Goal: Use online tool/utility: Utilize a website feature to perform a specific function

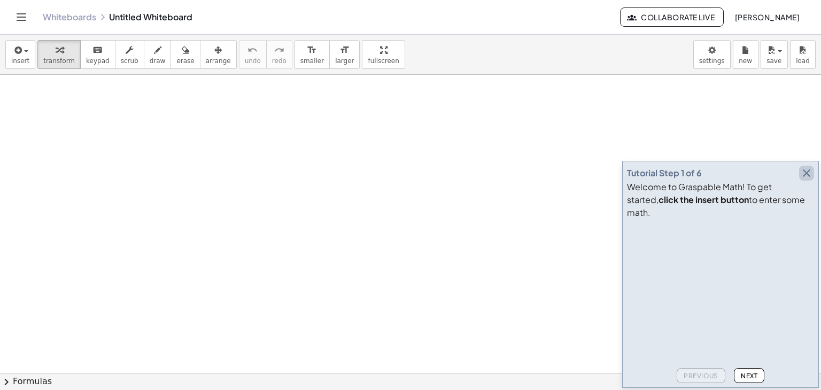
click at [808, 180] on icon "button" at bounding box center [806, 173] width 13 height 13
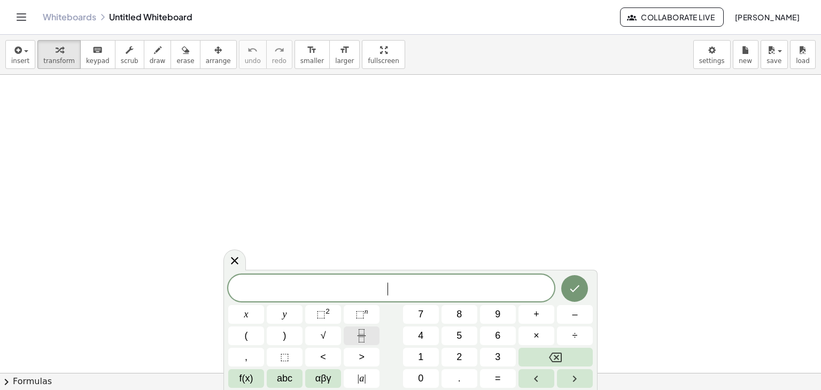
click at [366, 333] on icon "Fraction" at bounding box center [361, 335] width 13 height 13
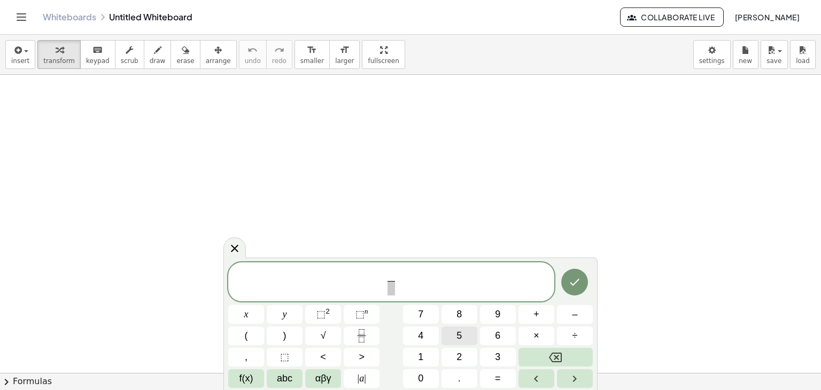
click at [463, 342] on button "5" at bounding box center [460, 336] width 36 height 19
click at [532, 311] on button "+" at bounding box center [537, 314] width 36 height 19
click at [500, 353] on button "3" at bounding box center [498, 357] width 36 height 19
click at [356, 332] on icon "Fraction" at bounding box center [361, 335] width 13 height 13
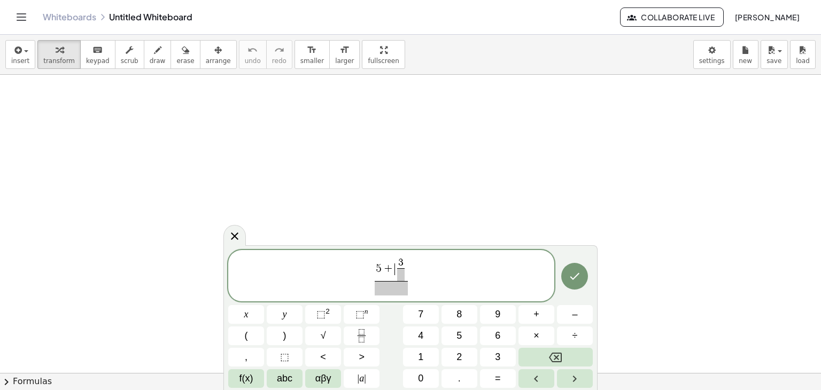
click at [394, 273] on span "+" at bounding box center [389, 270] width 14 height 12
click at [405, 265] on span "3" at bounding box center [404, 263] width 5 height 10
click at [406, 273] on span "​" at bounding box center [403, 274] width 7 height 13
click at [398, 294] on span at bounding box center [392, 288] width 40 height 14
click at [534, 318] on span "+" at bounding box center [537, 314] width 6 height 14
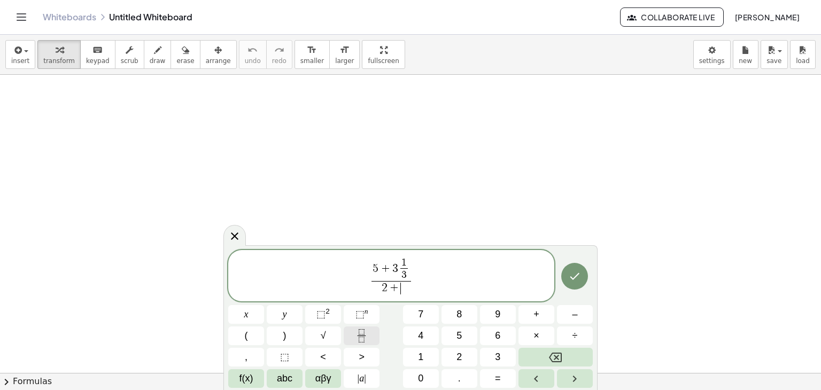
click at [360, 328] on button "Fraction" at bounding box center [362, 336] width 36 height 19
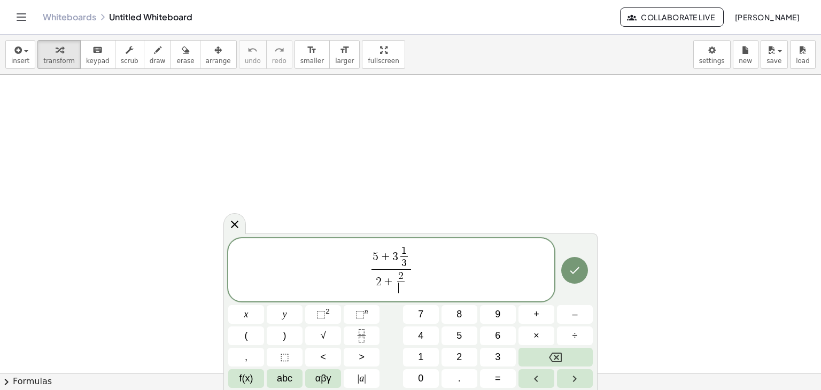
click at [402, 289] on span "​" at bounding box center [400, 288] width 7 height 13
click at [567, 270] on button "Done" at bounding box center [574, 270] width 27 height 27
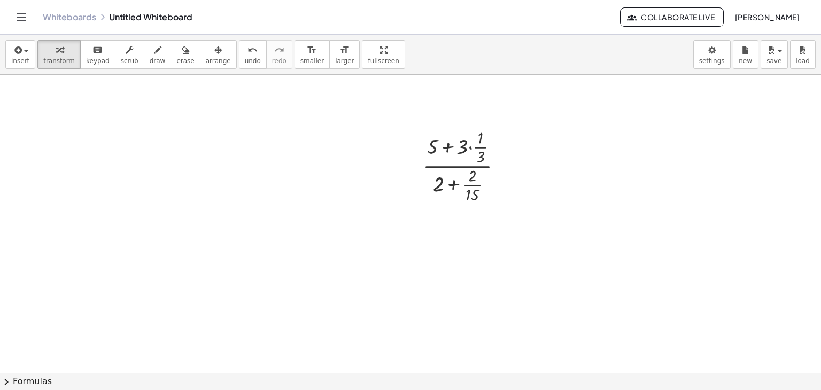
scroll to position [107, 0]
click at [478, 141] on div at bounding box center [467, 158] width 99 height 79
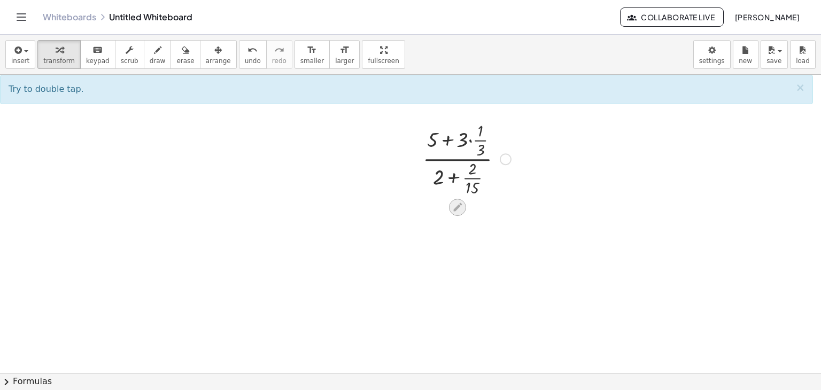
click at [462, 209] on icon at bounding box center [457, 207] width 11 height 11
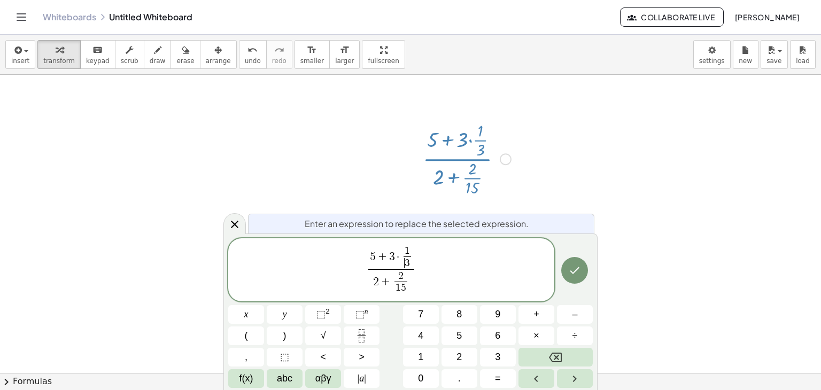
click at [396, 257] on span "·" at bounding box center [398, 258] width 6 height 12
click at [404, 255] on span "1" at bounding box center [407, 251] width 7 height 10
click at [399, 258] on span "·" at bounding box center [398, 258] width 6 height 12
click at [537, 315] on span "+" at bounding box center [537, 314] width 6 height 14
click at [575, 270] on icon "Done" at bounding box center [574, 270] width 13 height 13
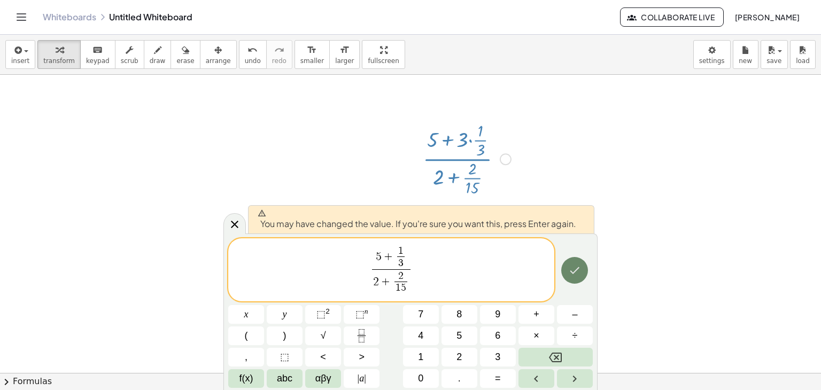
click at [572, 268] on icon "Done" at bounding box center [574, 270] width 13 height 13
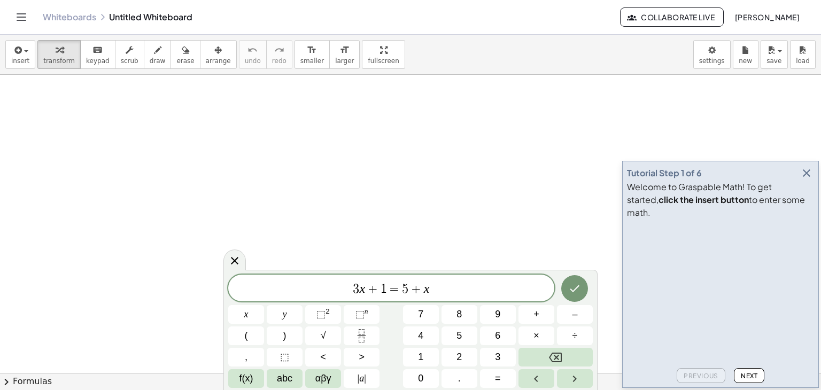
click at [805, 194] on div "Welcome to Graspable Math! To get started, click the insert button to enter som…" at bounding box center [720, 200] width 187 height 38
click at [808, 180] on icon "button" at bounding box center [806, 173] width 13 height 13
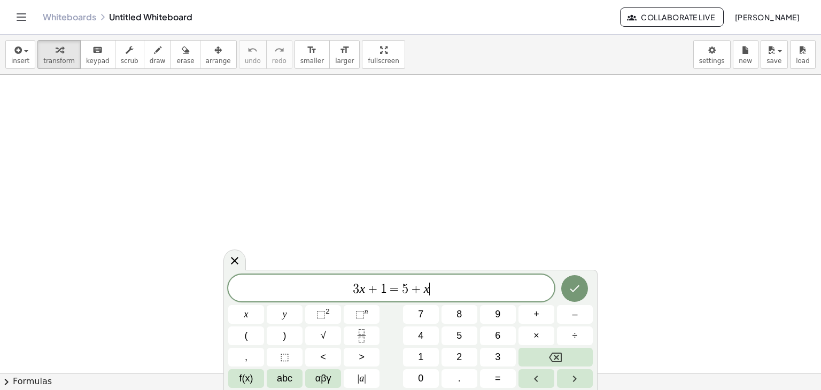
click at [438, 287] on span "3 x + 1 = 5 + x ​" at bounding box center [391, 289] width 326 height 15
drag, startPoint x: 389, startPoint y: 287, endPoint x: 341, endPoint y: 287, distance: 48.1
click at [341, 287] on span "3 x + 1 = 5 + x" at bounding box center [391, 289] width 326 height 15
click at [351, 329] on button "Fraction" at bounding box center [362, 336] width 36 height 19
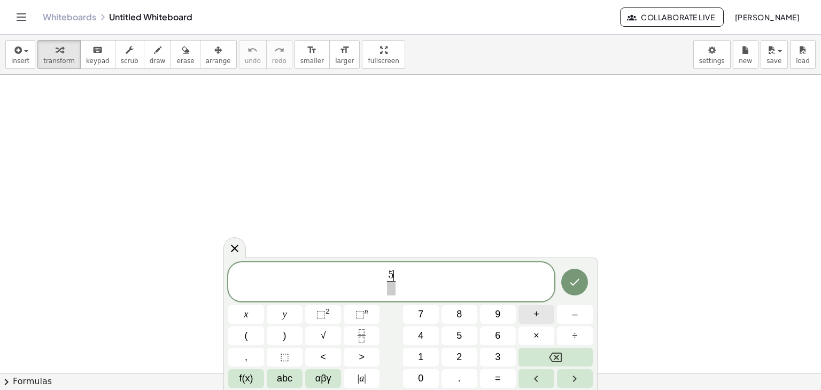
click at [543, 316] on button "+" at bounding box center [537, 314] width 36 height 19
click at [361, 333] on icon "Fraction" at bounding box center [361, 335] width 13 height 13
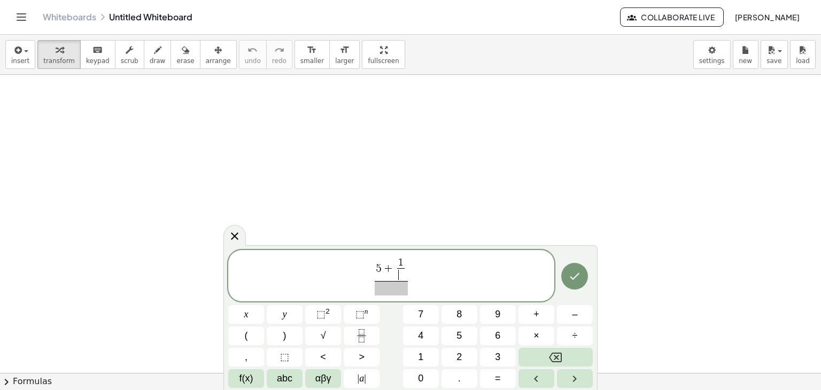
click at [403, 279] on span "​" at bounding box center [400, 274] width 7 height 13
click at [393, 288] on span at bounding box center [392, 288] width 34 height 14
click at [535, 310] on span "+" at bounding box center [537, 314] width 6 height 14
click at [367, 333] on icon "Fraction" at bounding box center [361, 335] width 13 height 13
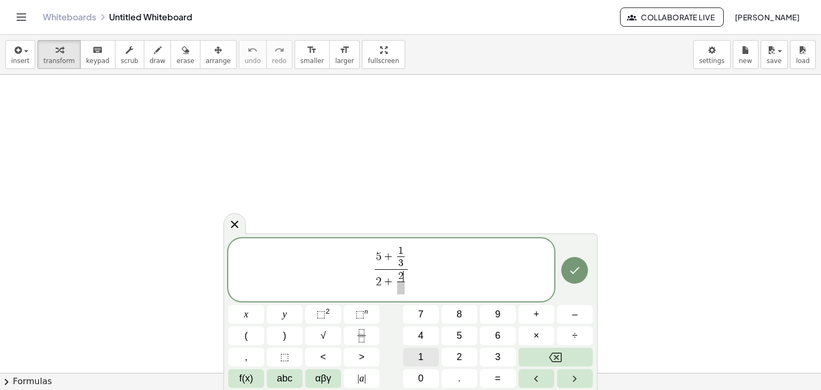
click at [431, 349] on button "1" at bounding box center [421, 357] width 36 height 19
click at [450, 338] on button "5" at bounding box center [460, 336] width 36 height 19
click at [400, 289] on span at bounding box center [400, 288] width 7 height 13
click at [431, 349] on button "1" at bounding box center [421, 357] width 36 height 19
click at [460, 328] on button "5" at bounding box center [460, 336] width 36 height 19
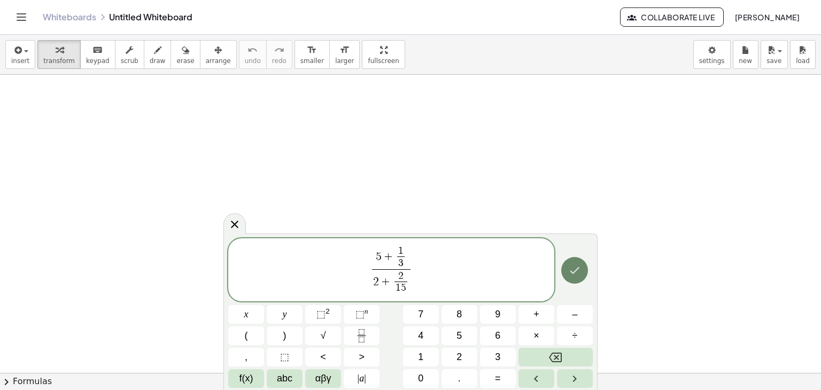
click at [580, 267] on icon "Done" at bounding box center [574, 270] width 13 height 13
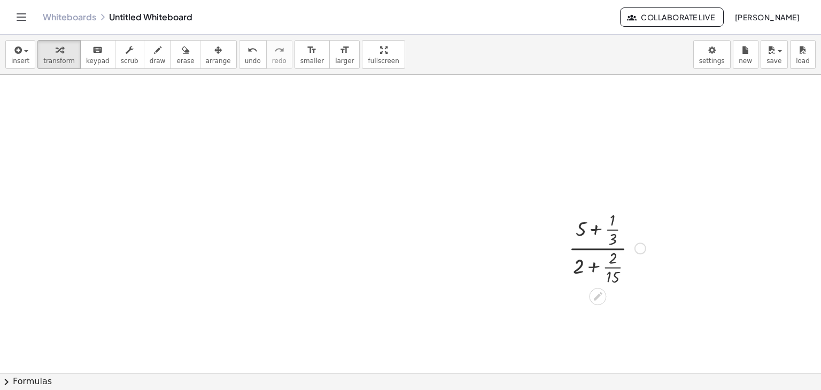
click at [597, 229] on div at bounding box center [607, 247] width 88 height 79
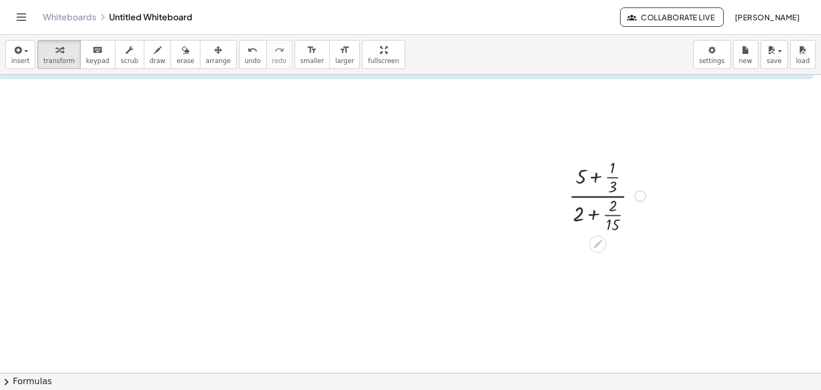
scroll to position [53, 0]
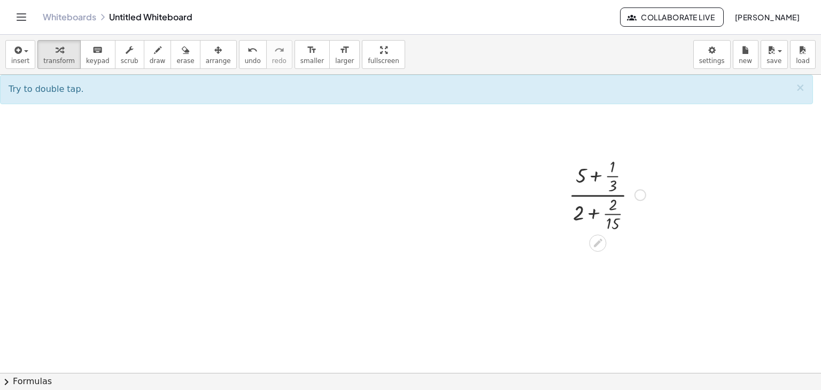
click at [604, 197] on div at bounding box center [607, 194] width 88 height 79
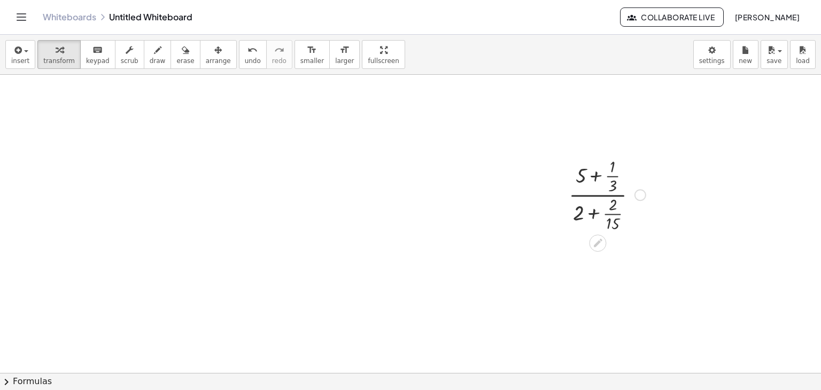
scroll to position [0, 0]
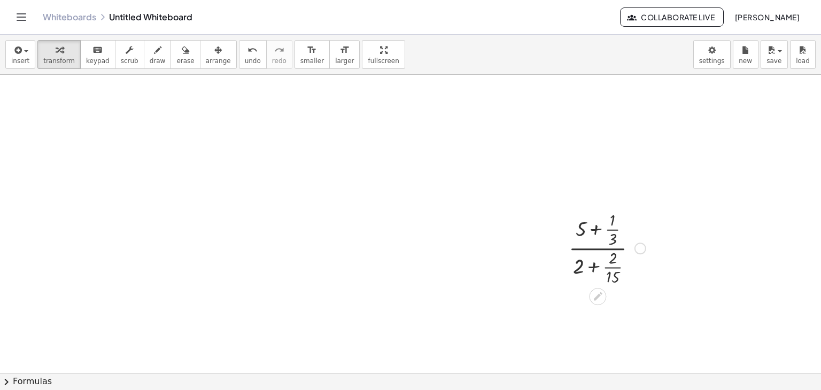
click at [616, 229] on div at bounding box center [607, 247] width 88 height 79
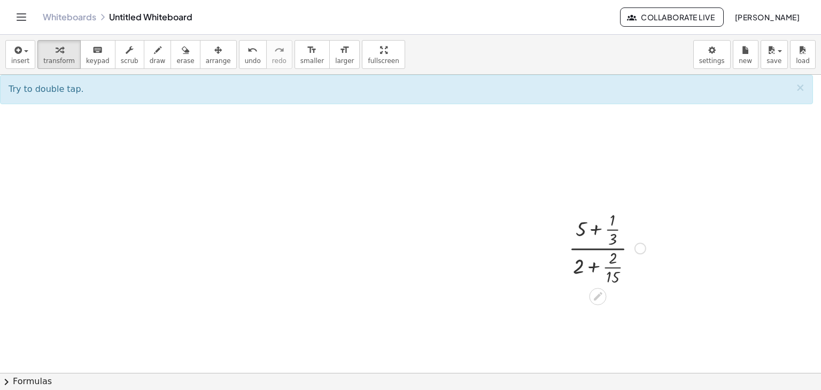
click at [609, 251] on div at bounding box center [607, 247] width 88 height 79
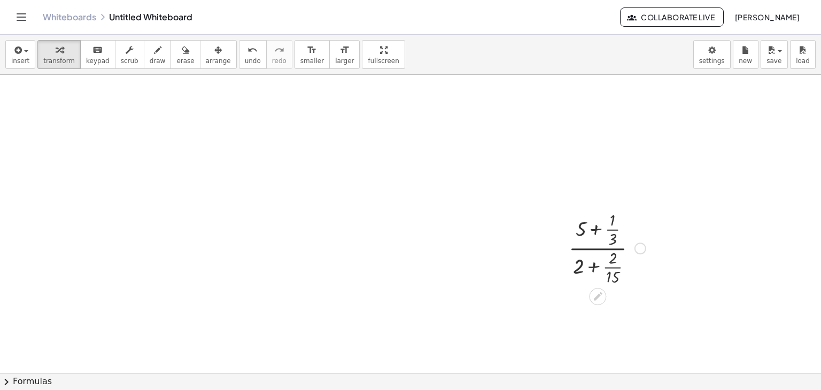
click at [639, 251] on div at bounding box center [641, 249] width 12 height 12
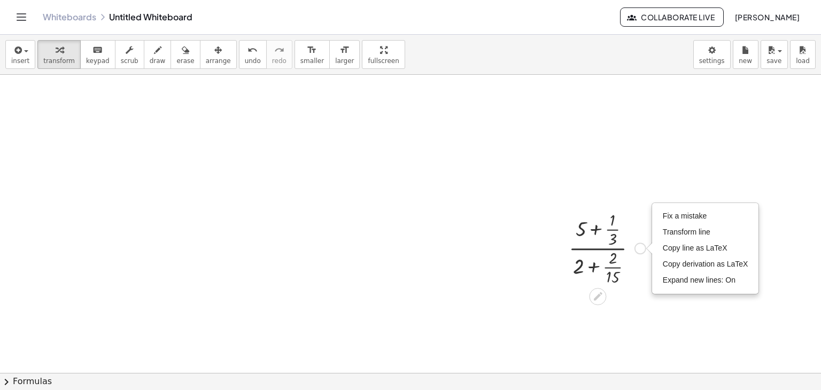
click at [631, 221] on div at bounding box center [607, 247] width 88 height 79
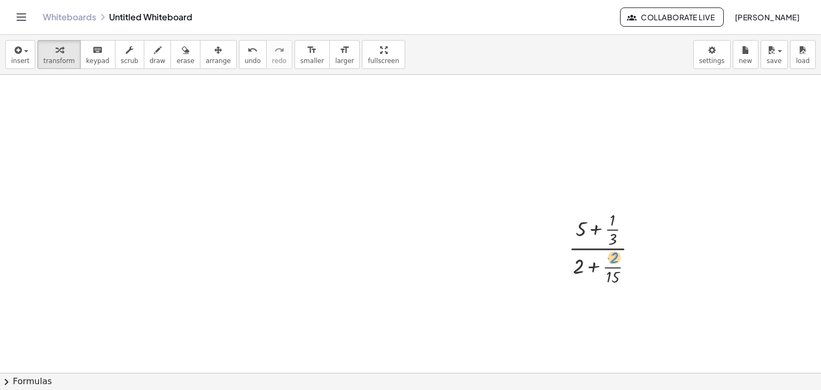
click at [616, 251] on div at bounding box center [607, 247] width 88 height 79
click at [611, 230] on div at bounding box center [607, 247] width 88 height 79
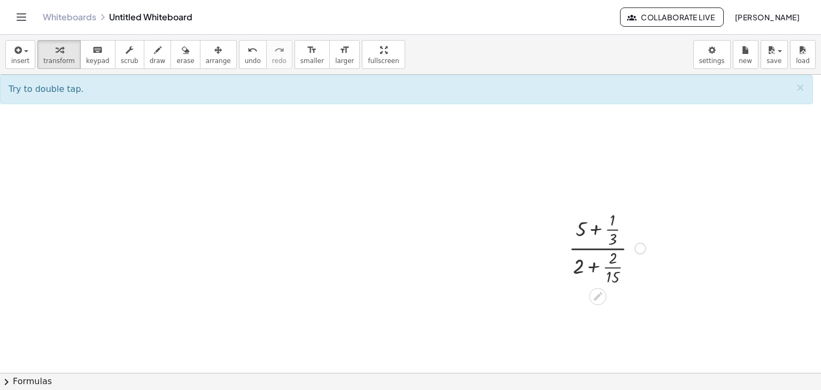
click at [599, 227] on div at bounding box center [607, 247] width 88 height 79
click at [599, 229] on div at bounding box center [607, 247] width 88 height 79
click at [598, 265] on div at bounding box center [607, 247] width 88 height 79
click at [593, 231] on div at bounding box center [607, 247] width 88 height 79
click at [596, 230] on div at bounding box center [607, 247] width 88 height 79
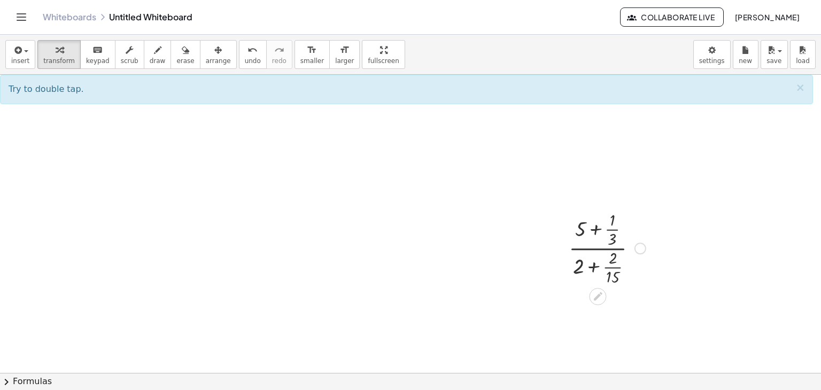
click at [596, 230] on div at bounding box center [607, 247] width 88 height 79
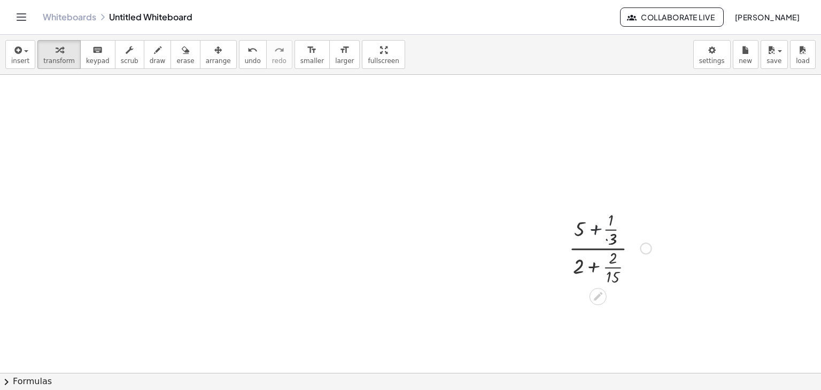
click at [596, 230] on div at bounding box center [607, 247] width 99 height 79
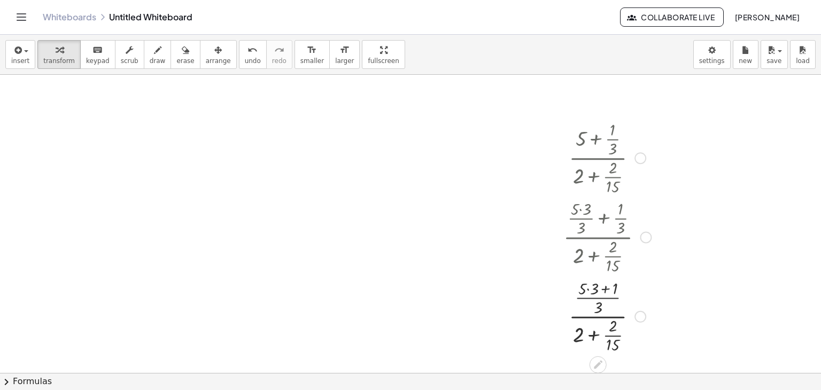
scroll to position [107, 0]
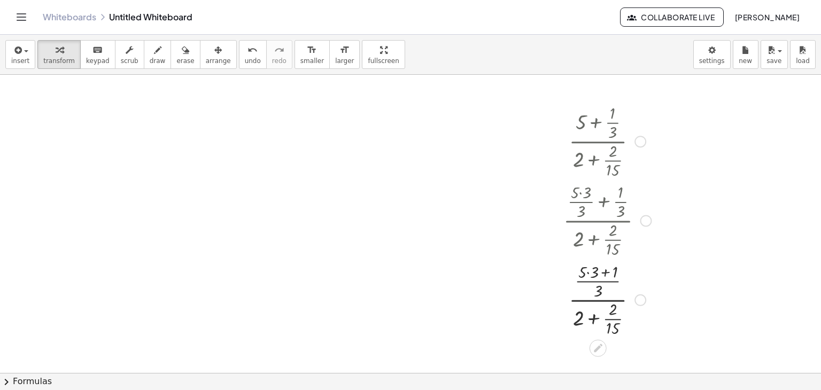
click at [634, 306] on div at bounding box center [607, 298] width 99 height 79
click at [637, 303] on div "Fix a mistake Transform line Copy line as LaTeX Copy derivation as LaTeX Expand…" at bounding box center [641, 301] width 12 height 12
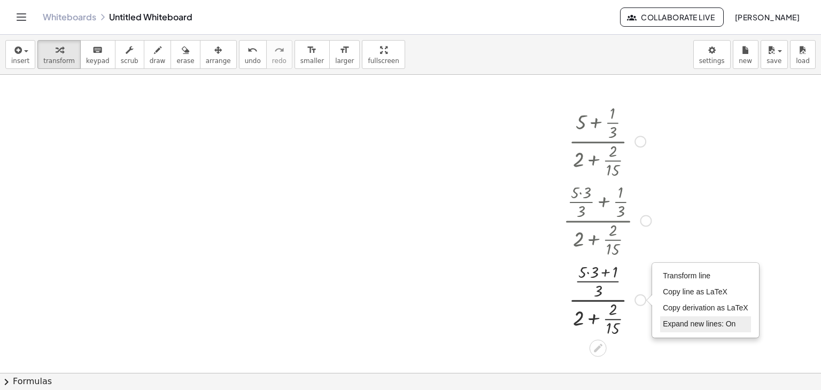
click at [695, 323] on span "Expand new lines: On" at bounding box center [699, 324] width 73 height 9
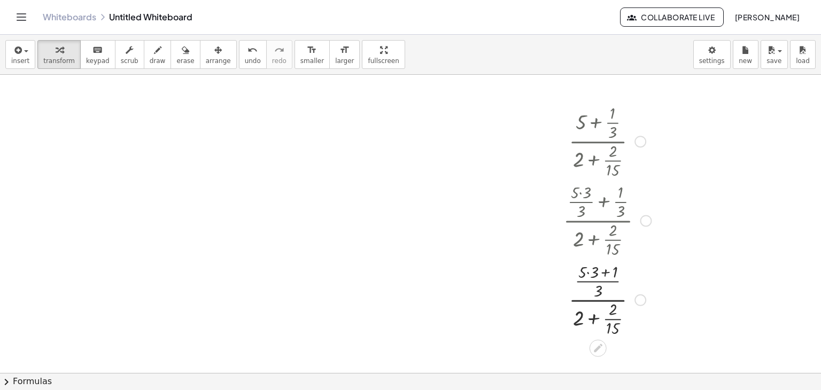
click at [639, 295] on div "Transform line Copy line as LaTeX Copy derivation as LaTeX Expand new lines: On" at bounding box center [641, 301] width 12 height 12
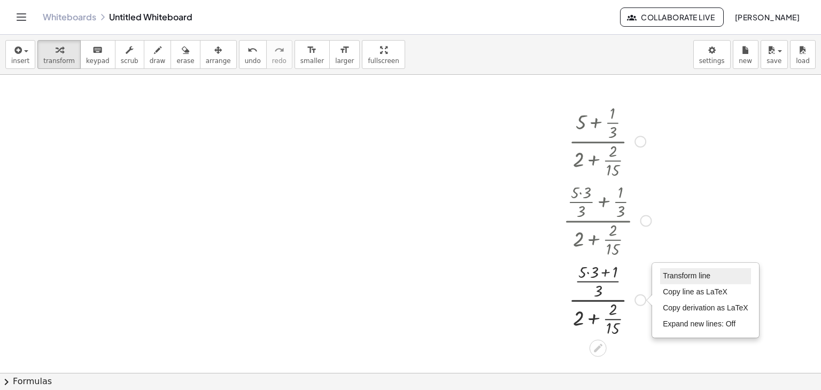
click at [690, 272] on span "Transform line" at bounding box center [687, 276] width 48 height 9
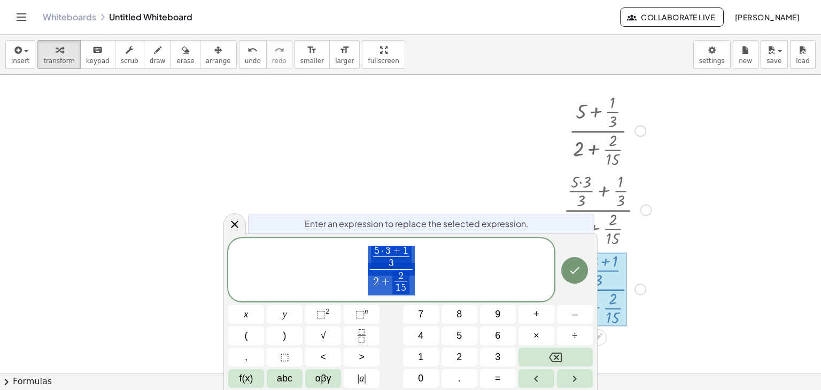
scroll to position [125, 0]
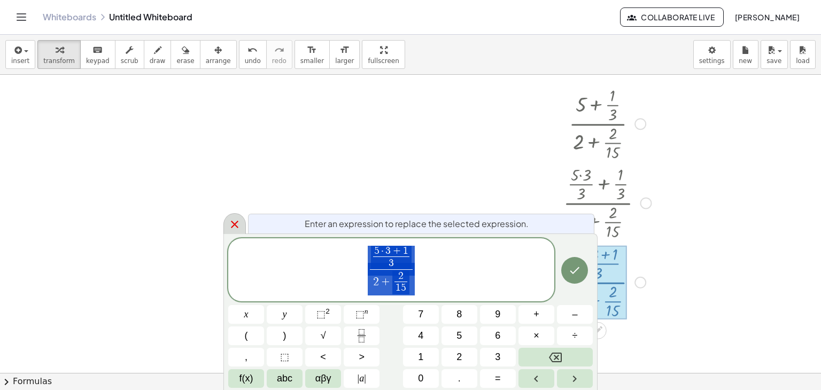
click at [231, 227] on icon at bounding box center [234, 224] width 7 height 7
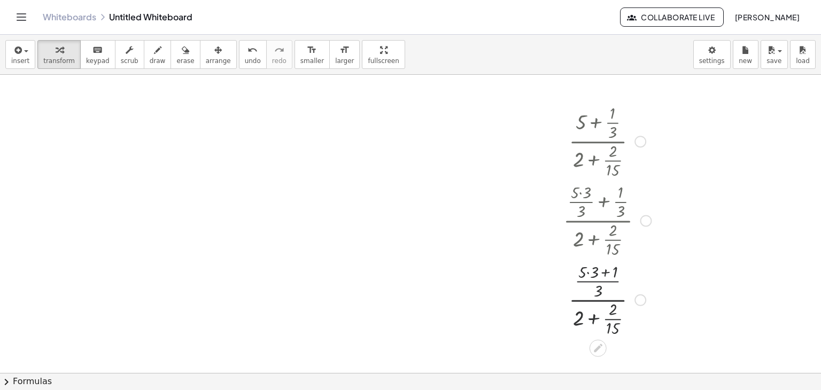
scroll to position [107, 0]
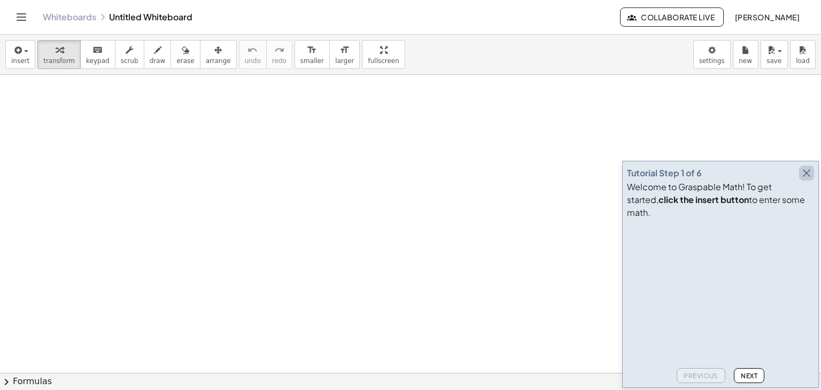
click at [806, 180] on icon "button" at bounding box center [806, 173] width 13 height 13
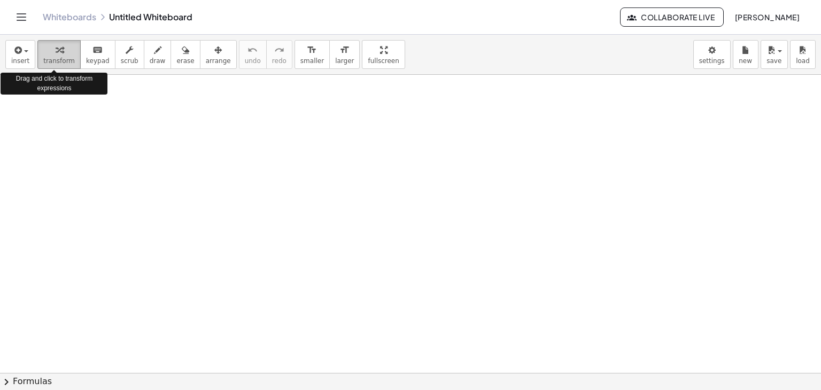
click at [66, 54] on div "button" at bounding box center [59, 49] width 32 height 13
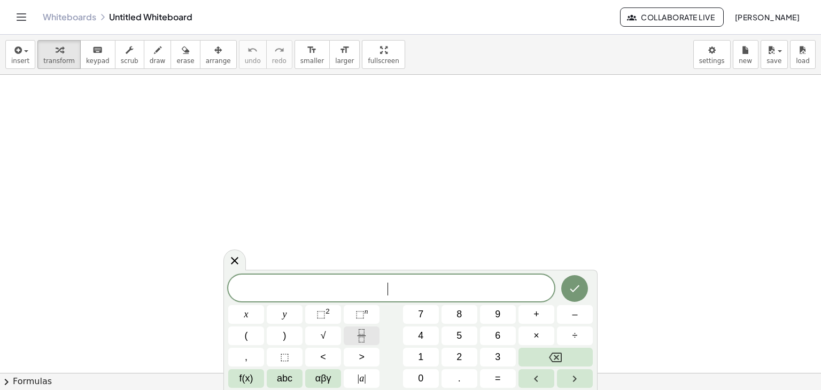
click at [365, 328] on button "Fraction" at bounding box center [362, 336] width 36 height 19
click at [375, 337] on button "Fraction" at bounding box center [362, 336] width 36 height 19
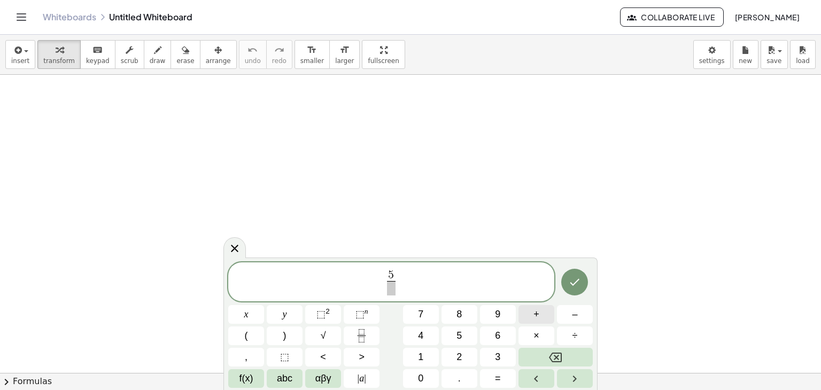
click at [528, 311] on button "+" at bounding box center [537, 314] width 36 height 19
click at [364, 333] on icon "Fraction" at bounding box center [361, 335] width 13 height 13
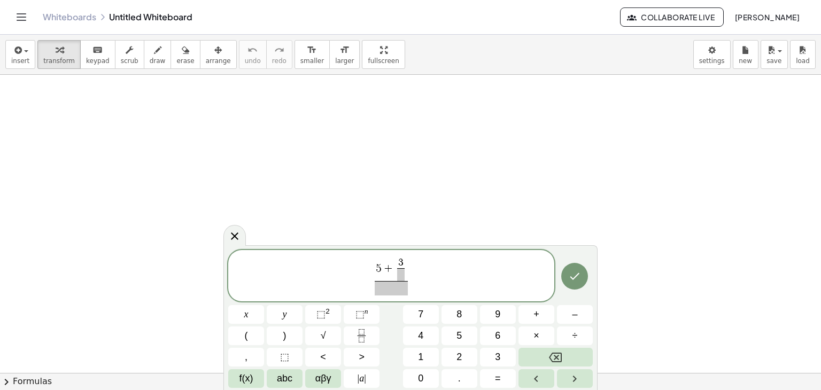
click at [403, 274] on span at bounding box center [400, 274] width 7 height 13
click at [400, 264] on span "3" at bounding box center [400, 263] width 5 height 10
click at [403, 261] on span "3 ​" at bounding box center [400, 263] width 7 height 10
click at [389, 284] on span at bounding box center [392, 288] width 34 height 14
click at [529, 311] on button "+" at bounding box center [537, 314] width 36 height 19
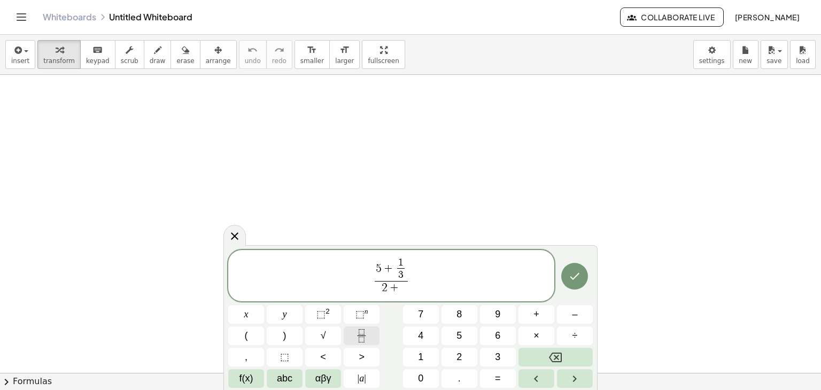
click at [372, 331] on button "Fraction" at bounding box center [362, 336] width 36 height 19
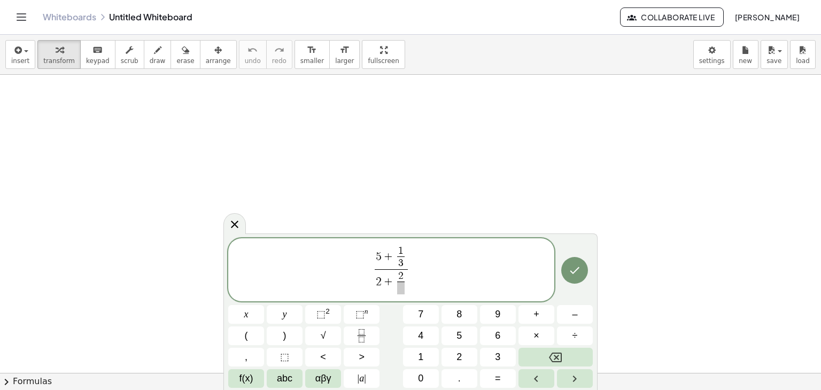
click at [404, 294] on span at bounding box center [400, 288] width 7 height 13
click at [577, 272] on icon "Done" at bounding box center [574, 270] width 13 height 13
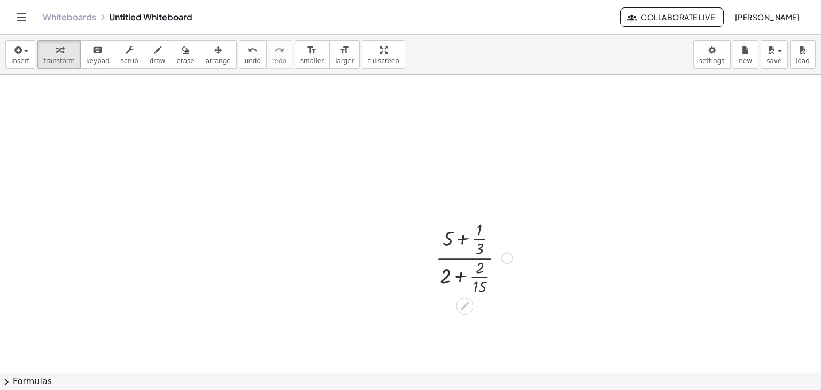
click at [480, 287] on div at bounding box center [474, 257] width 88 height 79
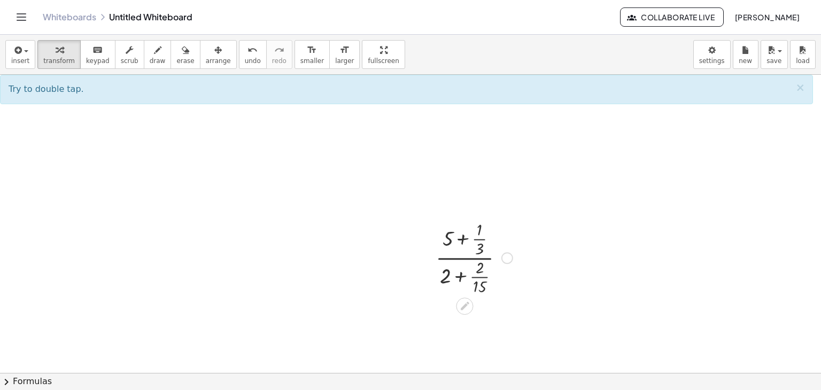
click at [485, 276] on div at bounding box center [474, 257] width 88 height 79
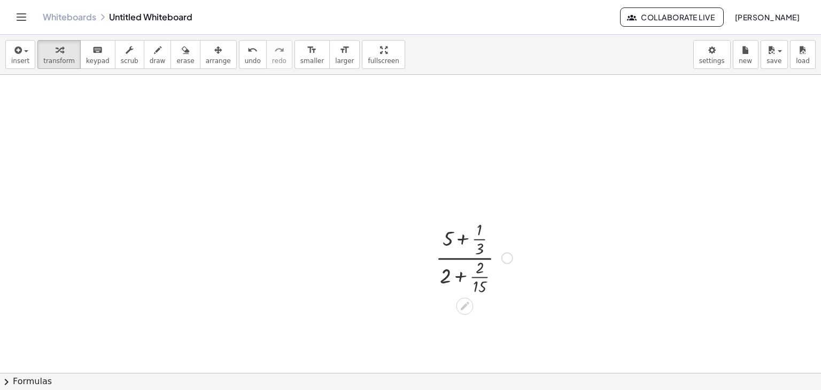
click at [485, 276] on div at bounding box center [474, 257] width 88 height 79
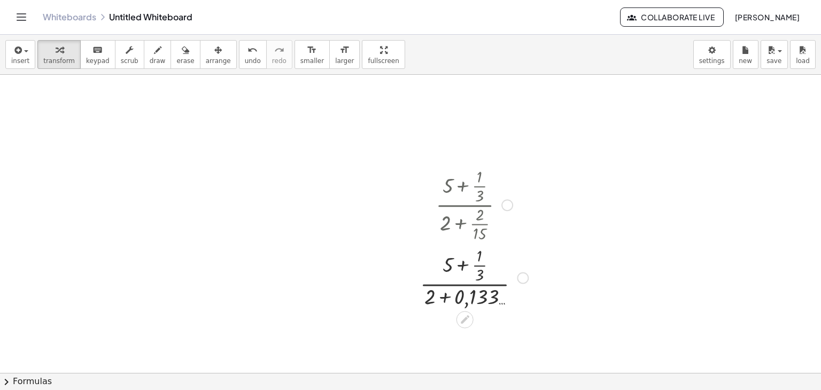
scroll to position [53, 0]
click at [483, 266] on div at bounding box center [474, 276] width 119 height 66
click at [492, 275] on div at bounding box center [474, 276] width 123 height 53
click at [492, 275] on div at bounding box center [474, 276] width 119 height 53
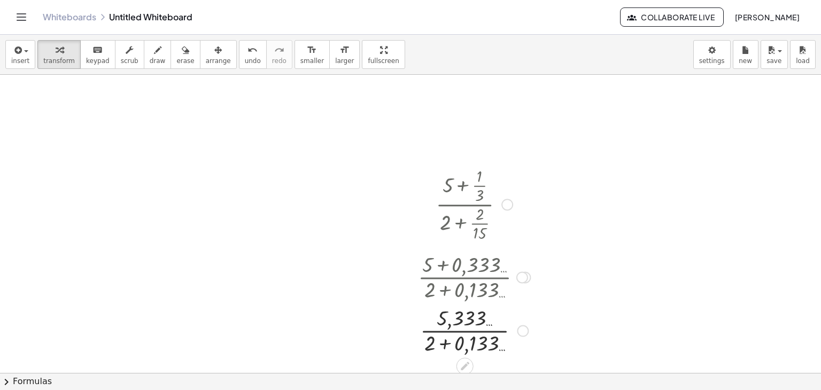
click at [478, 330] on div at bounding box center [474, 329] width 123 height 53
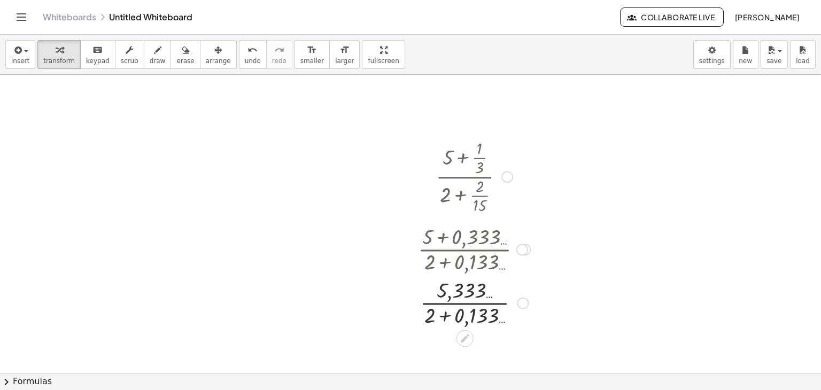
scroll to position [107, 0]
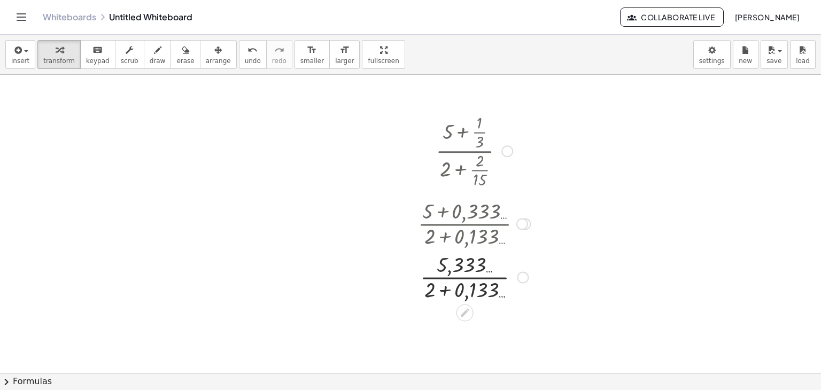
drag, startPoint x: 496, startPoint y: 279, endPoint x: 509, endPoint y: 286, distance: 14.6
click at [509, 287] on div at bounding box center [474, 276] width 123 height 53
click at [509, 274] on div at bounding box center [508, 278] width 12 height 12
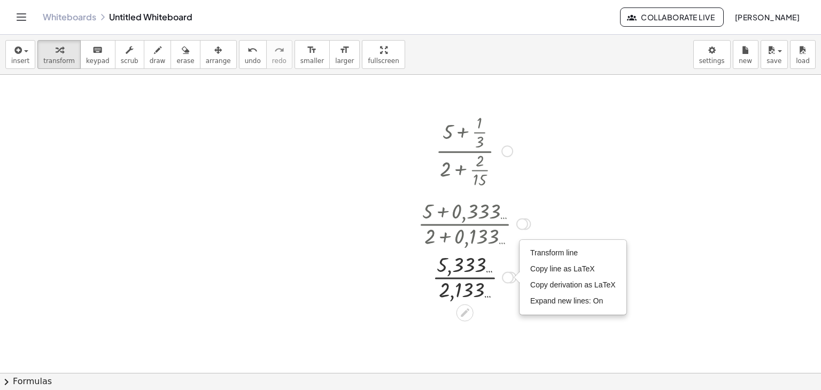
click at [510, 275] on div "Transform line Copy line as LaTeX Copy derivation as LaTeX Expand new lines: On" at bounding box center [508, 278] width 12 height 12
click at [509, 277] on div "Transform line Copy line as LaTeX Copy derivation as LaTeX Expand new lines: On" at bounding box center [508, 278] width 12 height 12
click at [505, 285] on div at bounding box center [474, 276] width 123 height 53
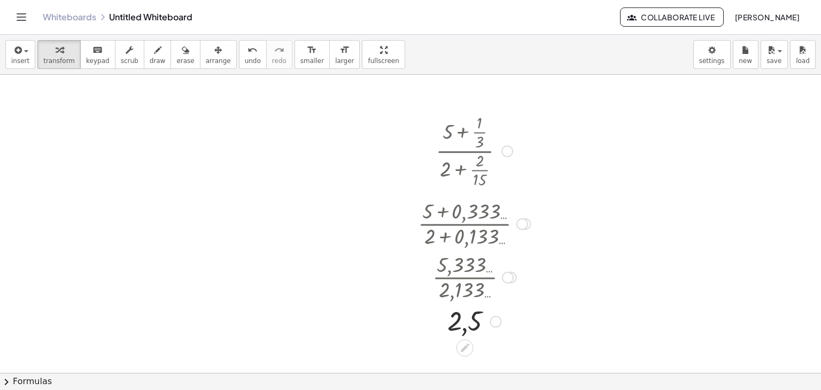
drag, startPoint x: 451, startPoint y: 130, endPoint x: 511, endPoint y: 219, distance: 107.1
click at [465, 151] on div "· ( + 5 + · 1 · 3 ) · ( + 2 + · 2 · 15 ) · ( + 5 + · 1 · 3 ) · ( + 2 + 0,133 … …" at bounding box center [465, 151] width 0 height 0
click at [782, 61] on button "save" at bounding box center [774, 54] width 27 height 29
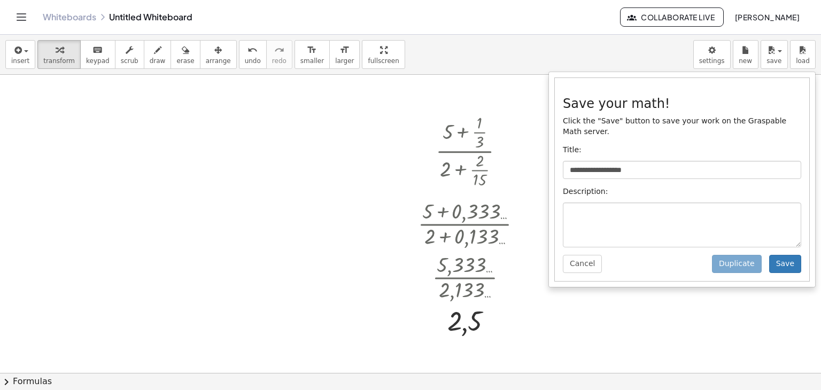
click at [622, 56] on div "**********" at bounding box center [410, 55] width 821 height 40
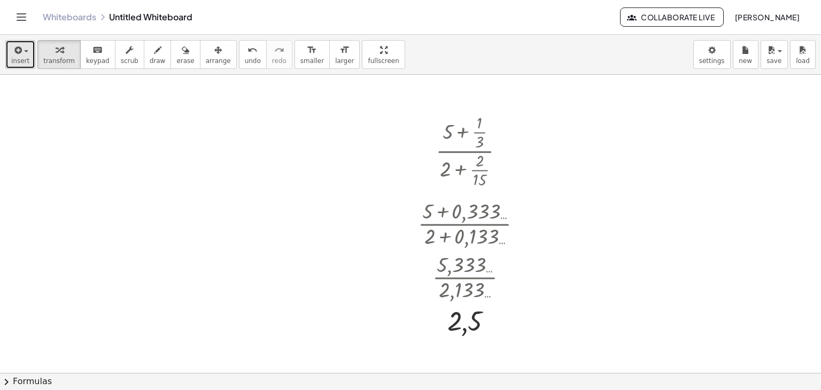
click at [24, 56] on button "insert" at bounding box center [20, 54] width 30 height 29
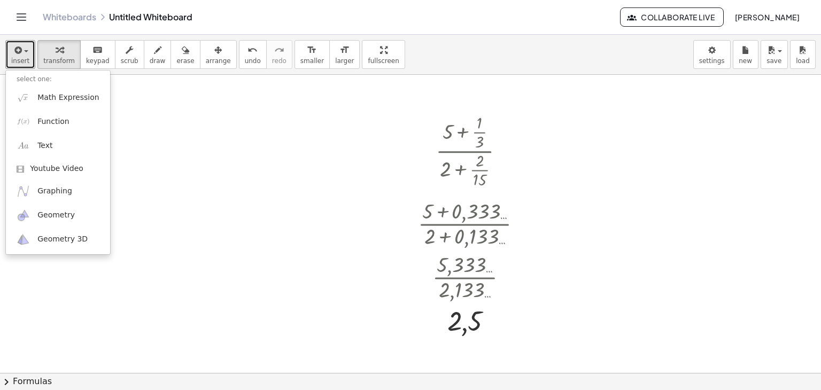
click at [235, 137] on div at bounding box center [410, 301] width 821 height 666
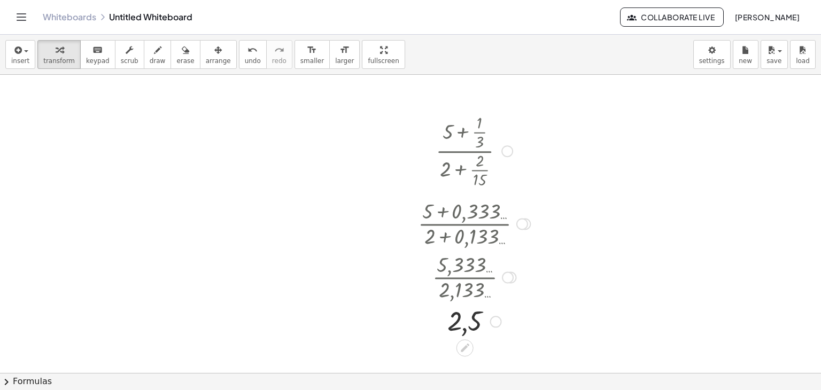
click at [473, 213] on div at bounding box center [474, 222] width 123 height 53
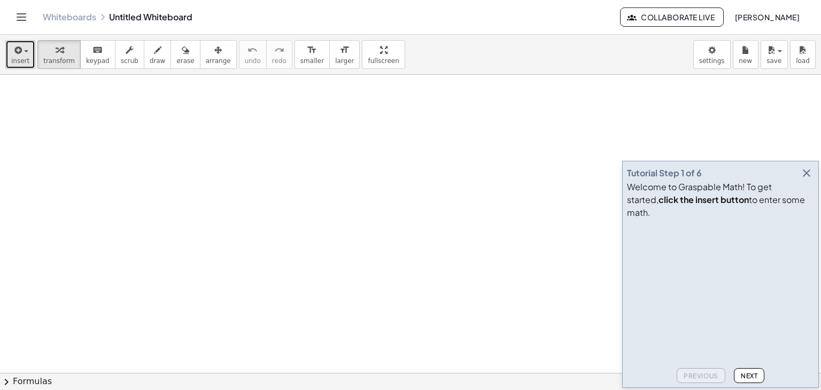
click at [26, 58] on span "insert" at bounding box center [20, 60] width 18 height 7
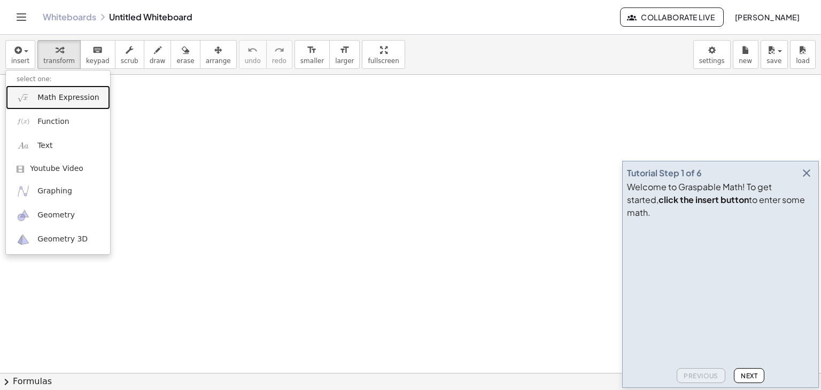
drag, startPoint x: 41, startPoint y: 92, endPoint x: 63, endPoint y: 94, distance: 22.5
click at [41, 92] on span "Math Expression" at bounding box center [67, 97] width 61 height 11
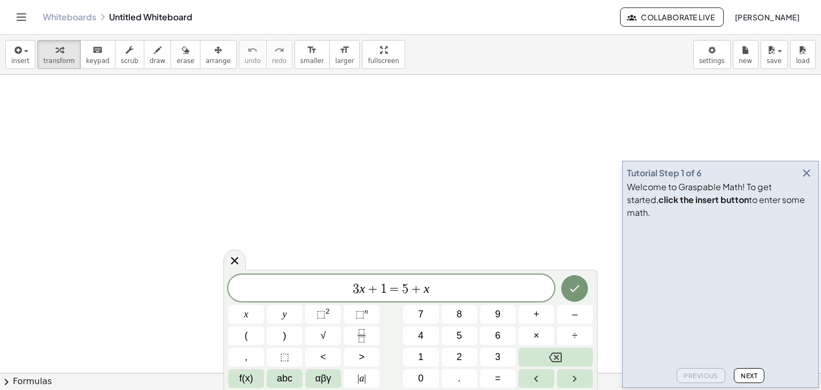
click at [810, 180] on icon "button" at bounding box center [806, 173] width 13 height 13
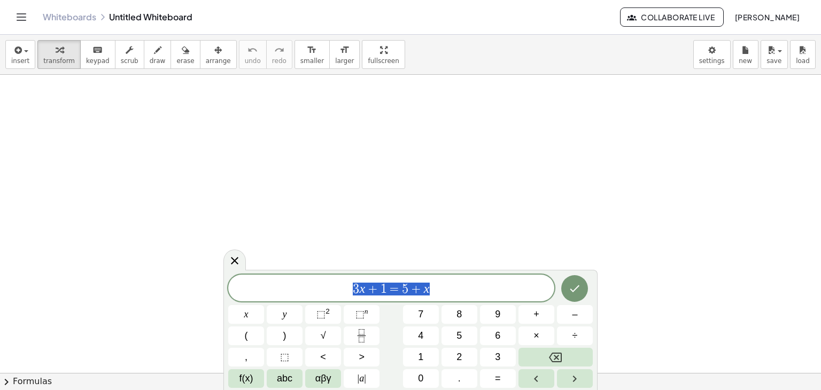
drag, startPoint x: 449, startPoint y: 283, endPoint x: 333, endPoint y: 283, distance: 116.5
click at [333, 283] on span "3 x + 1 = 5 + x" at bounding box center [391, 289] width 326 height 15
click at [366, 338] on icon "Fraction" at bounding box center [361, 335] width 13 height 13
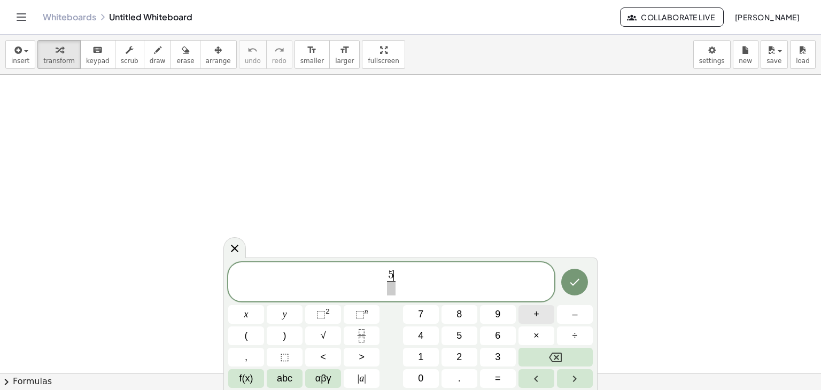
click at [541, 307] on button "+" at bounding box center [537, 314] width 36 height 19
click at [357, 335] on icon "Fraction" at bounding box center [361, 335] width 13 height 13
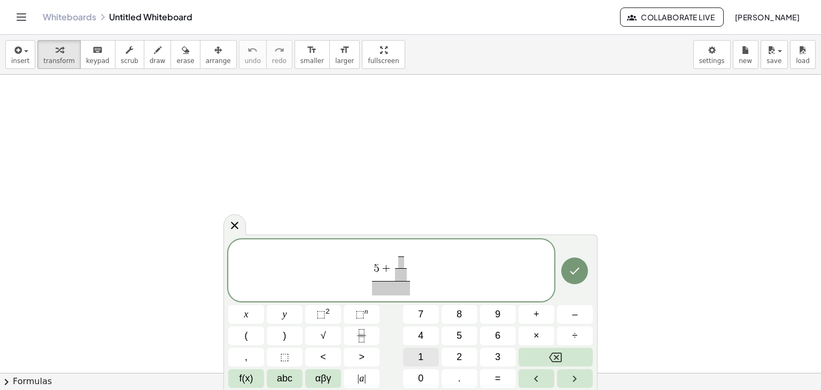
click at [430, 352] on button "1" at bounding box center [421, 357] width 36 height 19
click at [403, 264] on span "​" at bounding box center [401, 263] width 6 height 12
click at [397, 276] on span "​" at bounding box center [401, 274] width 12 height 13
click at [551, 364] on button "Backspace" at bounding box center [556, 357] width 74 height 19
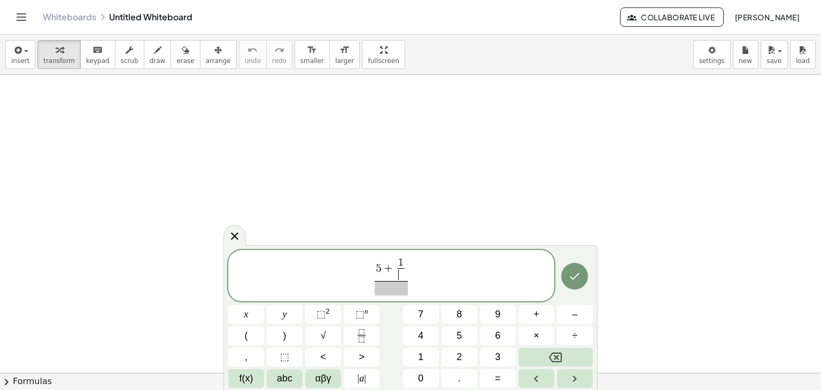
click at [398, 280] on span "​" at bounding box center [400, 274] width 7 height 13
click at [495, 345] on div "5 + 1 ​ ​ x y ⬚ 2 ⬚ n 7 8 9 + – ( ) √ 4 5 6 × ÷ , ⬚ < > 1 2 3 f(x) abc αβγ | a …" at bounding box center [410, 319] width 365 height 138
click at [498, 352] on span "3" at bounding box center [497, 357] width 5 height 14
click at [392, 288] on span at bounding box center [392, 288] width 34 height 14
click at [534, 323] on button "+" at bounding box center [537, 314] width 36 height 19
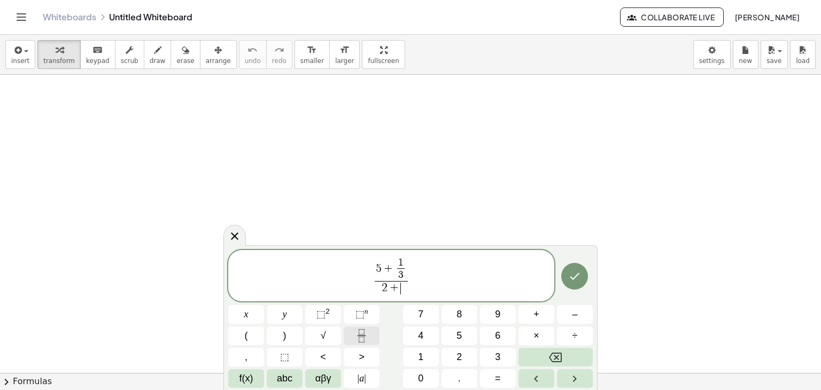
click at [358, 334] on icon "Fraction" at bounding box center [361, 335] width 13 height 13
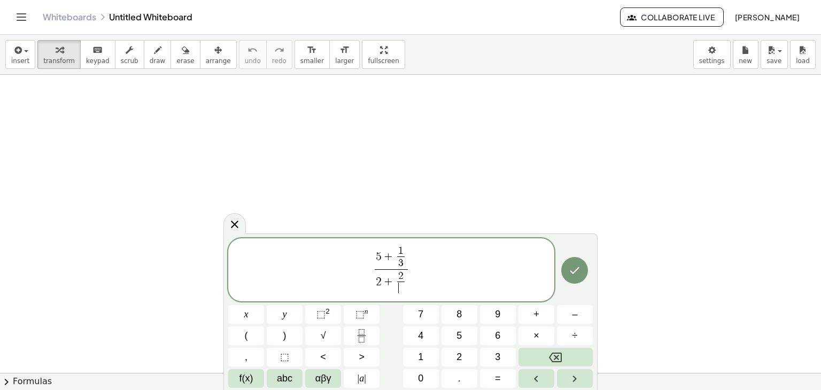
click at [400, 290] on span "​" at bounding box center [400, 288] width 7 height 13
click at [580, 264] on icon "Done" at bounding box center [574, 270] width 13 height 13
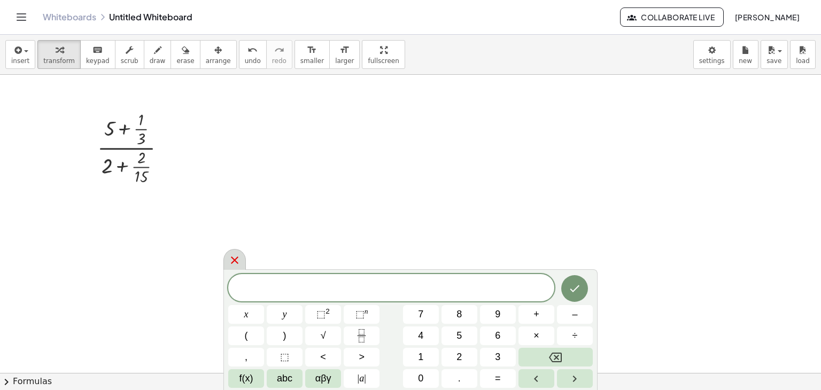
click at [232, 259] on icon at bounding box center [234, 260] width 13 height 13
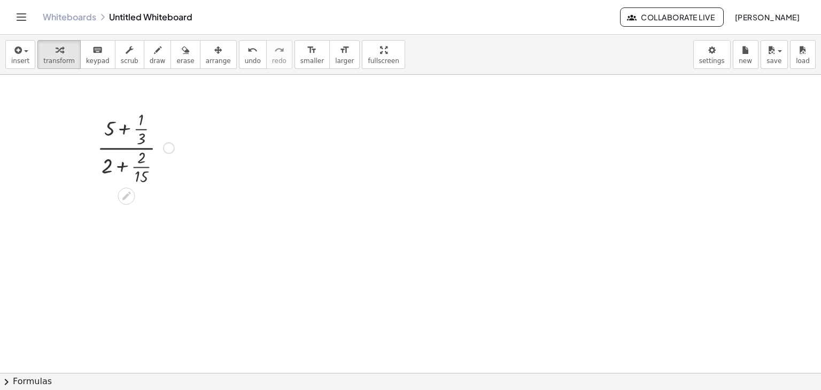
click at [141, 149] on div at bounding box center [136, 146] width 88 height 79
click at [118, 150] on div at bounding box center [136, 146] width 88 height 79
click at [122, 148] on div at bounding box center [136, 146] width 88 height 79
click at [123, 148] on div at bounding box center [136, 146] width 88 height 79
click at [124, 148] on div at bounding box center [136, 146] width 88 height 79
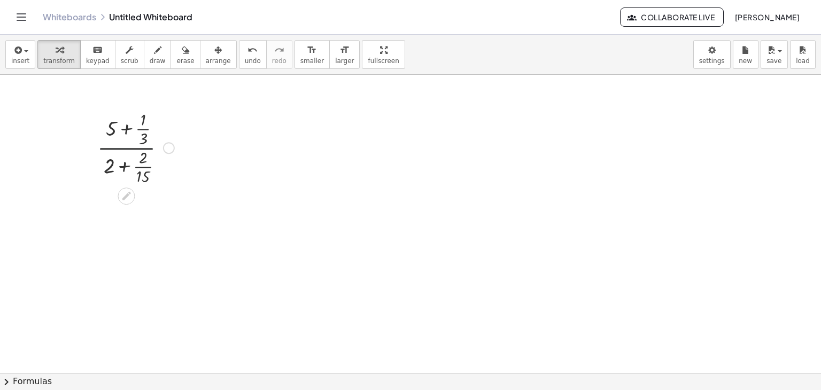
click at [124, 148] on div at bounding box center [136, 146] width 88 height 79
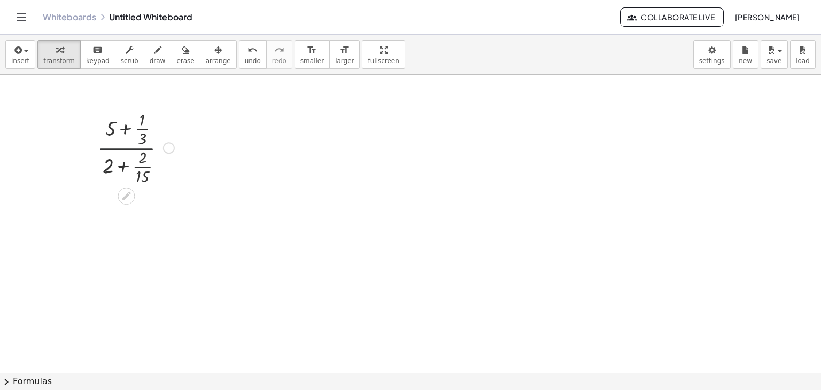
click at [124, 148] on div at bounding box center [136, 146] width 88 height 79
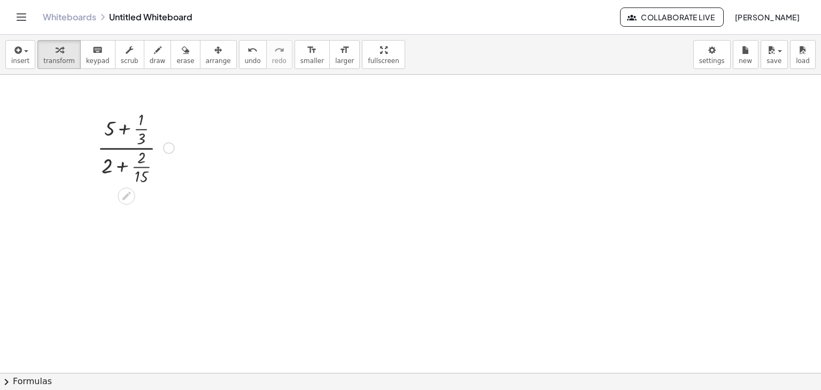
click at [124, 148] on div at bounding box center [136, 146] width 88 height 79
click at [124, 147] on div at bounding box center [136, 146] width 88 height 79
click at [126, 149] on div at bounding box center [136, 146] width 88 height 79
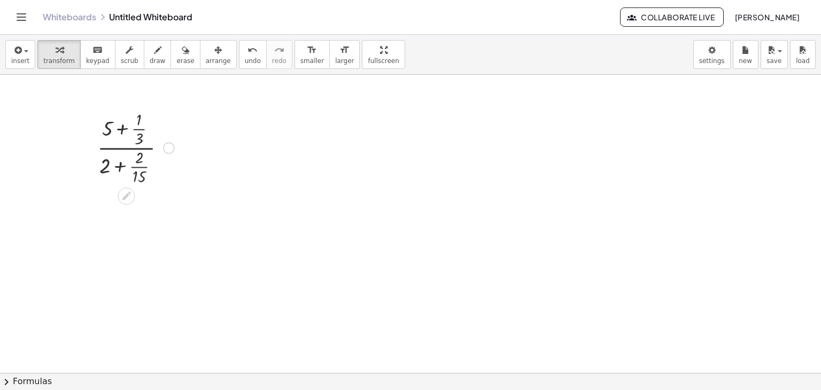
click at [126, 149] on div at bounding box center [136, 146] width 88 height 79
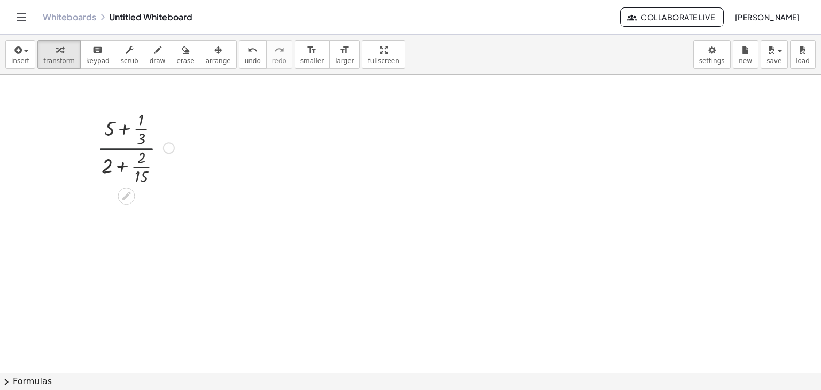
click at [126, 149] on div at bounding box center [136, 146] width 88 height 79
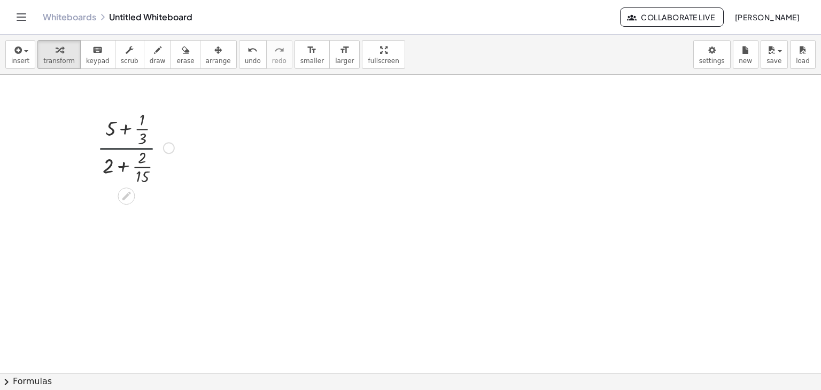
click at [126, 149] on div at bounding box center [136, 146] width 88 height 79
click at [136, 149] on div at bounding box center [136, 146] width 88 height 79
click at [133, 150] on div at bounding box center [136, 146] width 88 height 79
click at [122, 148] on div at bounding box center [136, 146] width 88 height 79
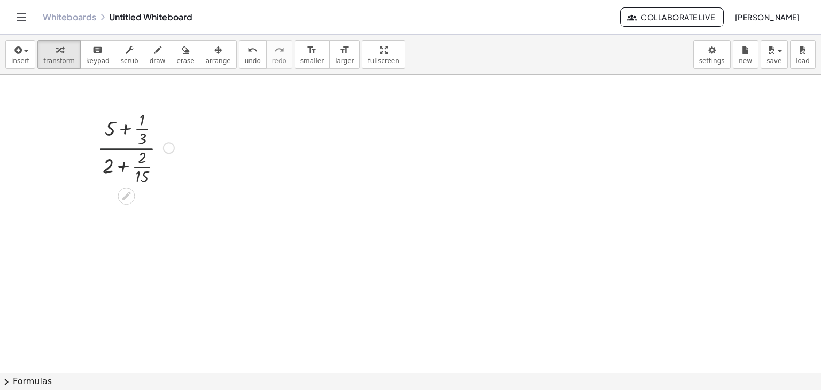
click at [122, 148] on div at bounding box center [136, 146] width 88 height 79
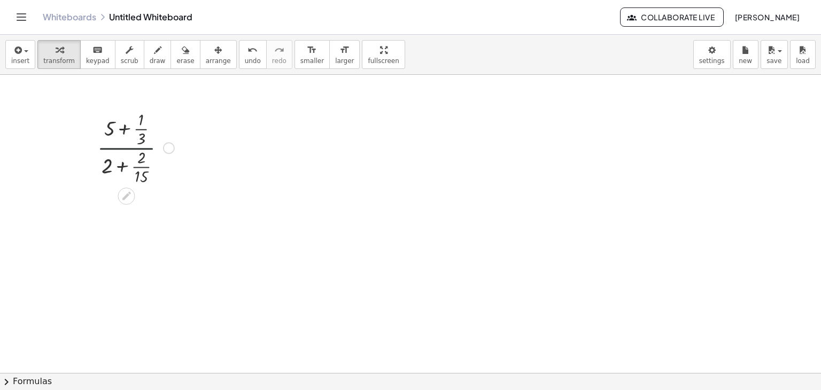
click at [122, 148] on div at bounding box center [136, 146] width 88 height 79
click at [129, 148] on div at bounding box center [136, 146] width 88 height 79
click at [125, 148] on div at bounding box center [136, 146] width 88 height 79
click at [148, 126] on div at bounding box center [136, 146] width 88 height 79
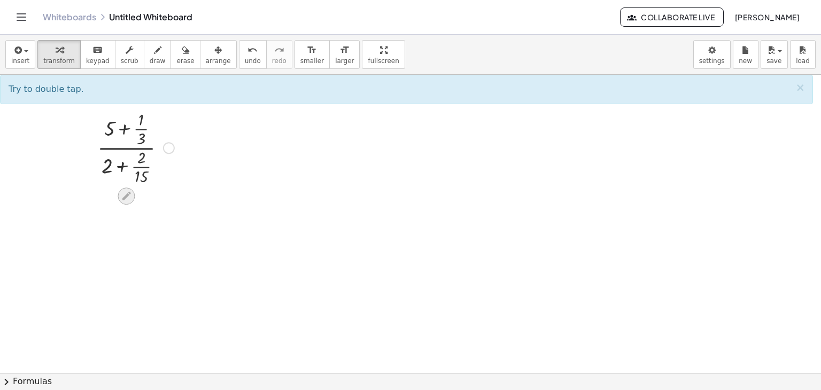
click at [130, 189] on div at bounding box center [126, 196] width 17 height 17
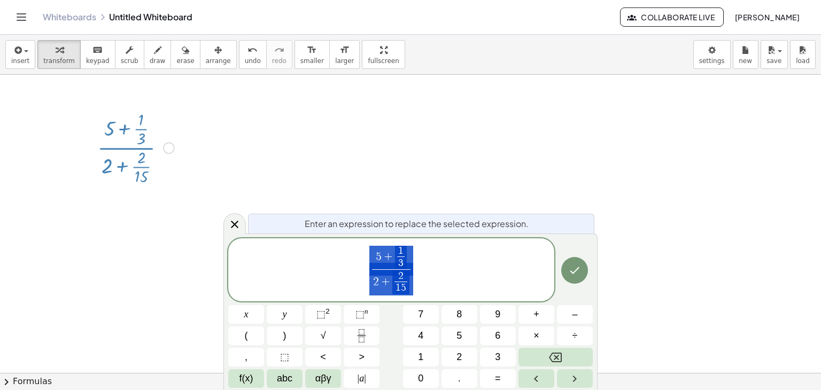
click at [364, 264] on span "5 + 1 3 ​ 2 + 2 1 5 ​ ​" at bounding box center [391, 271] width 326 height 52
click at [374, 259] on span "5 + 1 3 ​" at bounding box center [391, 258] width 39 height 24
click at [408, 252] on span ")" at bounding box center [409, 257] width 7 height 28
click at [407, 274] on span "2 1 5 ​" at bounding box center [400, 283] width 17 height 24
click at [413, 261] on span ")" at bounding box center [409, 257] width 7 height 28
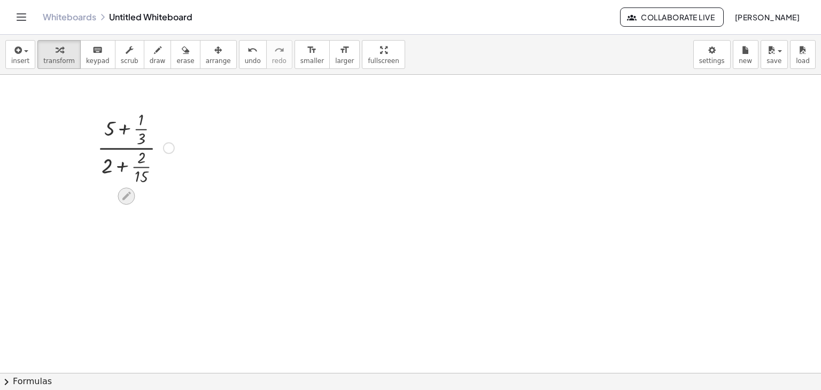
click at [128, 195] on icon at bounding box center [126, 196] width 9 height 9
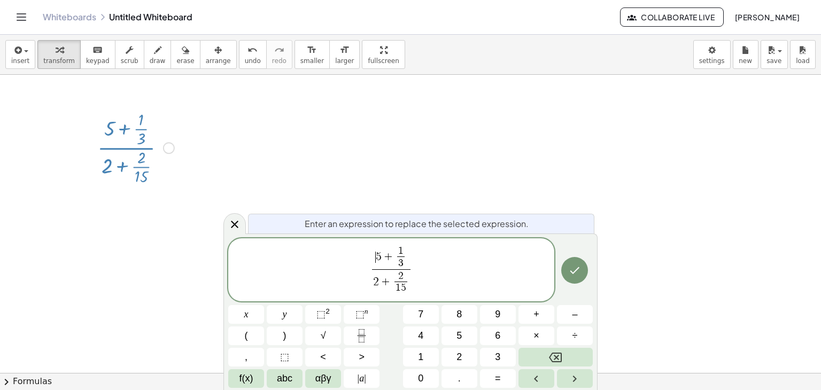
click at [376, 258] on span "5" at bounding box center [379, 257] width 6 height 12
click at [374, 287] on span "2" at bounding box center [376, 282] width 6 height 12
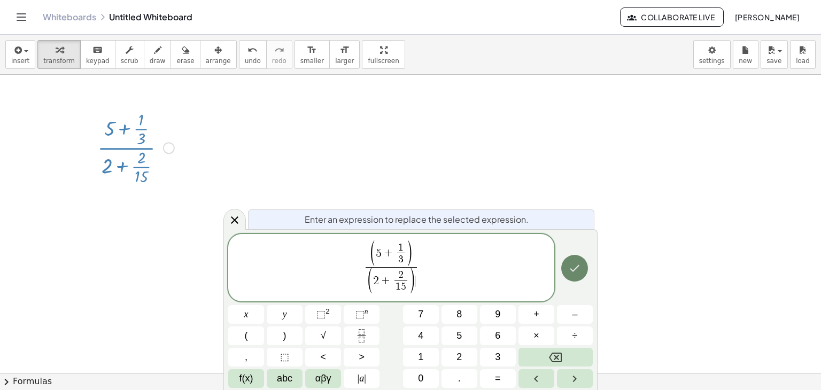
click at [568, 270] on button "Done" at bounding box center [574, 268] width 27 height 27
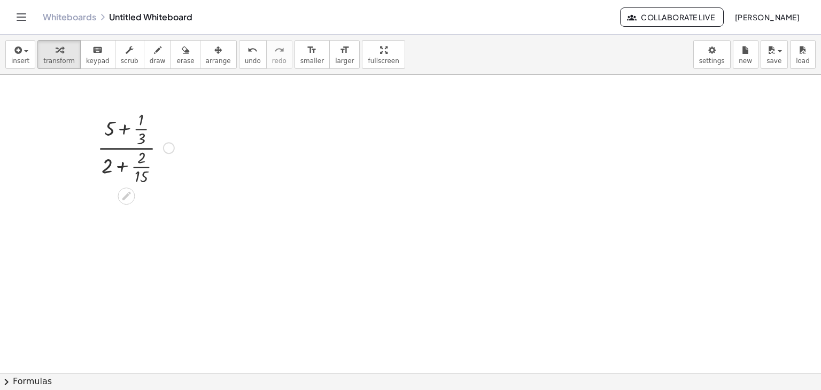
click at [132, 149] on div at bounding box center [136, 146] width 88 height 79
click at [129, 191] on icon at bounding box center [126, 196] width 11 height 11
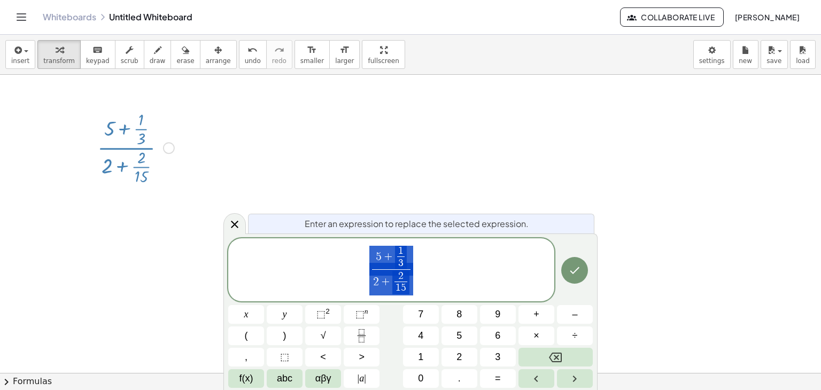
click at [357, 264] on span "5 + 1 3 ​ 2 + 2 1 5 ​ ​" at bounding box center [391, 271] width 326 height 52
click at [372, 255] on span "5 + 1 3 ​" at bounding box center [391, 258] width 39 height 24
click at [372, 255] on span "​ 5 + 1 3 ​" at bounding box center [391, 258] width 39 height 24
click at [411, 251] on span ")" at bounding box center [409, 257] width 7 height 28
click at [378, 283] on span "2" at bounding box center [376, 282] width 6 height 12
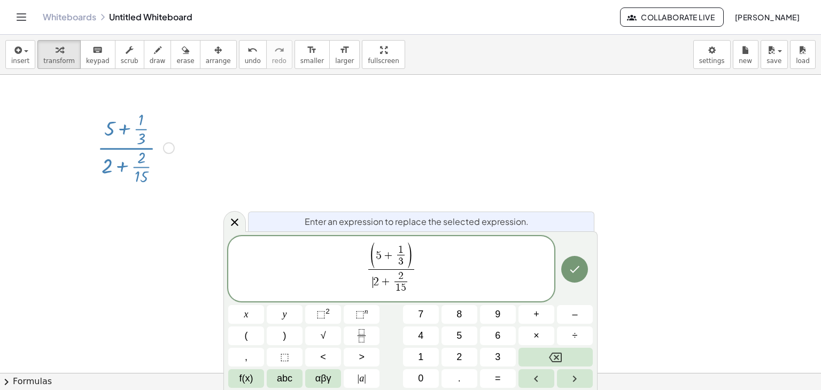
click at [374, 283] on span "2" at bounding box center [376, 282] width 6 height 12
click at [407, 280] on span "1 5" at bounding box center [401, 286] width 13 height 13
click at [410, 281] on span ")" at bounding box center [412, 282] width 7 height 28
click at [413, 285] on span ")" at bounding box center [412, 282] width 7 height 28
click at [572, 276] on button "Done" at bounding box center [574, 268] width 27 height 27
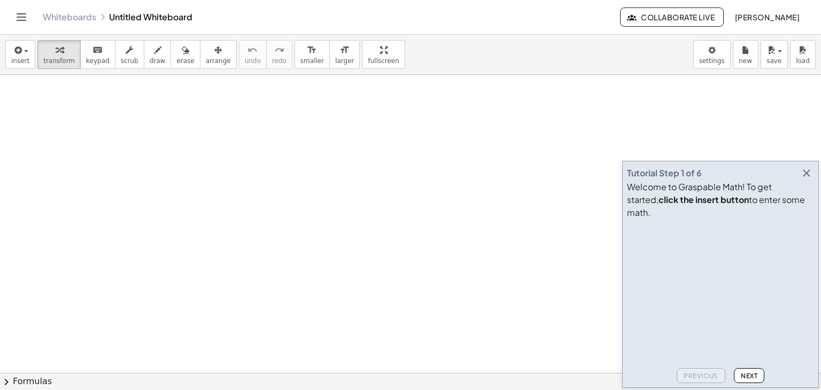
click at [808, 180] on icon "button" at bounding box center [806, 173] width 13 height 13
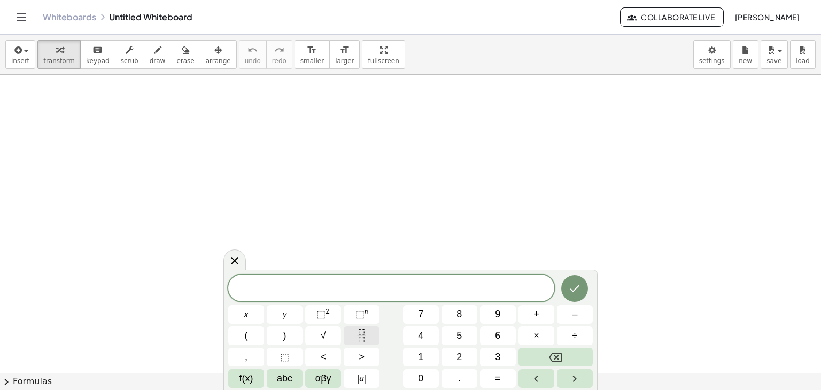
click at [361, 334] on icon "Fraction" at bounding box center [361, 335] width 13 height 13
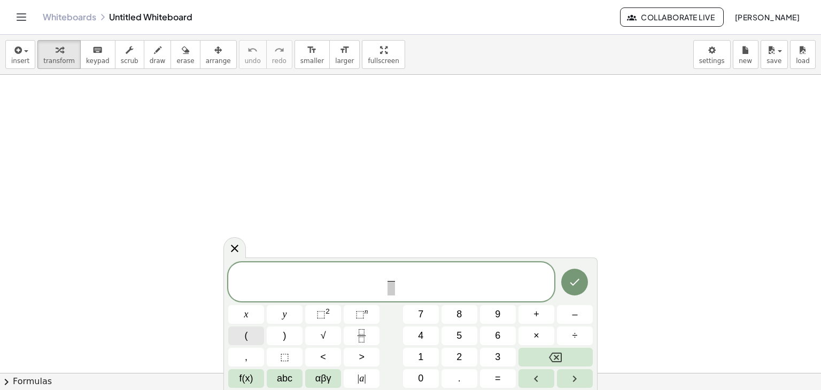
click at [234, 332] on button "(" at bounding box center [246, 336] width 36 height 19
click at [534, 313] on span "+" at bounding box center [537, 314] width 6 height 14
click at [368, 336] on icon "Fraction" at bounding box center [361, 335] width 13 height 13
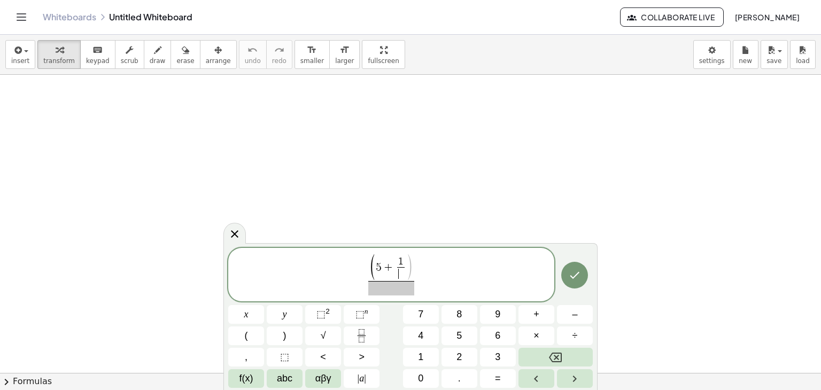
click at [403, 272] on span "​" at bounding box center [400, 273] width 7 height 13
click at [411, 274] on span ")" at bounding box center [409, 268] width 7 height 28
click at [290, 336] on button ")" at bounding box center [285, 336] width 36 height 19
click at [391, 292] on span at bounding box center [390, 288] width 45 height 14
click at [252, 336] on button "(" at bounding box center [246, 336] width 36 height 19
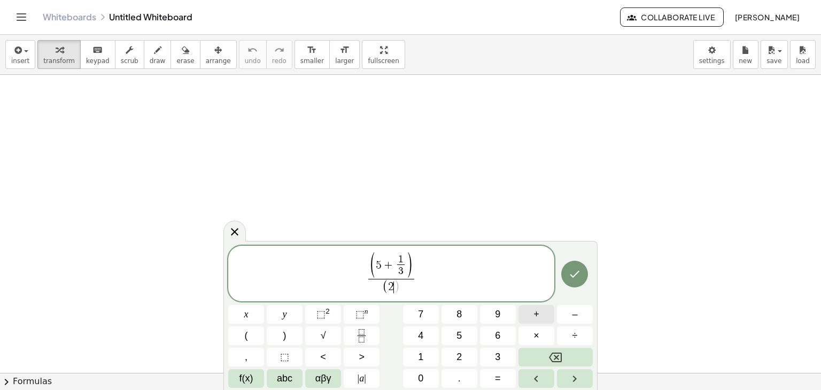
click at [528, 318] on button "+" at bounding box center [537, 314] width 36 height 19
click at [366, 332] on icon "Fraction" at bounding box center [361, 335] width 13 height 13
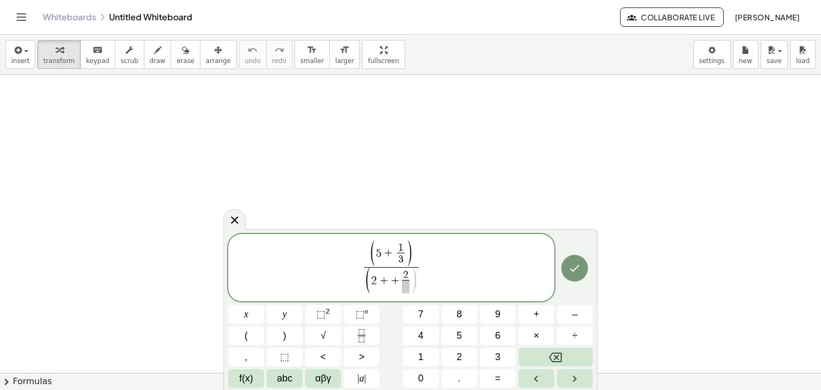
click at [405, 285] on span at bounding box center [405, 286] width 7 height 13
click at [570, 274] on button "Done" at bounding box center [574, 268] width 27 height 27
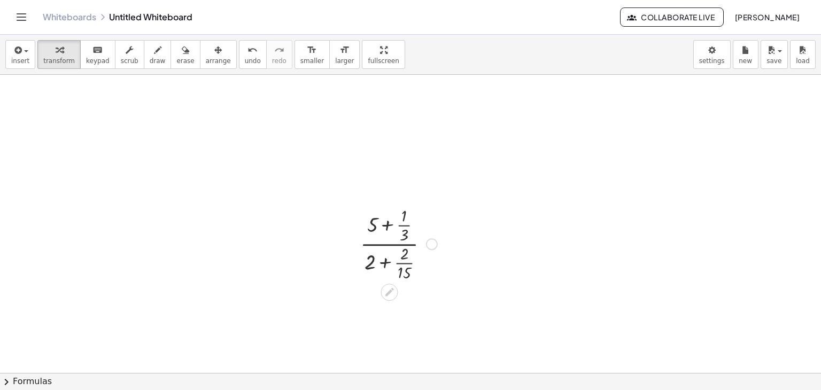
click at [396, 244] on div at bounding box center [399, 243] width 88 height 79
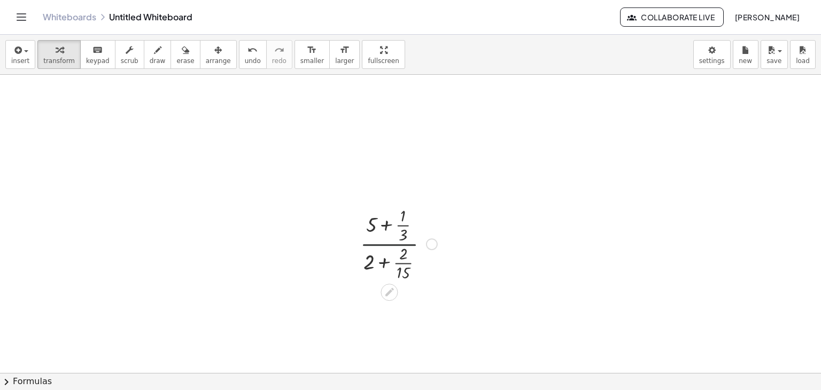
click at [396, 244] on div at bounding box center [399, 243] width 88 height 79
click at [389, 290] on icon at bounding box center [389, 292] width 9 height 9
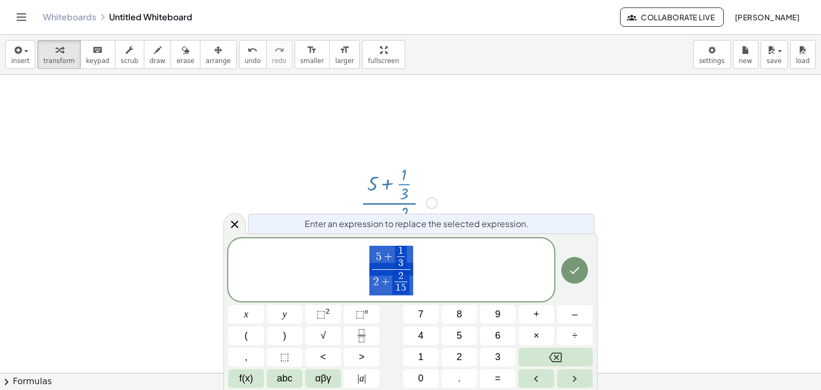
scroll to position [42, 0]
click at [238, 335] on button "(" at bounding box center [246, 336] width 36 height 19
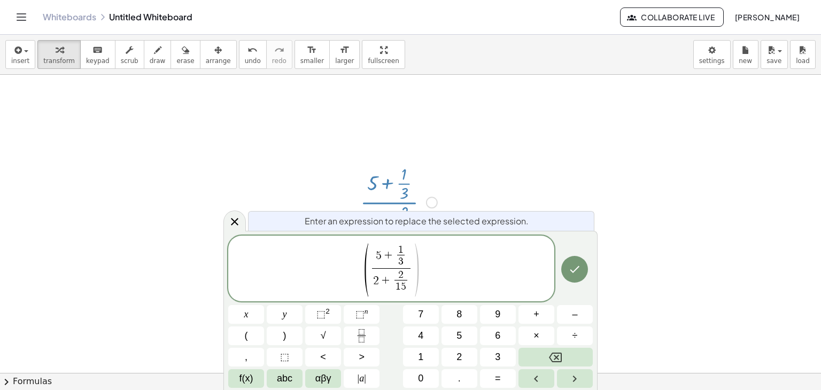
click at [416, 266] on span ")" at bounding box center [416, 270] width 8 height 59
click at [291, 330] on button ")" at bounding box center [285, 336] width 36 height 19
click at [573, 263] on icon "Done" at bounding box center [574, 269] width 13 height 13
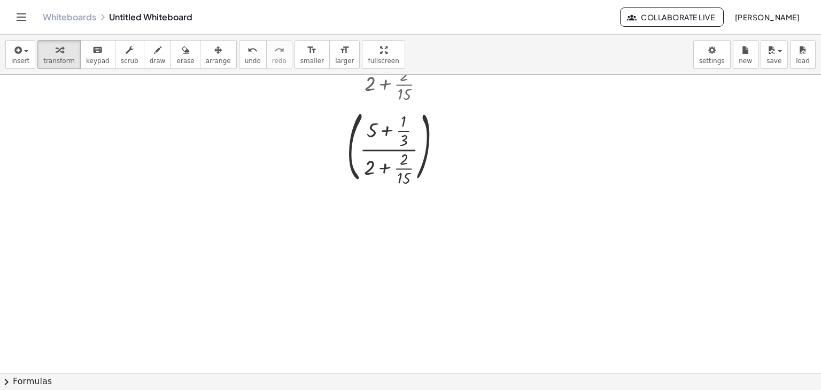
scroll to position [160, 0]
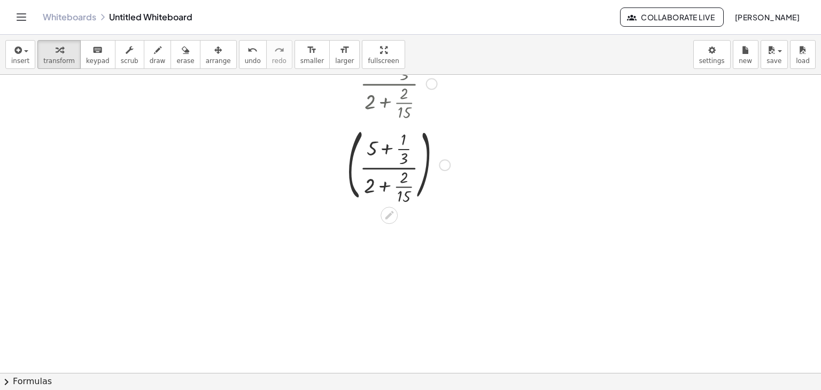
click at [398, 167] on div at bounding box center [399, 163] width 114 height 83
click at [393, 167] on div at bounding box center [399, 163] width 114 height 83
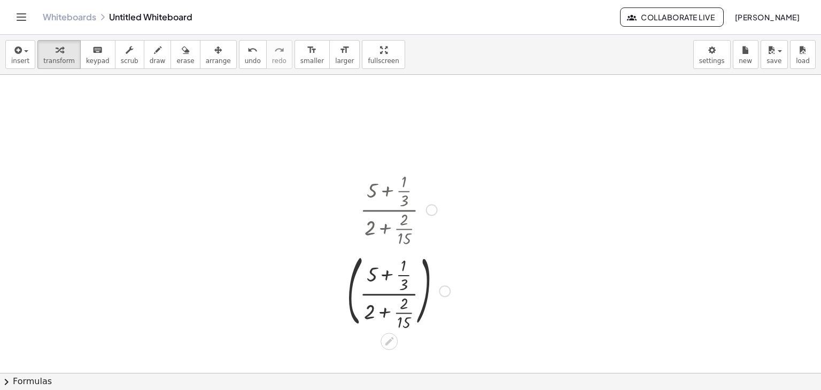
scroll to position [0, 0]
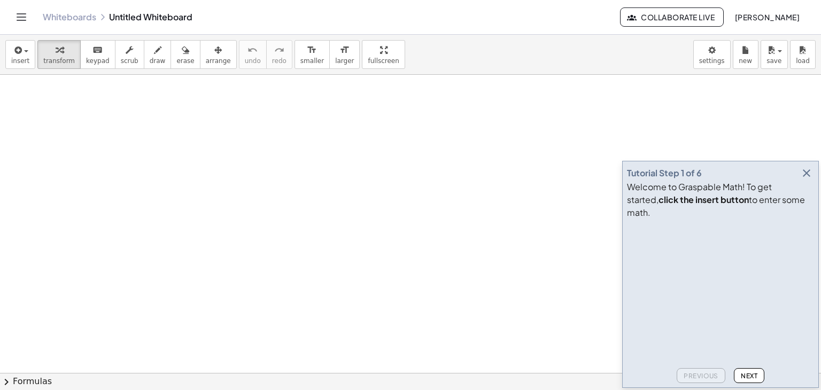
click at [807, 180] on icon "button" at bounding box center [806, 173] width 13 height 13
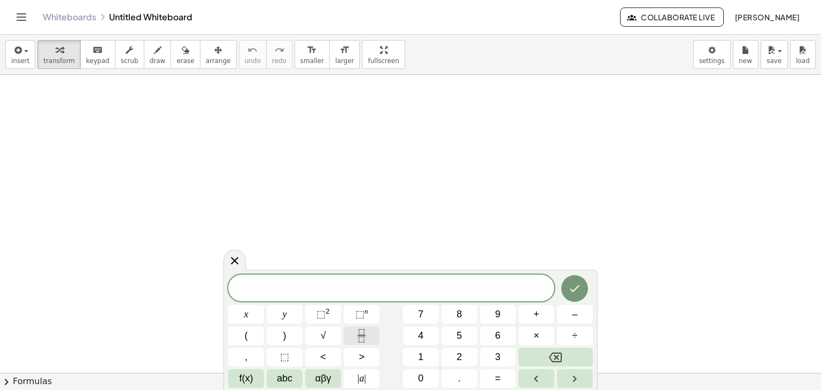
click at [374, 335] on button "Fraction" at bounding box center [362, 336] width 36 height 19
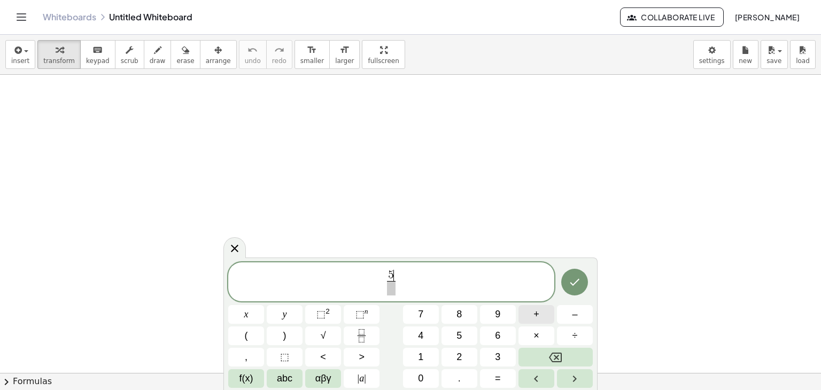
click at [543, 312] on button "+" at bounding box center [537, 314] width 36 height 19
click at [359, 335] on icon "Fraction" at bounding box center [361, 335] width 13 height 13
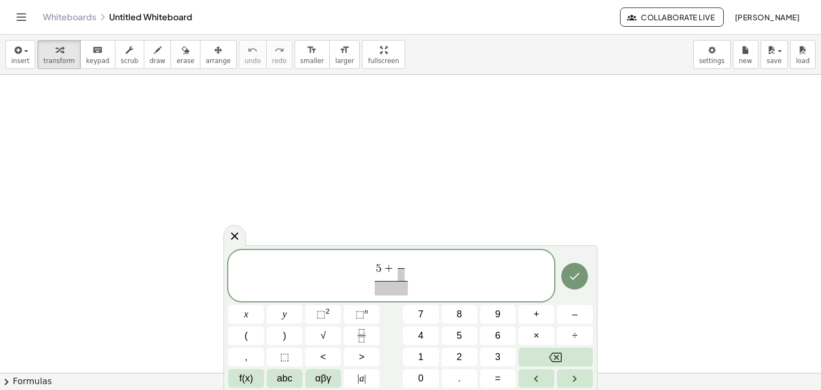
click at [401, 273] on span at bounding box center [401, 274] width 7 height 13
click at [402, 260] on span at bounding box center [400, 263] width 7 height 10
click at [387, 291] on span "​" at bounding box center [392, 288] width 34 height 14
click at [373, 336] on button "Fraction" at bounding box center [362, 336] width 36 height 19
click at [543, 315] on button "+" at bounding box center [537, 314] width 36 height 19
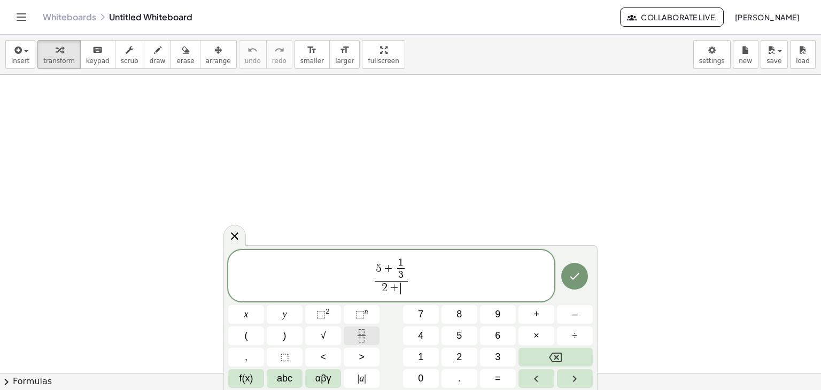
click at [368, 333] on icon "Fraction" at bounding box center [361, 335] width 13 height 13
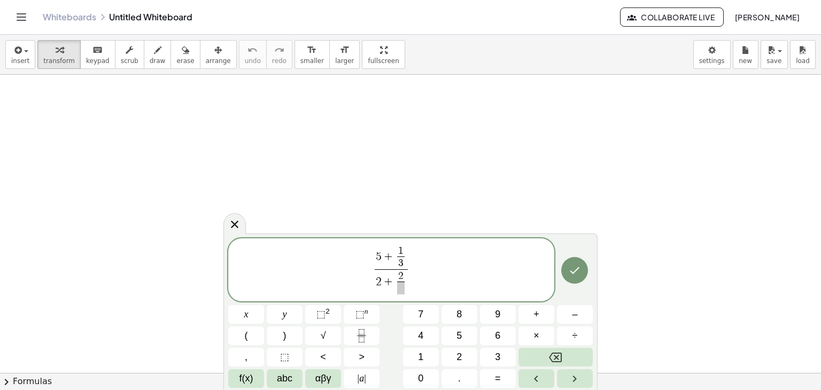
click at [403, 292] on span at bounding box center [400, 288] width 7 height 13
click at [584, 270] on button "Done" at bounding box center [574, 270] width 27 height 27
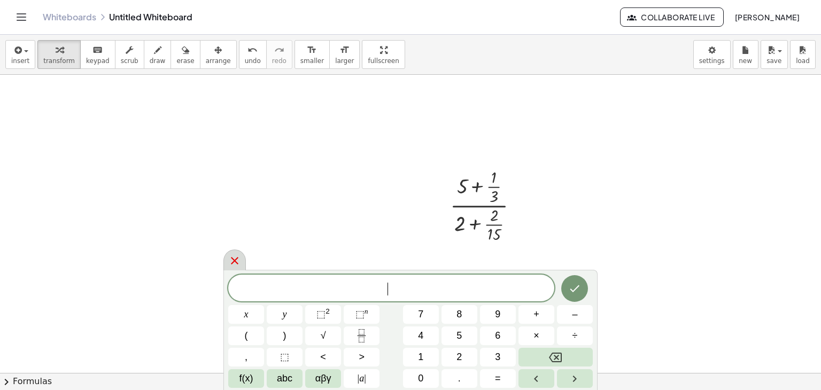
click at [237, 260] on icon at bounding box center [234, 260] width 13 height 13
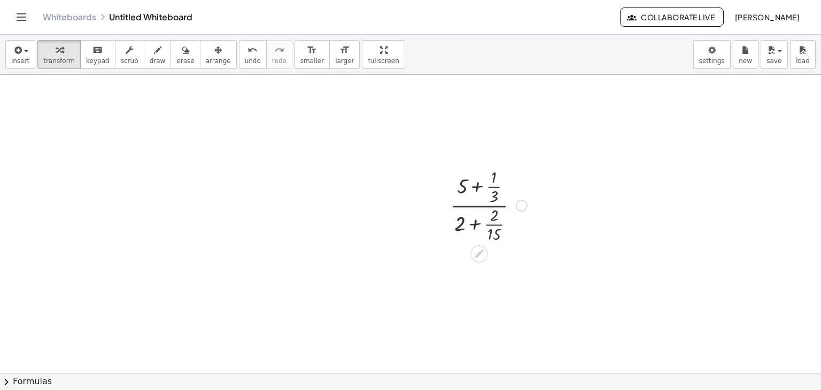
click at [476, 206] on div at bounding box center [489, 204] width 88 height 79
drag, startPoint x: 466, startPoint y: 193, endPoint x: 508, endPoint y: 192, distance: 42.8
click at [508, 192] on div at bounding box center [489, 204] width 88 height 79
click at [501, 193] on div at bounding box center [489, 204] width 88 height 79
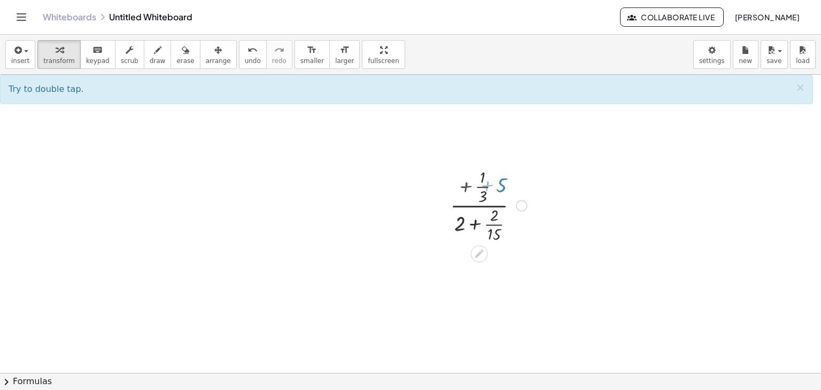
click at [501, 193] on div at bounding box center [489, 204] width 88 height 79
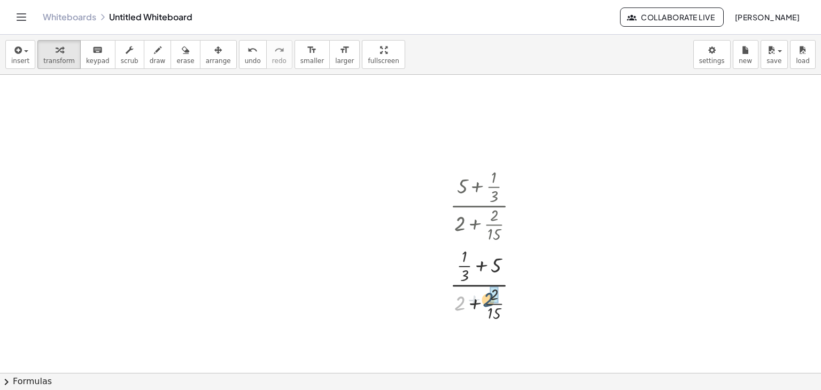
drag, startPoint x: 462, startPoint y: 304, endPoint x: 500, endPoint y: 300, distance: 38.7
click at [500, 300] on div at bounding box center [489, 283] width 88 height 79
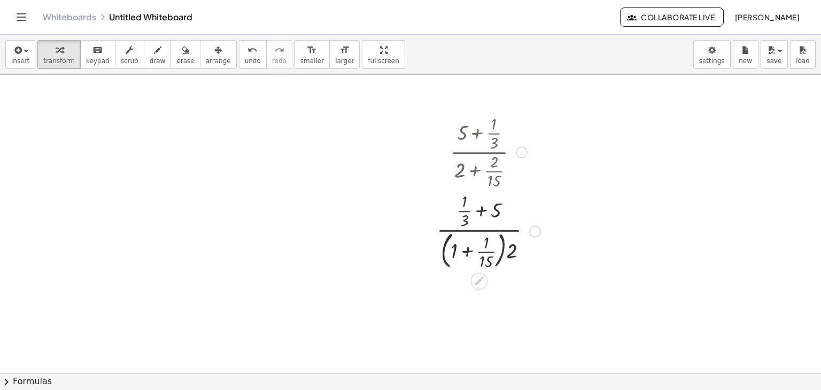
scroll to position [107, 0]
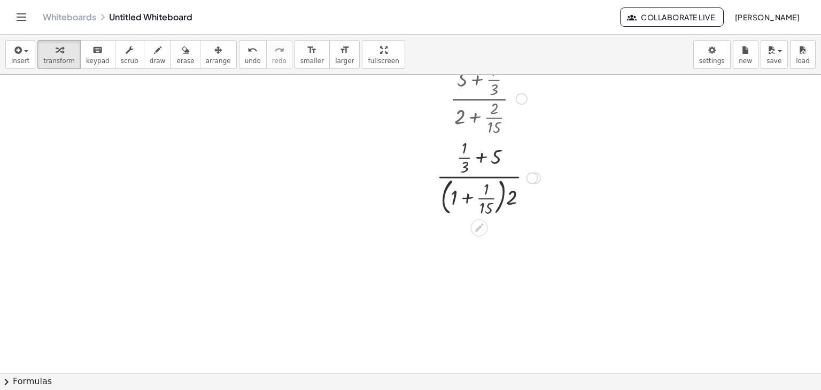
click at [503, 199] on div at bounding box center [488, 177] width 114 height 82
click at [498, 208] on div at bounding box center [488, 177] width 114 height 82
click at [447, 198] on div at bounding box center [488, 177] width 114 height 82
drag, startPoint x: 513, startPoint y: 200, endPoint x: 461, endPoint y: 199, distance: 52.4
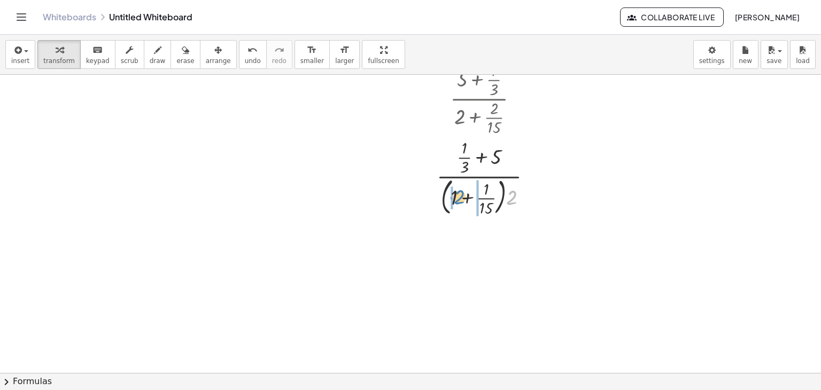
click at [461, 199] on div at bounding box center [488, 177] width 114 height 82
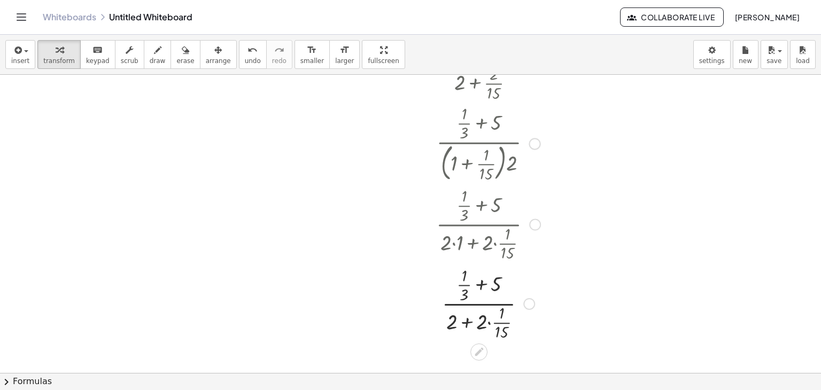
scroll to position [160, 0]
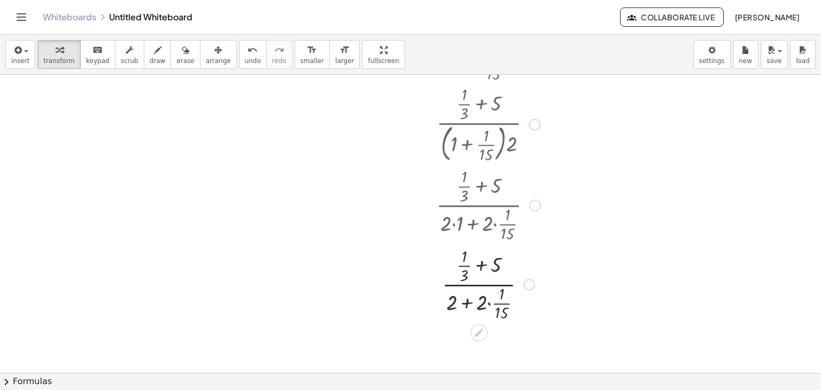
click at [492, 302] on div at bounding box center [488, 283] width 115 height 79
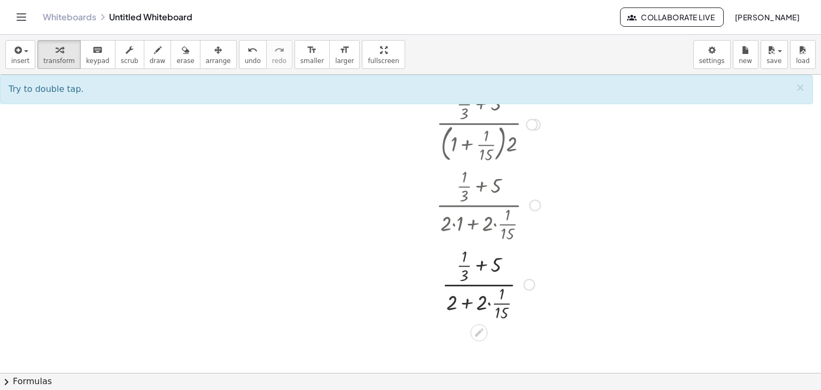
click at [478, 267] on div at bounding box center [488, 283] width 115 height 79
click at [480, 267] on div at bounding box center [488, 283] width 115 height 79
click at [488, 301] on div at bounding box center [488, 283] width 115 height 79
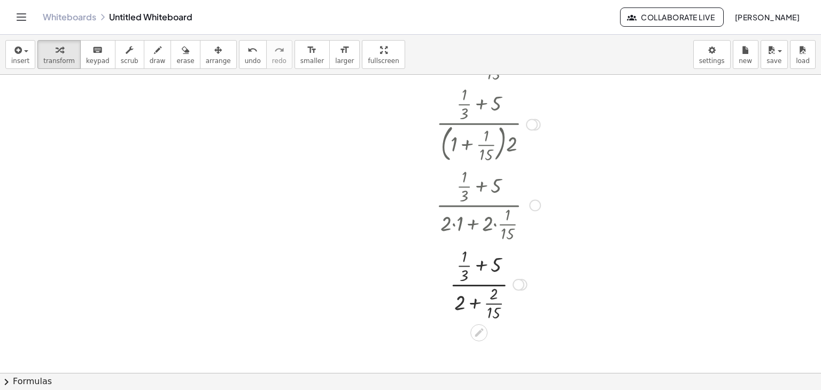
click at [479, 302] on div at bounding box center [488, 283] width 115 height 79
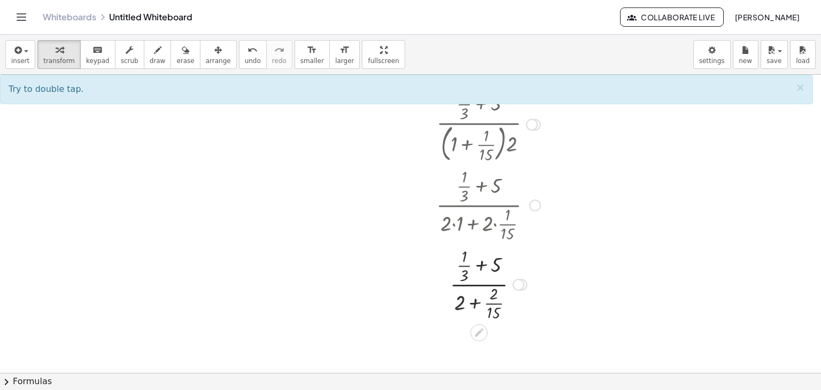
click at [484, 283] on div at bounding box center [488, 283] width 115 height 79
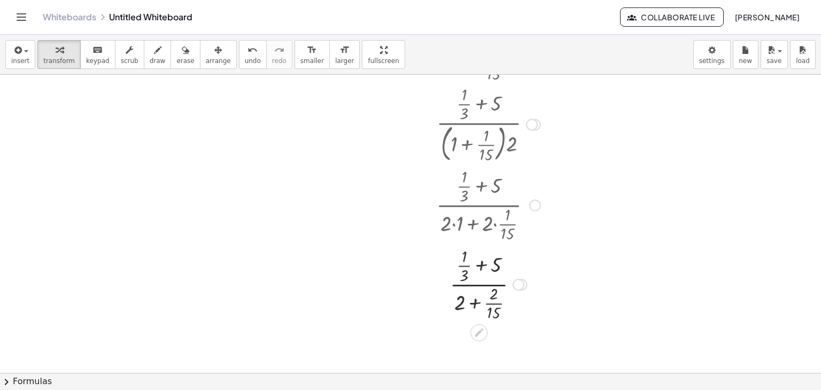
click at [477, 206] on div at bounding box center [488, 204] width 115 height 79
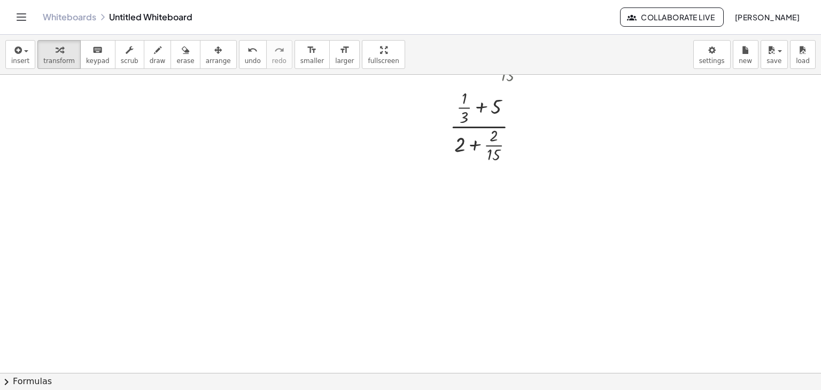
scroll to position [321, 0]
click at [492, 120] on div at bounding box center [488, 123] width 115 height 79
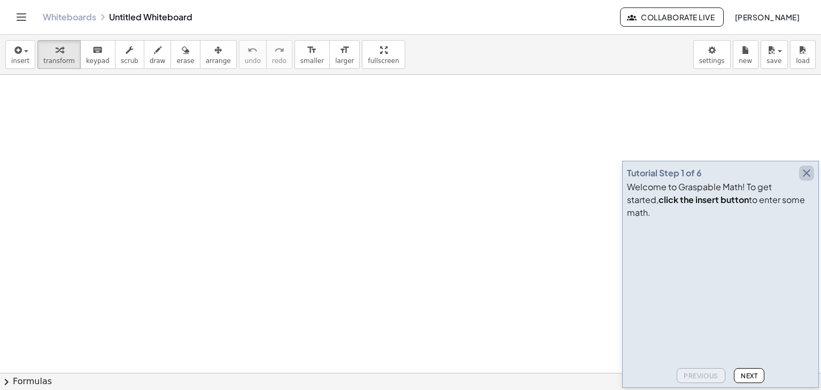
click at [808, 180] on icon "button" at bounding box center [806, 173] width 13 height 13
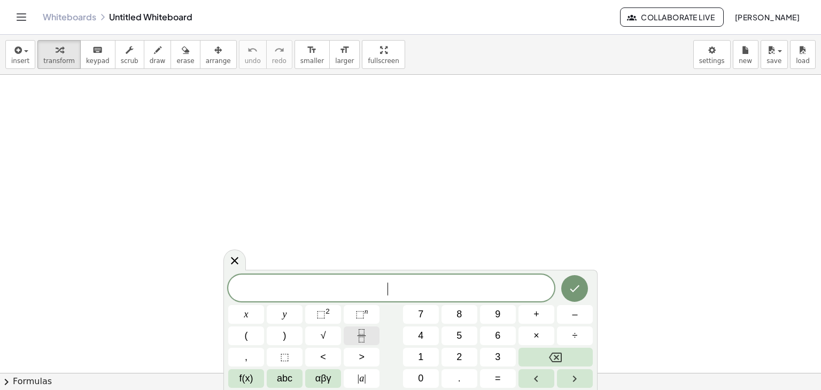
click at [366, 331] on icon "Fraction" at bounding box center [361, 335] width 13 height 13
click at [539, 316] on button "+" at bounding box center [537, 314] width 36 height 19
click at [354, 329] on button "Fraction" at bounding box center [362, 336] width 36 height 19
click at [364, 339] on icon "Fraction" at bounding box center [361, 335] width 13 height 13
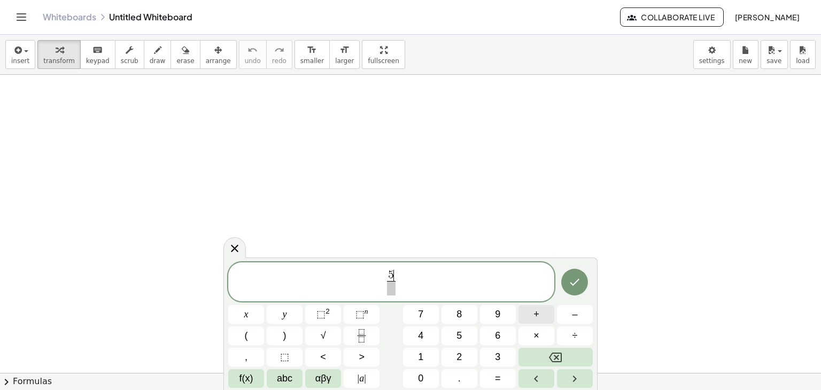
click at [543, 317] on button "+" at bounding box center [537, 314] width 36 height 19
click at [359, 331] on icon "Fraction" at bounding box center [361, 335] width 13 height 13
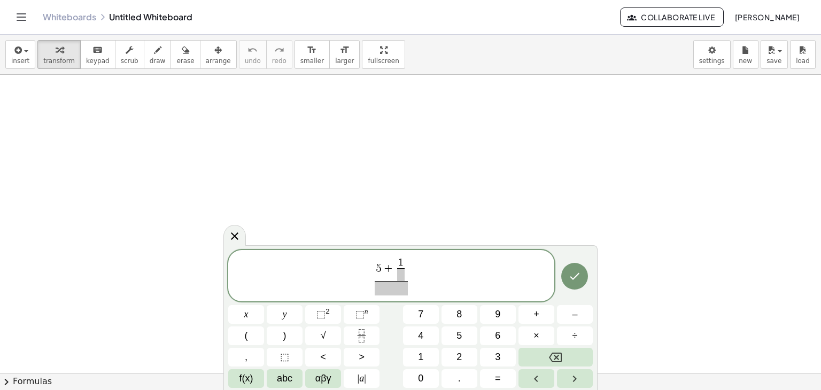
click at [403, 273] on span at bounding box center [400, 274] width 7 height 13
click at [386, 294] on span "​" at bounding box center [392, 288] width 34 height 14
click at [468, 351] on button "2" at bounding box center [460, 357] width 36 height 19
click at [528, 318] on button "+" at bounding box center [537, 314] width 36 height 19
click at [354, 336] on button "Fraction" at bounding box center [362, 336] width 36 height 19
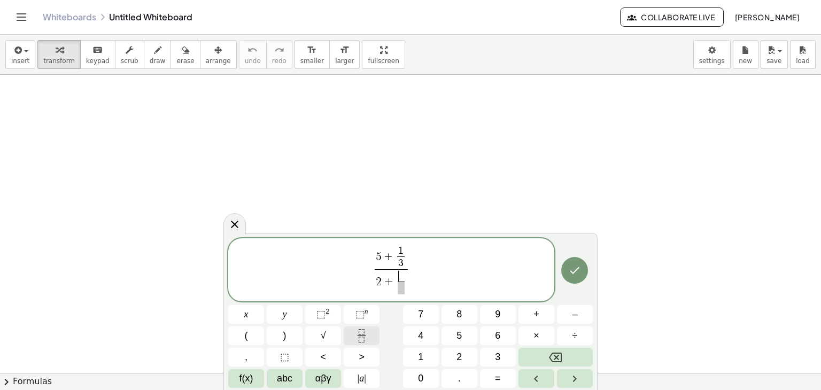
click at [354, 336] on button "Fraction" at bounding box center [362, 336] width 36 height 19
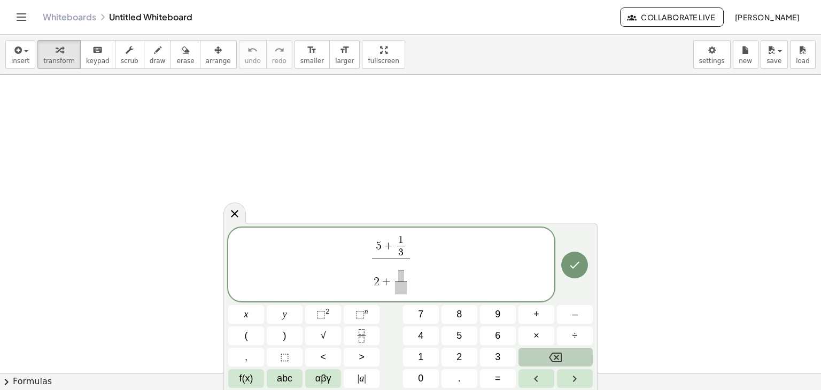
click at [563, 354] on button "Backspace" at bounding box center [556, 357] width 74 height 19
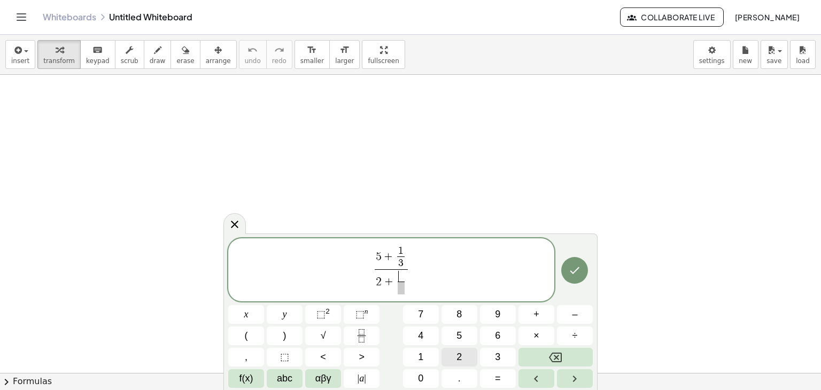
click at [458, 349] on button "2" at bounding box center [460, 357] width 36 height 19
click at [402, 285] on span "​" at bounding box center [400, 288] width 7 height 13
click at [430, 353] on button "1" at bounding box center [421, 357] width 36 height 19
click at [460, 335] on span "5" at bounding box center [459, 336] width 5 height 14
click at [577, 266] on icon "Done" at bounding box center [574, 270] width 13 height 13
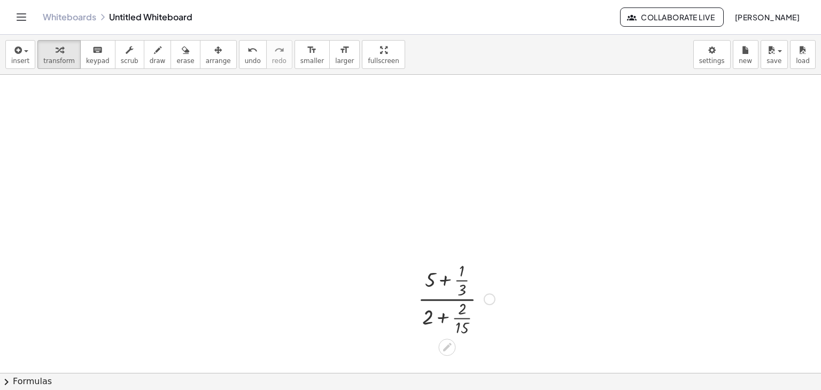
click at [447, 295] on div at bounding box center [457, 298] width 88 height 79
drag, startPoint x: 447, startPoint y: 274, endPoint x: 451, endPoint y: 283, distance: 9.8
click at [451, 283] on div at bounding box center [457, 298] width 88 height 79
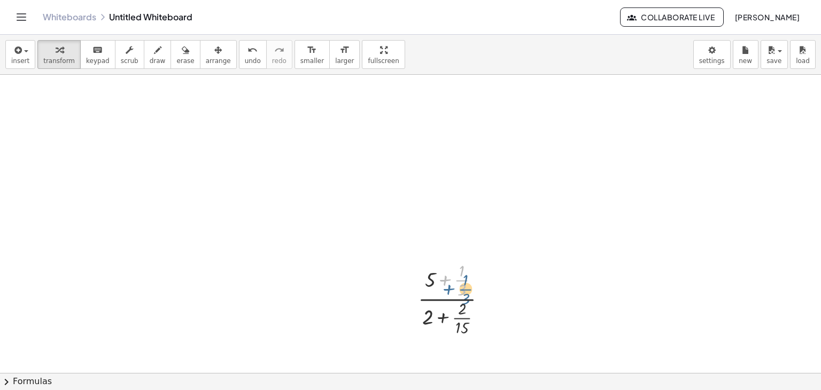
click at [451, 283] on div at bounding box center [457, 298] width 88 height 79
click at [451, 276] on div at bounding box center [456, 298] width 99 height 79
click at [245, 60] on span "undo" at bounding box center [253, 60] width 16 height 7
click at [272, 60] on span "redo" at bounding box center [279, 60] width 14 height 7
click at [274, 54] on icon "redo" at bounding box center [279, 50] width 10 height 13
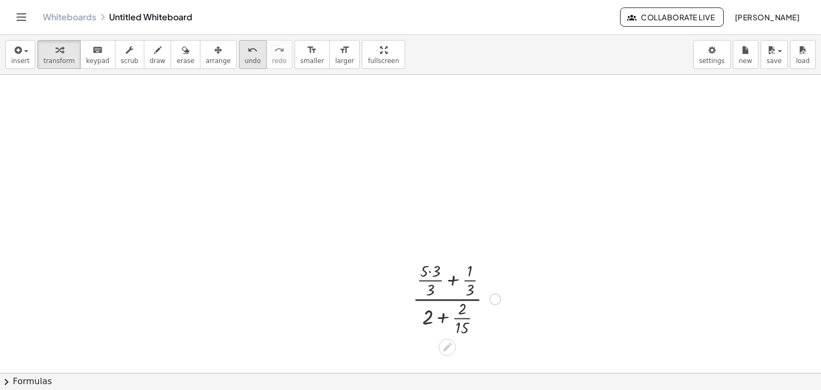
click at [248, 52] on icon "undo" at bounding box center [253, 50] width 10 height 13
click at [245, 52] on div "undo" at bounding box center [253, 49] width 16 height 13
click at [272, 58] on span "redo" at bounding box center [279, 60] width 14 height 7
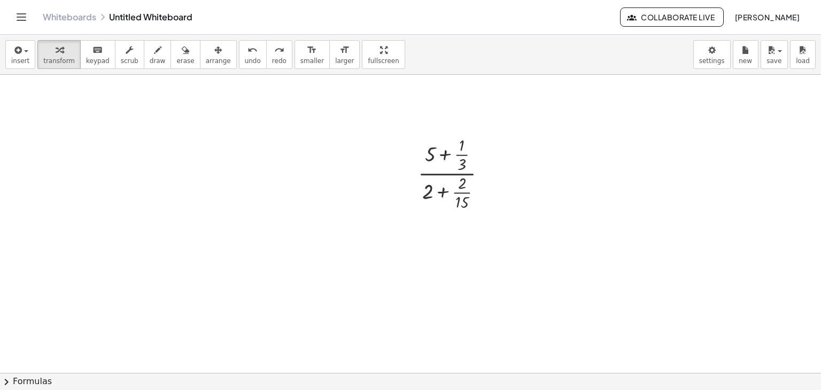
scroll to position [107, 0]
click at [443, 189] on div at bounding box center [457, 191] width 88 height 79
click at [443, 193] on div at bounding box center [457, 191] width 88 height 79
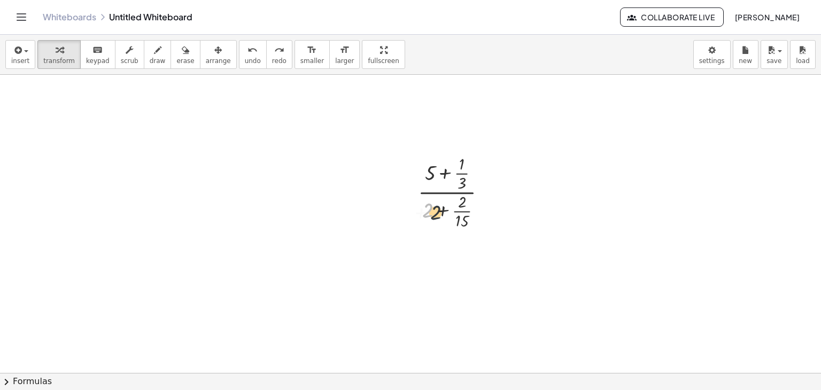
drag, startPoint x: 428, startPoint y: 211, endPoint x: 436, endPoint y: 213, distance: 8.8
click at [436, 213] on div at bounding box center [457, 191] width 88 height 79
drag, startPoint x: 436, startPoint y: 214, endPoint x: 426, endPoint y: 210, distance: 11.7
click at [426, 210] on div at bounding box center [457, 191] width 88 height 79
drag, startPoint x: 430, startPoint y: 174, endPoint x: 466, endPoint y: 174, distance: 36.4
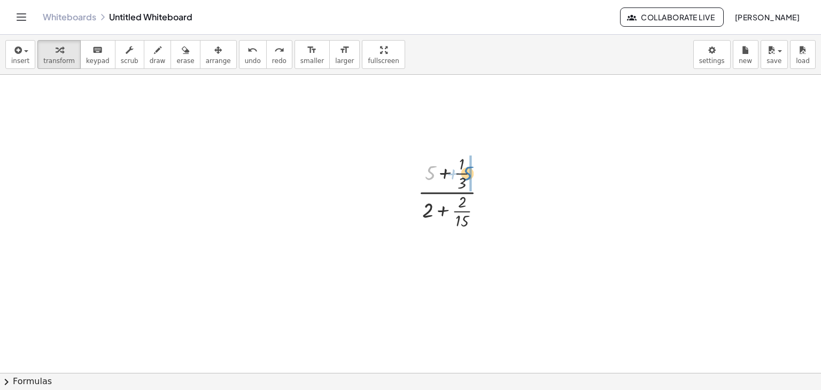
click at [466, 174] on div at bounding box center [457, 191] width 88 height 79
drag, startPoint x: 428, startPoint y: 289, endPoint x: 463, endPoint y: 290, distance: 35.3
click at [463, 290] on div at bounding box center [457, 270] width 88 height 79
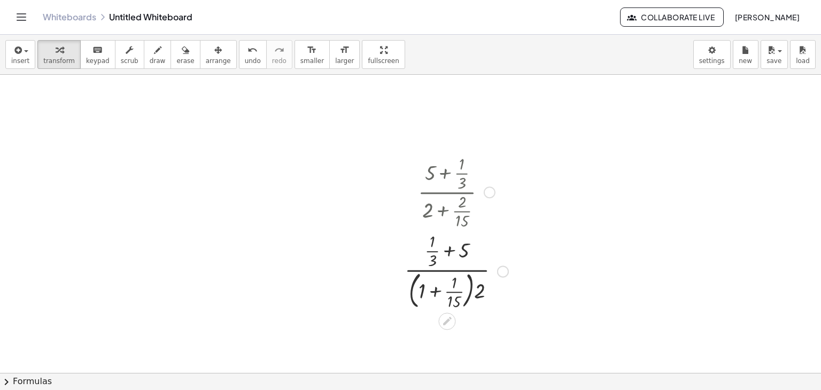
click at [444, 268] on div at bounding box center [456, 270] width 114 height 82
click at [245, 63] on span "undo" at bounding box center [253, 60] width 16 height 7
click at [451, 272] on div at bounding box center [457, 270] width 88 height 79
drag, startPoint x: 460, startPoint y: 294, endPoint x: 431, endPoint y: 296, distance: 28.9
click at [431, 296] on div at bounding box center [457, 270] width 88 height 79
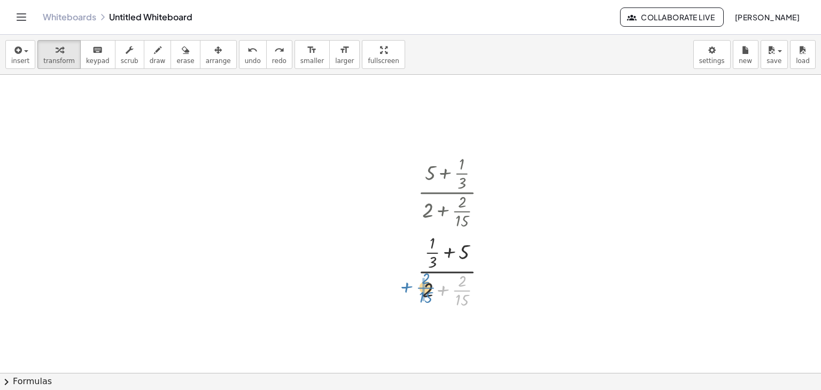
drag, startPoint x: 462, startPoint y: 289, endPoint x: 426, endPoint y: 286, distance: 36.0
click at [426, 286] on div at bounding box center [457, 270] width 88 height 79
click at [456, 272] on div at bounding box center [457, 270] width 88 height 79
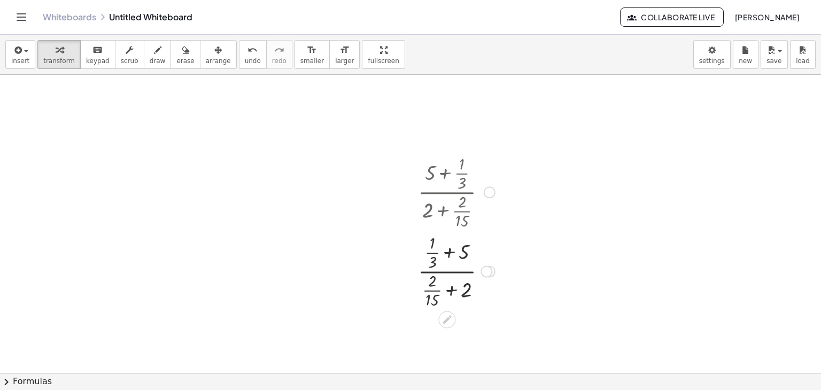
click at [456, 272] on div at bounding box center [457, 270] width 88 height 79
click at [492, 272] on div at bounding box center [487, 272] width 12 height 12
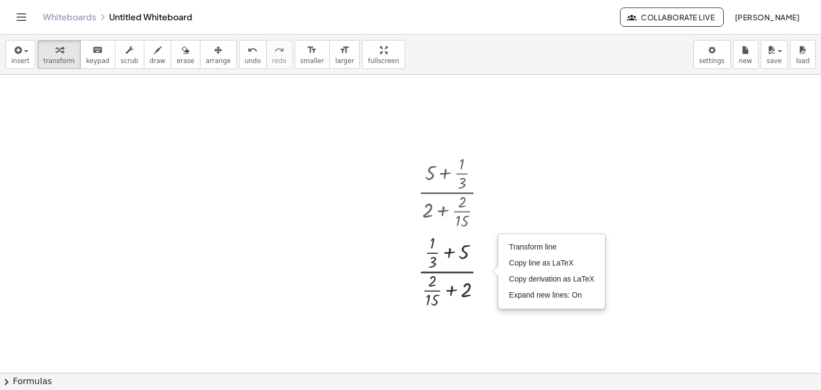
click at [512, 197] on div at bounding box center [410, 301] width 821 height 666
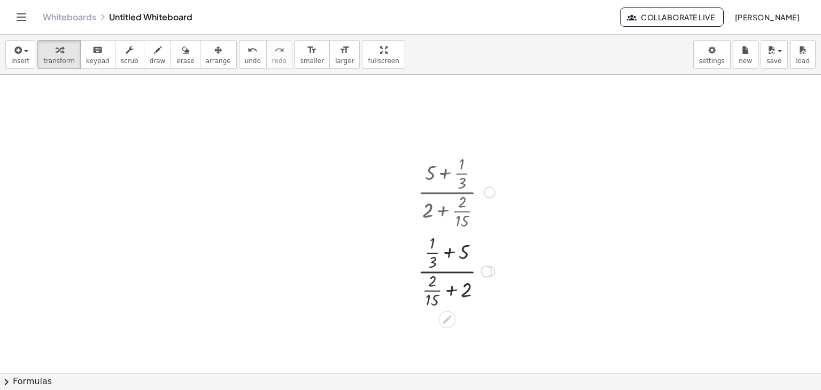
click at [450, 274] on div at bounding box center [457, 270] width 88 height 79
click at [245, 61] on span "undo" at bounding box center [253, 60] width 16 height 7
click at [464, 171] on div at bounding box center [457, 191] width 88 height 79
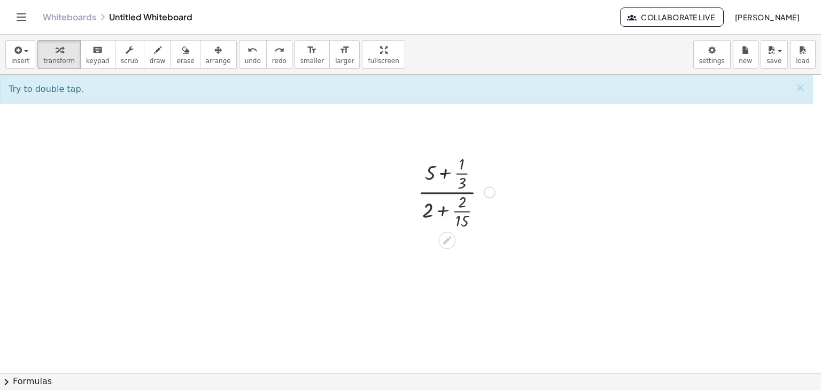
click at [468, 212] on div at bounding box center [457, 191] width 88 height 79
click at [467, 211] on div at bounding box center [457, 191] width 88 height 79
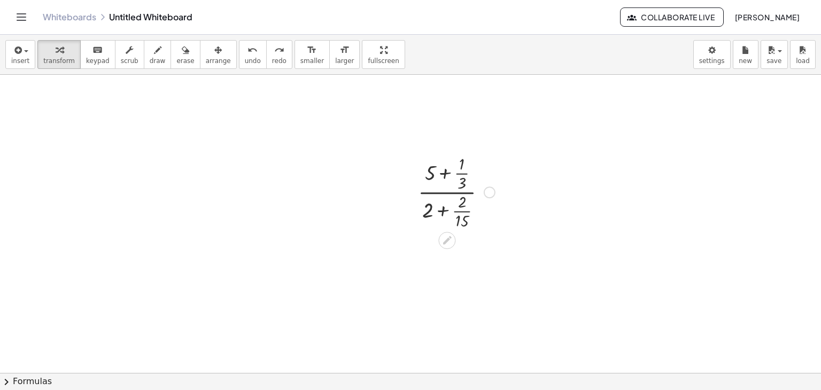
click at [467, 211] on div at bounding box center [457, 191] width 88 height 79
click at [245, 57] on span "undo" at bounding box center [253, 60] width 16 height 7
click at [272, 59] on span "redo" at bounding box center [279, 60] width 14 height 7
click at [451, 190] on div at bounding box center [457, 191] width 88 height 79
click at [451, 192] on div at bounding box center [457, 191] width 88 height 79
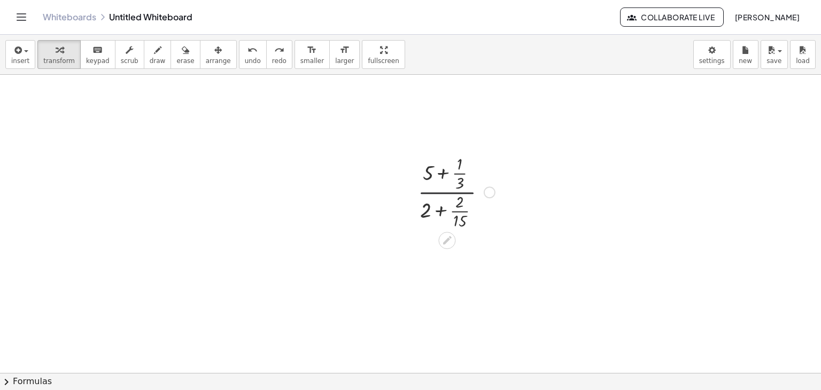
click at [451, 192] on div at bounding box center [457, 191] width 88 height 79
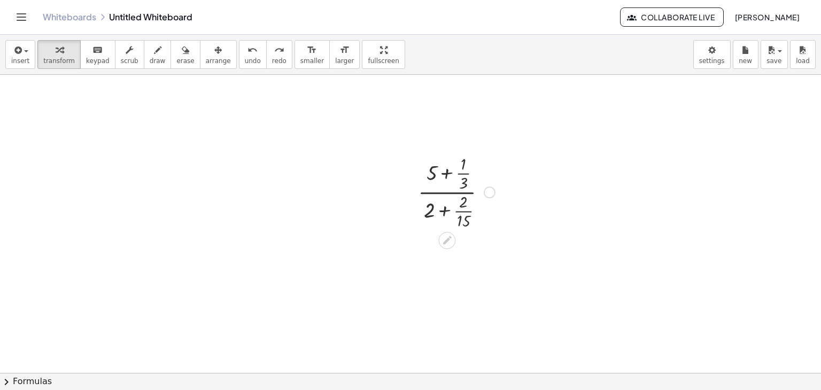
click at [451, 192] on div at bounding box center [457, 191] width 88 height 79
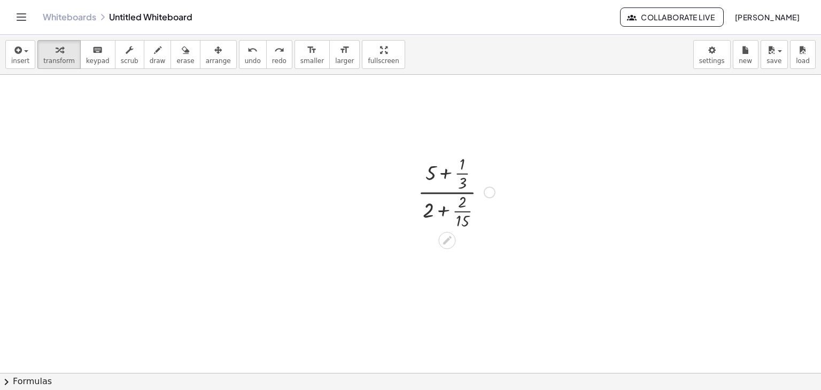
click at [451, 192] on div at bounding box center [457, 191] width 88 height 79
click at [450, 192] on div at bounding box center [457, 191] width 88 height 79
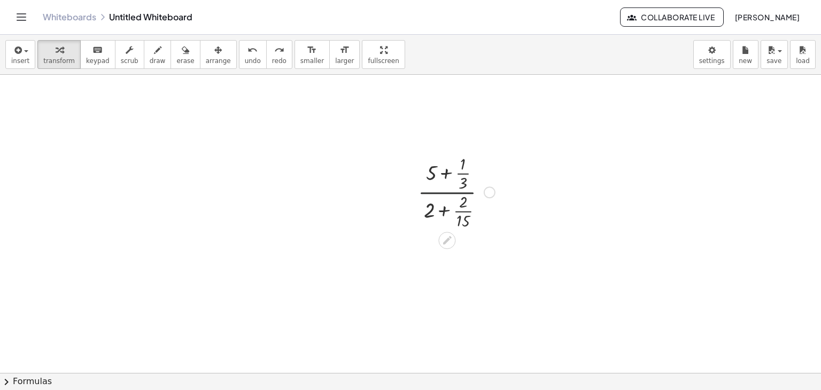
click at [450, 192] on div at bounding box center [457, 191] width 88 height 79
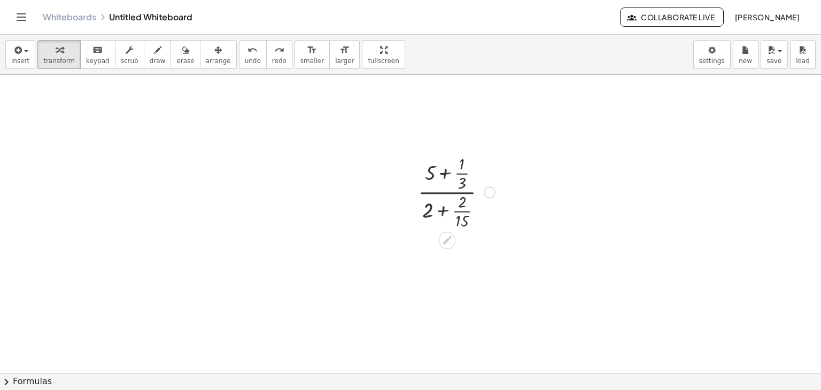
click at [450, 192] on div at bounding box center [457, 191] width 88 height 79
click at [447, 164] on div at bounding box center [457, 191] width 88 height 79
click at [451, 175] on div at bounding box center [457, 191] width 88 height 79
click at [446, 170] on div at bounding box center [457, 191] width 88 height 79
click at [446, 170] on div at bounding box center [456, 191] width 99 height 79
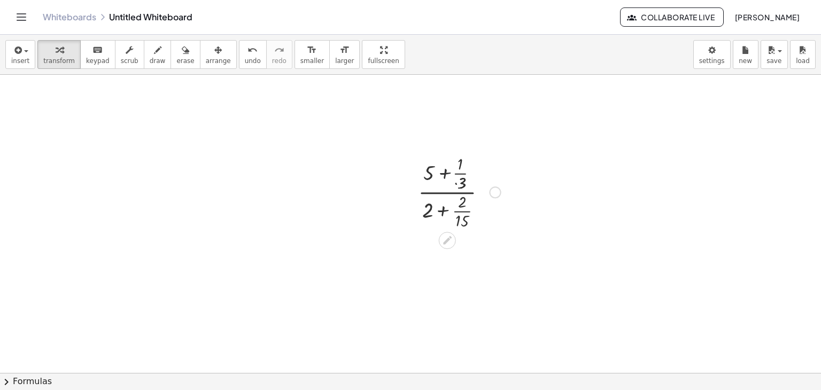
click at [446, 170] on div at bounding box center [456, 191] width 99 height 79
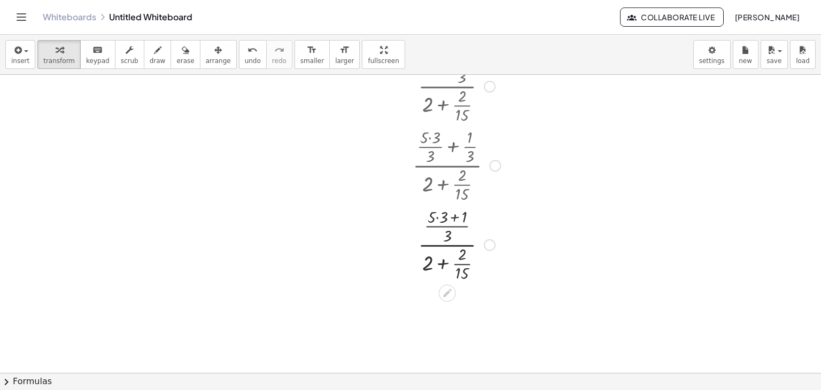
scroll to position [214, 0]
click at [450, 242] on div at bounding box center [456, 242] width 99 height 79
click at [444, 260] on div at bounding box center [456, 242] width 99 height 79
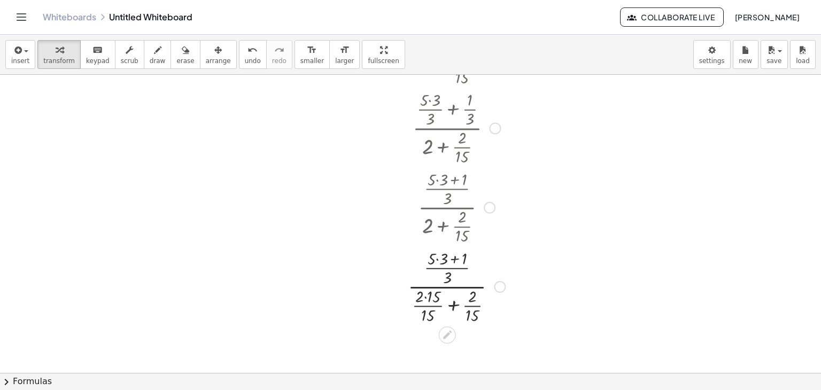
scroll to position [321, 0]
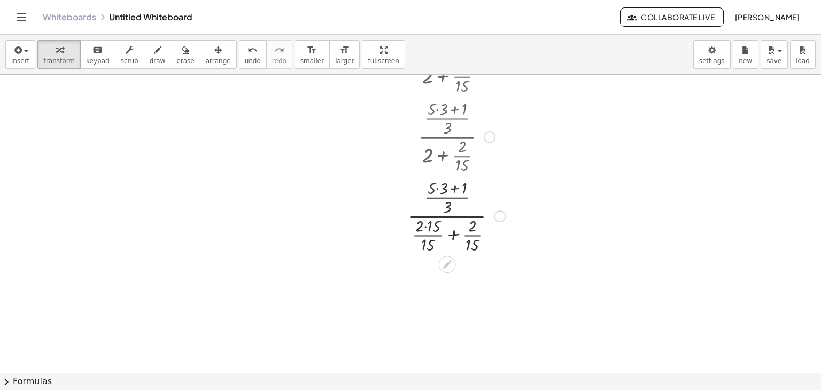
click at [454, 234] on div at bounding box center [457, 215] width 108 height 79
click at [455, 234] on div at bounding box center [456, 215] width 99 height 79
click at [456, 267] on div at bounding box center [457, 294] width 108 height 79
click at [454, 267] on div at bounding box center [457, 294] width 108 height 79
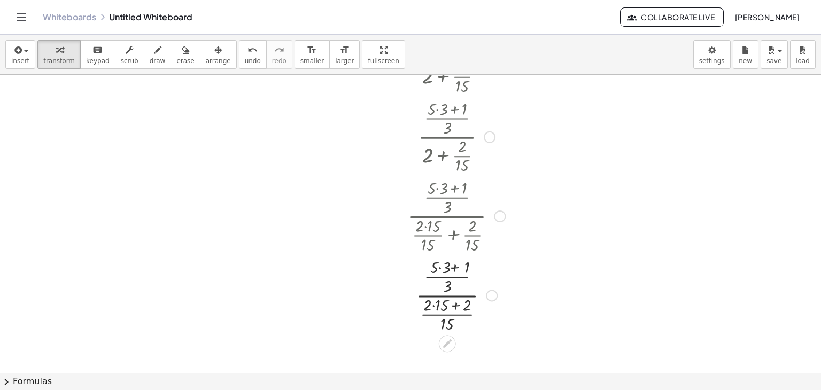
click at [454, 267] on div at bounding box center [457, 294] width 108 height 79
click at [437, 268] on div at bounding box center [457, 294] width 108 height 79
click at [453, 266] on div at bounding box center [457, 294] width 108 height 79
click at [454, 266] on div at bounding box center [457, 294] width 108 height 79
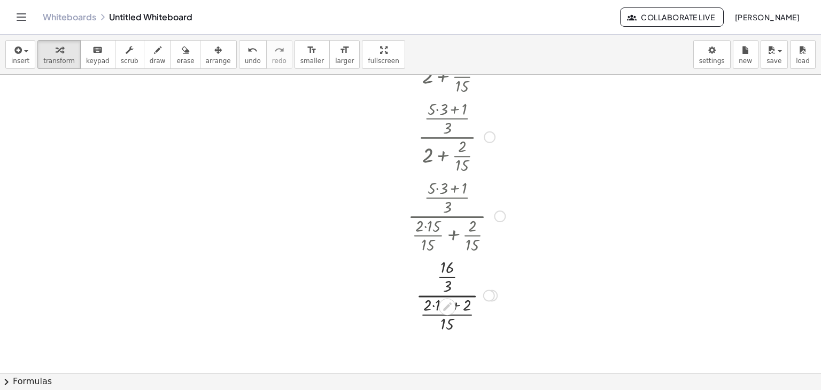
click at [451, 276] on div at bounding box center [457, 294] width 108 height 79
click at [453, 289] on div at bounding box center [457, 294] width 108 height 66
click at [239, 57] on button "undo undo" at bounding box center [253, 54] width 28 height 29
click at [445, 295] on div at bounding box center [457, 294] width 106 height 79
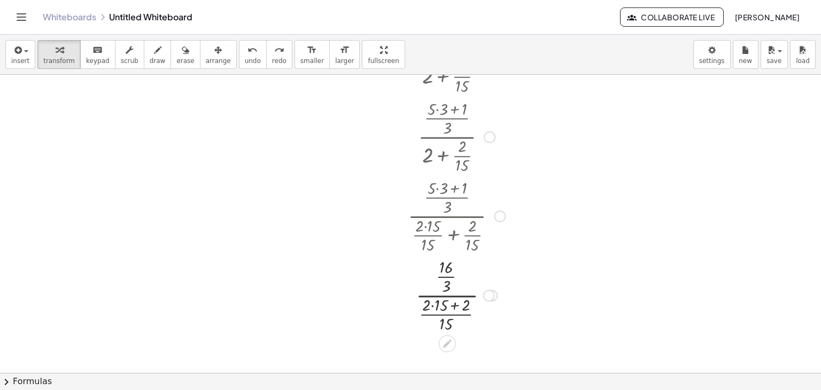
click at [445, 295] on div at bounding box center [457, 294] width 106 height 79
click at [436, 304] on div at bounding box center [457, 294] width 106 height 79
click at [436, 304] on div at bounding box center [457, 294] width 108 height 79
click at [451, 305] on div at bounding box center [457, 294] width 108 height 79
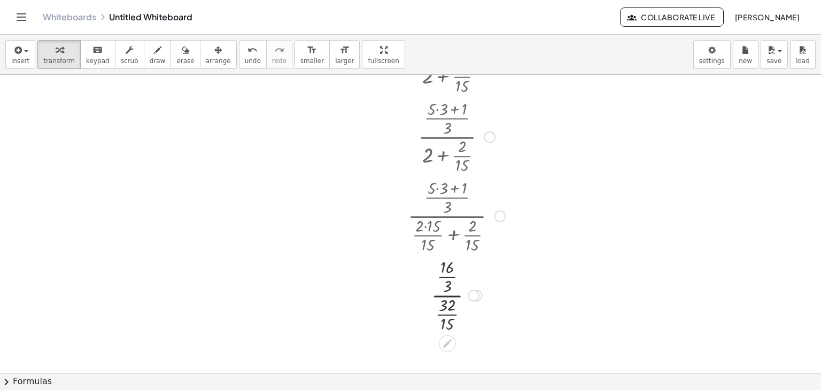
click at [451, 314] on div at bounding box center [457, 294] width 108 height 79
click at [452, 302] on div at bounding box center [457, 294] width 108 height 66
click at [240, 58] on button "undo undo" at bounding box center [253, 54] width 28 height 29
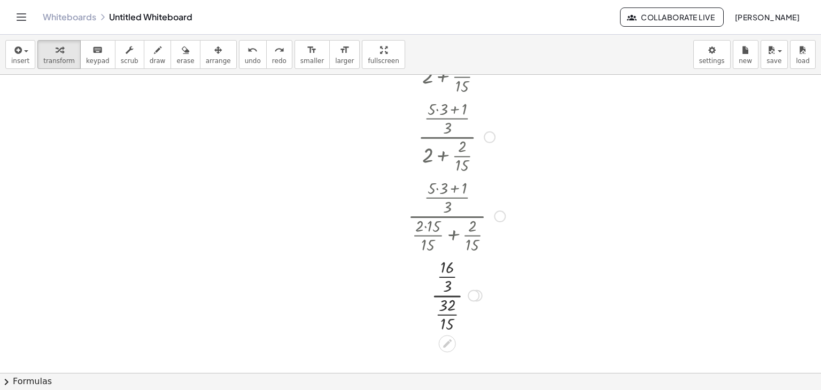
click at [455, 295] on div at bounding box center [457, 294] width 80 height 79
drag, startPoint x: 444, startPoint y: 274, endPoint x: 473, endPoint y: 297, distance: 36.9
click at [473, 297] on div at bounding box center [457, 294] width 80 height 79
click at [447, 297] on div at bounding box center [457, 294] width 80 height 79
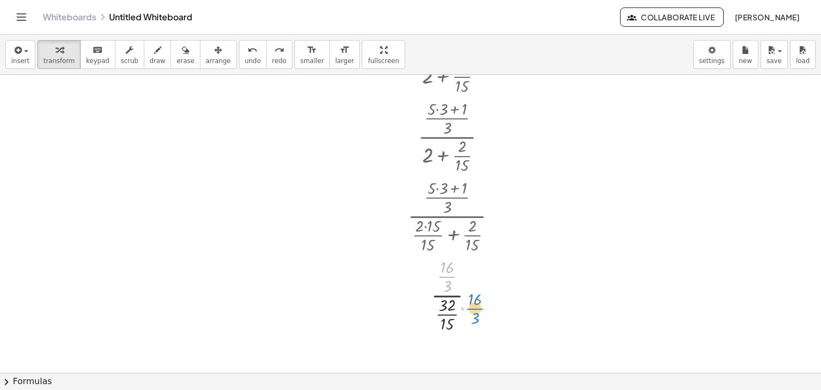
drag, startPoint x: 451, startPoint y: 278, endPoint x: 478, endPoint y: 310, distance: 42.4
click at [478, 310] on div at bounding box center [457, 294] width 80 height 79
click at [478, 315] on div at bounding box center [457, 294] width 80 height 79
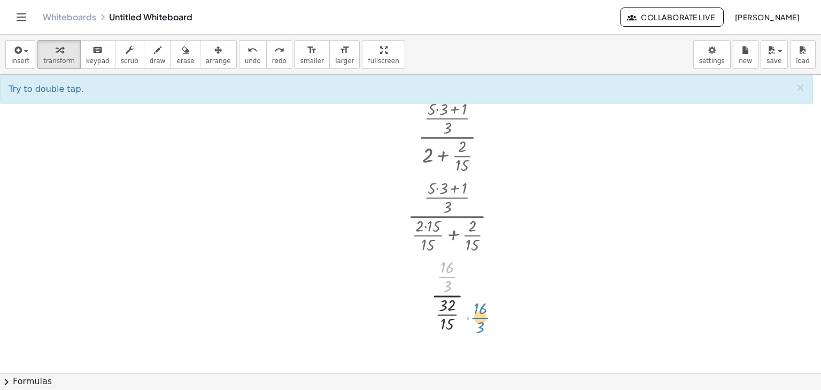
drag, startPoint x: 451, startPoint y: 276, endPoint x: 480, endPoint y: 313, distance: 47.2
click at [480, 313] on div at bounding box center [457, 294] width 80 height 79
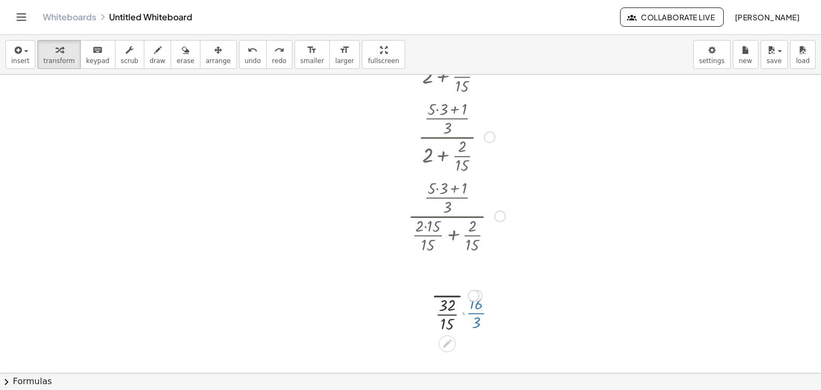
click at [480, 313] on div at bounding box center [457, 294] width 80 height 79
click at [240, 63] on button "undo undo" at bounding box center [253, 54] width 28 height 29
click at [239, 58] on button "undo undo" at bounding box center [253, 54] width 28 height 29
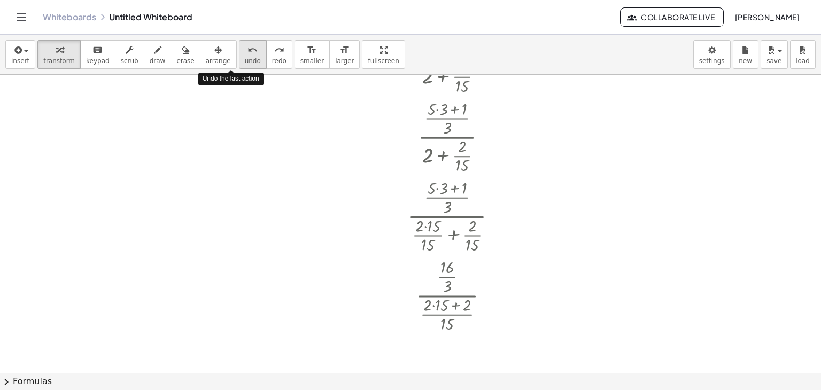
click at [239, 58] on button "undo undo" at bounding box center [253, 54] width 28 height 29
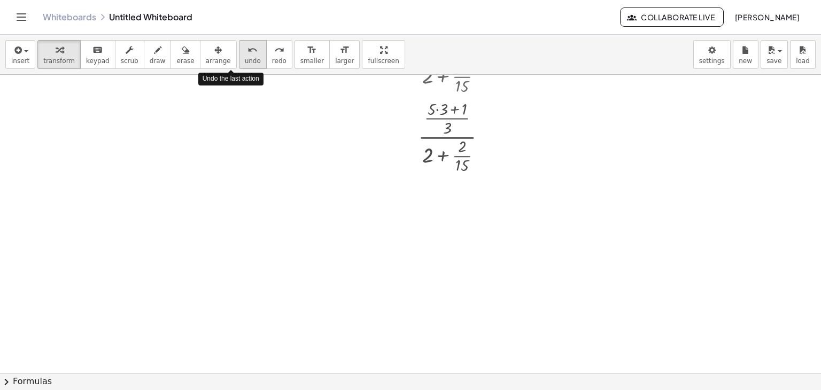
click at [239, 58] on button "undo undo" at bounding box center [253, 54] width 28 height 29
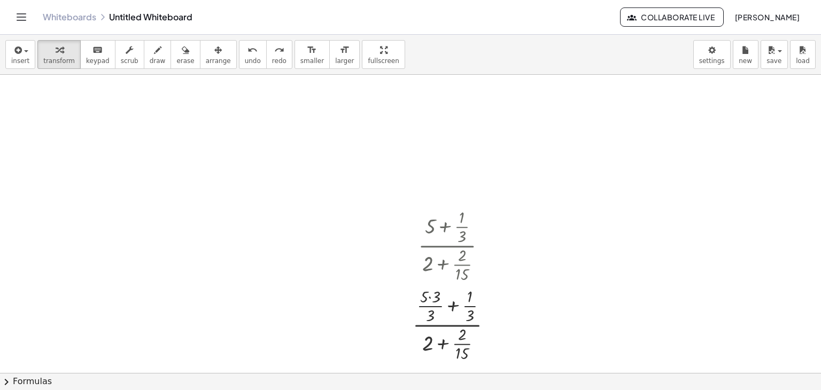
scroll to position [107, 0]
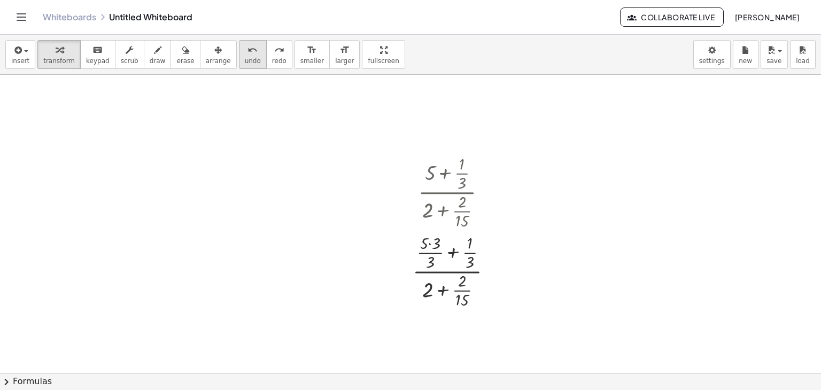
click at [239, 52] on button "undo undo" at bounding box center [253, 54] width 28 height 29
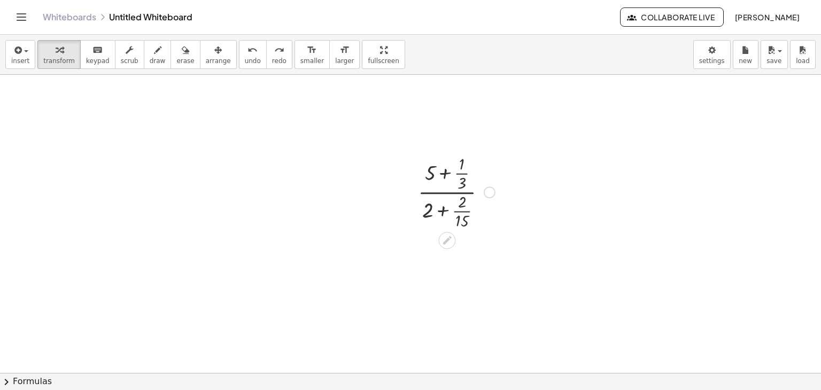
click at [445, 171] on div at bounding box center [457, 191] width 88 height 79
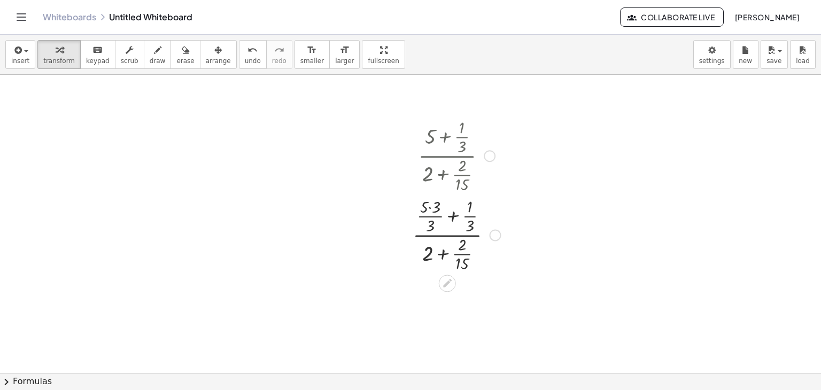
scroll to position [160, 0]
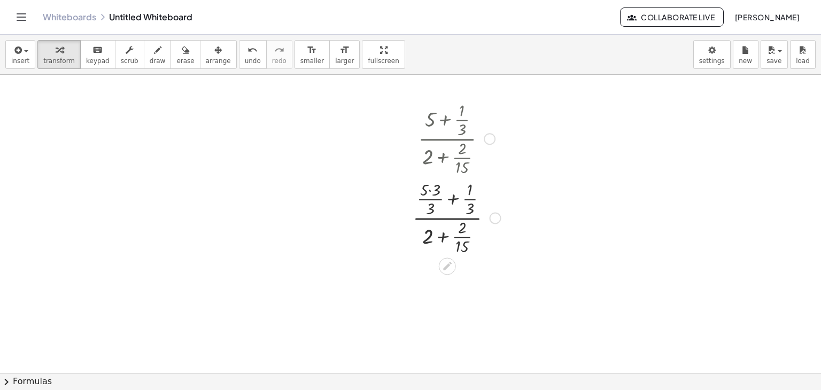
click at [445, 237] on div at bounding box center [456, 216] width 99 height 79
click at [445, 237] on div at bounding box center [457, 216] width 108 height 79
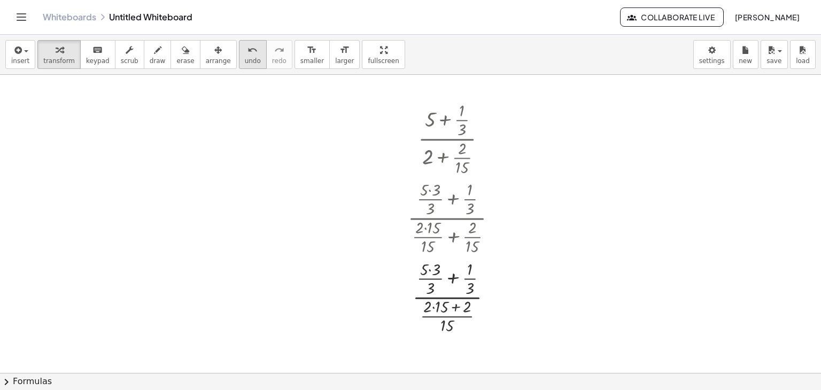
click at [245, 55] on div "undo" at bounding box center [253, 49] width 16 height 13
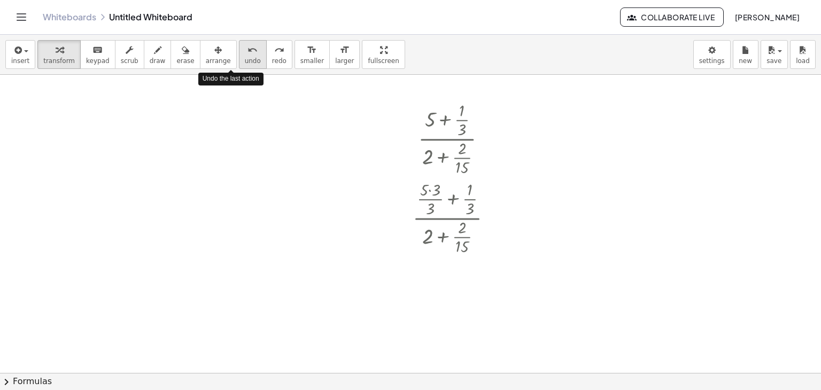
click at [245, 55] on div "undo" at bounding box center [253, 49] width 16 height 13
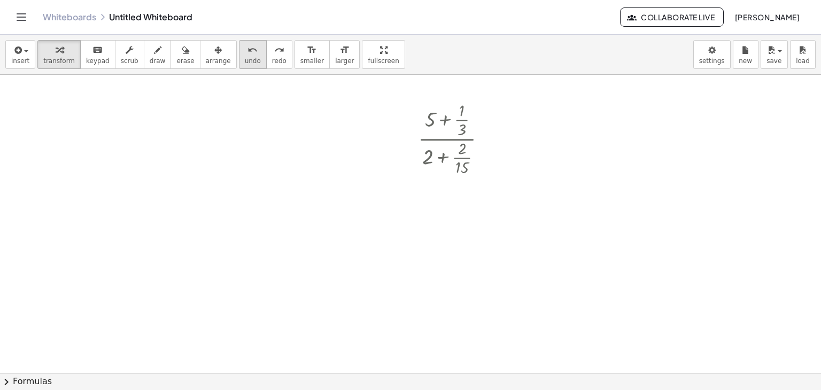
click at [245, 57] on span "undo" at bounding box center [253, 60] width 16 height 7
drag, startPoint x: 464, startPoint y: 120, endPoint x: 469, endPoint y: 165, distance: 45.2
click at [469, 165] on div at bounding box center [457, 137] width 88 height 79
drag, startPoint x: 462, startPoint y: 158, endPoint x: 460, endPoint y: 116, distance: 41.8
click at [460, 116] on div at bounding box center [457, 137] width 88 height 79
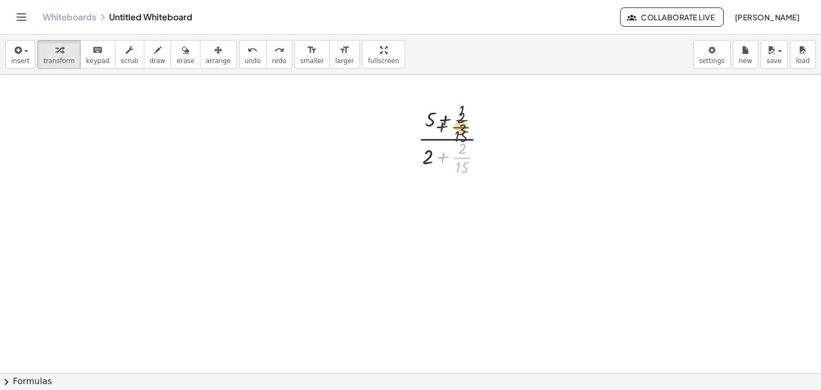
drag, startPoint x: 458, startPoint y: 156, endPoint x: 457, endPoint y: 116, distance: 40.1
click at [457, 116] on div at bounding box center [457, 137] width 88 height 79
click at [443, 137] on div at bounding box center [457, 137] width 88 height 79
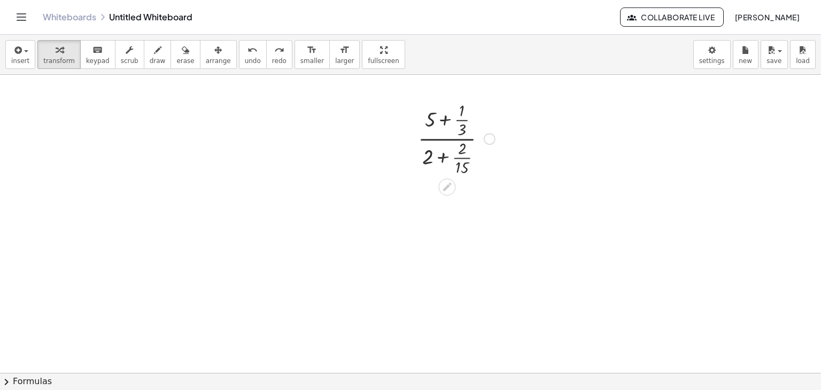
click at [443, 137] on div at bounding box center [457, 137] width 88 height 79
drag, startPoint x: 441, startPoint y: 152, endPoint x: 491, endPoint y: 133, distance: 54.1
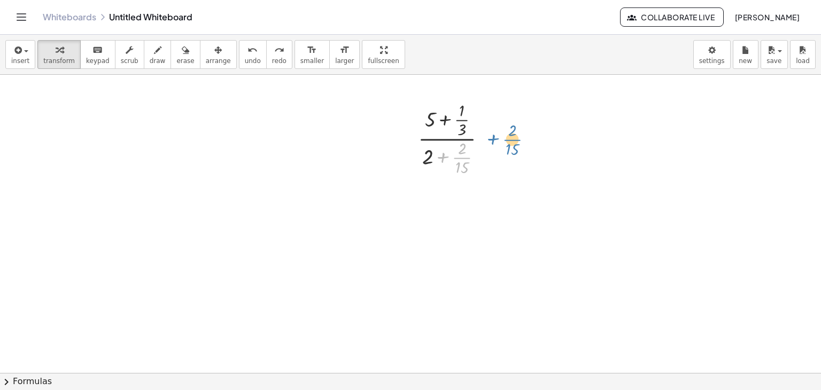
click at [491, 133] on div at bounding box center [457, 137] width 88 height 79
drag, startPoint x: 435, startPoint y: 118, endPoint x: 468, endPoint y: 126, distance: 34.6
click at [468, 126] on div at bounding box center [457, 137] width 88 height 79
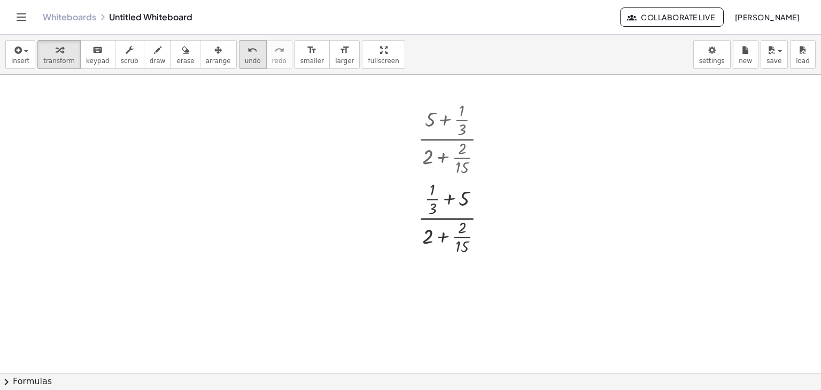
click at [245, 61] on span "undo" at bounding box center [253, 60] width 16 height 7
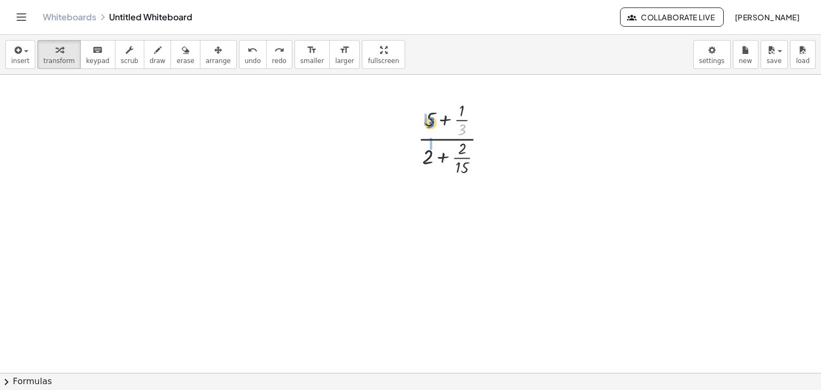
drag, startPoint x: 462, startPoint y: 129, endPoint x: 430, endPoint y: 121, distance: 32.9
click at [430, 121] on div at bounding box center [457, 137] width 88 height 79
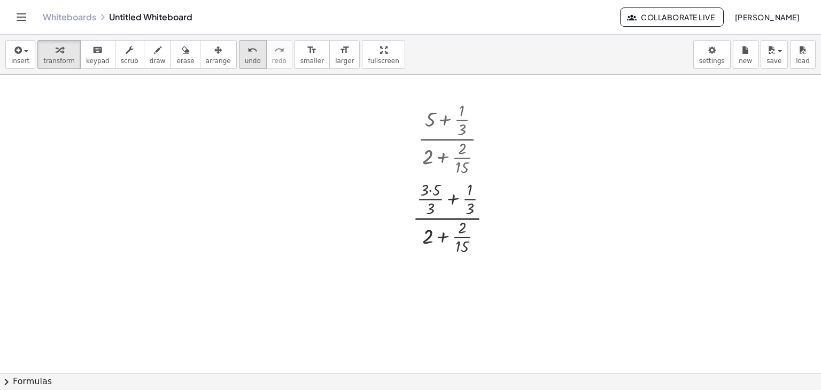
click at [248, 47] on icon "undo" at bounding box center [253, 50] width 10 height 13
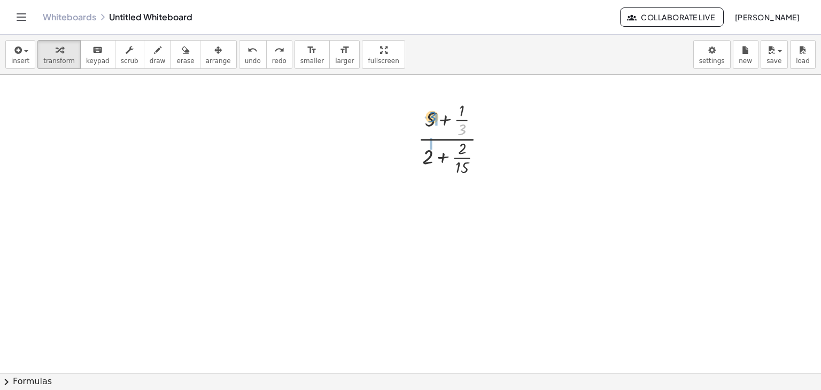
drag, startPoint x: 459, startPoint y: 128, endPoint x: 428, endPoint y: 115, distance: 34.1
click at [428, 115] on div at bounding box center [457, 137] width 88 height 79
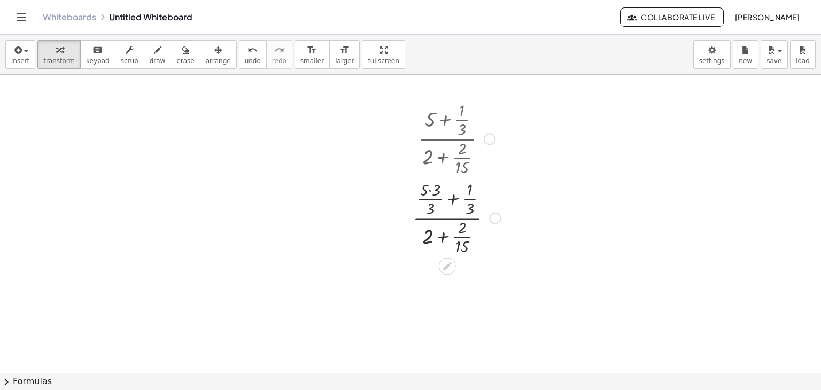
click at [461, 219] on div at bounding box center [456, 216] width 99 height 79
click at [460, 218] on div at bounding box center [456, 216] width 99 height 79
click at [431, 190] on div at bounding box center [456, 216] width 99 height 79
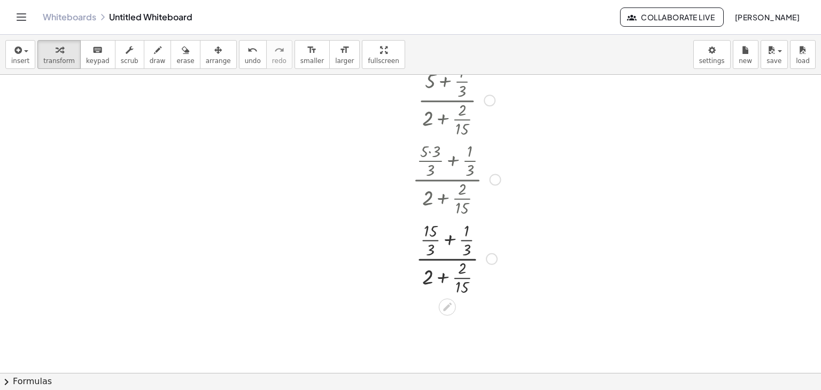
scroll to position [214, 0]
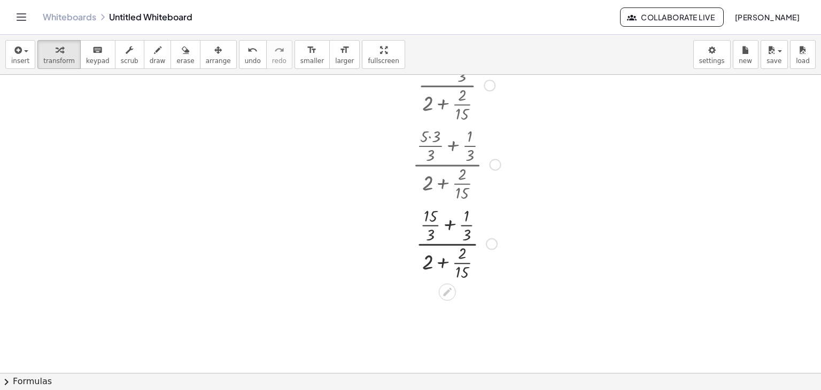
click at [450, 223] on div at bounding box center [456, 242] width 99 height 79
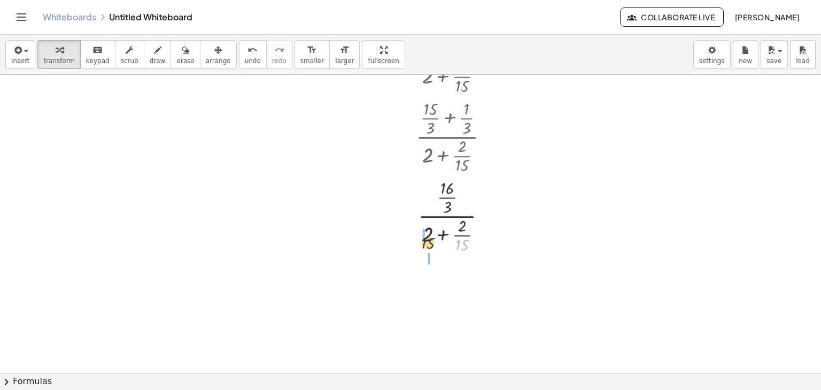
drag, startPoint x: 462, startPoint y: 246, endPoint x: 421, endPoint y: 240, distance: 41.7
click at [423, 241] on div at bounding box center [456, 215] width 99 height 79
click at [421, 240] on div at bounding box center [457, 215] width 108 height 79
click at [432, 305] on div at bounding box center [457, 294] width 108 height 79
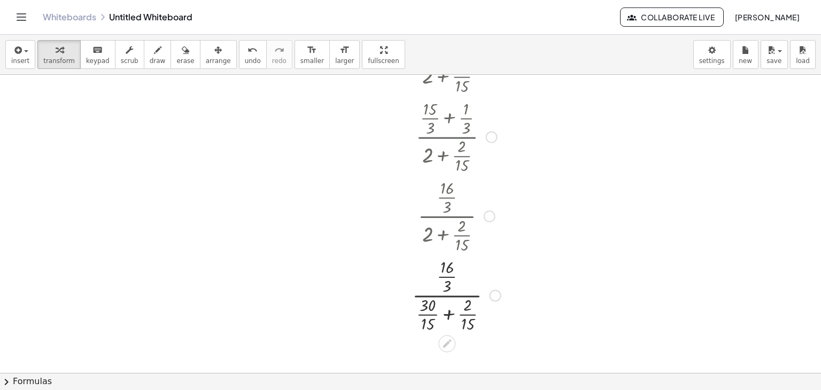
click at [451, 313] on div at bounding box center [456, 294] width 99 height 79
click at [452, 297] on div at bounding box center [456, 294] width 99 height 79
click at [456, 294] on div at bounding box center [456, 294] width 99 height 79
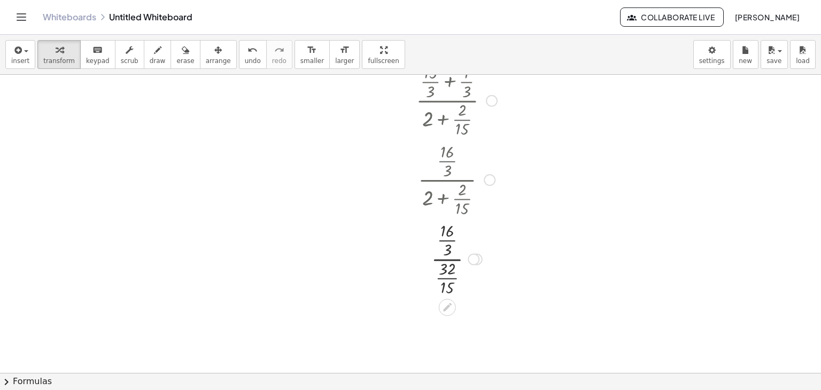
scroll to position [368, 0]
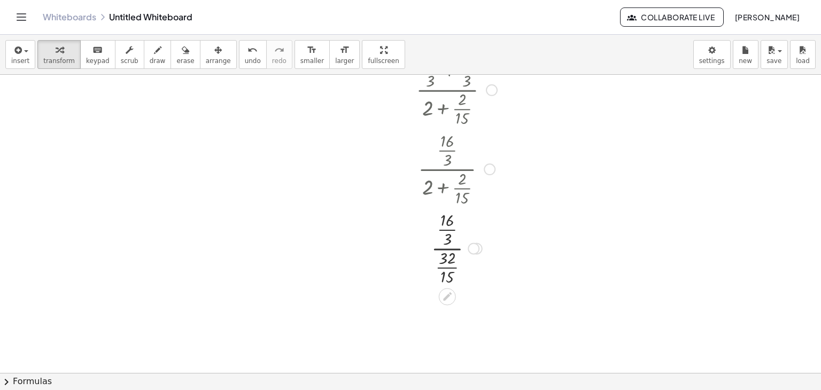
click at [447, 268] on div at bounding box center [456, 247] width 99 height 79
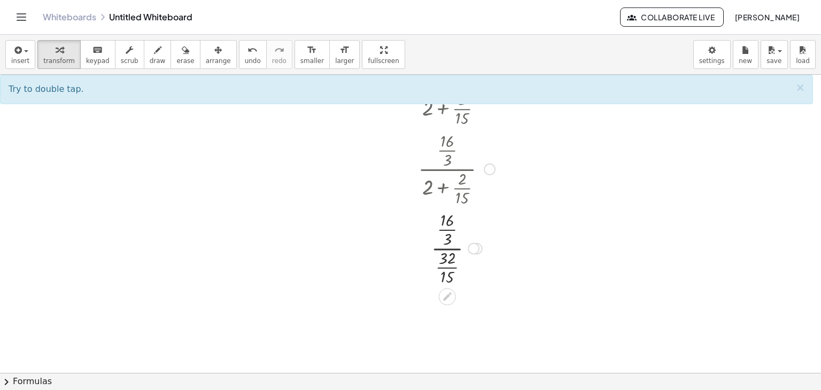
click at [450, 265] on div at bounding box center [456, 247] width 99 height 79
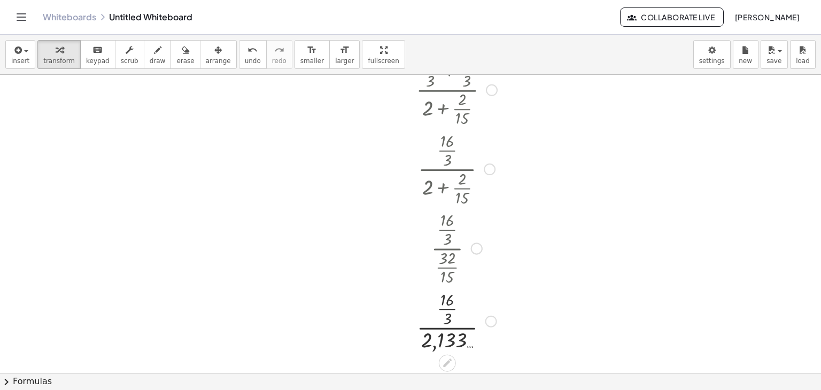
click at [452, 311] on div at bounding box center [456, 320] width 99 height 66
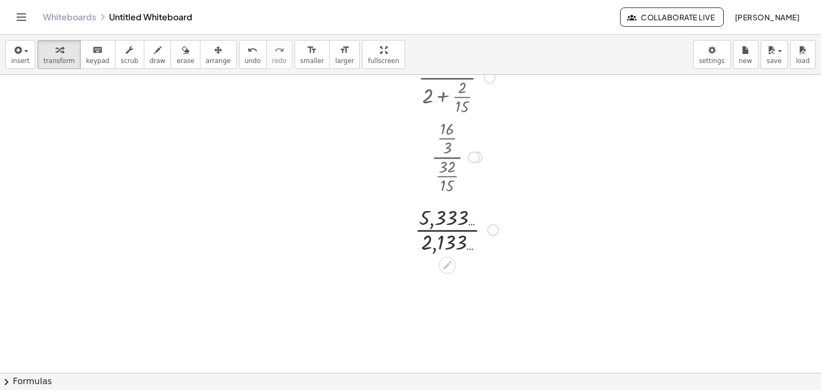
scroll to position [475, 0]
click at [460, 216] on div at bounding box center [456, 213] width 99 height 53
click at [460, 216] on div at bounding box center [456, 213] width 99 height 35
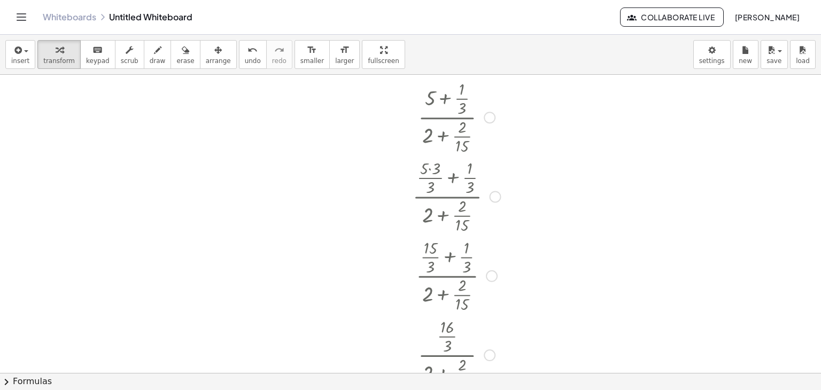
scroll to position [207, 0]
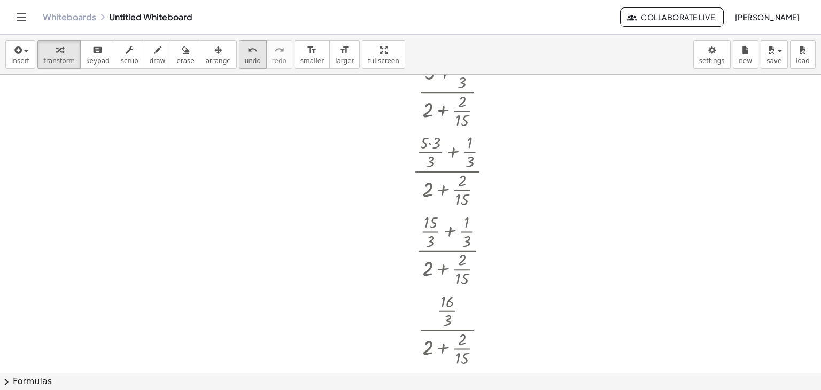
click at [245, 48] on div "undo" at bounding box center [253, 49] width 16 height 13
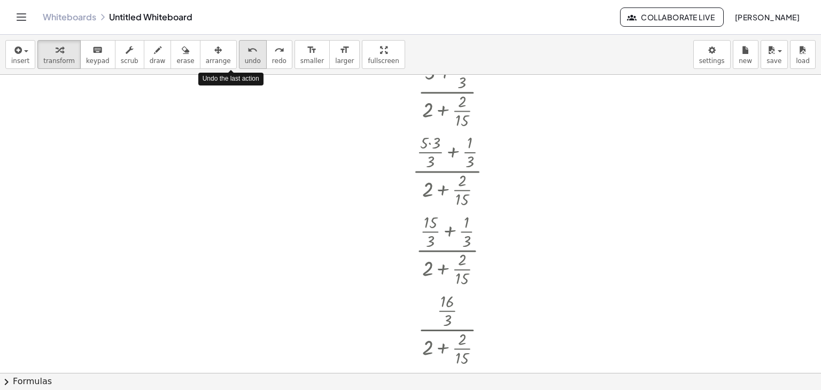
click at [245, 48] on div "undo" at bounding box center [253, 49] width 16 height 13
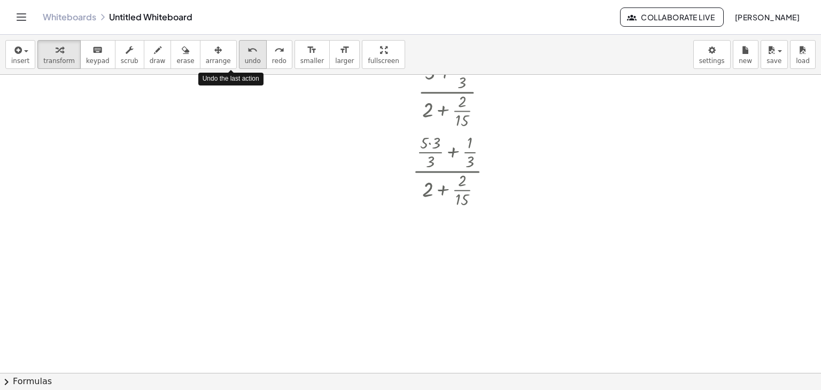
click at [245, 48] on div "undo" at bounding box center [253, 49] width 16 height 13
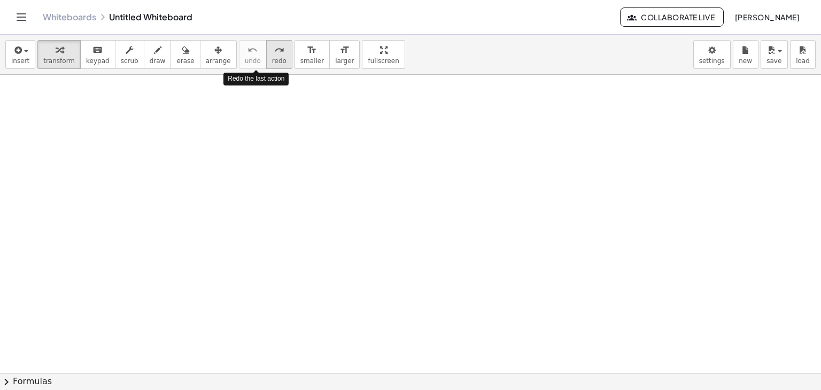
click at [274, 54] on icon "redo" at bounding box center [279, 50] width 10 height 13
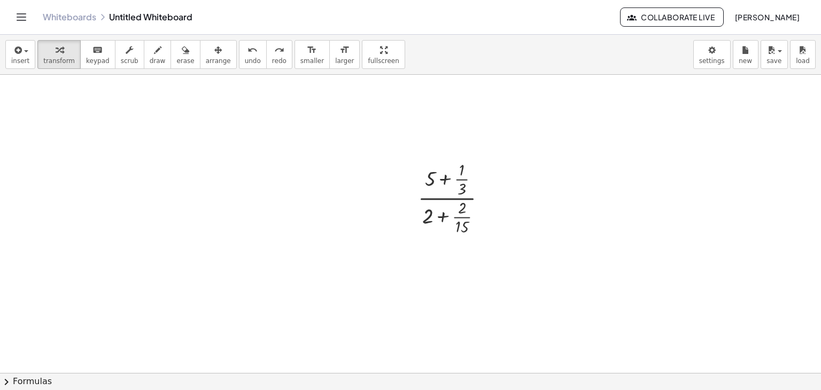
scroll to position [101, 0]
click at [466, 192] on div at bounding box center [457, 197] width 88 height 79
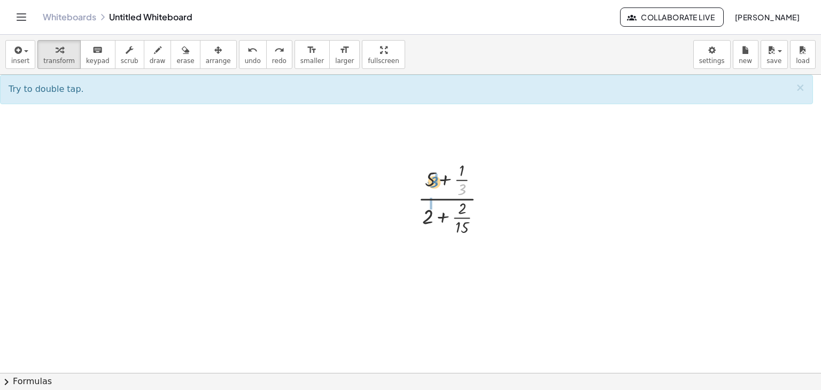
drag, startPoint x: 466, startPoint y: 192, endPoint x: 438, endPoint y: 184, distance: 28.3
click at [438, 184] on div at bounding box center [457, 197] width 88 height 79
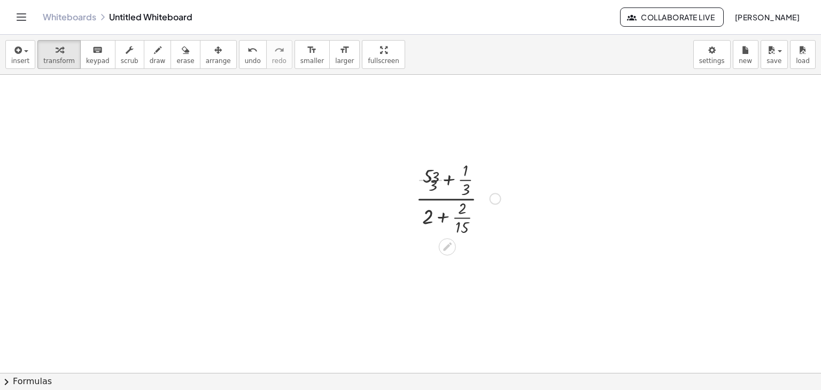
click at [434, 182] on div at bounding box center [456, 197] width 99 height 79
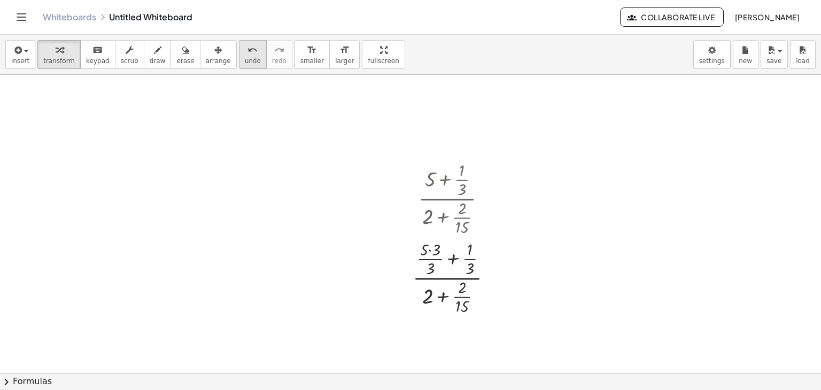
click at [239, 42] on button "undo undo" at bounding box center [253, 54] width 28 height 29
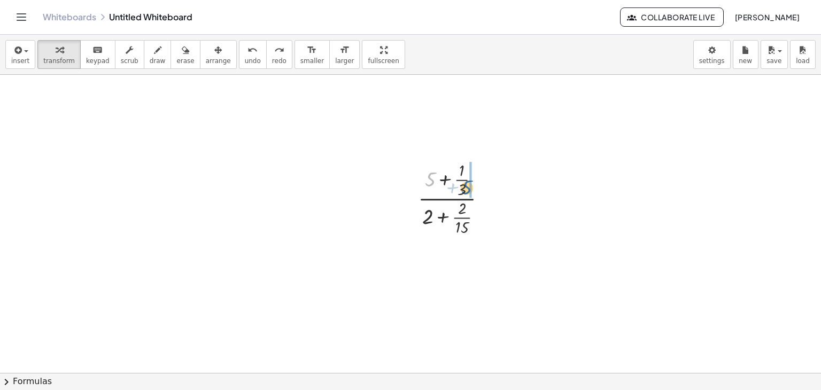
drag, startPoint x: 429, startPoint y: 176, endPoint x: 466, endPoint y: 184, distance: 37.9
click at [466, 184] on div at bounding box center [457, 197] width 88 height 79
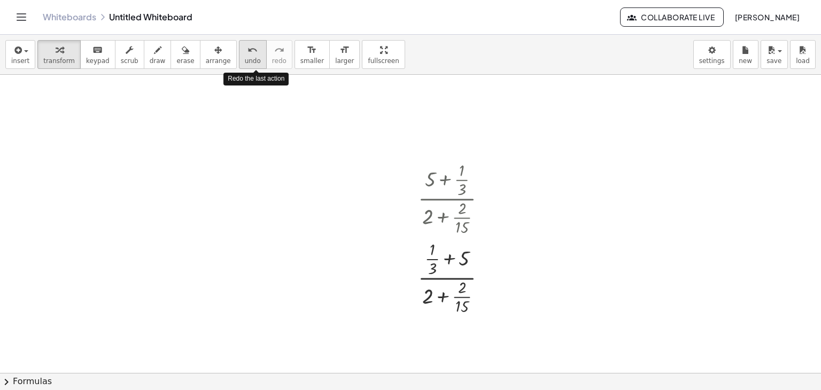
click at [240, 60] on button "undo undo" at bounding box center [253, 54] width 28 height 29
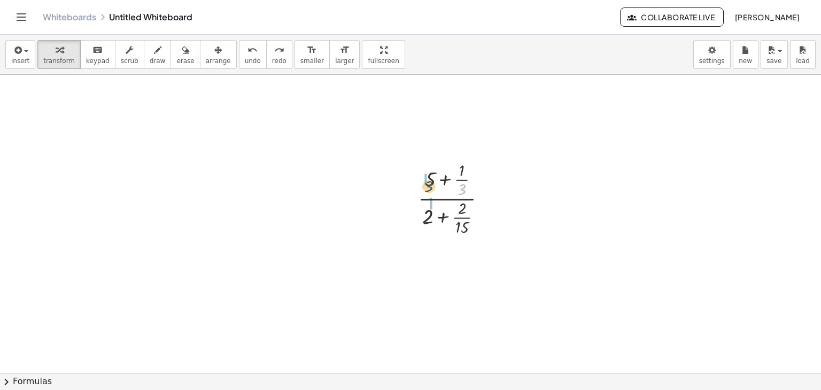
drag, startPoint x: 464, startPoint y: 193, endPoint x: 428, endPoint y: 187, distance: 36.9
click at [429, 189] on div at bounding box center [457, 197] width 88 height 79
click at [430, 187] on div at bounding box center [456, 197] width 99 height 79
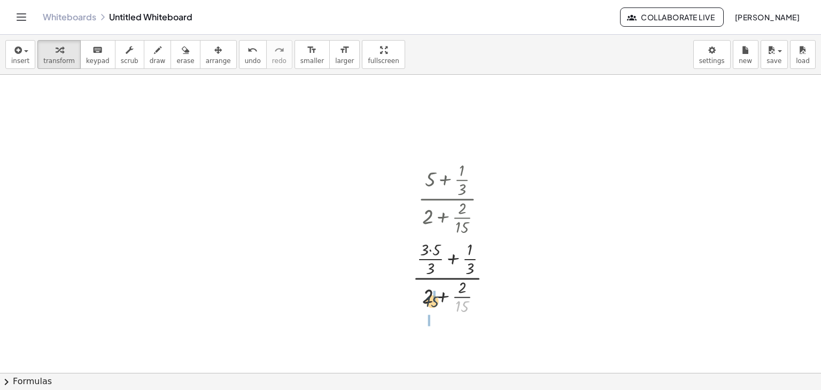
drag, startPoint x: 466, startPoint y: 306, endPoint x: 432, endPoint y: 300, distance: 34.2
click at [432, 300] on div at bounding box center [456, 276] width 99 height 79
click at [430, 295] on div at bounding box center [457, 276] width 108 height 79
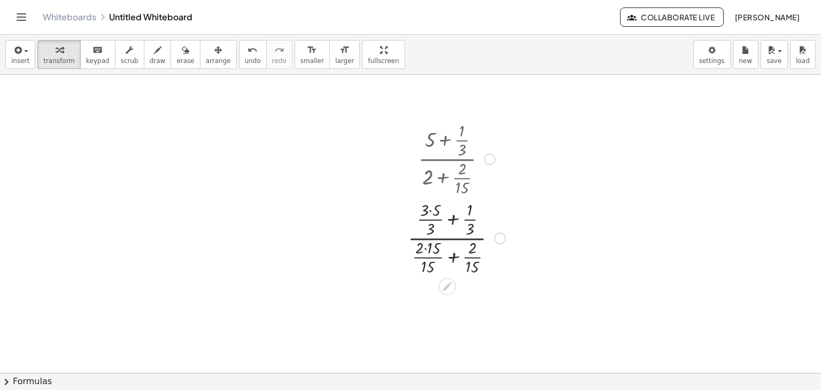
scroll to position [154, 0]
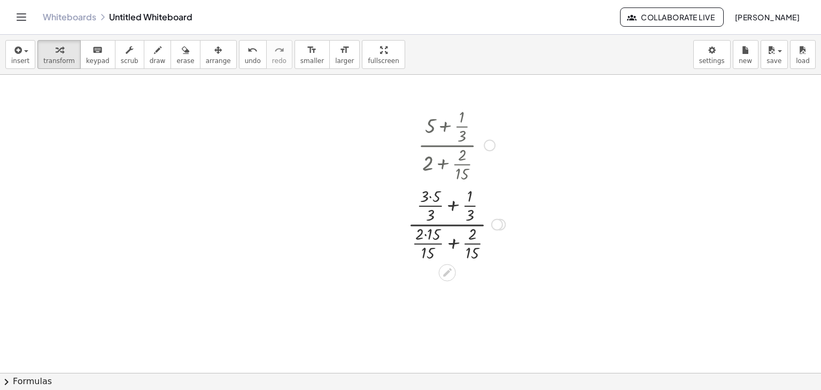
click at [459, 226] on div at bounding box center [457, 223] width 108 height 79
click at [454, 206] on div at bounding box center [457, 223] width 108 height 79
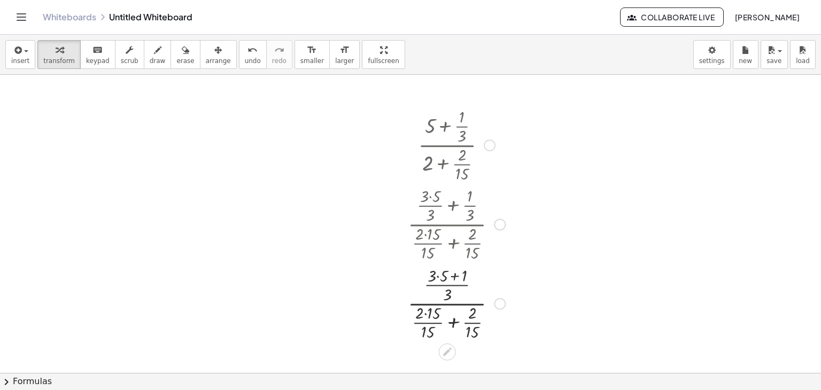
click at [441, 277] on div at bounding box center [457, 302] width 108 height 79
click at [453, 280] on div at bounding box center [457, 302] width 108 height 79
click at [458, 326] on div at bounding box center [457, 302] width 108 height 79
click at [432, 314] on div at bounding box center [457, 302] width 108 height 79
click at [447, 313] on div at bounding box center [457, 302] width 108 height 79
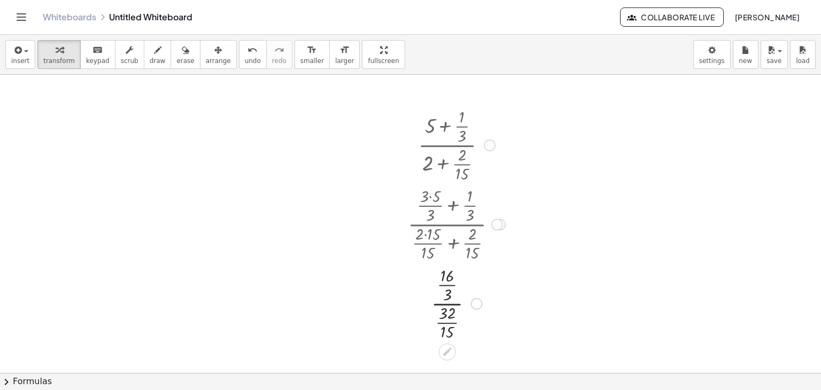
click at [447, 302] on div at bounding box center [457, 302] width 108 height 79
click at [446, 319] on div at bounding box center [457, 302] width 108 height 79
drag, startPoint x: 449, startPoint y: 325, endPoint x: 480, endPoint y: 291, distance: 45.0
click at [480, 291] on div at bounding box center [457, 302] width 108 height 79
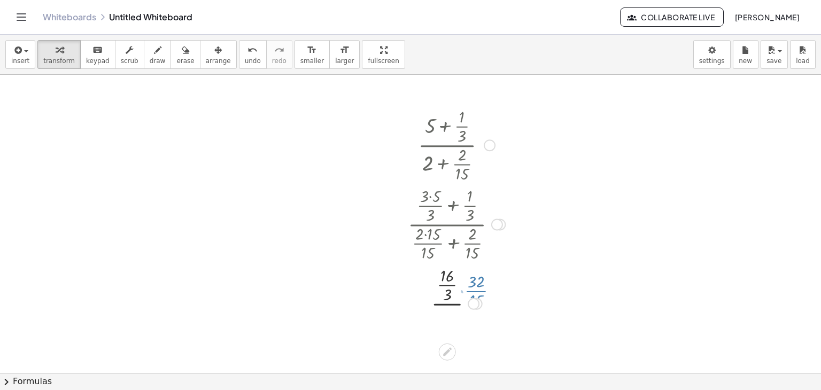
click at [479, 289] on div at bounding box center [457, 302] width 108 height 79
click at [479, 287] on div at bounding box center [457, 302] width 108 height 79
click at [479, 287] on div at bounding box center [457, 302] width 108 height 66
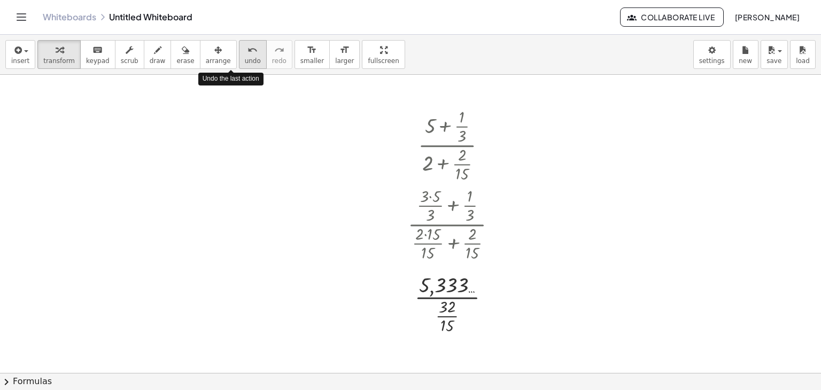
click at [245, 60] on span "undo" at bounding box center [253, 60] width 16 height 7
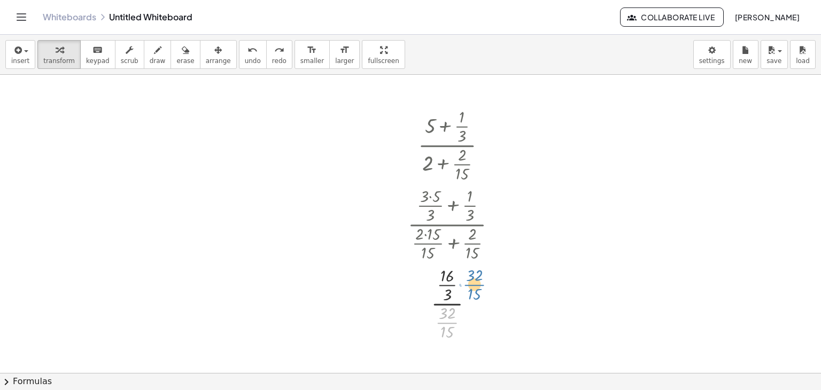
drag, startPoint x: 450, startPoint y: 321, endPoint x: 477, endPoint y: 283, distance: 46.7
click at [477, 283] on div at bounding box center [456, 302] width 75 height 79
click at [449, 283] on div at bounding box center [456, 302] width 75 height 79
click at [451, 317] on div at bounding box center [457, 302] width 108 height 66
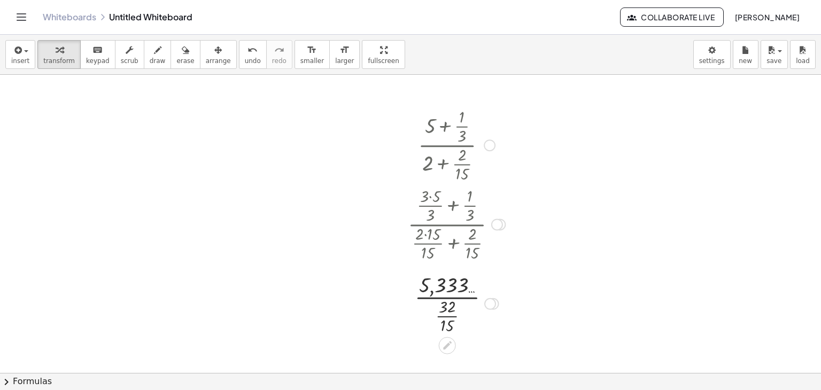
click at [451, 317] on div at bounding box center [457, 302] width 108 height 66
click at [456, 300] on div at bounding box center [457, 302] width 108 height 53
click at [456, 300] on div at bounding box center [457, 302] width 108 height 35
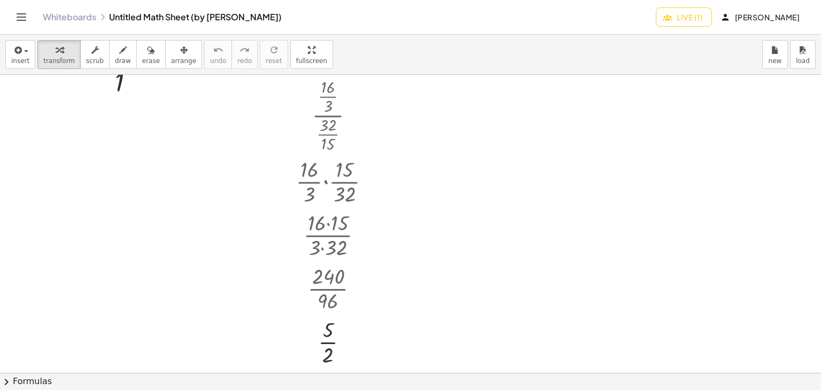
scroll to position [374, 0]
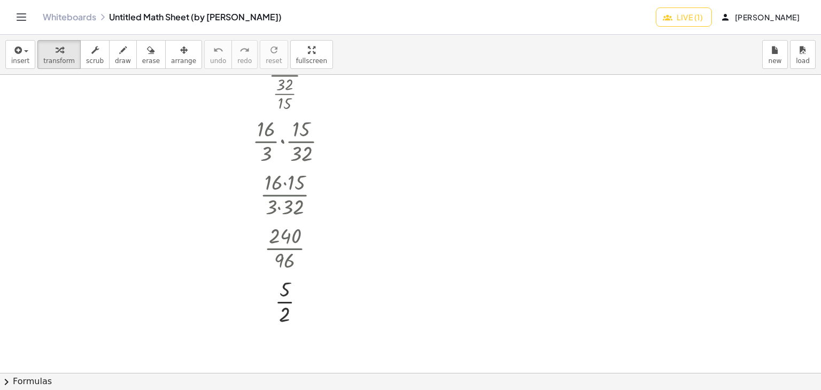
drag, startPoint x: 411, startPoint y: 191, endPoint x: 560, endPoint y: 213, distance: 150.7
click at [560, 213] on div at bounding box center [410, 148] width 821 height 895
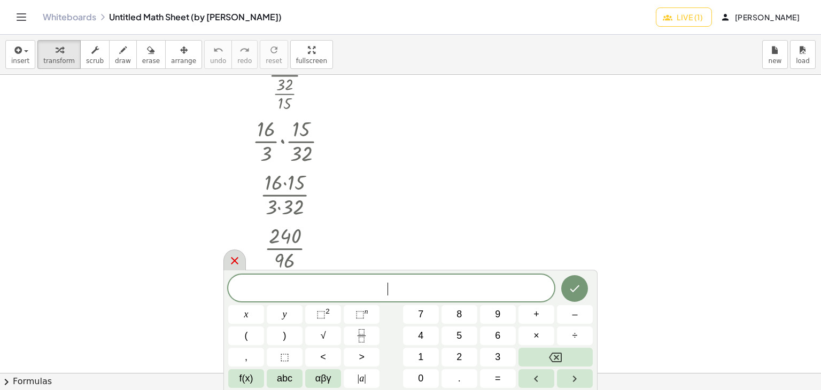
click at [239, 269] on div at bounding box center [234, 260] width 22 height 21
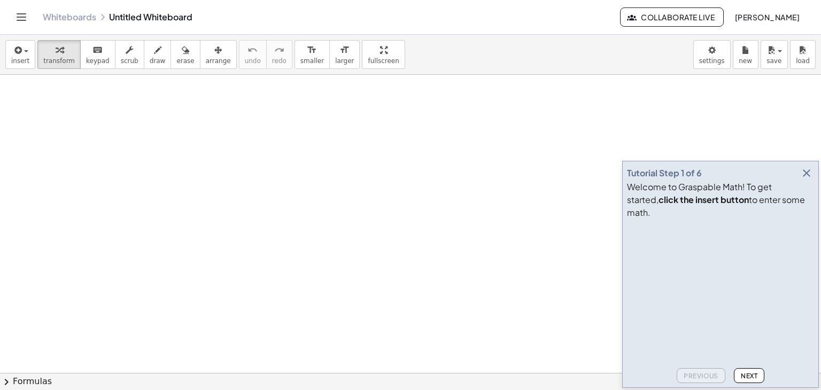
click at [804, 180] on icon "button" at bounding box center [806, 173] width 13 height 13
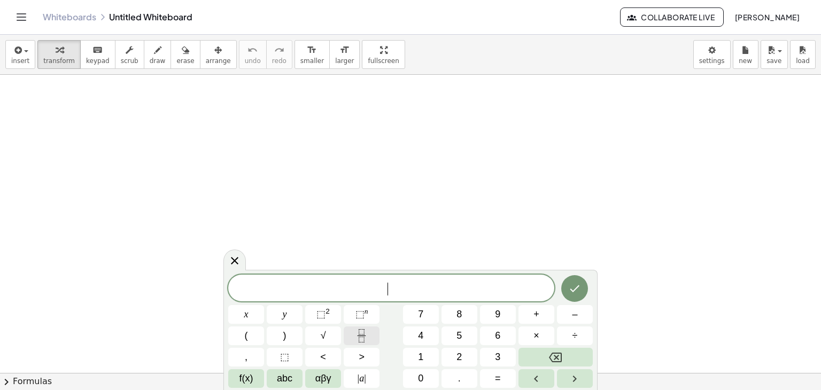
click at [370, 335] on button "Fraction" at bounding box center [362, 336] width 36 height 19
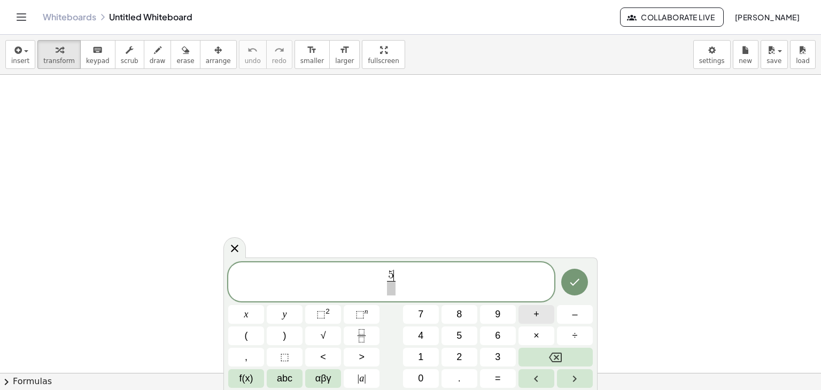
click at [529, 321] on button "+" at bounding box center [537, 314] width 36 height 19
click at [369, 334] on button "Fraction" at bounding box center [362, 336] width 36 height 19
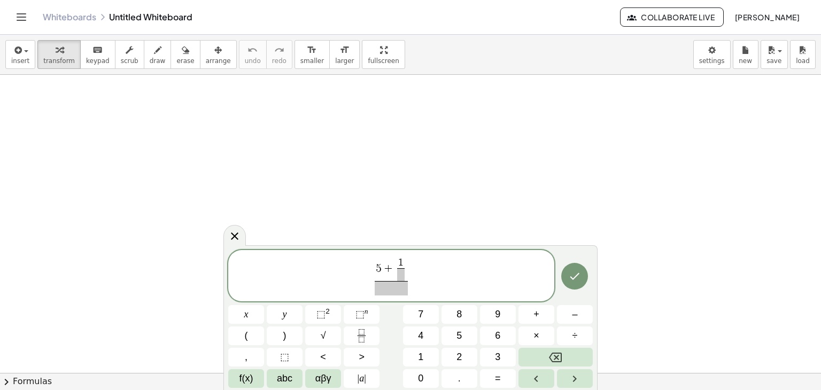
click at [405, 276] on span "1 ​ ​" at bounding box center [401, 270] width 12 height 24
click at [397, 296] on span "5 + 1 3 ​ ​ ​" at bounding box center [391, 277] width 326 height 40
click at [396, 289] on span "​" at bounding box center [392, 288] width 34 height 14
click at [544, 319] on button "+" at bounding box center [537, 314] width 36 height 19
click at [371, 335] on button "Fraction" at bounding box center [362, 336] width 36 height 19
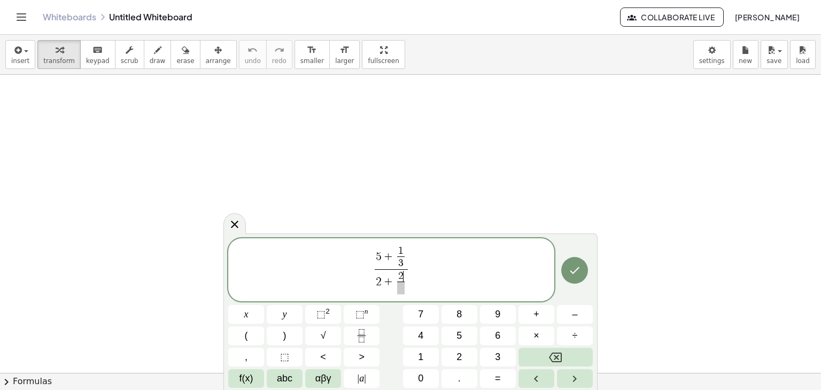
click at [405, 290] on span "2 ​ ​" at bounding box center [401, 283] width 12 height 24
click at [400, 290] on span "​" at bounding box center [400, 288] width 7 height 13
click at [566, 272] on button "Done" at bounding box center [574, 270] width 27 height 27
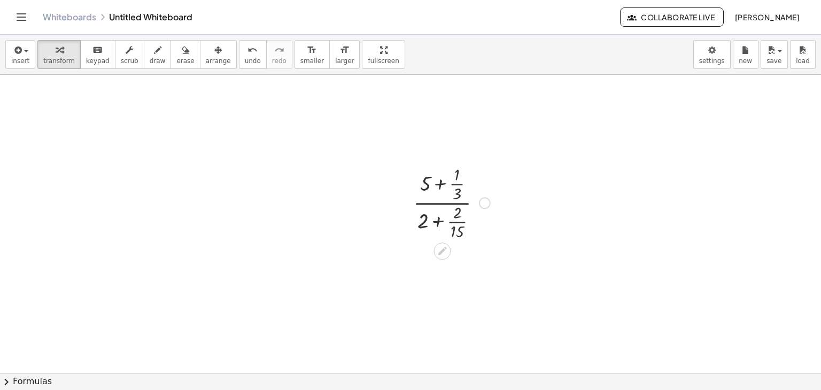
scroll to position [53, 0]
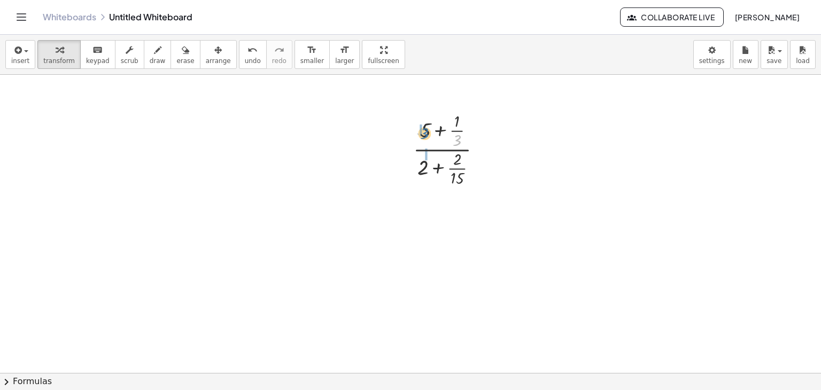
drag, startPoint x: 458, startPoint y: 136, endPoint x: 420, endPoint y: 123, distance: 39.6
click at [420, 123] on div at bounding box center [452, 148] width 88 height 79
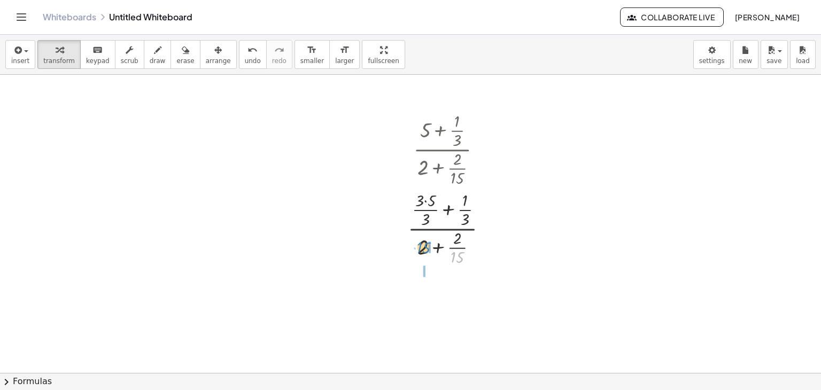
drag, startPoint x: 460, startPoint y: 257, endPoint x: 426, endPoint y: 248, distance: 35.0
click at [426, 248] on div at bounding box center [452, 227] width 99 height 79
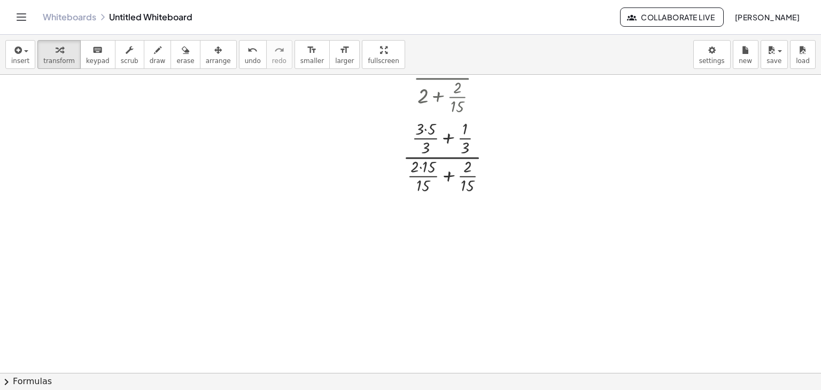
scroll to position [107, 0]
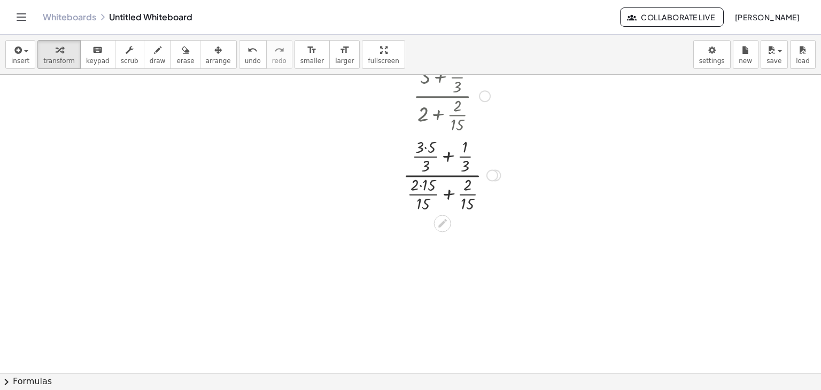
click at [427, 146] on div at bounding box center [452, 174] width 108 height 79
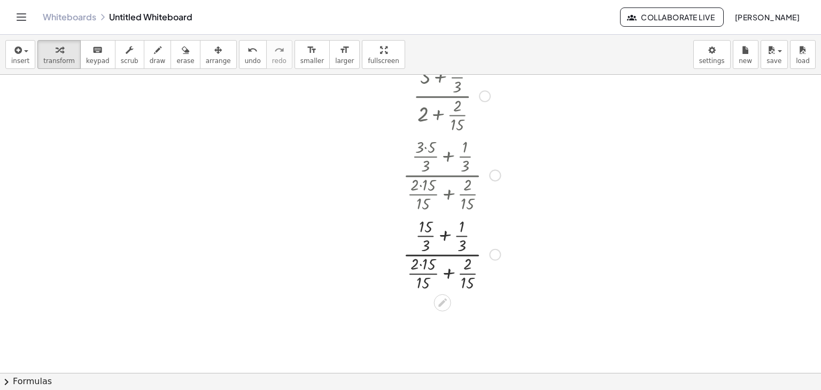
click at [422, 263] on div at bounding box center [452, 253] width 108 height 79
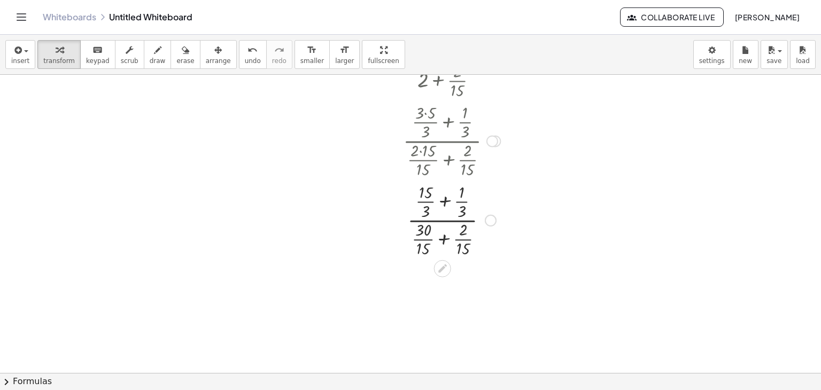
scroll to position [160, 0]
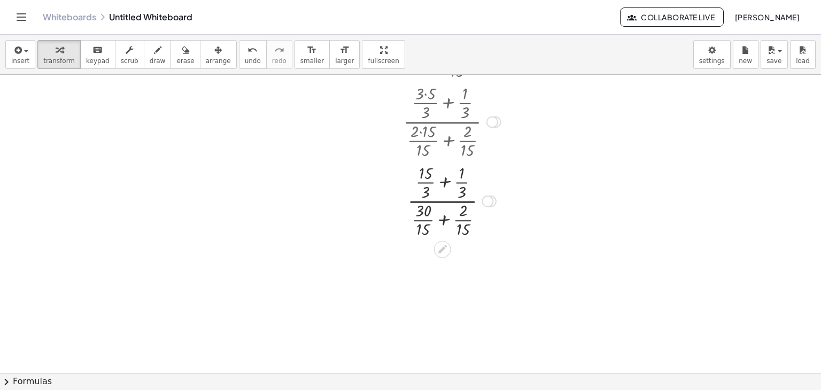
click at [441, 200] on div at bounding box center [452, 199] width 108 height 79
click at [445, 184] on div at bounding box center [452, 199] width 108 height 79
click at [447, 220] on div at bounding box center [452, 199] width 108 height 79
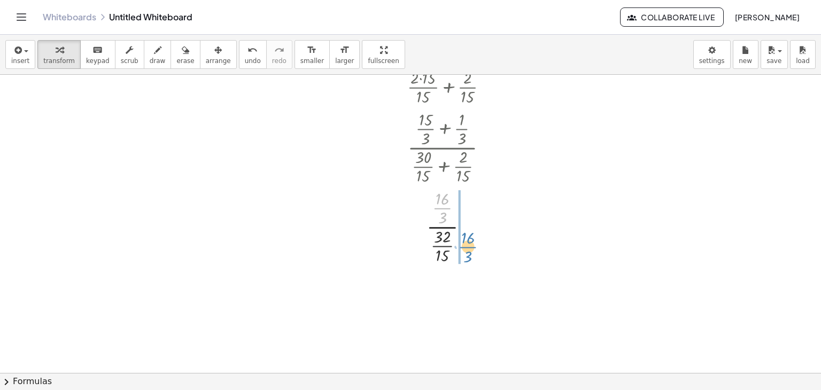
drag, startPoint x: 444, startPoint y: 210, endPoint x: 467, endPoint y: 246, distance: 43.2
click at [467, 246] on div at bounding box center [452, 226] width 108 height 79
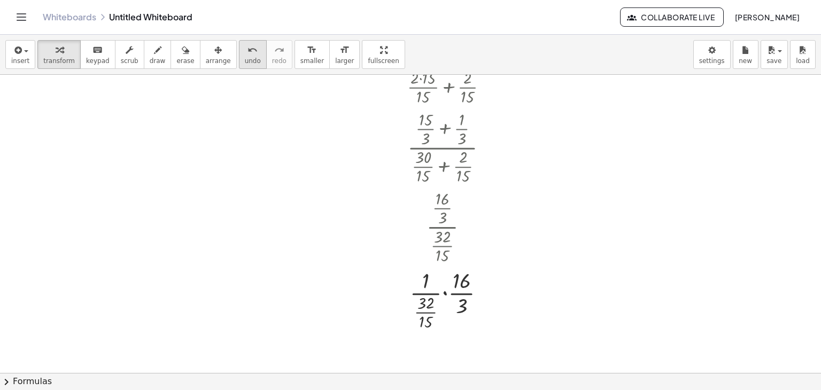
click at [245, 60] on span "undo" at bounding box center [253, 60] width 16 height 7
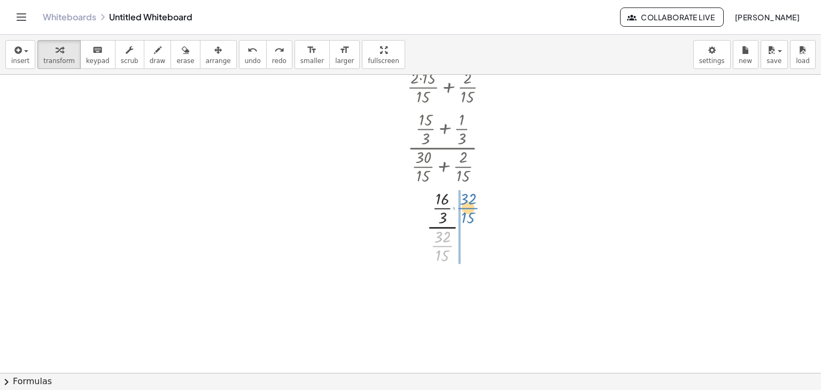
drag, startPoint x: 444, startPoint y: 248, endPoint x: 470, endPoint y: 210, distance: 45.8
click at [470, 210] on div at bounding box center [451, 226] width 75 height 79
click at [438, 295] on div at bounding box center [452, 292] width 108 height 53
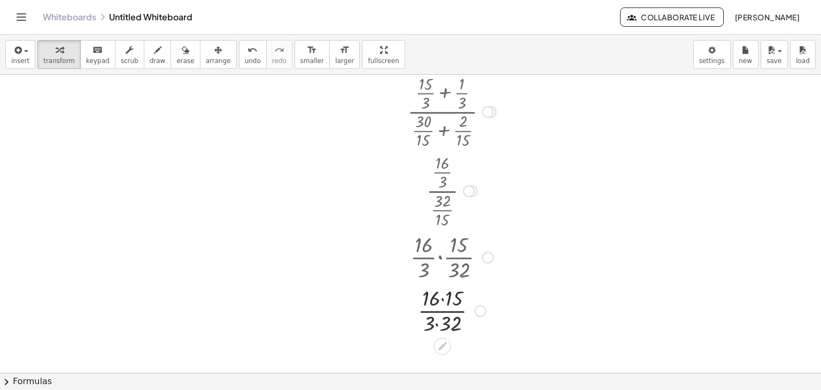
scroll to position [267, 0]
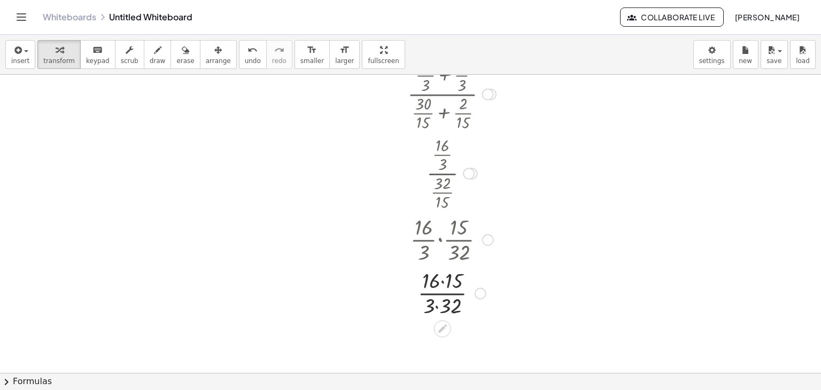
click at [442, 283] on div at bounding box center [452, 292] width 108 height 53
click at [438, 304] on div at bounding box center [452, 292] width 108 height 53
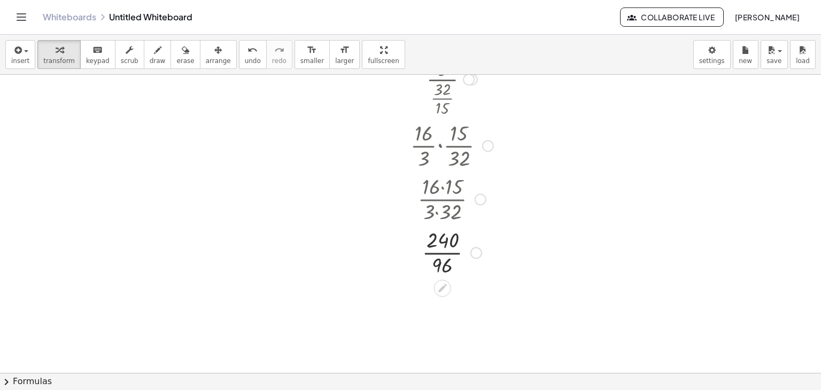
scroll to position [368, 0]
click at [446, 249] on div at bounding box center [452, 245] width 108 height 53
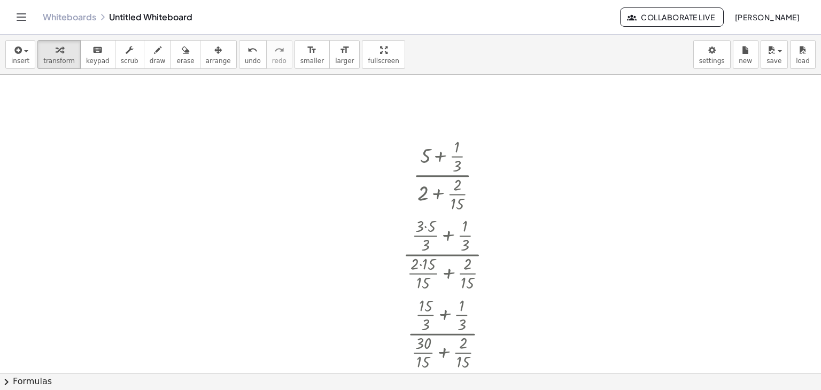
scroll to position [4, 0]
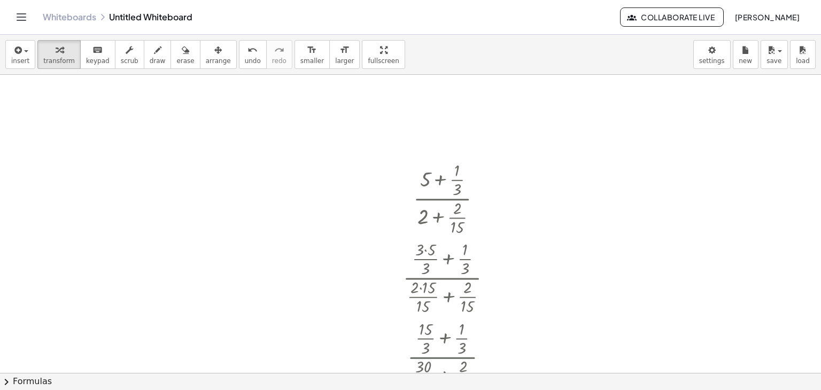
click at [419, 133] on div at bounding box center [410, 369] width 821 height 597
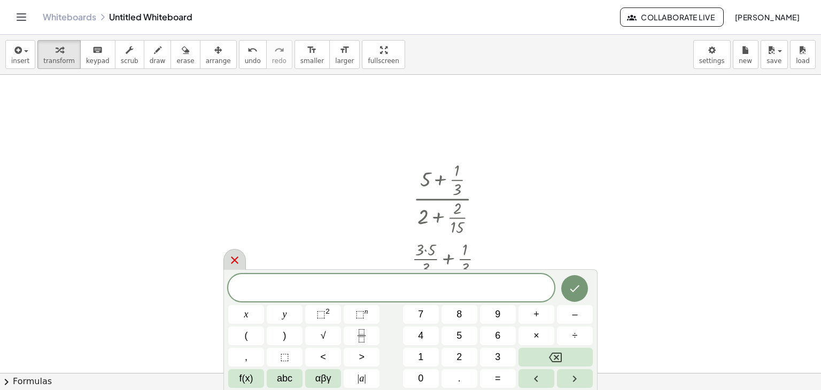
click at [236, 259] on icon at bounding box center [234, 260] width 7 height 7
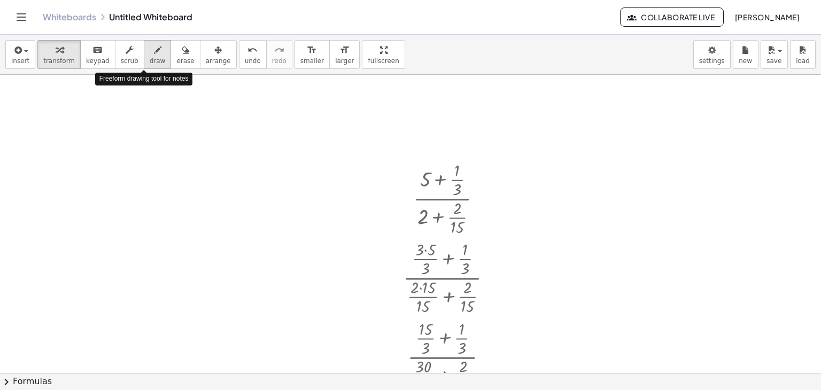
click at [150, 61] on span "draw" at bounding box center [158, 60] width 16 height 7
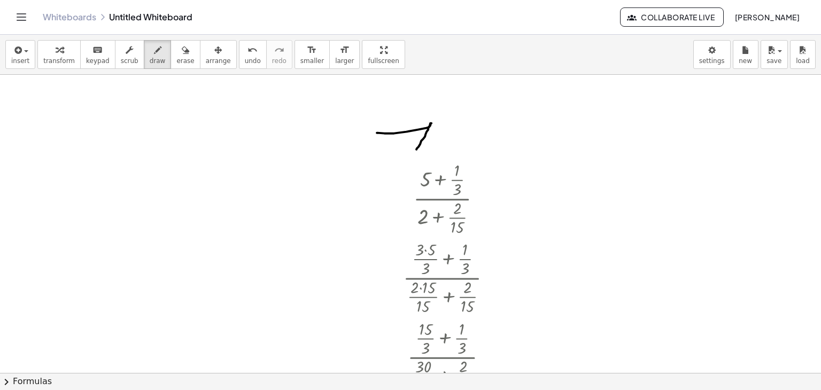
drag, startPoint x: 377, startPoint y: 132, endPoint x: 414, endPoint y: 150, distance: 41.1
click at [414, 150] on div at bounding box center [410, 369] width 821 height 597
click at [182, 56] on icon "button" at bounding box center [185, 50] width 7 height 13
drag, startPoint x: 422, startPoint y: 150, endPoint x: 349, endPoint y: 136, distance: 74.6
click at [349, 136] on div at bounding box center [410, 369] width 821 height 597
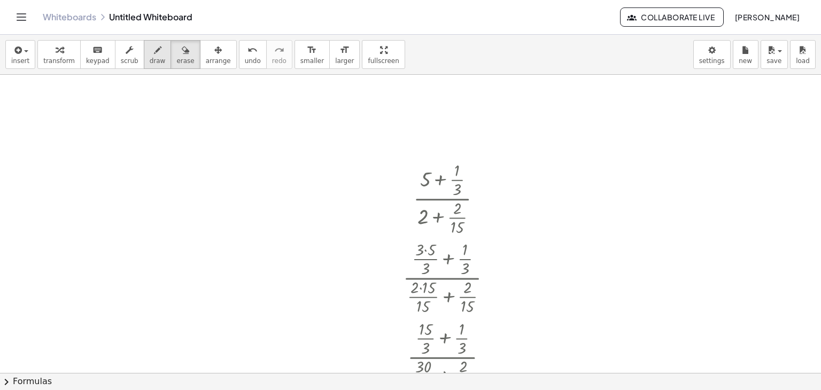
click at [154, 52] on icon "button" at bounding box center [157, 50] width 7 height 13
click at [80, 61] on button "keyboard keypad" at bounding box center [97, 54] width 35 height 29
click at [307, 55] on icon "format_size" at bounding box center [312, 50] width 10 height 13
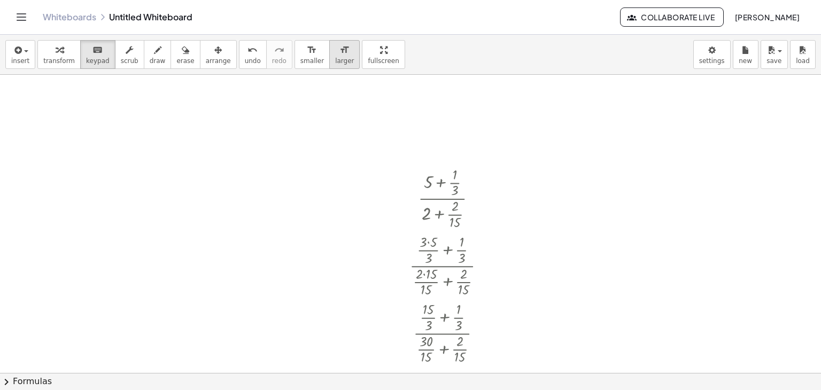
click at [335, 59] on span "larger" at bounding box center [344, 60] width 19 height 7
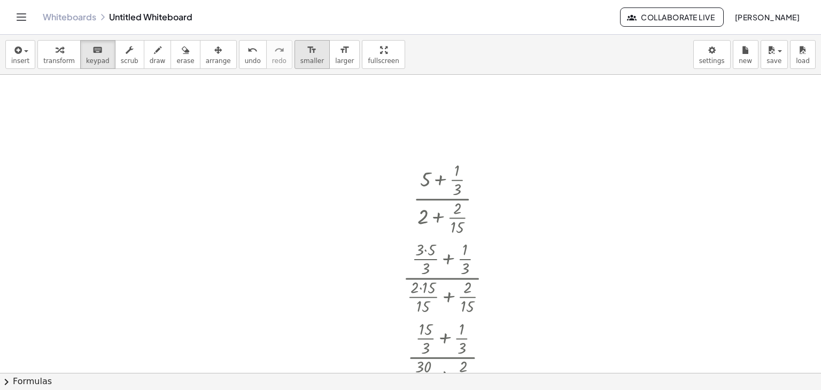
click at [298, 56] on button "format_size smaller" at bounding box center [312, 54] width 35 height 29
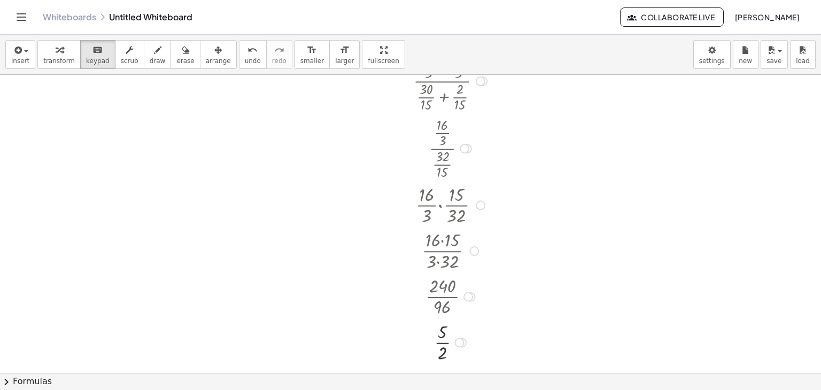
scroll to position [298, 0]
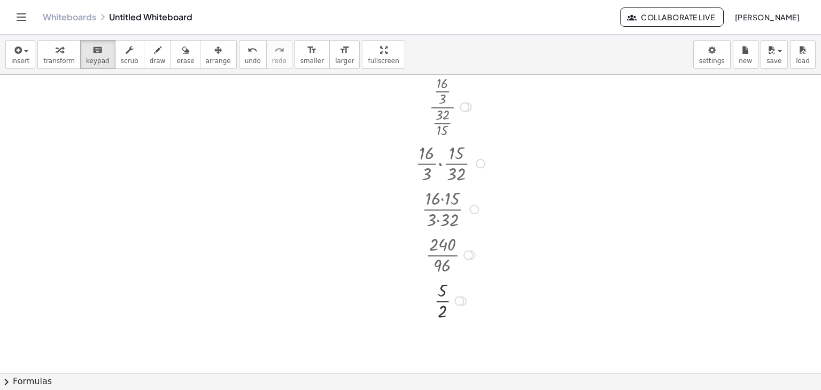
click at [442, 159] on div at bounding box center [452, 163] width 96 height 46
click at [329, 57] on button "format_size larger" at bounding box center [344, 54] width 30 height 29
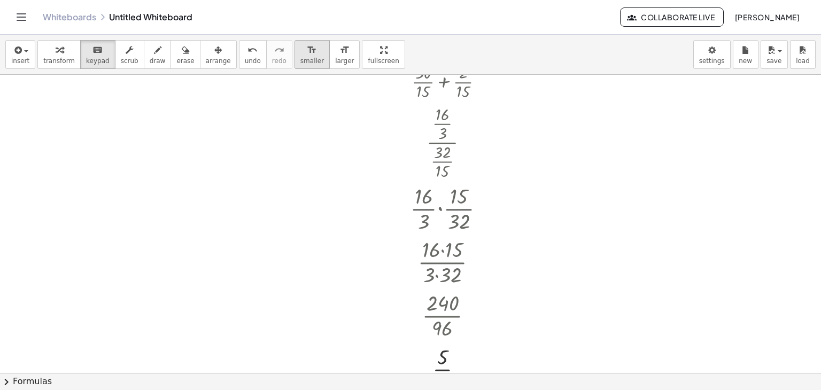
click at [300, 58] on span "smaller" at bounding box center [312, 60] width 24 height 7
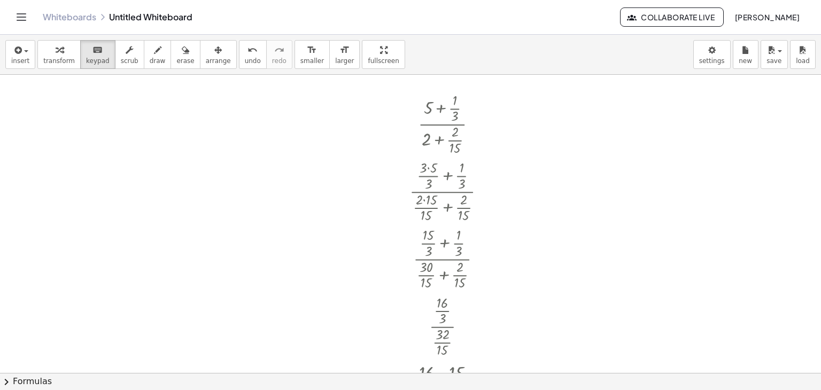
scroll to position [31, 0]
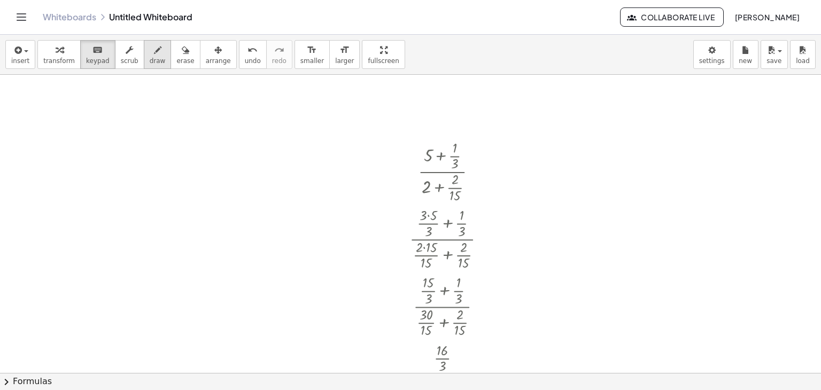
click at [150, 61] on span "draw" at bounding box center [158, 60] width 16 height 7
drag, startPoint x: 368, startPoint y: 129, endPoint x: 382, endPoint y: 153, distance: 28.1
click at [380, 153] on div at bounding box center [410, 342] width 821 height 597
click at [393, 153] on div at bounding box center [410, 342] width 821 height 597
click at [56, 57] on span "transform" at bounding box center [59, 60] width 32 height 7
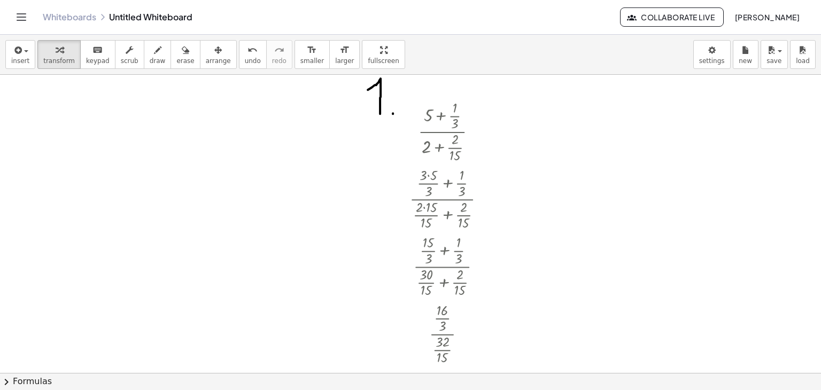
scroll to position [53, 0]
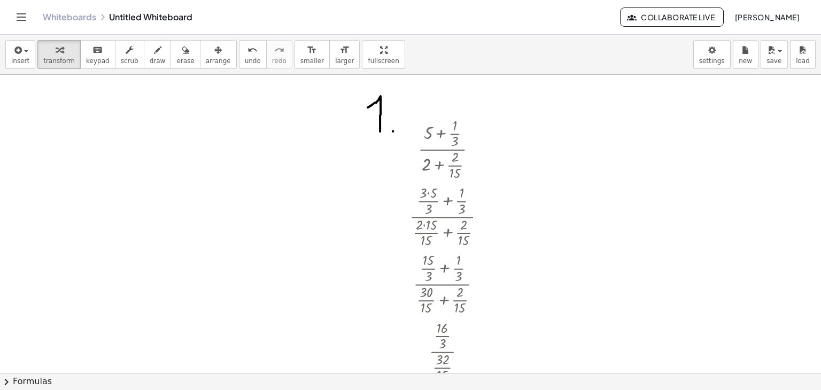
click at [109, 107] on div at bounding box center [410, 319] width 821 height 597
click at [99, 135] on div at bounding box center [410, 319] width 821 height 597
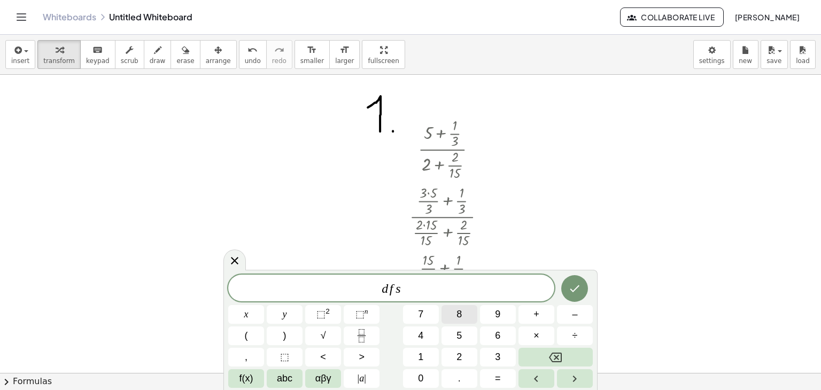
click at [450, 316] on button "8" at bounding box center [460, 314] width 36 height 19
click at [574, 298] on button "Done" at bounding box center [574, 288] width 27 height 27
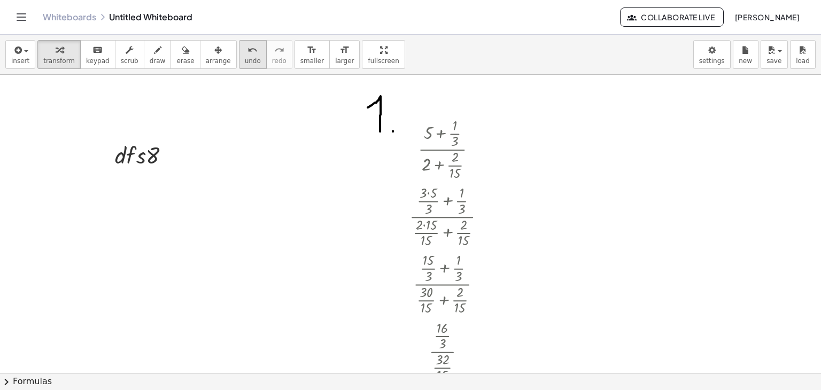
click at [239, 56] on button "undo undo" at bounding box center [253, 54] width 28 height 29
click at [151, 59] on button "draw" at bounding box center [158, 54] width 28 height 29
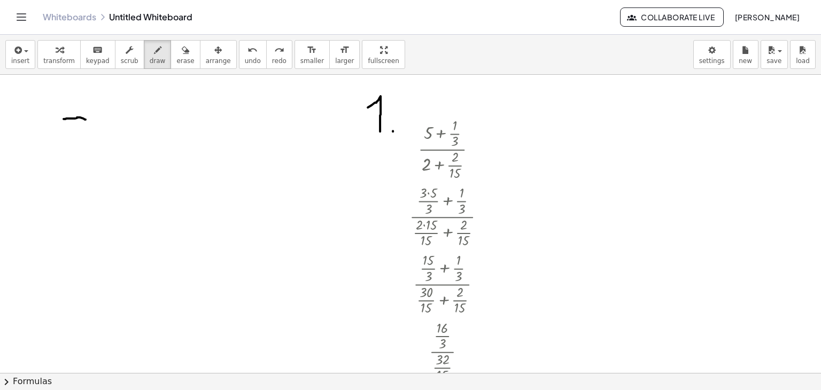
drag, startPoint x: 64, startPoint y: 119, endPoint x: 86, endPoint y: 119, distance: 21.9
click at [86, 119] on div at bounding box center [410, 319] width 821 height 597
click at [245, 60] on span "undo" at bounding box center [253, 60] width 16 height 7
drag, startPoint x: 66, startPoint y: 104, endPoint x: 97, endPoint y: 128, distance: 39.2
click at [97, 128] on div at bounding box center [410, 319] width 821 height 597
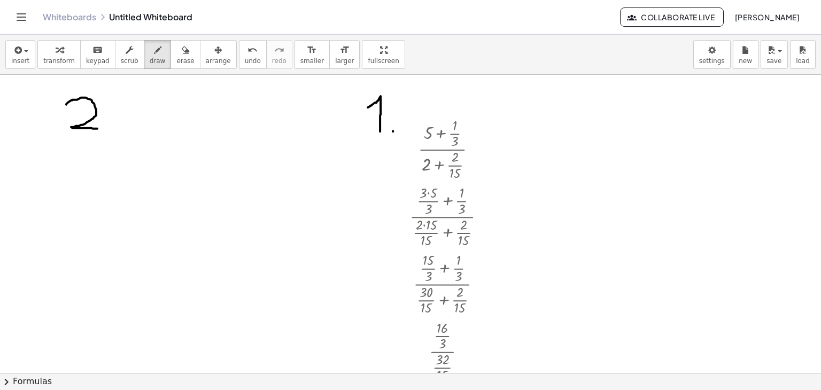
click at [105, 127] on div at bounding box center [410, 319] width 821 height 597
click at [64, 51] on div "button" at bounding box center [59, 49] width 32 height 13
click at [128, 145] on div at bounding box center [410, 319] width 821 height 597
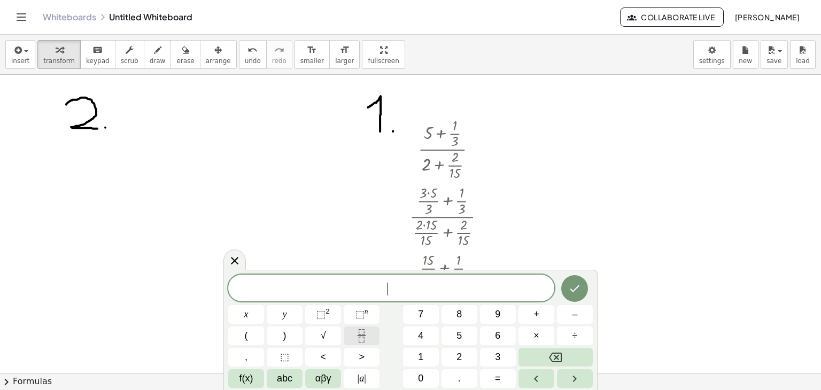
click at [360, 332] on icon "Fraction" at bounding box center [361, 335] width 13 height 13
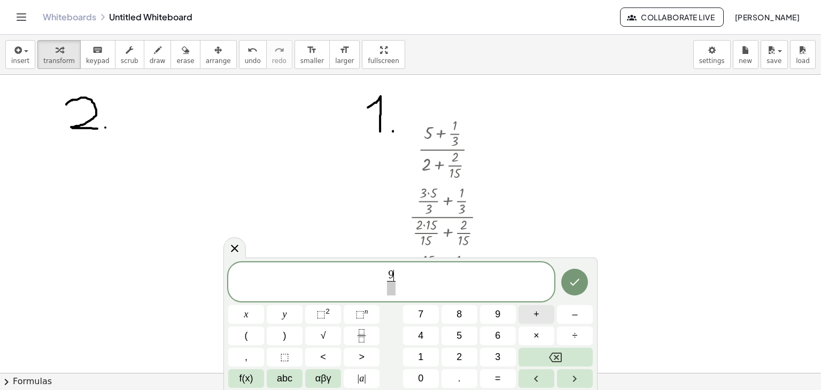
click at [530, 310] on button "+" at bounding box center [537, 314] width 36 height 19
click at [369, 333] on button "Fraction" at bounding box center [362, 336] width 36 height 19
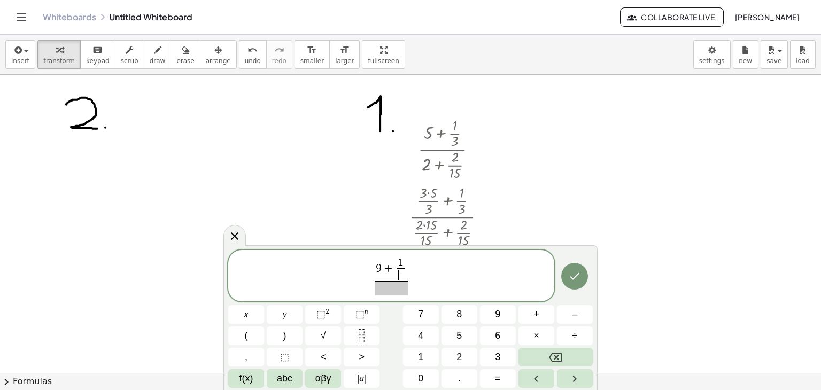
click at [402, 276] on span "​" at bounding box center [400, 274] width 7 height 13
click at [382, 291] on span at bounding box center [392, 288] width 34 height 14
click at [536, 308] on span "+" at bounding box center [537, 314] width 6 height 14
click at [367, 331] on icon "Fraction" at bounding box center [361, 335] width 13 height 13
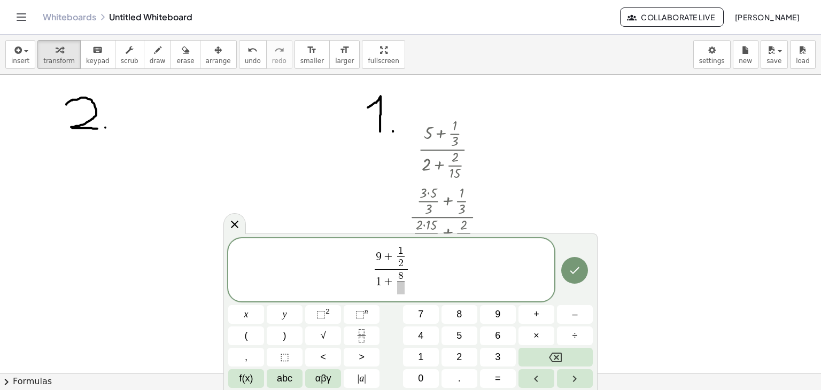
click at [402, 295] on span "1 + 8 ​ ​" at bounding box center [392, 282] width 34 height 26
click at [403, 294] on span "1 + 8 ​ ​" at bounding box center [392, 282] width 34 height 26
click at [402, 285] on span "​" at bounding box center [400, 288] width 7 height 13
click at [566, 268] on button "Done" at bounding box center [574, 270] width 27 height 27
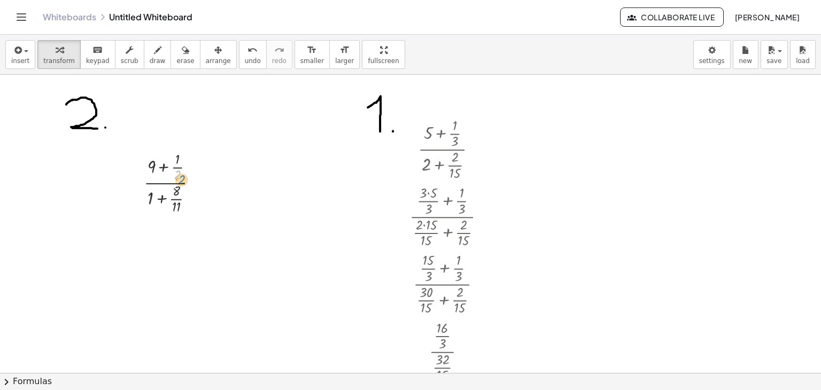
drag, startPoint x: 179, startPoint y: 180, endPoint x: 183, endPoint y: 185, distance: 6.4
click at [183, 185] on div at bounding box center [174, 182] width 73 height 67
click at [171, 177] on div at bounding box center [174, 182] width 73 height 67
drag, startPoint x: 176, startPoint y: 178, endPoint x: 149, endPoint y: 169, distance: 28.7
drag, startPoint x: 177, startPoint y: 272, endPoint x: 142, endPoint y: 261, distance: 36.2
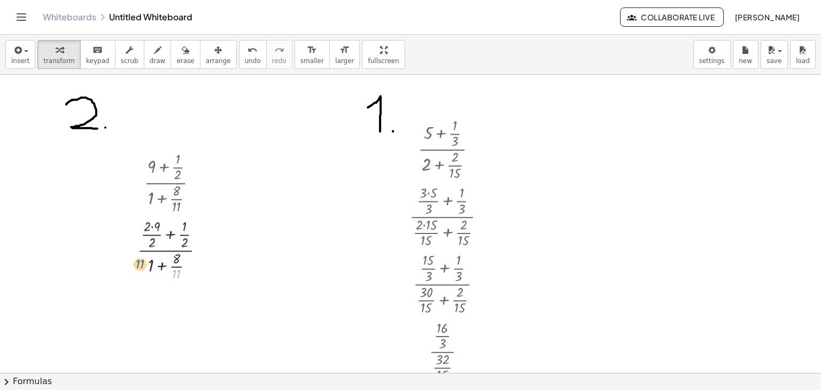
click at [142, 261] on div at bounding box center [175, 249] width 87 height 67
drag, startPoint x: 178, startPoint y: 274, endPoint x: 156, endPoint y: 263, distance: 25.3
click at [156, 263] on div at bounding box center [175, 249] width 87 height 67
click at [245, 60] on span "undo" at bounding box center [253, 60] width 16 height 7
drag, startPoint x: 181, startPoint y: 258, endPoint x: 151, endPoint y: 267, distance: 31.3
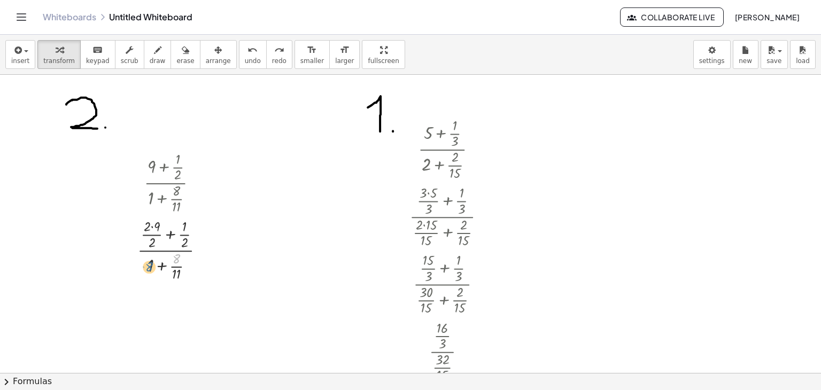
click at [151, 267] on div at bounding box center [175, 249] width 87 height 67
drag, startPoint x: 173, startPoint y: 260, endPoint x: 153, endPoint y: 265, distance: 20.5
click at [153, 265] on div at bounding box center [175, 249] width 87 height 67
drag, startPoint x: 177, startPoint y: 257, endPoint x: 151, endPoint y: 267, distance: 28.1
click at [151, 267] on div at bounding box center [175, 249] width 87 height 67
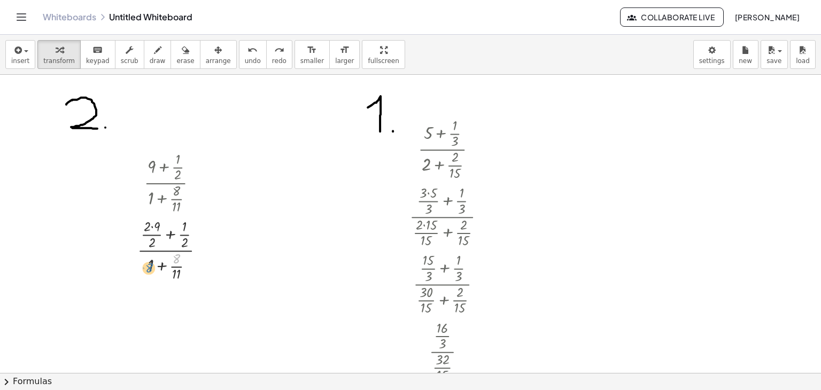
drag, startPoint x: 176, startPoint y: 256, endPoint x: 148, endPoint y: 266, distance: 29.4
click at [148, 266] on div at bounding box center [175, 249] width 87 height 67
drag, startPoint x: 181, startPoint y: 257, endPoint x: 150, endPoint y: 266, distance: 32.2
click at [150, 266] on div at bounding box center [175, 249] width 87 height 67
drag, startPoint x: 167, startPoint y: 264, endPoint x: 154, endPoint y: 266, distance: 13.5
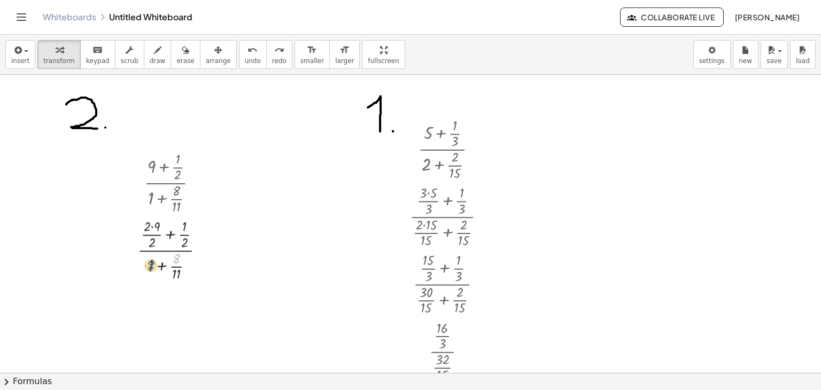
click at [154, 266] on div at bounding box center [175, 249] width 87 height 67
click at [172, 274] on div at bounding box center [175, 249] width 87 height 67
click at [164, 268] on div at bounding box center [175, 249] width 87 height 67
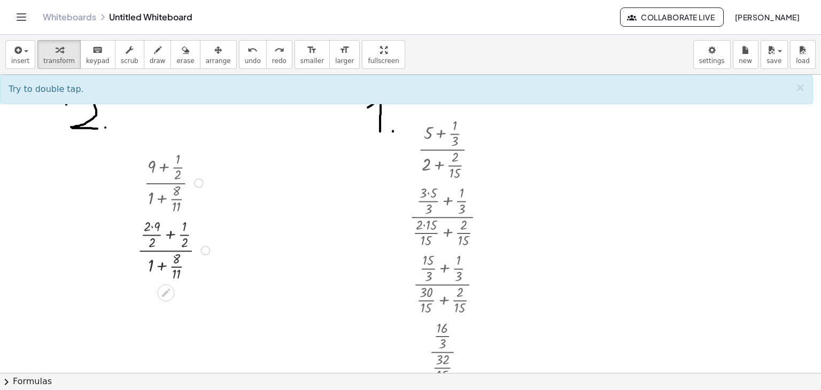
click at [163, 265] on div at bounding box center [175, 249] width 87 height 67
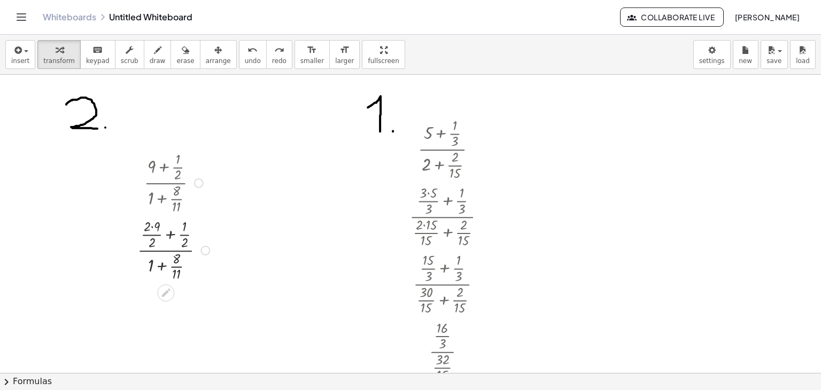
click at [163, 265] on div at bounding box center [175, 249] width 87 height 67
click at [245, 59] on span "undo" at bounding box center [253, 60] width 16 height 7
click at [153, 226] on div at bounding box center [175, 249] width 87 height 67
click at [167, 302] on div at bounding box center [175, 316] width 87 height 67
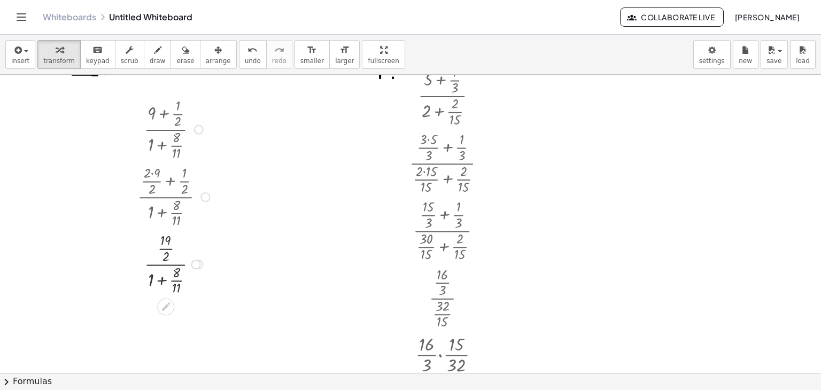
click at [163, 280] on div at bounding box center [175, 263] width 87 height 67
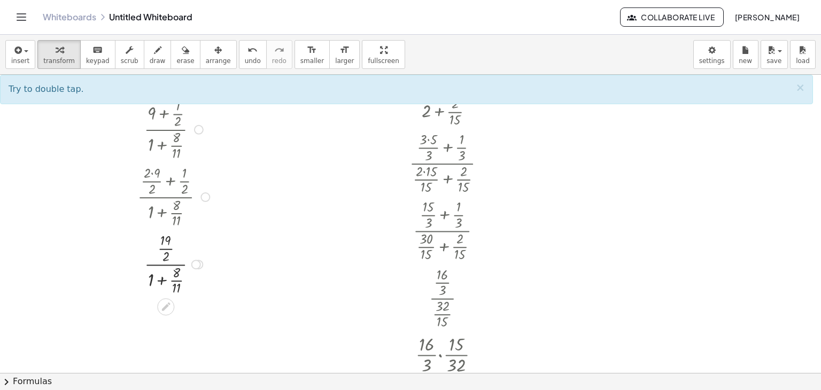
click at [162, 280] on div at bounding box center [175, 263] width 87 height 67
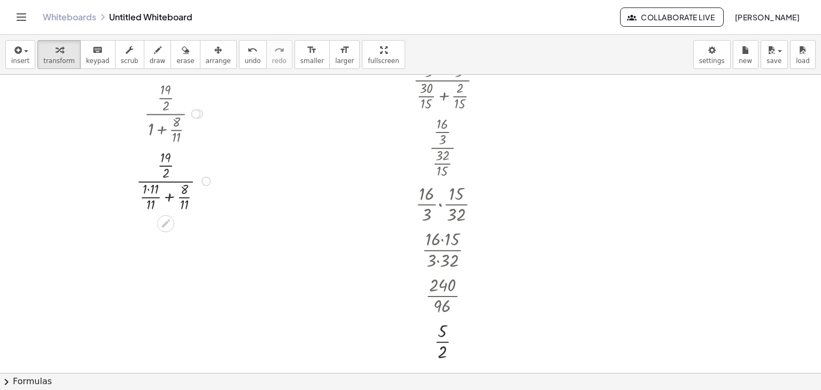
scroll to position [267, 0]
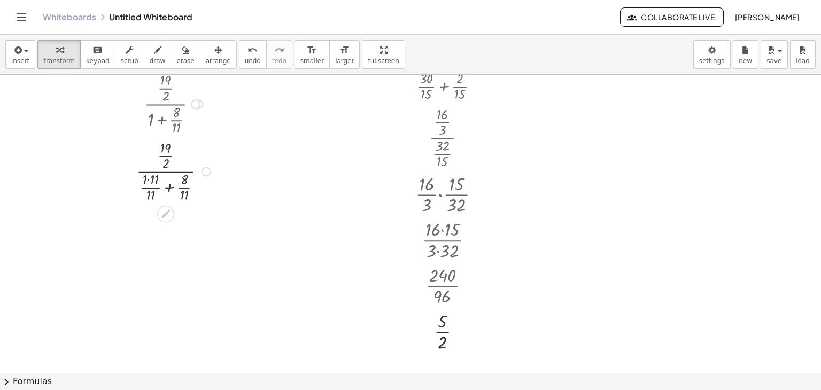
click at [149, 180] on div at bounding box center [175, 170] width 88 height 67
click at [167, 254] on div at bounding box center [175, 238] width 88 height 67
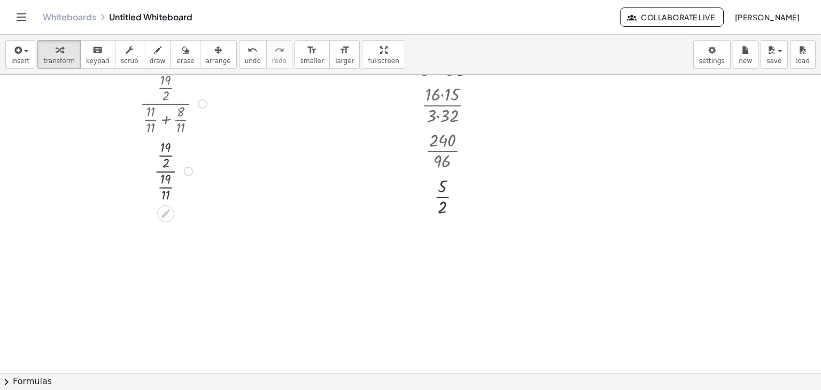
scroll to position [405, 0]
drag, startPoint x: 166, startPoint y: 184, endPoint x: 187, endPoint y: 172, distance: 24.5
click at [187, 172] on div at bounding box center [175, 167] width 88 height 67
drag, startPoint x: 187, startPoint y: 172, endPoint x: 190, endPoint y: 153, distance: 18.4
click at [190, 164] on div at bounding box center [189, 169] width 10 height 10
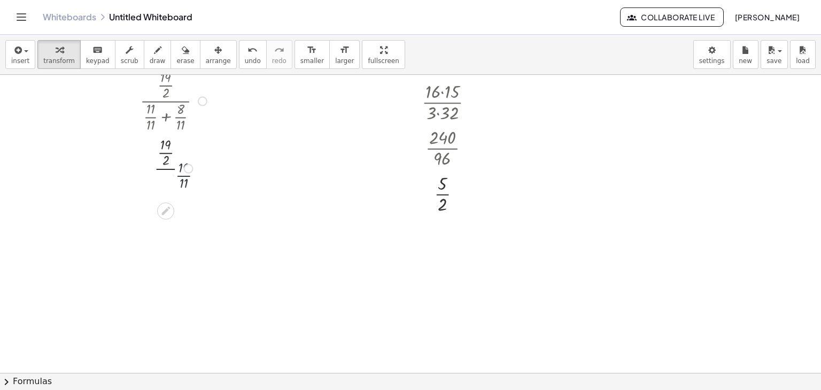
click at [190, 164] on div at bounding box center [189, 169] width 10 height 10
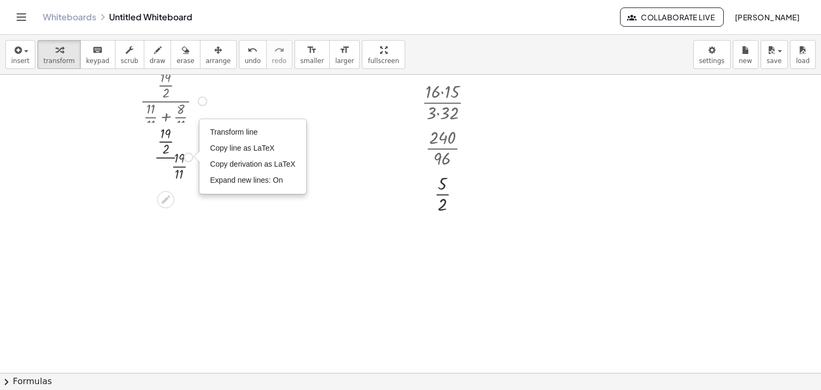
drag, startPoint x: 190, startPoint y: 152, endPoint x: 191, endPoint y: 146, distance: 6.0
click at [166, 158] on div "· · 19 · 11 · · · 2 · 19 · · 11 19 Transform line Copy line as LaTeX Copy deriv…" at bounding box center [166, 158] width 0 height 0
click at [191, 146] on div at bounding box center [175, 155] width 88 height 67
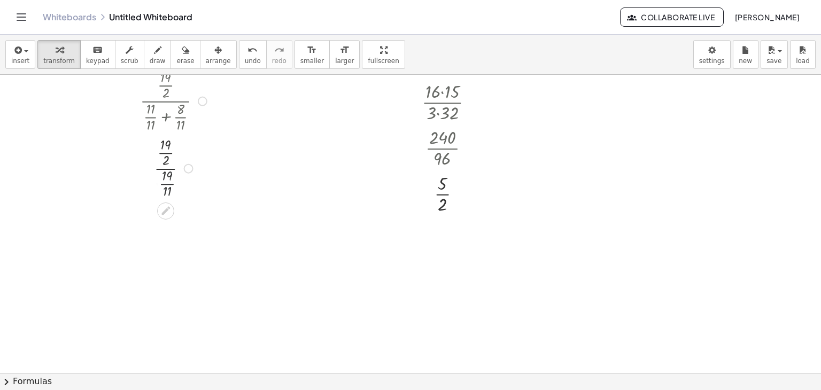
click at [191, 146] on div at bounding box center [175, 167] width 88 height 67
drag, startPoint x: 167, startPoint y: 182, endPoint x: 194, endPoint y: 150, distance: 41.4
click at [197, 151] on div at bounding box center [175, 167] width 88 height 67
click at [190, 150] on div at bounding box center [175, 167] width 88 height 67
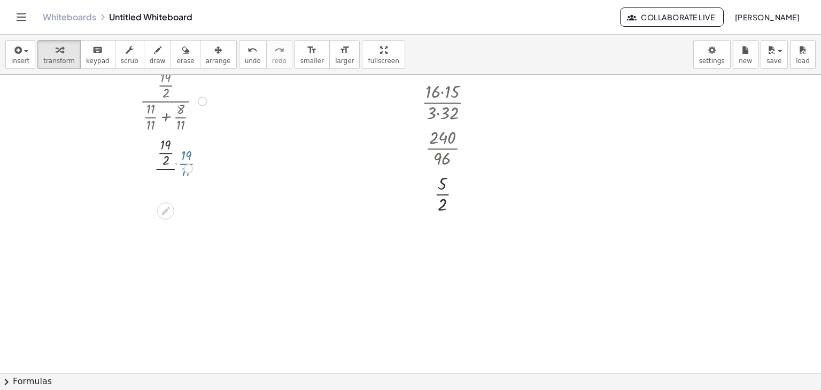
click at [184, 152] on div at bounding box center [175, 167] width 88 height 67
click at [245, 59] on span "undo" at bounding box center [253, 60] width 16 height 7
drag, startPoint x: 165, startPoint y: 183, endPoint x: 186, endPoint y: 150, distance: 39.0
click at [186, 150] on div at bounding box center [175, 167] width 83 height 67
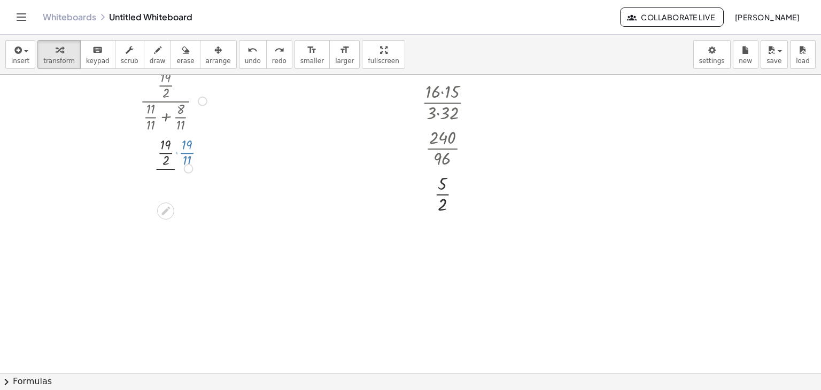
click at [186, 150] on div at bounding box center [175, 167] width 83 height 67
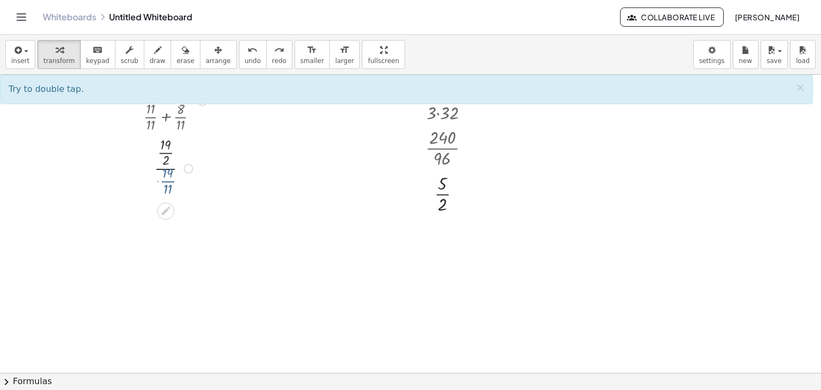
click at [186, 151] on div at bounding box center [175, 167] width 83 height 67
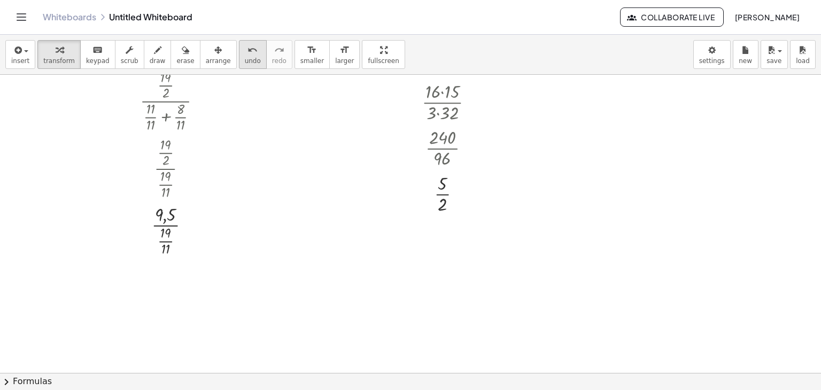
click at [248, 53] on icon "undo" at bounding box center [253, 50] width 10 height 13
drag, startPoint x: 164, startPoint y: 185, endPoint x: 181, endPoint y: 147, distance: 41.6
click at [181, 147] on div at bounding box center [175, 167] width 83 height 67
click at [190, 158] on div at bounding box center [175, 168] width 88 height 46
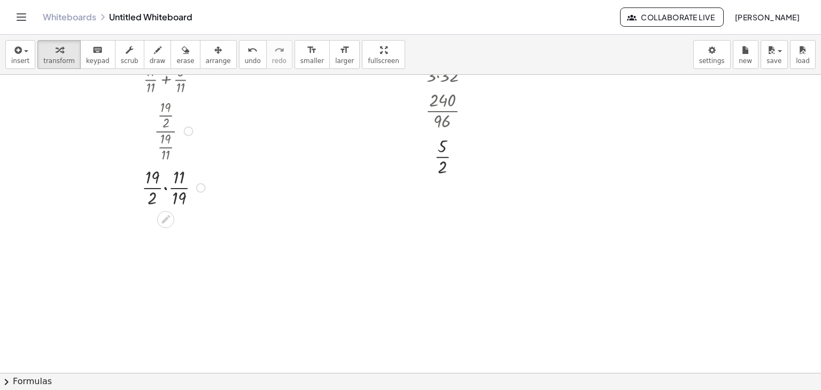
scroll to position [459, 0]
click at [164, 169] on div at bounding box center [175, 171] width 88 height 46
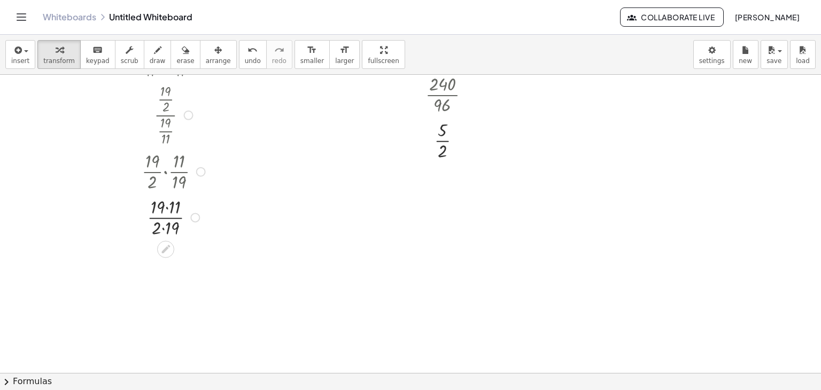
click at [168, 209] on div at bounding box center [175, 217] width 88 height 46
click at [165, 275] on div at bounding box center [175, 263] width 88 height 46
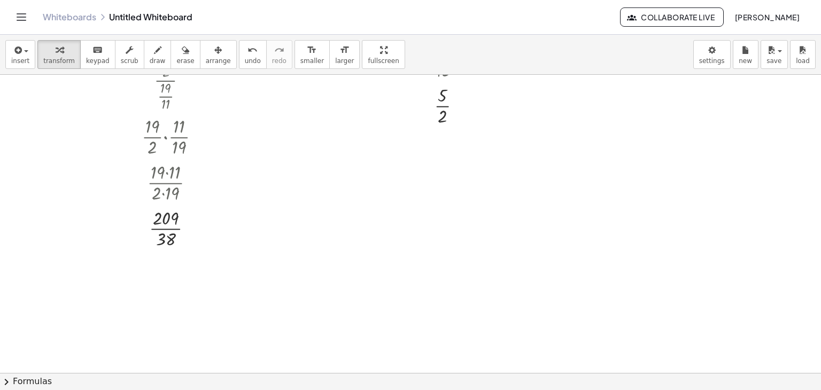
scroll to position [512, 0]
click at [163, 208] on div at bounding box center [175, 209] width 88 height 46
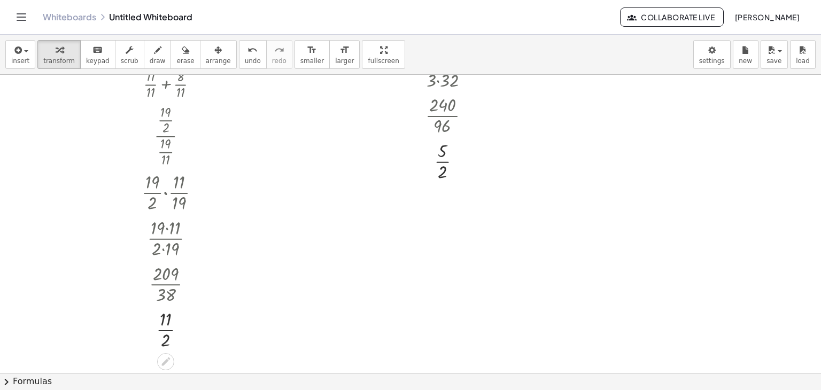
scroll to position [405, 0]
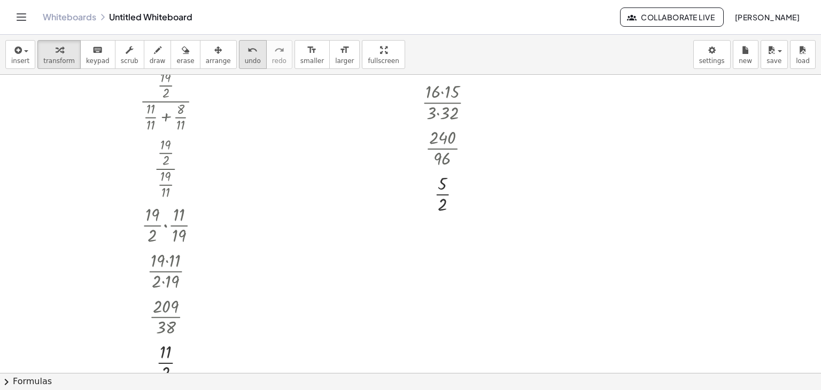
click at [239, 56] on button "undo undo" at bounding box center [253, 54] width 28 height 29
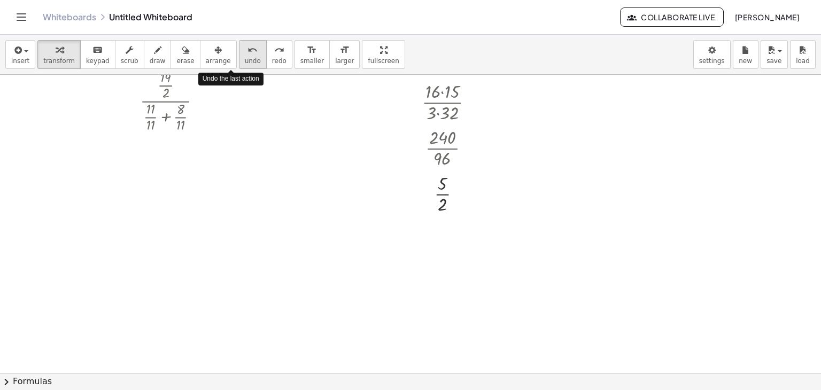
click at [239, 56] on button "undo undo" at bounding box center [253, 54] width 28 height 29
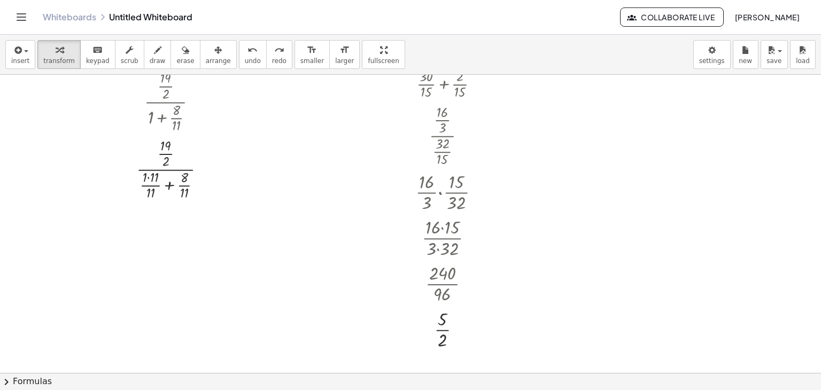
scroll to position [245, 0]
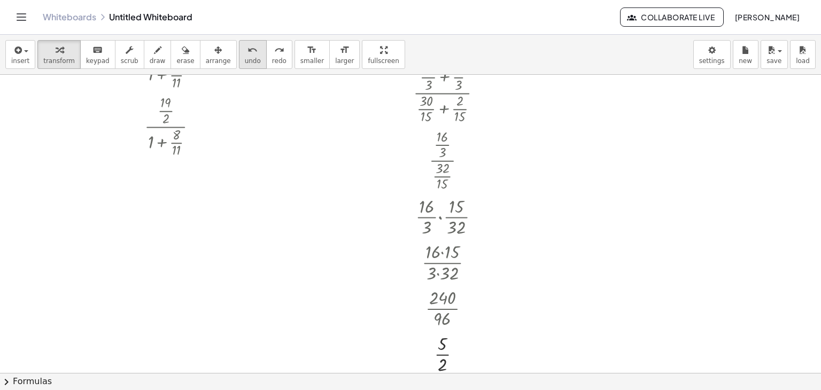
click at [245, 57] on span "undo" at bounding box center [253, 60] width 16 height 7
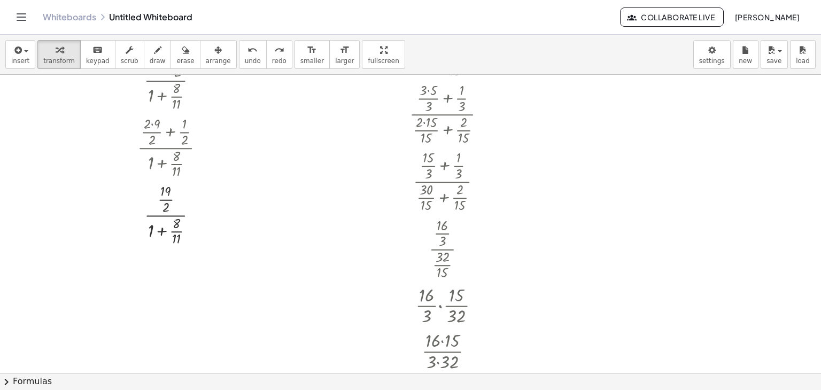
scroll to position [138, 0]
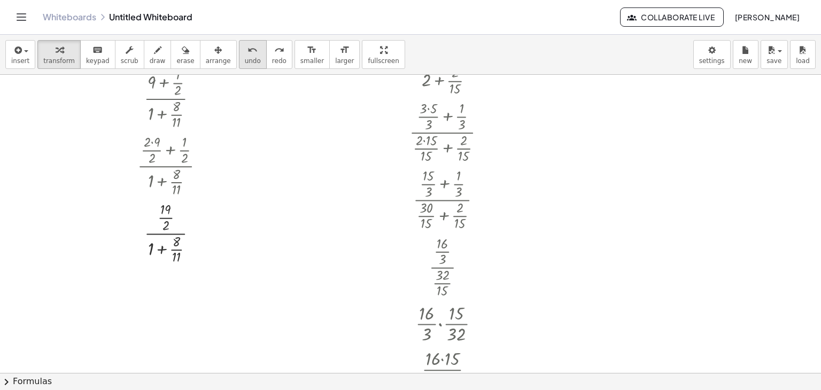
click at [245, 57] on span "undo" at bounding box center [253, 60] width 16 height 7
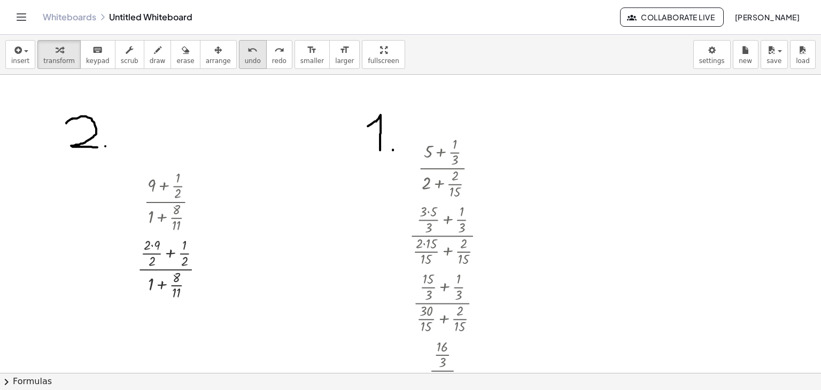
scroll to position [31, 0]
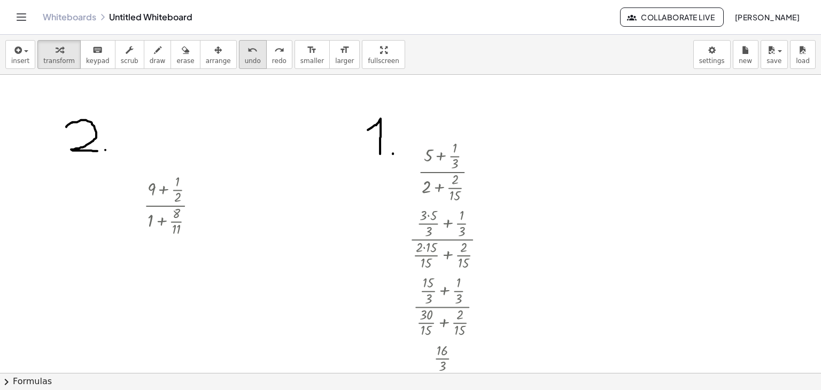
click at [245, 58] on span "undo" at bounding box center [253, 60] width 16 height 7
drag, startPoint x: 180, startPoint y: 235, endPoint x: 168, endPoint y: 229, distance: 12.7
drag, startPoint x: 168, startPoint y: 229, endPoint x: 145, endPoint y: 220, distance: 24.7
click at [145, 220] on div at bounding box center [175, 204] width 87 height 67
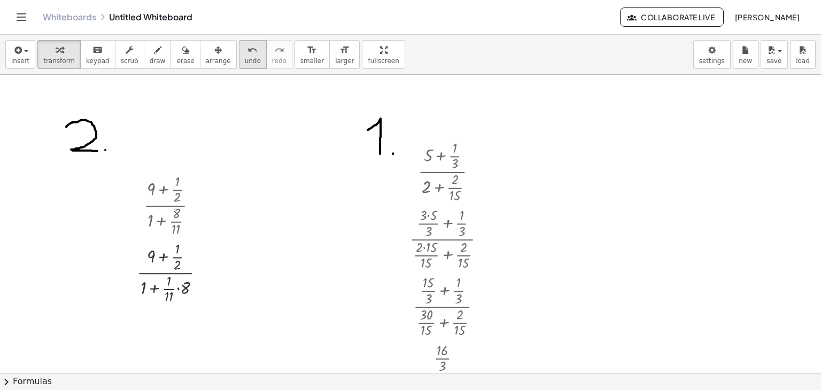
click at [245, 58] on span "undo" at bounding box center [253, 60] width 16 height 7
click at [172, 226] on div at bounding box center [174, 204] width 73 height 67
click at [161, 226] on div at bounding box center [174, 204] width 73 height 67
drag, startPoint x: 161, startPoint y: 226, endPoint x: 154, endPoint y: 221, distance: 8.8
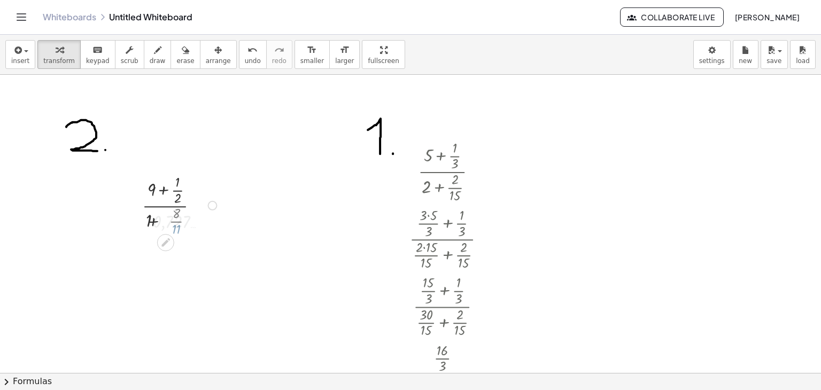
click at [154, 221] on div at bounding box center [175, 204] width 101 height 57
click at [240, 62] on button "undo undo" at bounding box center [253, 54] width 28 height 29
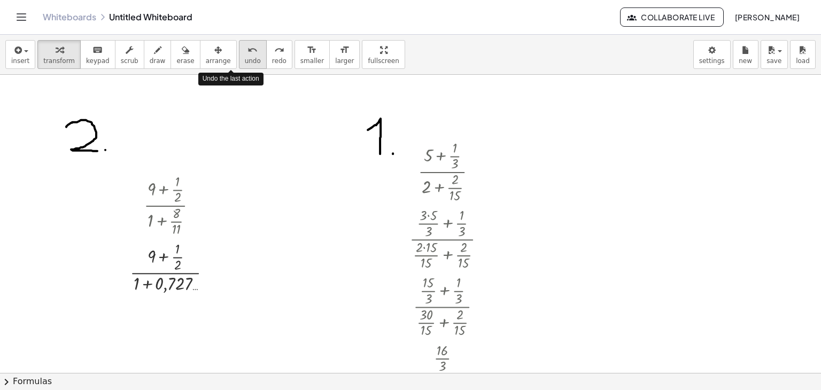
click at [245, 60] on span "undo" at bounding box center [253, 60] width 16 height 7
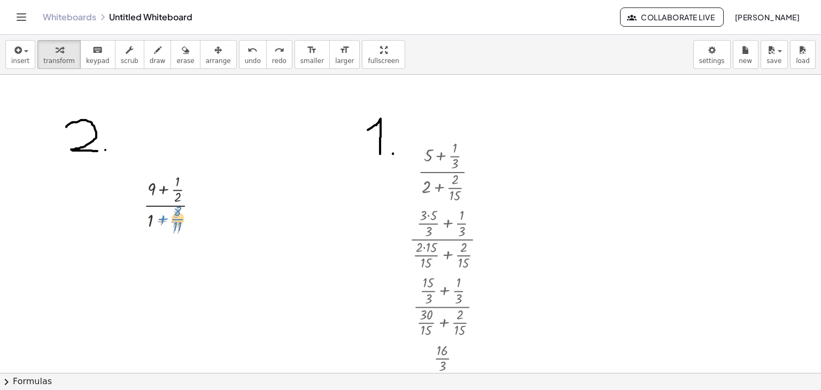
click at [175, 218] on div at bounding box center [174, 204] width 73 height 67
drag, startPoint x: 173, startPoint y: 228, endPoint x: 149, endPoint y: 219, distance: 25.7
click at [149, 219] on div at bounding box center [174, 204] width 73 height 67
click at [248, 55] on icon "undo" at bounding box center [253, 50] width 10 height 13
drag, startPoint x: 150, startPoint y: 219, endPoint x: 181, endPoint y: 229, distance: 32.8
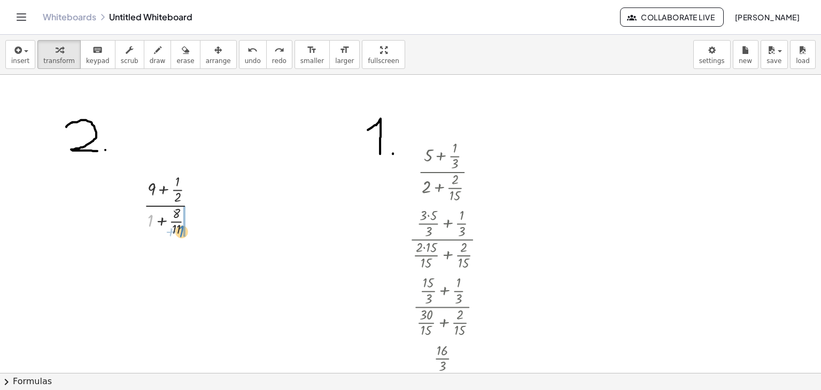
click at [181, 229] on div at bounding box center [174, 204] width 73 height 67
click at [245, 60] on span "undo" at bounding box center [253, 60] width 16 height 7
drag, startPoint x: 178, startPoint y: 217, endPoint x: 154, endPoint y: 233, distance: 28.9
click at [154, 233] on div at bounding box center [174, 204] width 73 height 67
drag, startPoint x: 176, startPoint y: 227, endPoint x: 158, endPoint y: 219, distance: 20.6
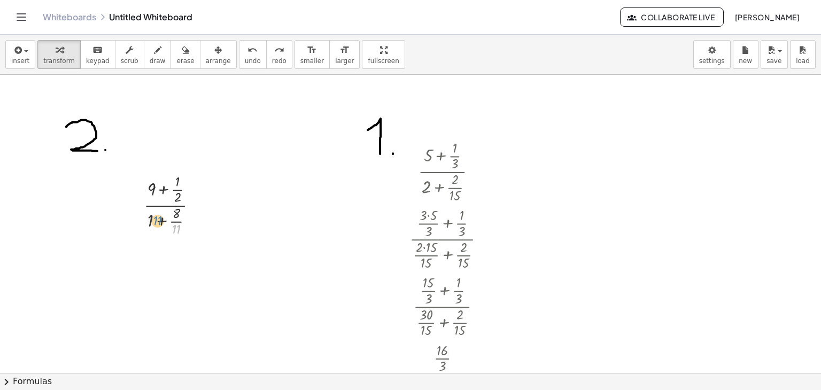
click at [158, 219] on div at bounding box center [174, 204] width 73 height 67
drag, startPoint x: 175, startPoint y: 227, endPoint x: 168, endPoint y: 226, distance: 7.1
click at [168, 226] on div at bounding box center [174, 204] width 73 height 67
drag, startPoint x: 168, startPoint y: 226, endPoint x: 157, endPoint y: 220, distance: 12.7
click at [161, 223] on div at bounding box center [175, 204] width 87 height 67
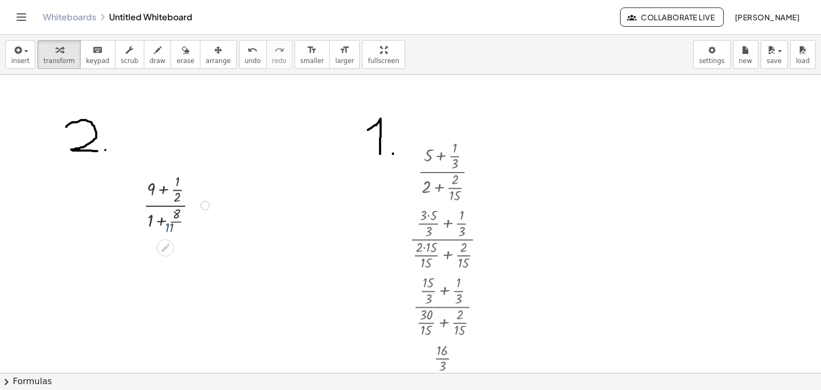
click at [157, 220] on div at bounding box center [175, 204] width 87 height 67
click at [153, 218] on div at bounding box center [175, 204] width 87 height 67
click at [165, 206] on div "· ( + 9 + · 1 · 2 ) · ( + 1 + · 8 · 11 ) · ( + 9 + · 1 · 2 ) · ( + 1 + 8 11 ) ·…" at bounding box center [165, 206] width 0 height 0
click at [245, 57] on span "undo" at bounding box center [253, 60] width 16 height 7
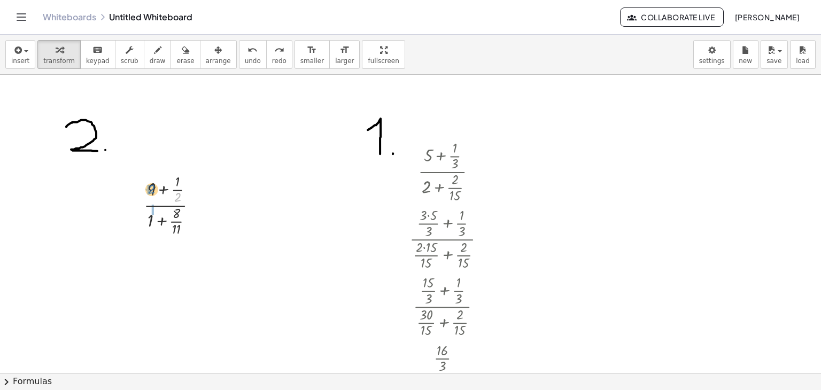
drag, startPoint x: 175, startPoint y: 196, endPoint x: 148, endPoint y: 187, distance: 28.9
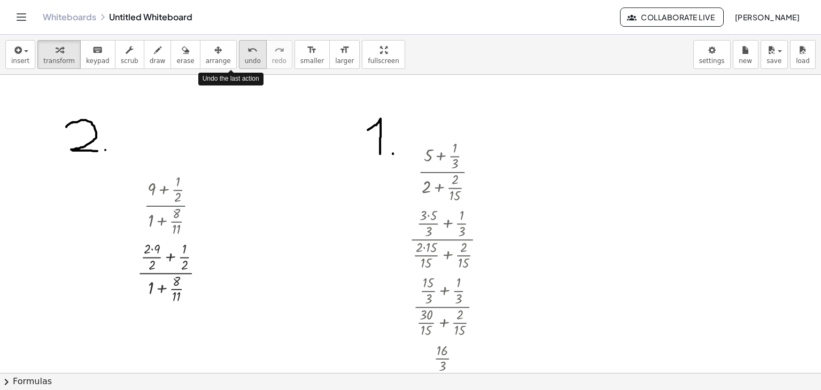
click at [245, 55] on div "undo" at bounding box center [253, 49] width 16 height 13
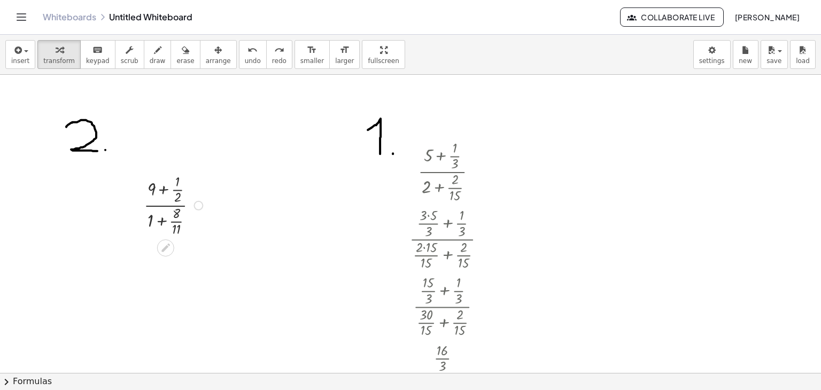
click at [145, 180] on div at bounding box center [174, 204] width 73 height 67
drag, startPoint x: 154, startPoint y: 185, endPoint x: 178, endPoint y: 191, distance: 24.9
click at [178, 191] on div at bounding box center [174, 204] width 73 height 67
drag, startPoint x: 178, startPoint y: 199, endPoint x: 159, endPoint y: 192, distance: 20.5
click at [160, 195] on div at bounding box center [174, 204] width 73 height 67
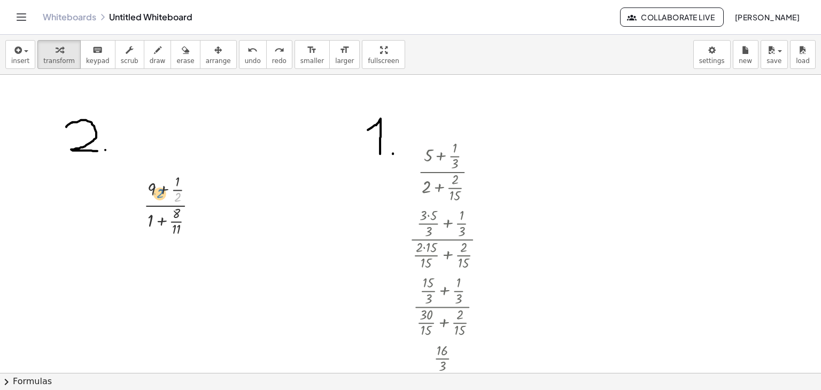
click at [159, 192] on div at bounding box center [174, 204] width 73 height 67
click at [159, 189] on div at bounding box center [174, 204] width 73 height 67
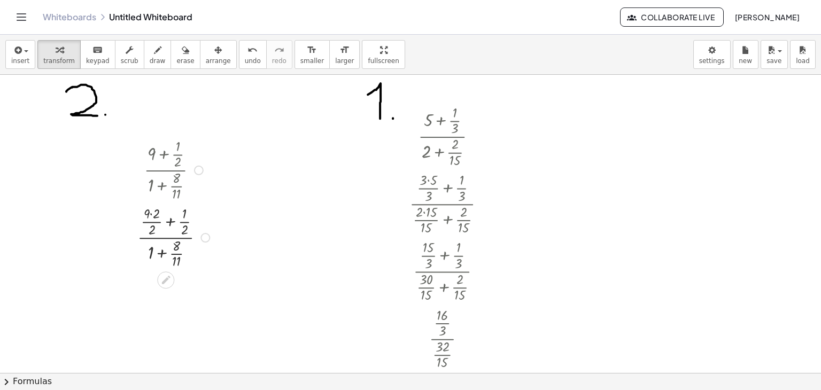
scroll to position [84, 0]
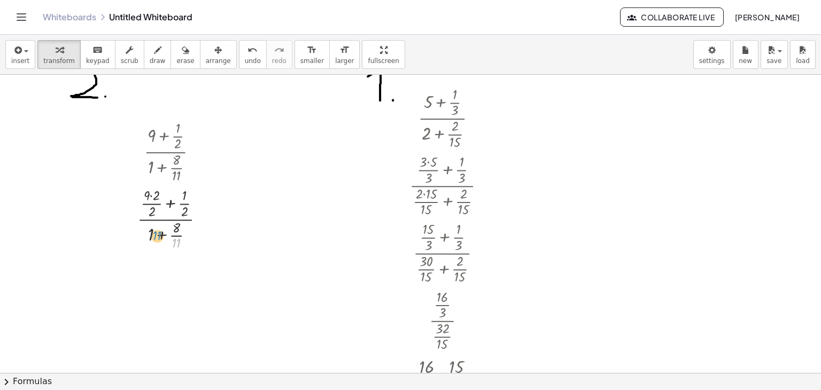
drag, startPoint x: 177, startPoint y: 243, endPoint x: 158, endPoint y: 236, distance: 20.7
click at [158, 236] on div at bounding box center [175, 218] width 87 height 67
drag, startPoint x: 176, startPoint y: 243, endPoint x: 158, endPoint y: 234, distance: 19.6
click at [158, 234] on div at bounding box center [175, 218] width 87 height 67
drag, startPoint x: 175, startPoint y: 244, endPoint x: 156, endPoint y: 236, distance: 20.4
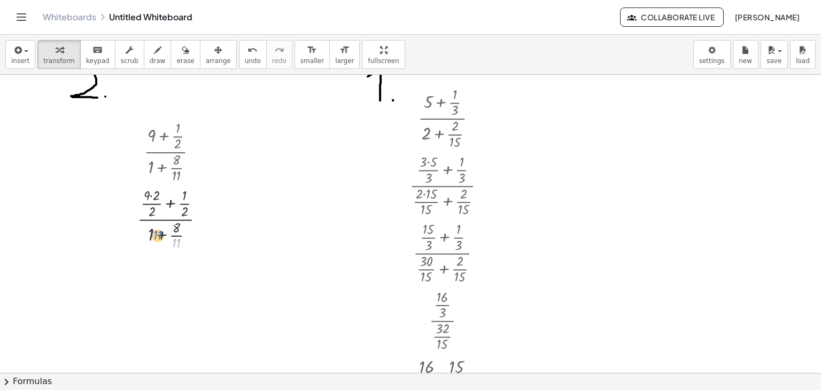
click at [156, 236] on div at bounding box center [175, 218] width 87 height 67
drag, startPoint x: 173, startPoint y: 240, endPoint x: 153, endPoint y: 229, distance: 22.5
click at [156, 231] on div at bounding box center [175, 218] width 87 height 67
click at [155, 231] on div at bounding box center [175, 218] width 87 height 67
click at [152, 229] on div at bounding box center [175, 218] width 87 height 67
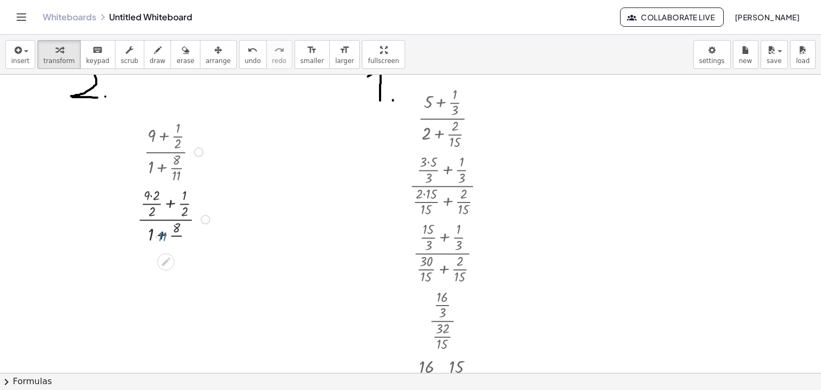
click at [152, 229] on div at bounding box center [175, 218] width 87 height 67
drag, startPoint x: 173, startPoint y: 242, endPoint x: 152, endPoint y: 234, distance: 22.5
click at [152, 234] on div at bounding box center [175, 218] width 87 height 67
drag, startPoint x: 175, startPoint y: 244, endPoint x: 153, endPoint y: 235, distance: 23.2
click at [153, 235] on div at bounding box center [175, 218] width 87 height 67
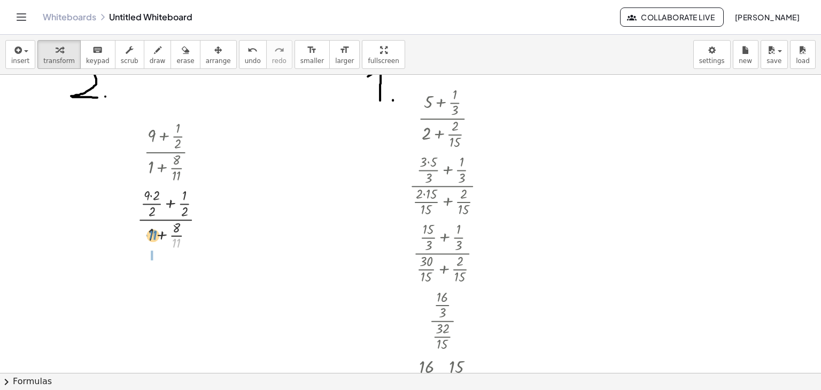
drag, startPoint x: 177, startPoint y: 246, endPoint x: 154, endPoint y: 238, distance: 24.9
click at [152, 264] on div at bounding box center [175, 285] width 87 height 67
click at [168, 271] on div at bounding box center [175, 285] width 87 height 67
click at [167, 302] on div at bounding box center [175, 285] width 87 height 67
drag, startPoint x: 167, startPoint y: 302, endPoint x: 187, endPoint y: 273, distance: 35.7
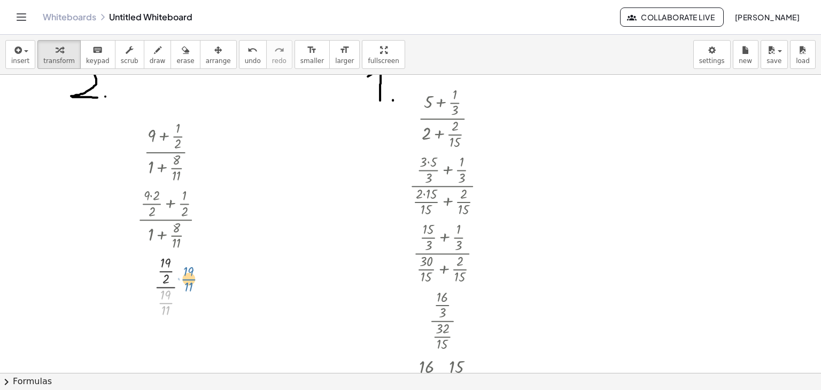
click at [188, 274] on div at bounding box center [175, 285] width 87 height 67
click at [168, 285] on div at bounding box center [175, 285] width 87 height 67
click at [169, 285] on div at bounding box center [175, 285] width 87 height 67
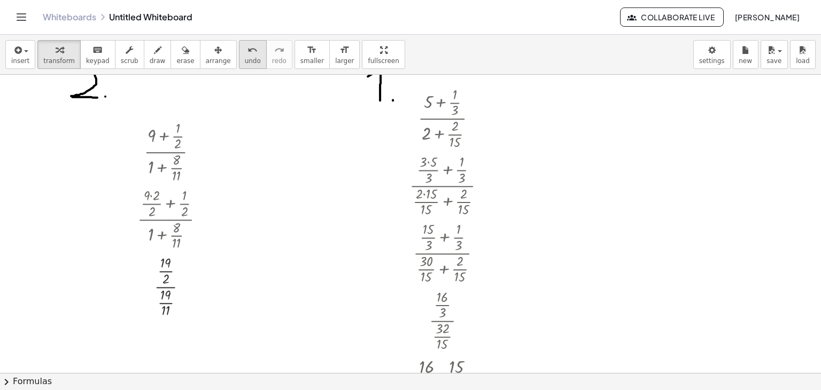
click at [245, 51] on div "undo" at bounding box center [253, 49] width 16 height 13
click at [151, 302] on div at bounding box center [176, 285] width 88 height 67
click at [162, 308] on div at bounding box center [176, 285] width 88 height 67
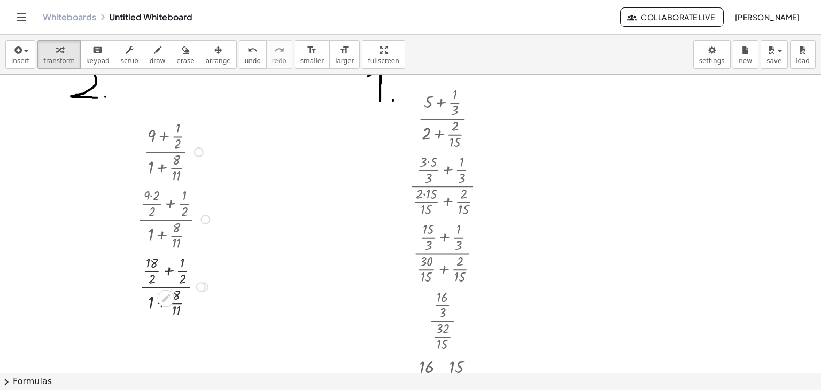
click at [162, 308] on div at bounding box center [176, 285] width 88 height 67
click at [151, 296] on div at bounding box center [175, 285] width 88 height 67
click at [167, 303] on div at bounding box center [175, 285] width 87 height 67
click at [171, 273] on div at bounding box center [175, 285] width 87 height 67
click at [164, 303] on div at bounding box center [175, 285] width 87 height 67
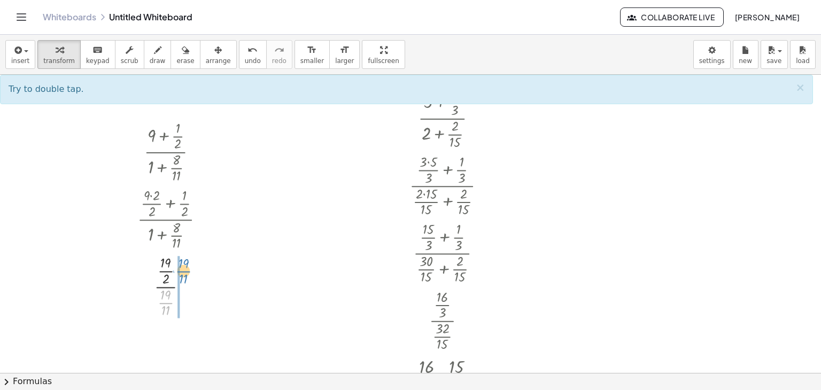
drag, startPoint x: 181, startPoint y: 303, endPoint x: 186, endPoint y: 271, distance: 32.5
click at [186, 271] on div at bounding box center [175, 285] width 87 height 67
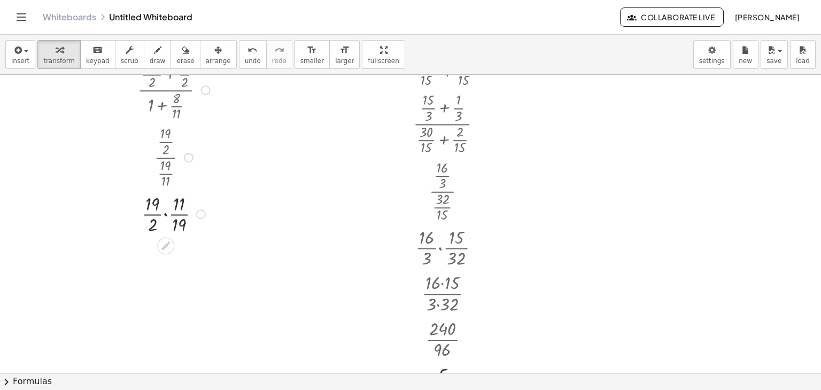
scroll to position [245, 0]
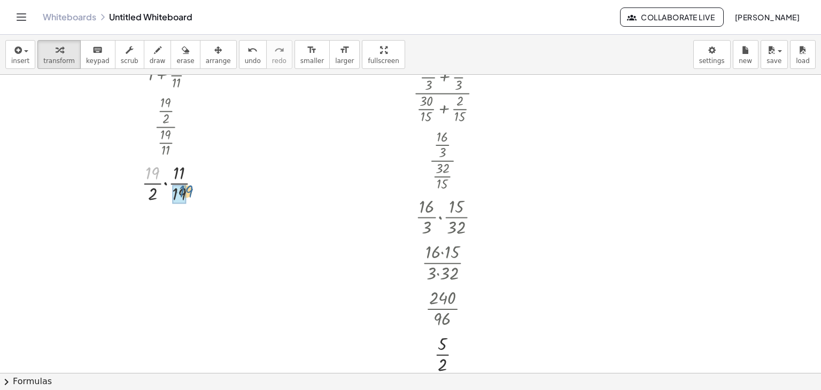
drag, startPoint x: 152, startPoint y: 174, endPoint x: 186, endPoint y: 192, distance: 39.0
click at [248, 55] on icon "undo" at bounding box center [253, 50] width 10 height 13
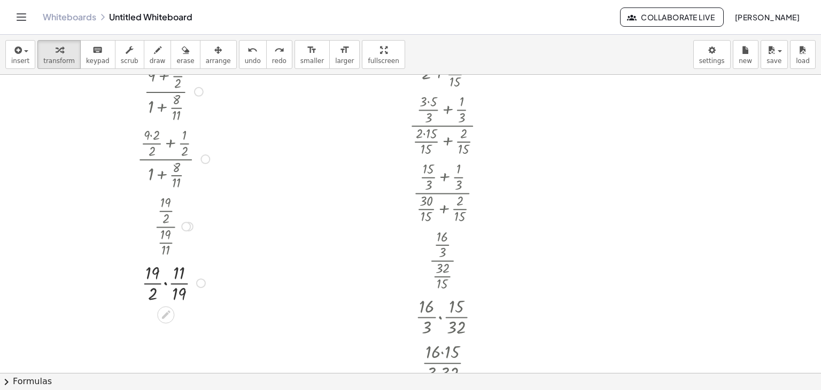
scroll to position [138, 0]
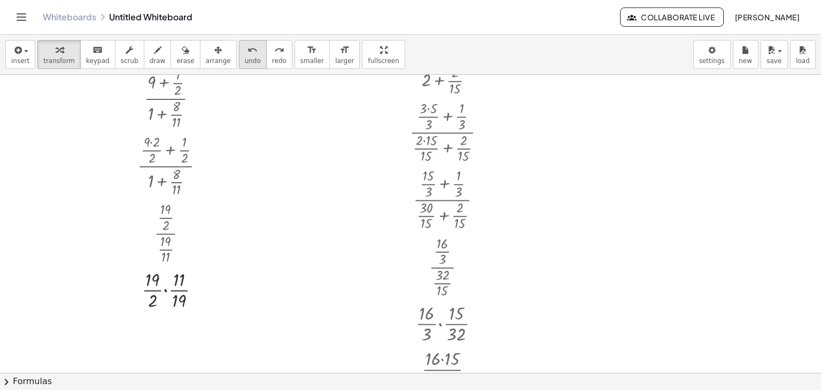
click at [248, 52] on icon "undo" at bounding box center [253, 50] width 10 height 13
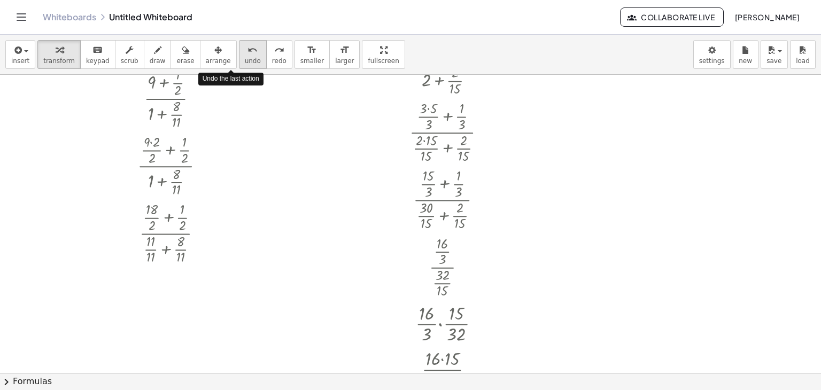
click at [248, 52] on icon "undo" at bounding box center [253, 50] width 10 height 13
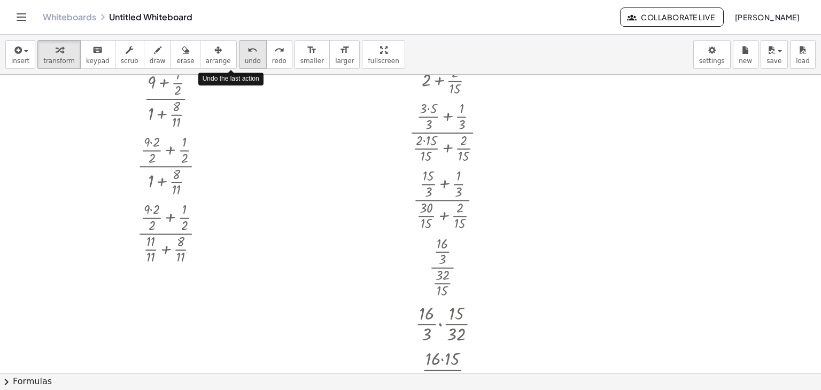
click at [248, 52] on icon "undo" at bounding box center [253, 50] width 10 height 13
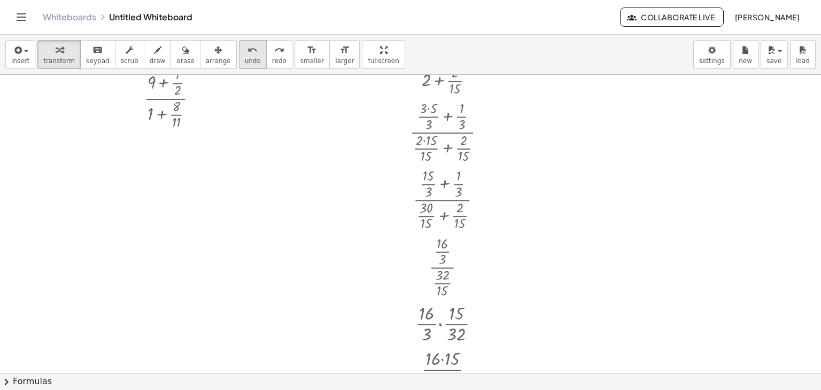
click at [245, 59] on span "undo" at bounding box center [253, 60] width 16 height 7
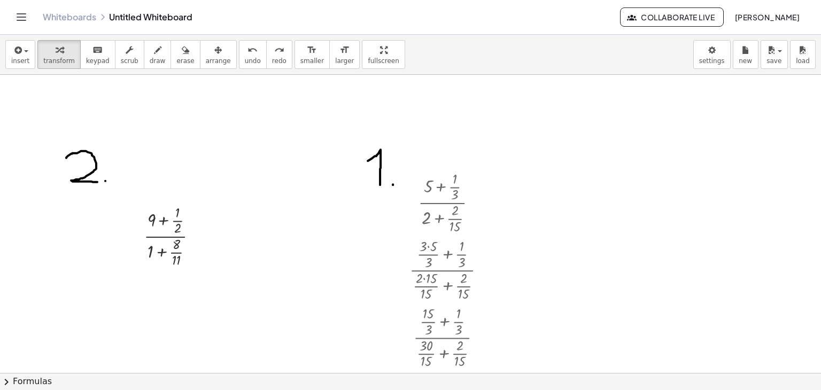
scroll to position [107, 0]
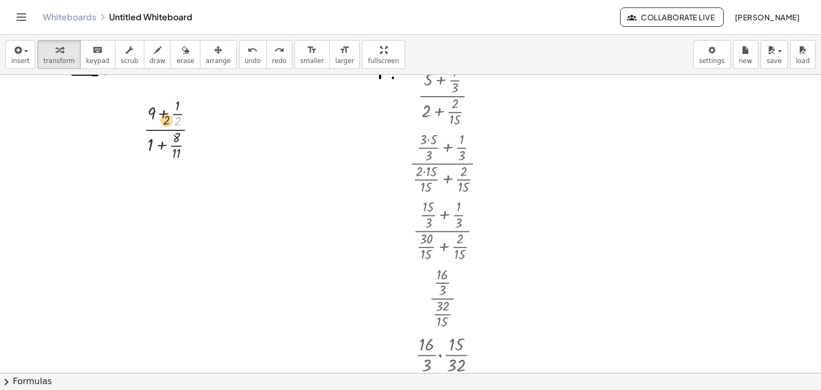
drag, startPoint x: 180, startPoint y: 126, endPoint x: 158, endPoint y: 124, distance: 22.0
click at [158, 124] on div at bounding box center [174, 128] width 73 height 67
click at [158, 123] on div at bounding box center [175, 128] width 87 height 67
click at [158, 122] on div at bounding box center [175, 128] width 87 height 67
click at [158, 119] on div at bounding box center [175, 128] width 87 height 67
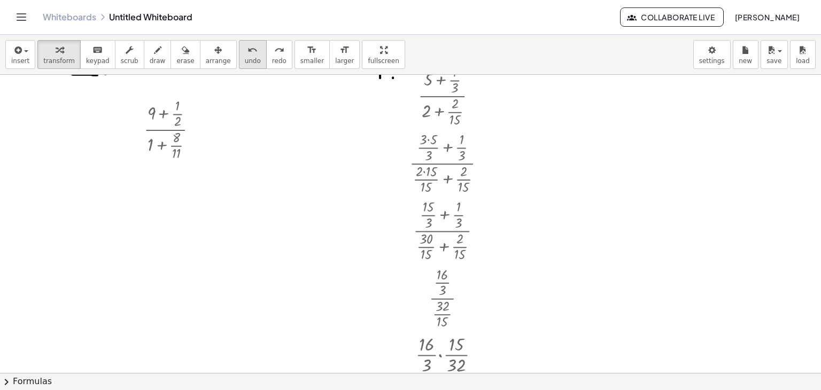
click at [248, 51] on icon "undo" at bounding box center [253, 50] width 10 height 13
drag, startPoint x: 177, startPoint y: 123, endPoint x: 158, endPoint y: 118, distance: 20.0
click at [158, 118] on div at bounding box center [174, 128] width 73 height 67
click at [156, 113] on div at bounding box center [174, 128] width 73 height 67
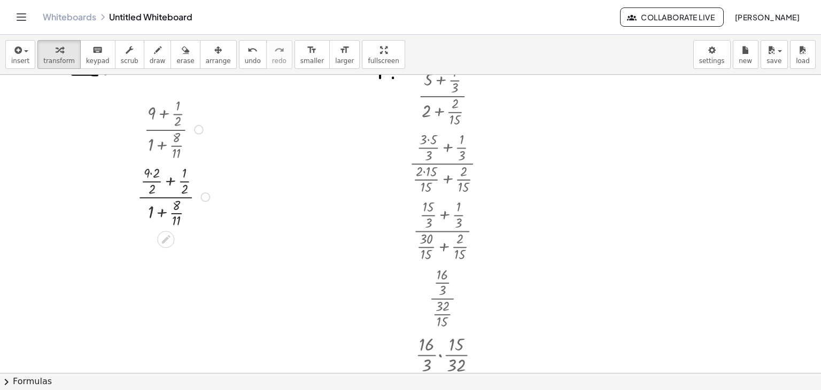
click at [165, 215] on div at bounding box center [175, 196] width 87 height 67
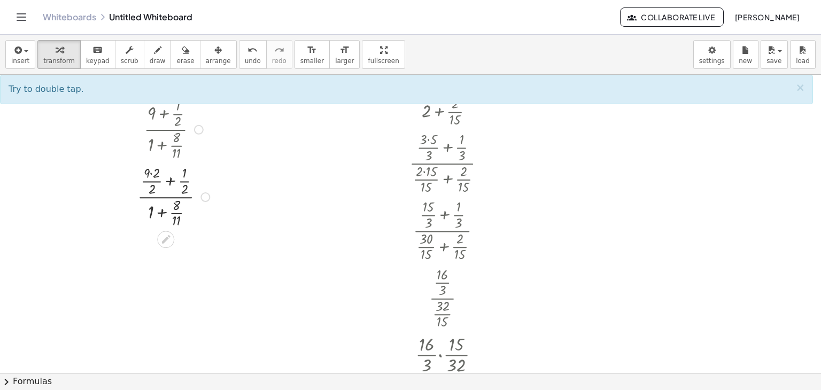
click at [167, 212] on div at bounding box center [175, 196] width 87 height 67
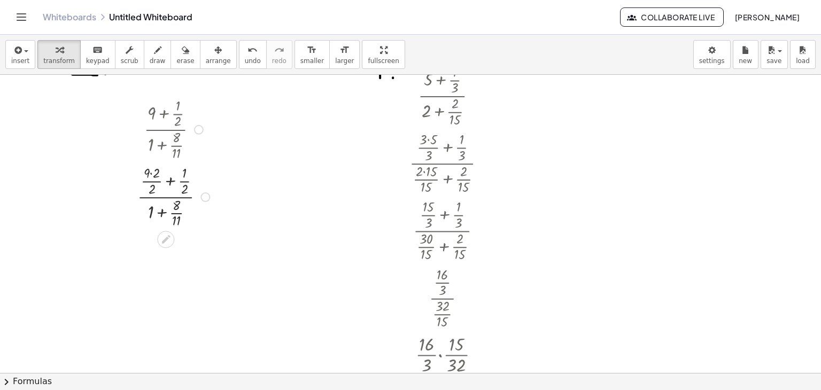
click at [167, 212] on div at bounding box center [175, 196] width 87 height 67
click at [151, 176] on div at bounding box center [175, 196] width 88 height 67
click at [145, 272] on div at bounding box center [175, 263] width 88 height 67
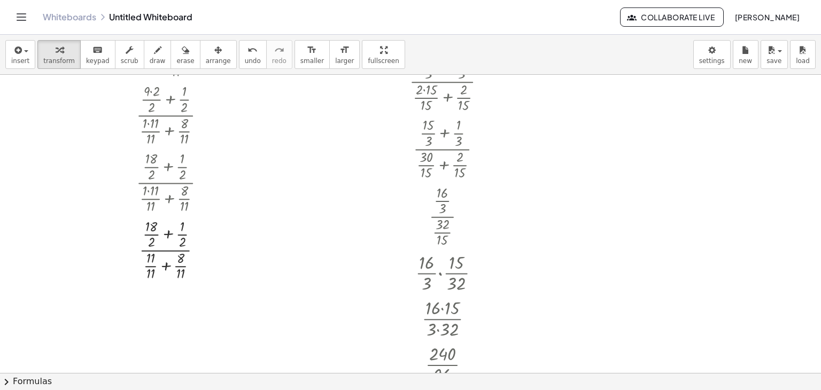
scroll to position [214, 0]
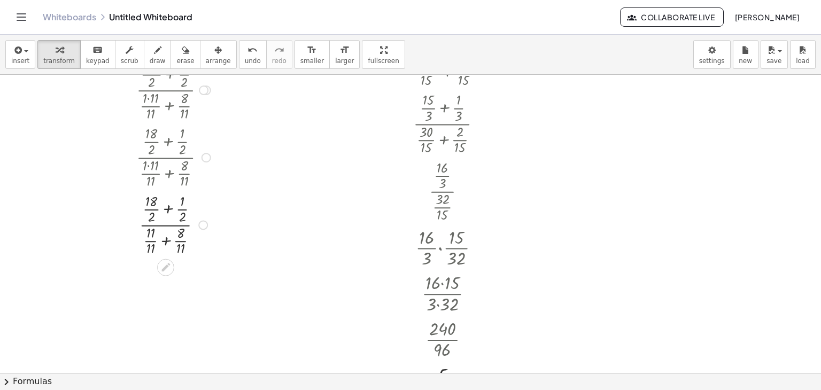
click at [153, 214] on div at bounding box center [175, 223] width 88 height 67
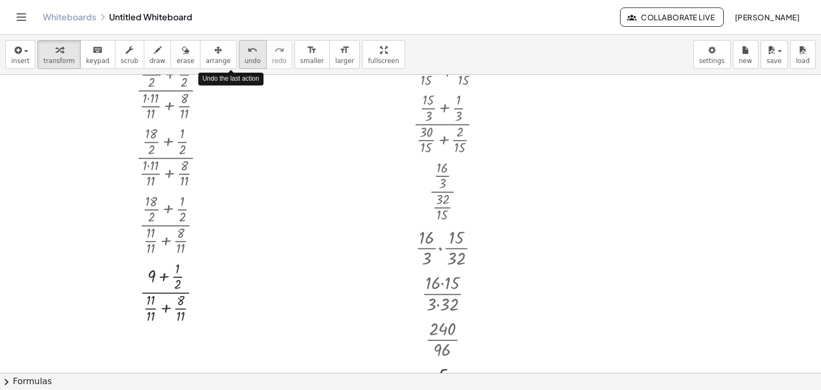
click at [248, 49] on icon "undo" at bounding box center [253, 50] width 10 height 13
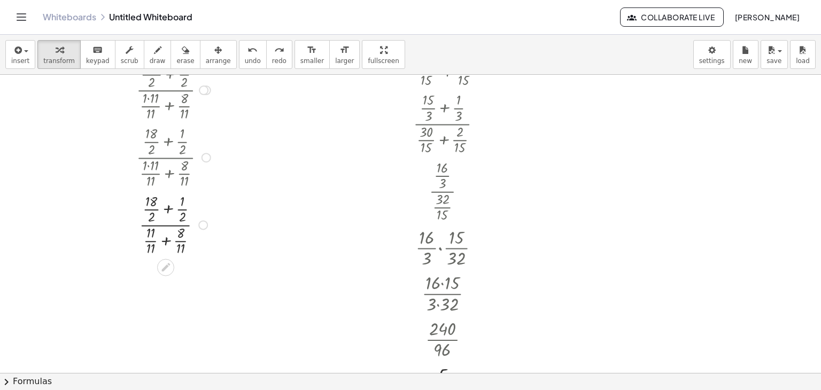
click at [181, 208] on div at bounding box center [175, 223] width 90 height 67
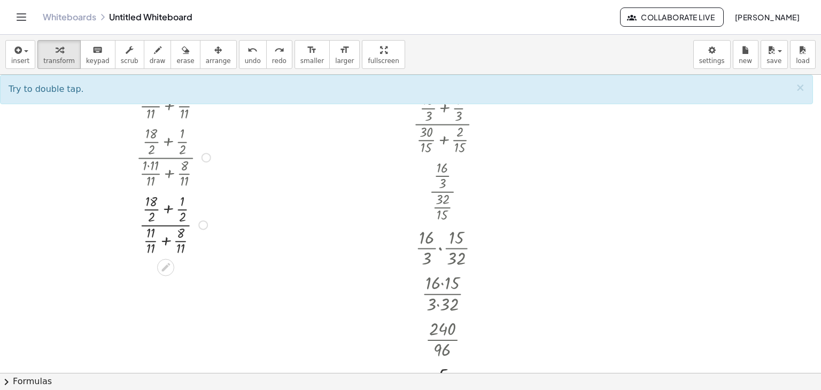
click at [182, 209] on div at bounding box center [175, 223] width 90 height 67
click at [182, 207] on div at bounding box center [175, 223] width 90 height 67
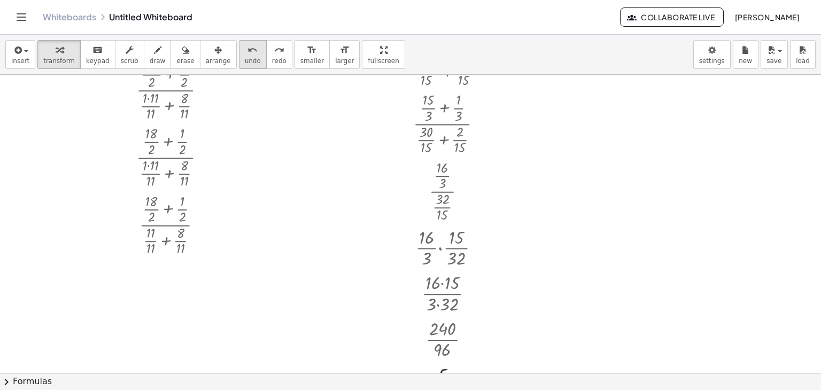
click at [245, 52] on div "undo" at bounding box center [253, 49] width 16 height 13
click at [156, 204] on div at bounding box center [175, 223] width 88 height 67
click at [152, 202] on div at bounding box center [175, 223] width 88 height 67
click at [156, 209] on div at bounding box center [175, 223] width 88 height 67
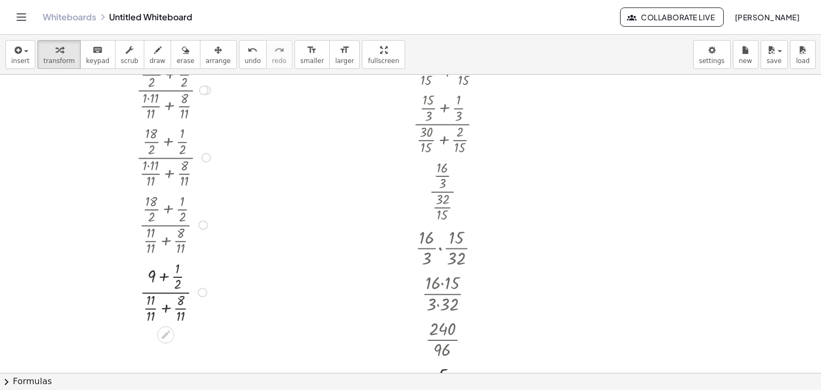
click at [163, 277] on div at bounding box center [175, 291] width 88 height 67
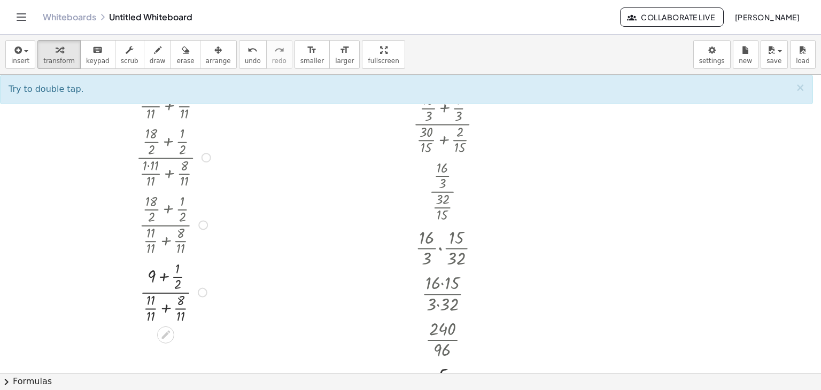
click at [161, 278] on div at bounding box center [175, 291] width 88 height 67
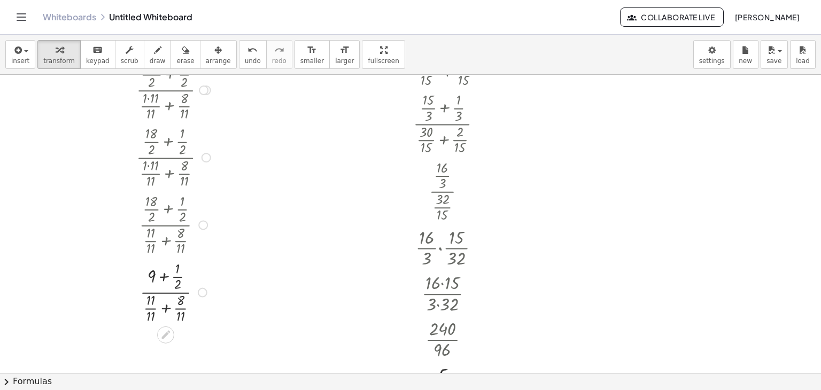
click at [161, 278] on div at bounding box center [175, 291] width 88 height 67
click at [239, 55] on button "undo undo" at bounding box center [253, 54] width 28 height 29
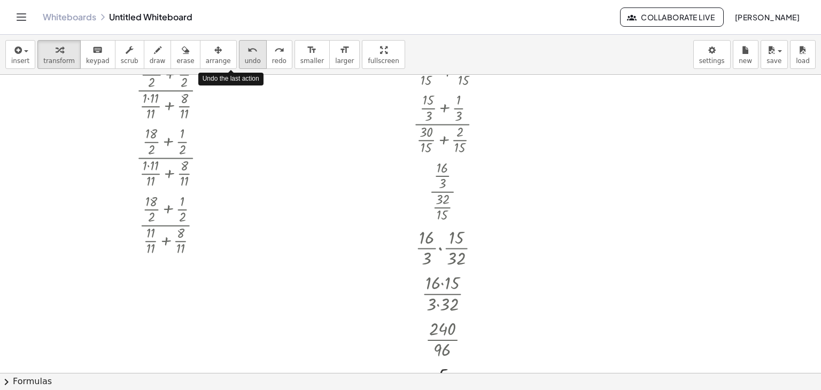
click at [239, 55] on button "undo undo" at bounding box center [253, 54] width 28 height 29
click at [181, 218] on div at bounding box center [175, 223] width 90 height 67
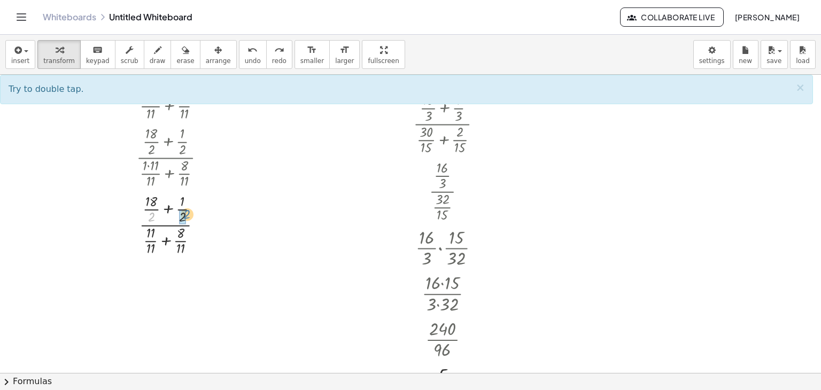
drag, startPoint x: 156, startPoint y: 219, endPoint x: 187, endPoint y: 218, distance: 31.6
click at [187, 218] on div at bounding box center [175, 223] width 90 height 67
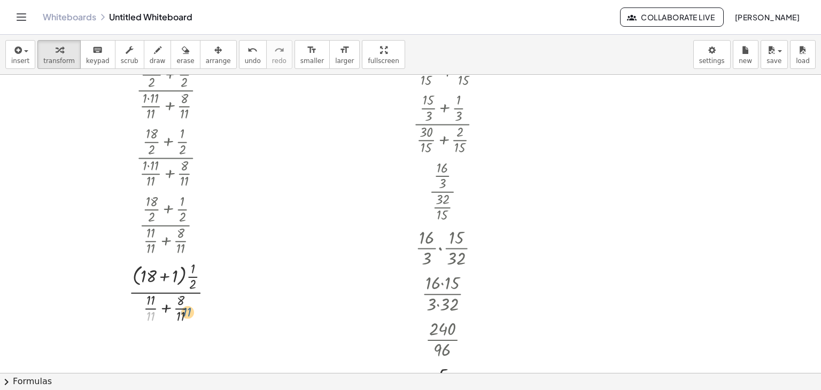
drag, startPoint x: 153, startPoint y: 317, endPoint x: 185, endPoint y: 315, distance: 32.1
click at [187, 313] on div at bounding box center [174, 291] width 103 height 67
click at [185, 315] on div at bounding box center [174, 291] width 105 height 67
click at [183, 315] on div at bounding box center [174, 291] width 105 height 67
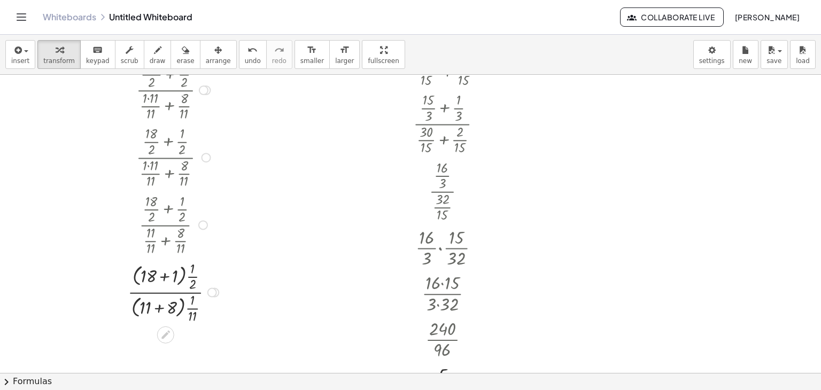
click at [194, 278] on div at bounding box center [174, 291] width 105 height 67
click at [239, 60] on button "undo undo" at bounding box center [253, 54] width 28 height 29
click at [196, 265] on div at bounding box center [174, 291] width 105 height 67
click at [195, 265] on div at bounding box center [174, 291] width 105 height 67
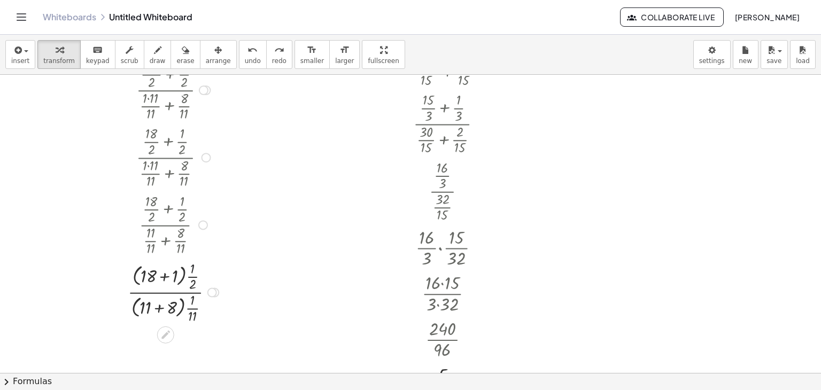
click at [195, 265] on div at bounding box center [174, 291] width 105 height 67
click at [194, 267] on div at bounding box center [174, 291] width 105 height 67
drag, startPoint x: 194, startPoint y: 270, endPoint x: 244, endPoint y: 259, distance: 51.5
drag, startPoint x: 192, startPoint y: 267, endPoint x: 319, endPoint y: 270, distance: 126.7
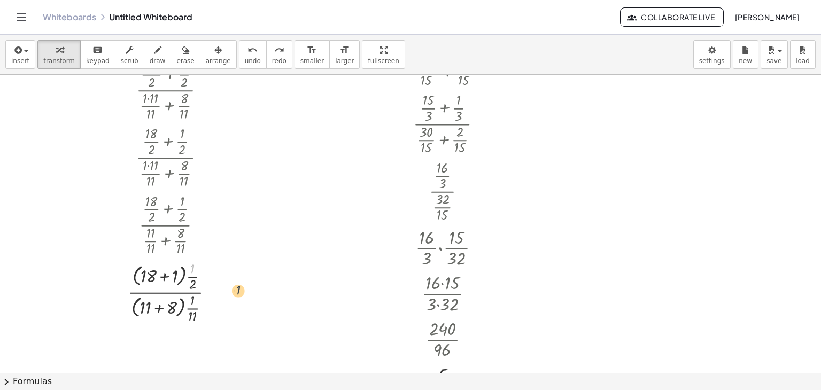
drag, startPoint x: 193, startPoint y: 264, endPoint x: 243, endPoint y: 283, distance: 53.6
click at [243, 283] on div "· ( + 5 + · 1 · 3 ) · ( + 2 + · 2 · 15 ) · ( + · 3 · 5 · 3 + · 1 · 3 ) · ( + 2 …" at bounding box center [410, 159] width 821 height 597
click at [157, 297] on div at bounding box center [174, 291] width 105 height 67
click at [161, 295] on div at bounding box center [174, 291] width 105 height 67
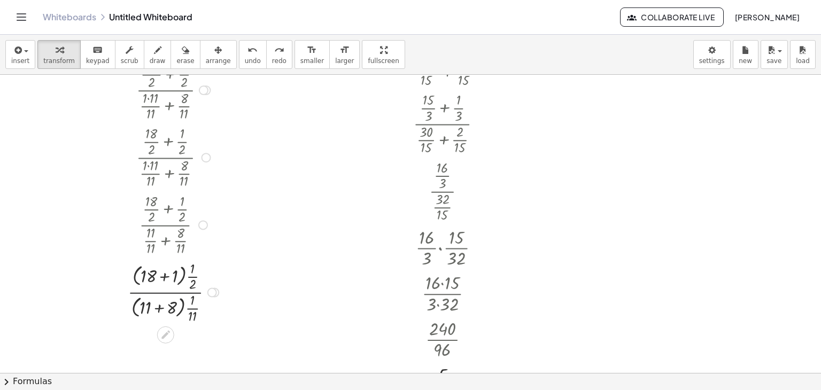
click at [161, 295] on div at bounding box center [174, 291] width 105 height 67
click at [163, 310] on div at bounding box center [174, 291] width 105 height 67
click at [162, 281] on div at bounding box center [174, 291] width 103 height 67
click at [166, 276] on div at bounding box center [175, 291] width 88 height 67
click at [167, 308] on div at bounding box center [175, 291] width 88 height 67
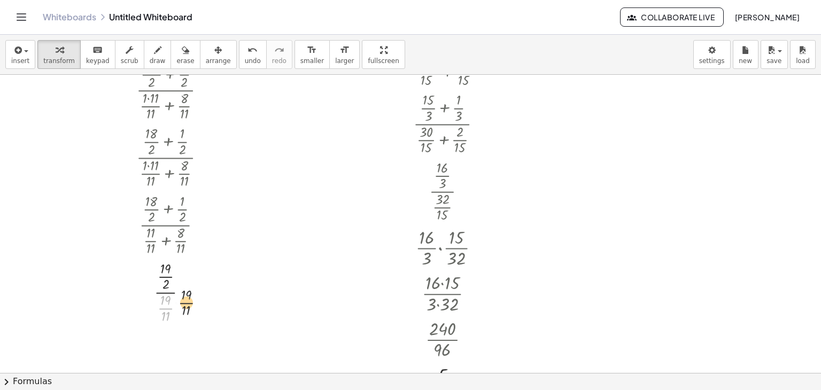
drag, startPoint x: 166, startPoint y: 308, endPoint x: 193, endPoint y: 287, distance: 34.7
click at [195, 294] on div at bounding box center [175, 291] width 88 height 67
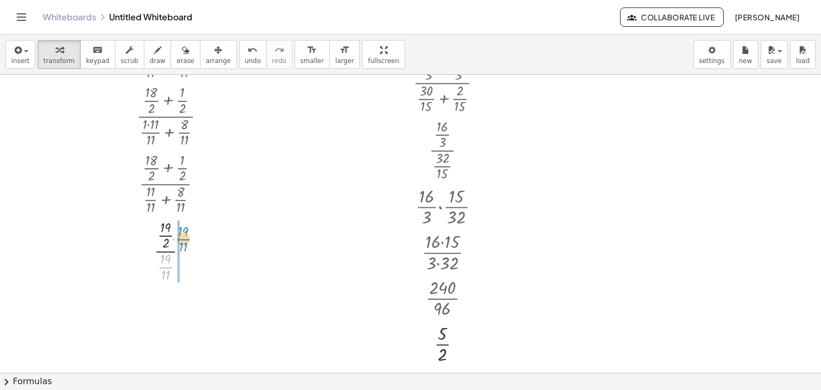
scroll to position [267, 0]
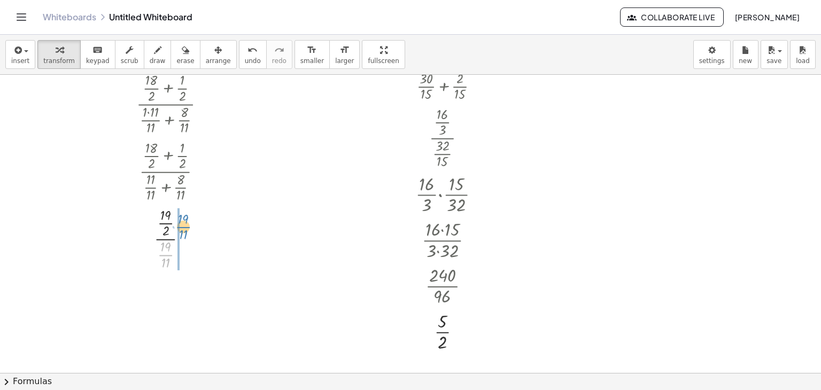
drag, startPoint x: 180, startPoint y: 291, endPoint x: 188, endPoint y: 280, distance: 13.8
click at [188, 280] on div "· ( + 5 + · 1 · 3 ) · ( + 2 + · 2 · 15 ) · ( + · 3 · 5 · 3 + · 1 · 3 ) · ( + 2 …" at bounding box center [410, 106] width 821 height 597
click at [167, 295] on div at bounding box center [175, 295] width 88 height 46
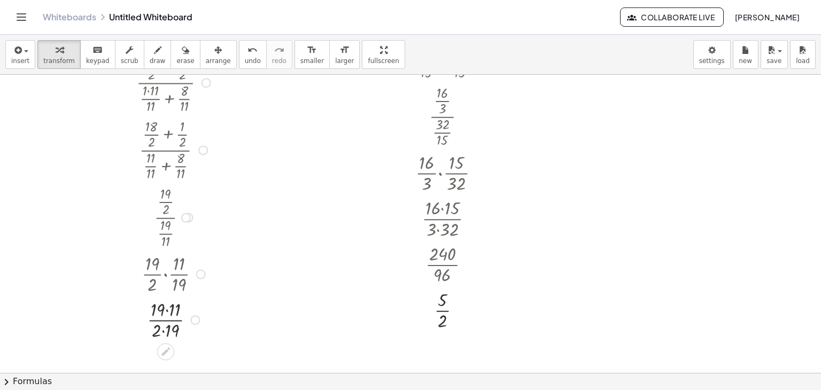
scroll to position [298, 0]
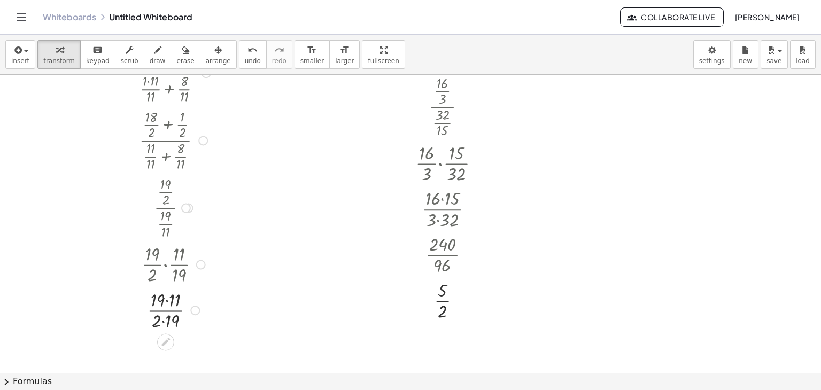
click at [167, 300] on div at bounding box center [175, 310] width 88 height 46
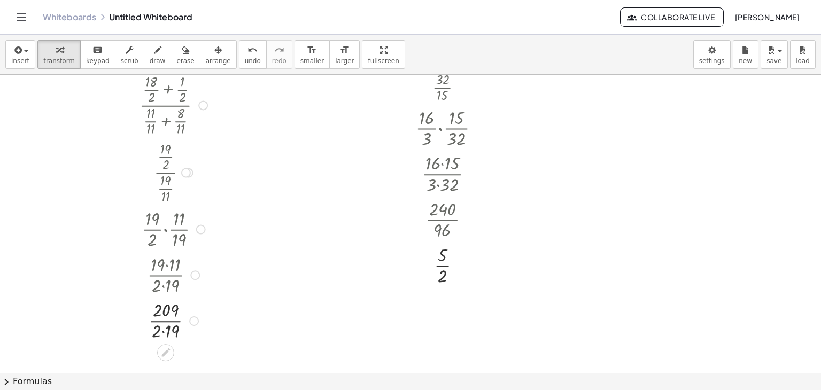
scroll to position [352, 0]
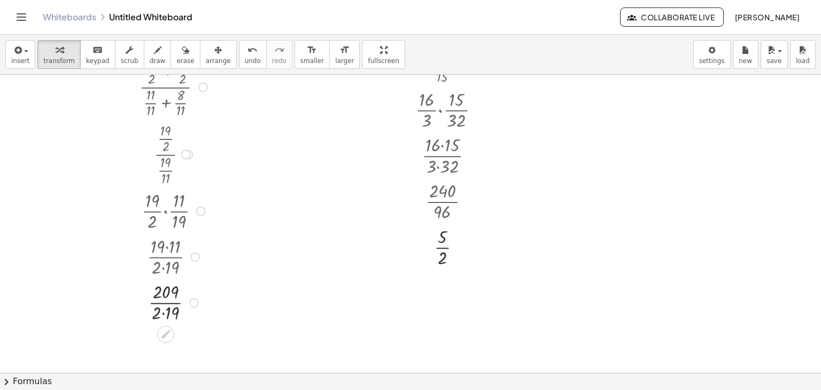
click at [164, 313] on div at bounding box center [175, 302] width 88 height 46
click at [167, 301] on div at bounding box center [175, 302] width 88 height 46
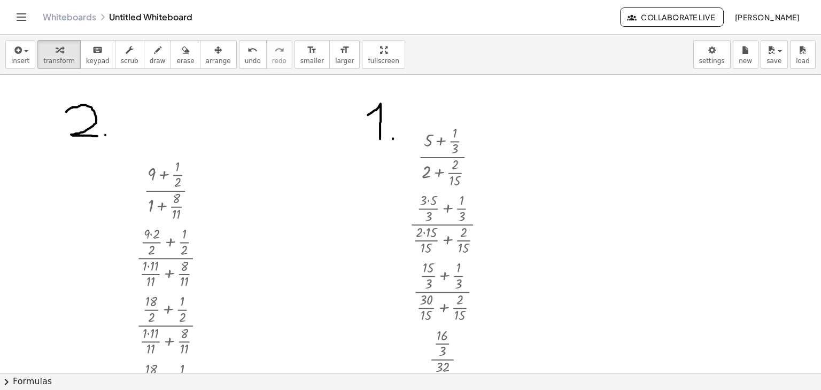
scroll to position [0, 0]
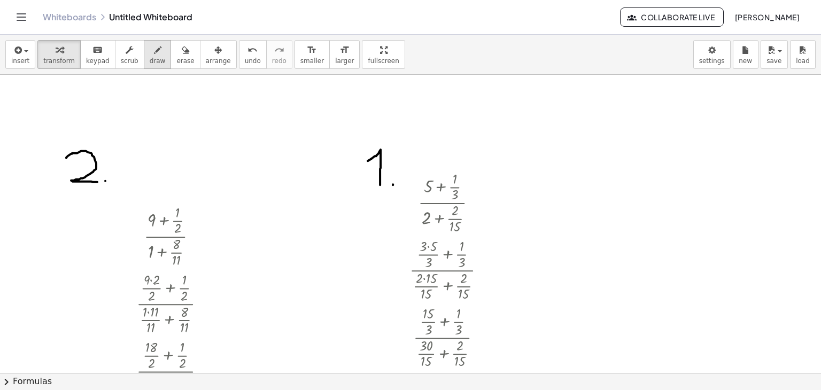
click at [154, 49] on icon "button" at bounding box center [157, 50] width 7 height 13
drag, startPoint x: 583, startPoint y: 150, endPoint x: 584, endPoint y: 183, distance: 33.2
click at [584, 183] on div at bounding box center [410, 373] width 821 height 597
click at [613, 183] on div at bounding box center [410, 373] width 821 height 597
click at [55, 59] on span "transform" at bounding box center [59, 60] width 32 height 7
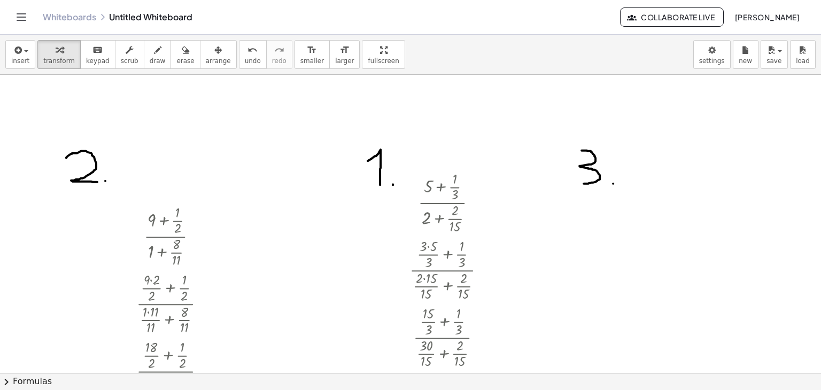
click at [669, 178] on div at bounding box center [410, 373] width 821 height 597
click at [671, 193] on div at bounding box center [410, 373] width 821 height 597
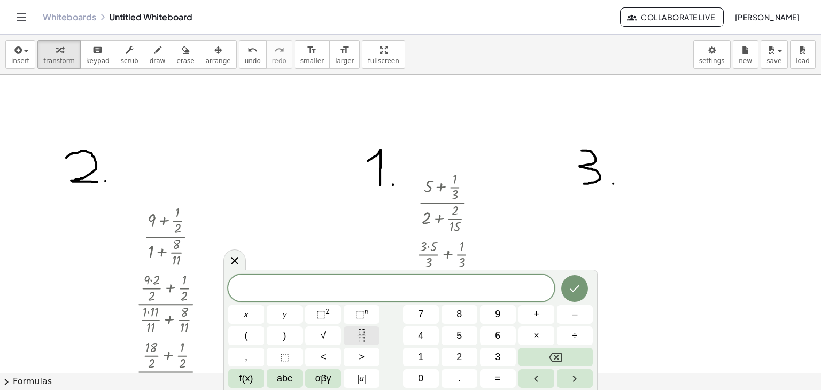
click at [361, 339] on icon "Fraction" at bounding box center [361, 335] width 13 height 13
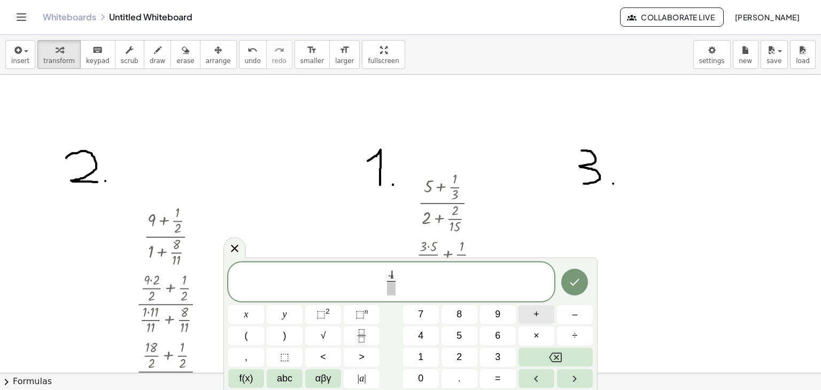
click at [543, 319] on button "+" at bounding box center [537, 314] width 36 height 19
click at [361, 335] on icon "Fraction" at bounding box center [361, 335] width 13 height 13
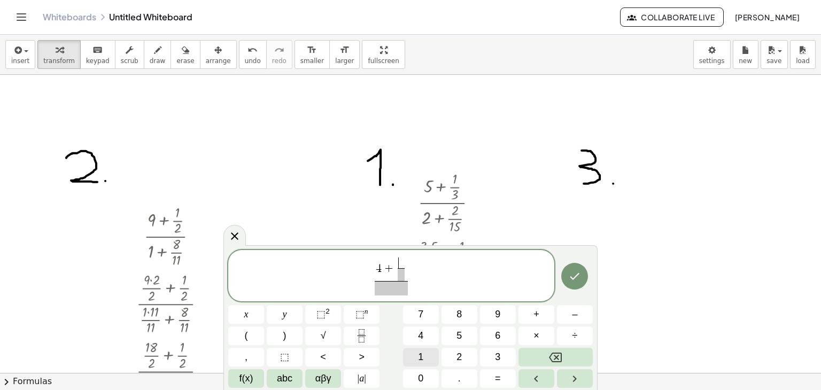
click at [430, 360] on button "1" at bounding box center [421, 357] width 36 height 19
click at [429, 369] on button "0" at bounding box center [421, 378] width 36 height 19
click at [401, 273] on span at bounding box center [401, 274] width 13 height 13
click at [427, 354] on button "1" at bounding box center [421, 357] width 36 height 19
click at [486, 352] on button "3" at bounding box center [498, 357] width 36 height 19
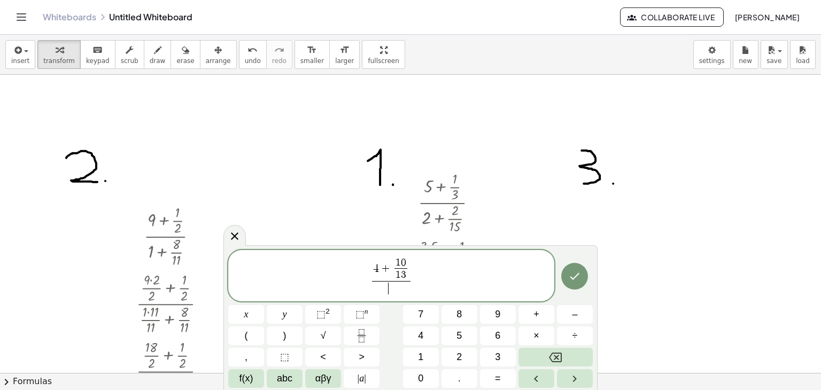
click at [393, 291] on span "​" at bounding box center [391, 288] width 39 height 14
click at [433, 358] on button "1" at bounding box center [421, 357] width 36 height 19
click at [464, 354] on button "2" at bounding box center [460, 357] width 36 height 19
click at [372, 339] on button "Fraction" at bounding box center [362, 336] width 36 height 19
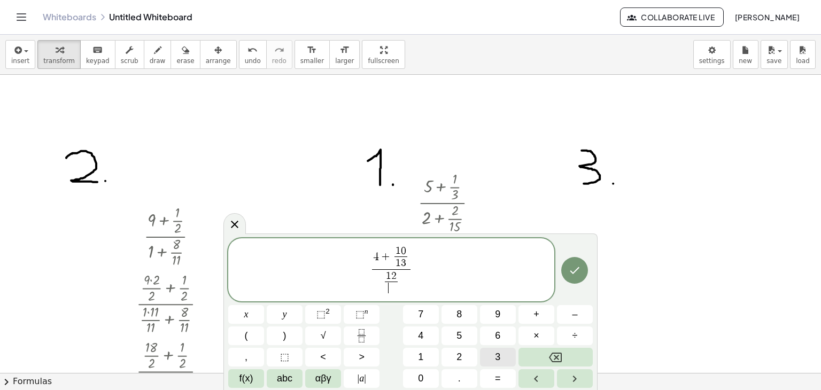
click at [493, 360] on button "3" at bounding box center [498, 357] width 36 height 19
click at [503, 319] on button "9" at bounding box center [498, 314] width 36 height 19
click at [574, 273] on icon "Done" at bounding box center [575, 270] width 10 height 7
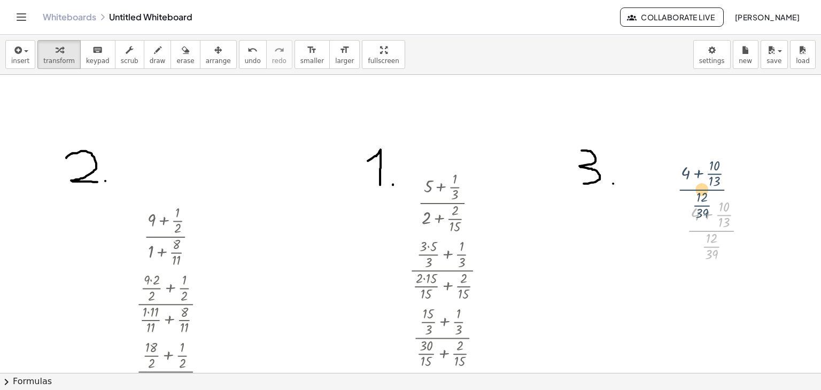
drag, startPoint x: 724, startPoint y: 230, endPoint x: 714, endPoint y: 189, distance: 42.8
click at [714, 189] on div "· ( + 5 + · 1 · 3 ) · ( + 2 + · 2 · 15 ) · ( + · 3 · 5 · 3 + · 1 · 3 ) · ( + 2 …" at bounding box center [410, 373] width 821 height 597
click at [716, 192] on div at bounding box center [410, 373] width 821 height 597
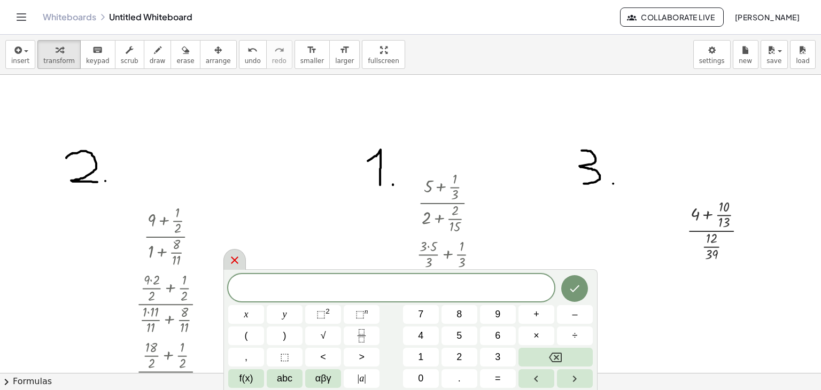
click at [242, 262] on div at bounding box center [234, 259] width 22 height 21
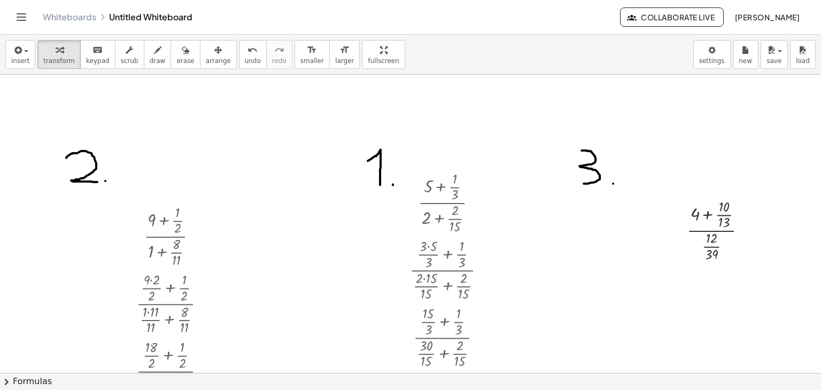
scroll to position [53, 0]
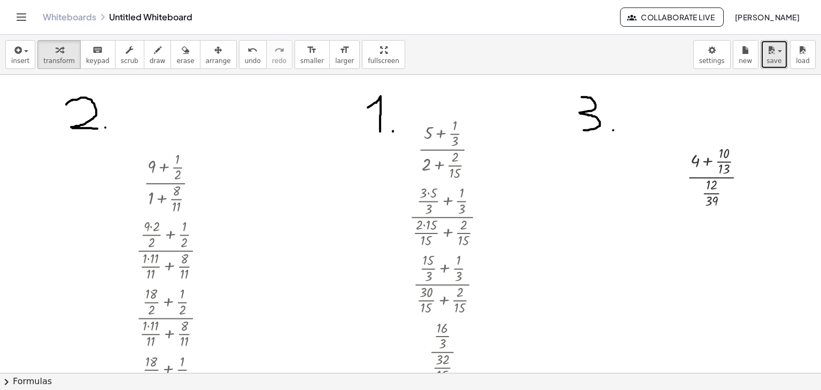
click at [785, 56] on button "save" at bounding box center [774, 54] width 27 height 29
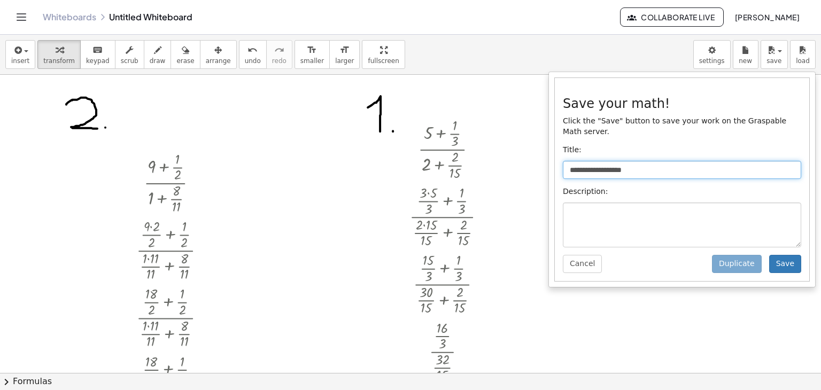
click at [651, 163] on input "**********" at bounding box center [682, 170] width 238 height 18
drag, startPoint x: 649, startPoint y: 162, endPoint x: 565, endPoint y: 165, distance: 84.5
click at [565, 165] on input "**********" at bounding box center [682, 170] width 238 height 18
drag, startPoint x: 644, startPoint y: 158, endPoint x: 518, endPoint y: 189, distance: 129.4
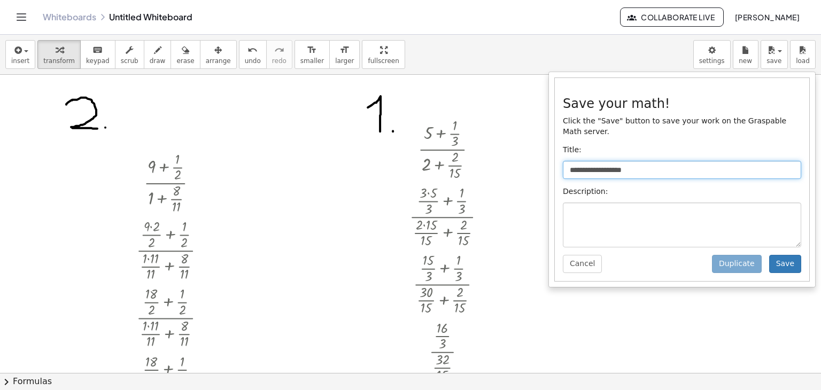
click at [518, 189] on div "**********" at bounding box center [410, 213] width 821 height 356
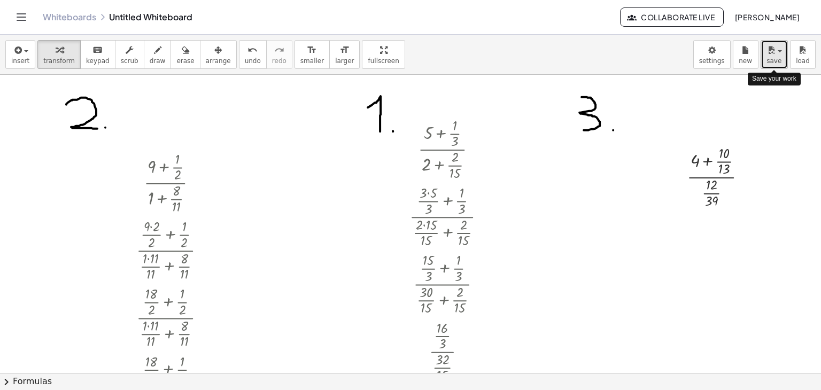
click at [780, 57] on span "save" at bounding box center [774, 60] width 15 height 7
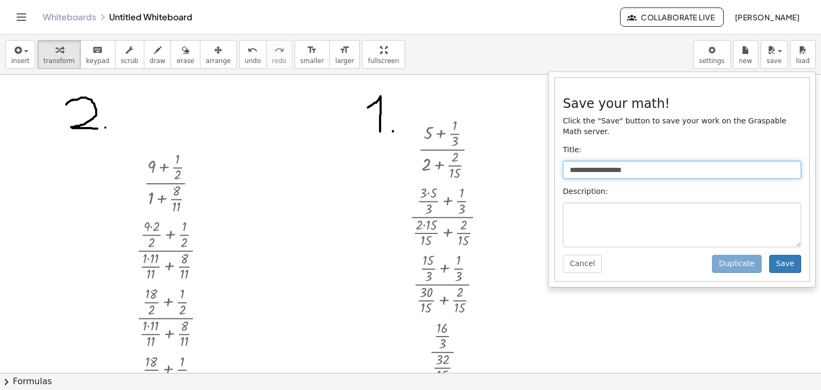
drag, startPoint x: 652, startPoint y: 164, endPoint x: 598, endPoint y: 166, distance: 53.5
click at [600, 166] on input "**********" at bounding box center [682, 170] width 238 height 18
click at [574, 166] on input "**********" at bounding box center [682, 170] width 238 height 18
click at [574, 165] on input "**********" at bounding box center [682, 170] width 238 height 18
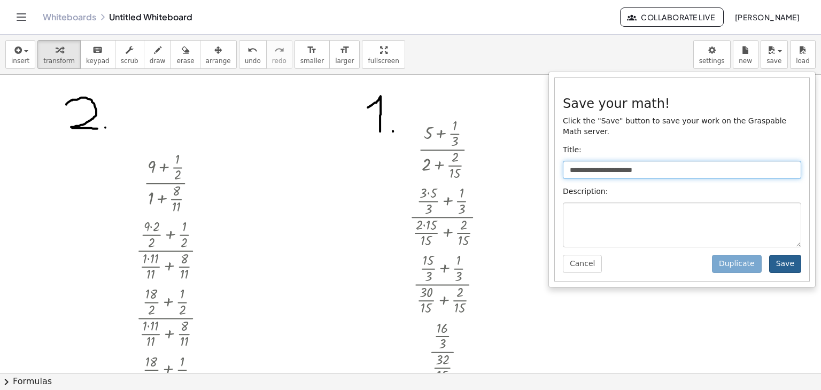
type input "**********"
click at [792, 255] on button "Save" at bounding box center [785, 264] width 32 height 18
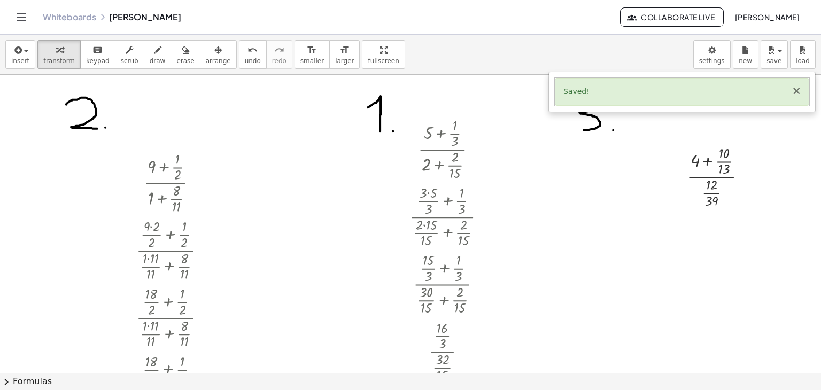
click at [799, 92] on button "×" at bounding box center [797, 91] width 10 height 11
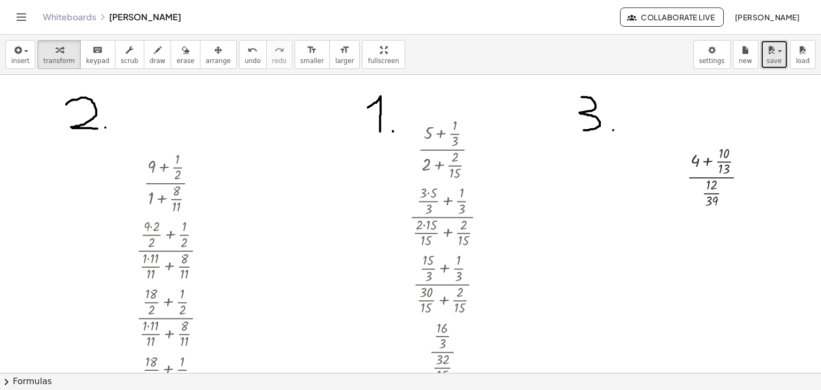
click at [773, 58] on span "save" at bounding box center [774, 60] width 15 height 7
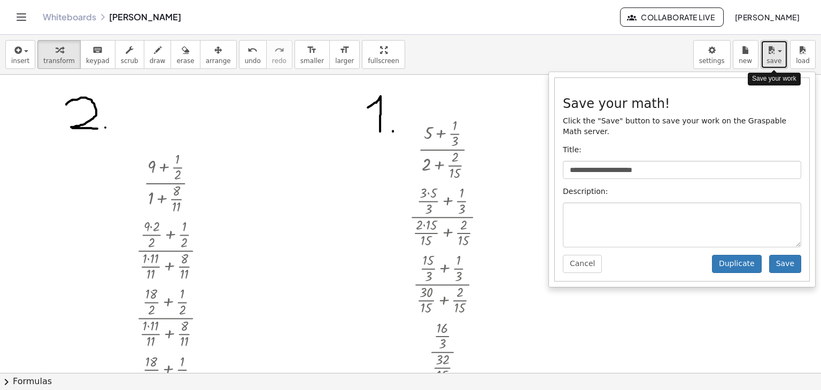
click at [773, 58] on span "save" at bounding box center [774, 60] width 15 height 7
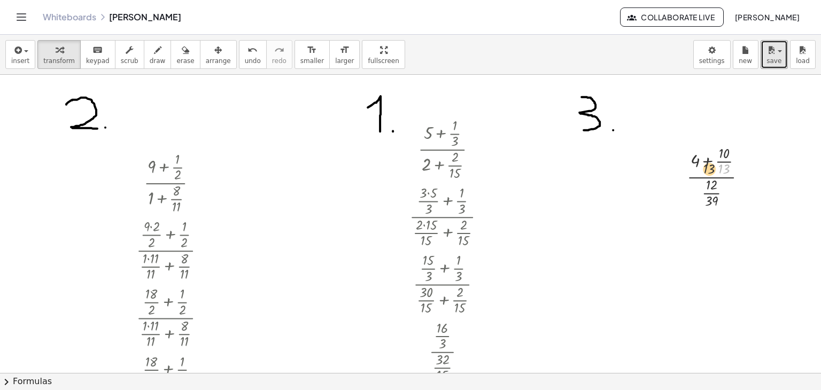
drag, startPoint x: 726, startPoint y: 170, endPoint x: 691, endPoint y: 161, distance: 36.4
click at [691, 161] on div at bounding box center [721, 176] width 79 height 67
drag, startPoint x: 725, startPoint y: 168, endPoint x: 690, endPoint y: 158, distance: 36.2
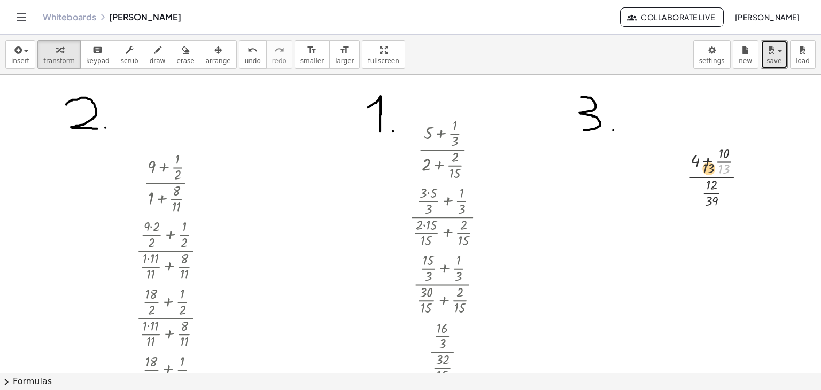
click at [693, 161] on div at bounding box center [721, 176] width 79 height 67
click at [690, 158] on div at bounding box center [721, 176] width 96 height 67
click at [699, 222] on div at bounding box center [721, 243] width 96 height 67
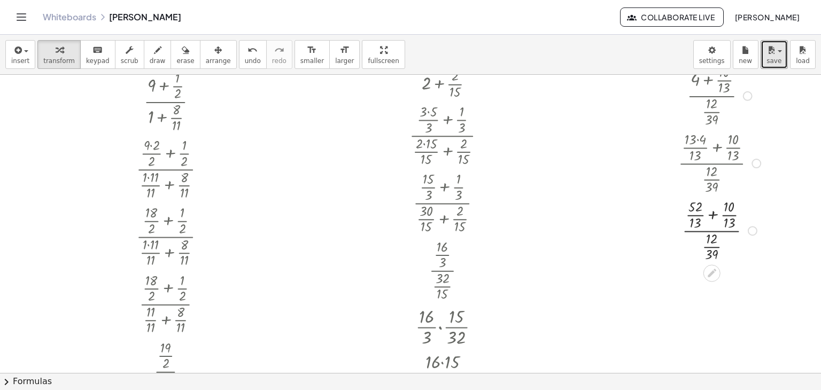
scroll to position [160, 0]
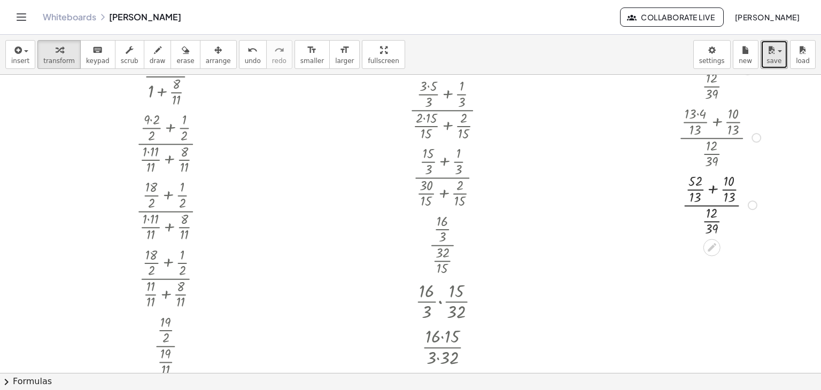
click at [713, 189] on div at bounding box center [721, 204] width 96 height 67
click at [239, 58] on button "undo undo" at bounding box center [253, 54] width 28 height 29
drag, startPoint x: 700, startPoint y: 182, endPoint x: 748, endPoint y: 181, distance: 48.7
click at [748, 181] on div at bounding box center [721, 204] width 129 height 67
click at [738, 181] on div at bounding box center [721, 204] width 129 height 67
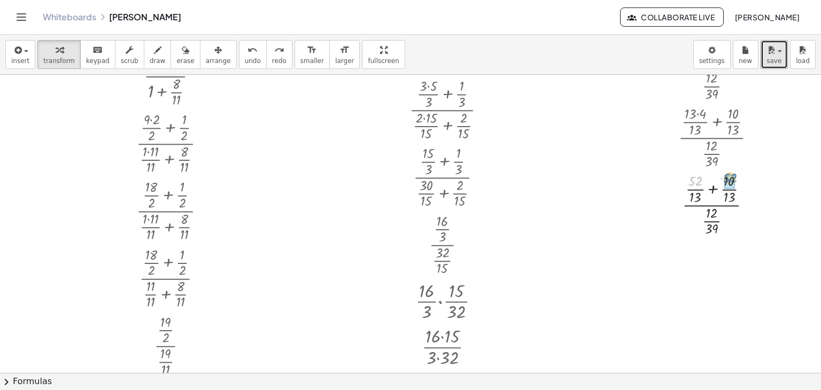
drag, startPoint x: 694, startPoint y: 182, endPoint x: 724, endPoint y: 180, distance: 30.0
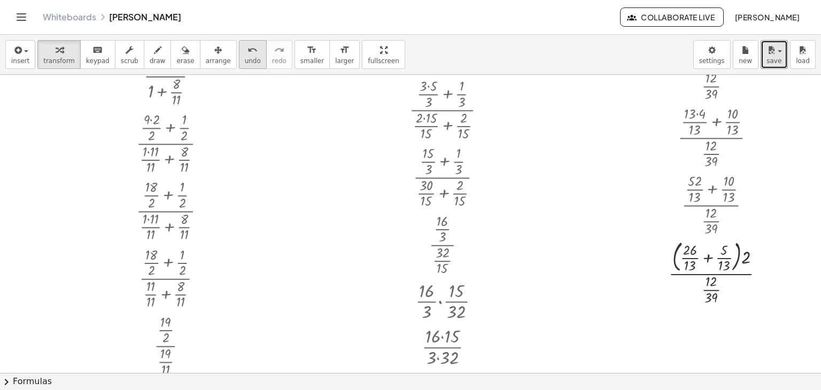
click at [240, 53] on button "undo undo" at bounding box center [253, 54] width 28 height 29
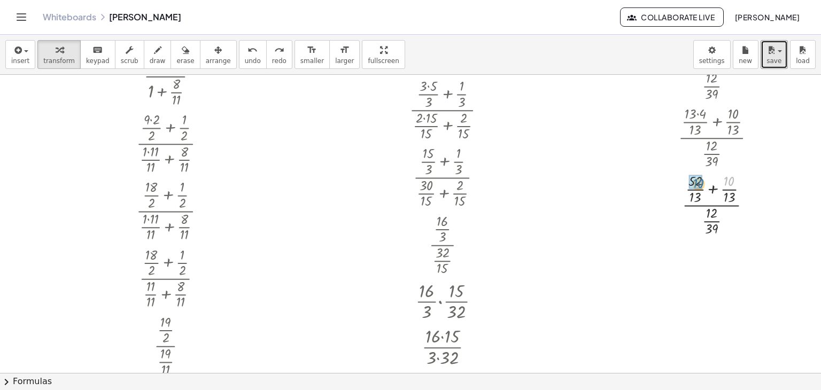
drag, startPoint x: 729, startPoint y: 180, endPoint x: 698, endPoint y: 182, distance: 31.1
click at [698, 182] on div at bounding box center [721, 204] width 96 height 67
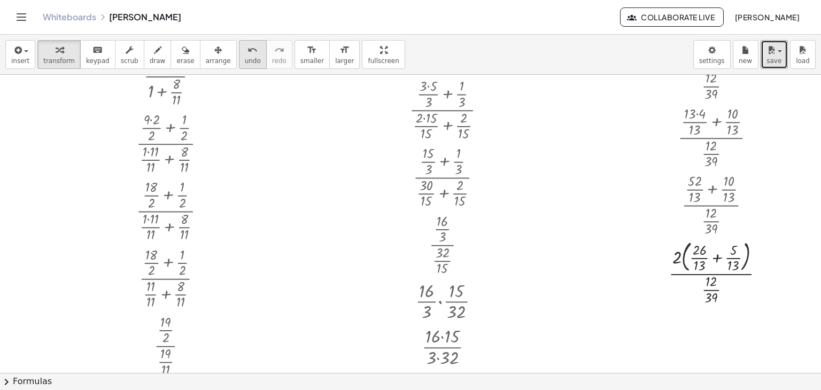
click at [245, 57] on span "undo" at bounding box center [253, 60] width 16 height 7
click at [697, 190] on div at bounding box center [721, 204] width 96 height 67
click at [248, 52] on icon "undo" at bounding box center [253, 50] width 10 height 13
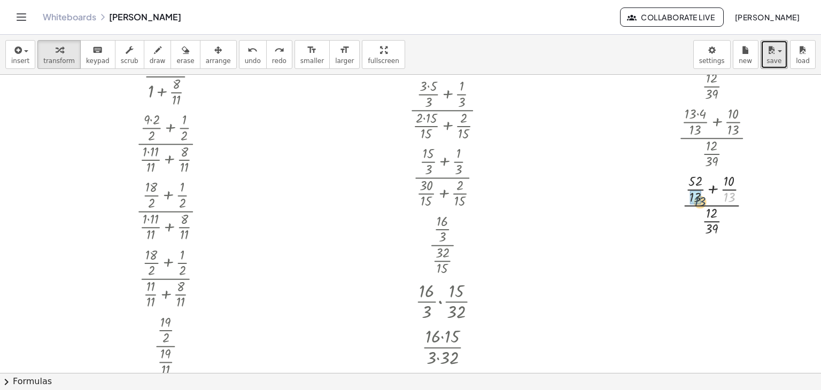
drag, startPoint x: 731, startPoint y: 198, endPoint x: 695, endPoint y: 202, distance: 36.0
drag, startPoint x: 682, startPoint y: 258, endPoint x: 760, endPoint y: 252, distance: 77.7
click at [760, 252] on div at bounding box center [721, 271] width 119 height 67
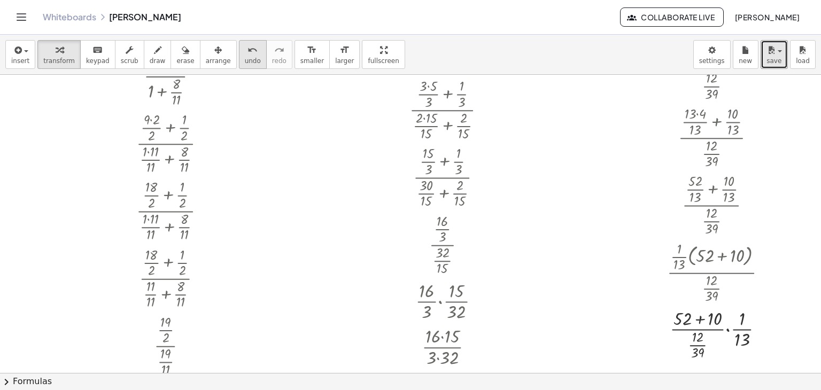
click at [239, 52] on button "undo undo" at bounding box center [253, 54] width 28 height 29
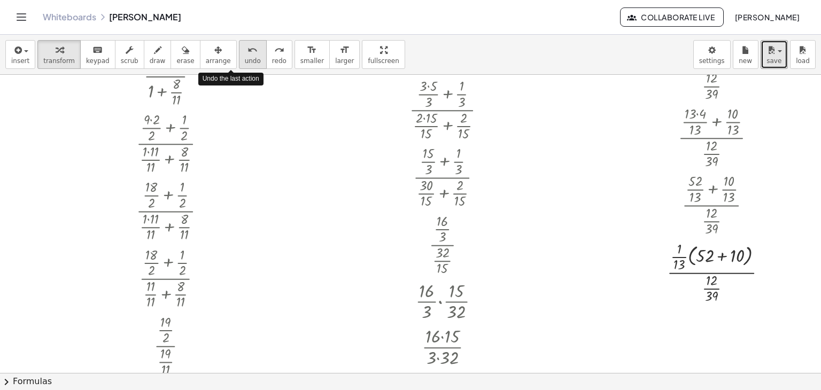
click at [239, 52] on button "undo undo" at bounding box center [253, 54] width 28 height 29
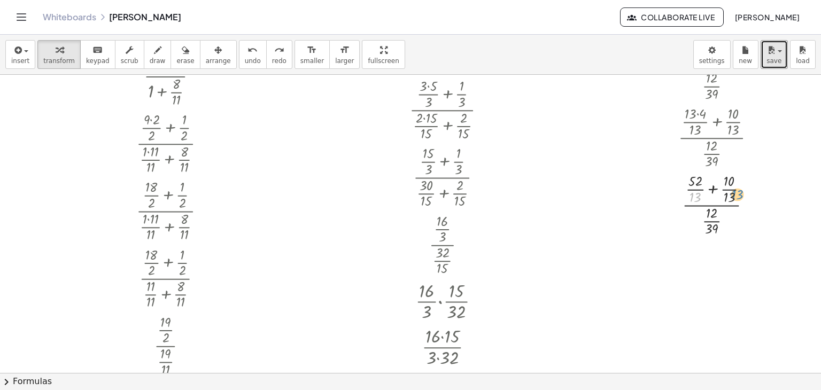
drag, startPoint x: 698, startPoint y: 198, endPoint x: 738, endPoint y: 195, distance: 40.2
click at [738, 195] on div at bounding box center [721, 204] width 96 height 67
drag, startPoint x: 700, startPoint y: 199, endPoint x: 737, endPoint y: 200, distance: 36.9
click at [737, 200] on div at bounding box center [721, 204] width 96 height 67
click at [706, 259] on div at bounding box center [721, 271] width 119 height 67
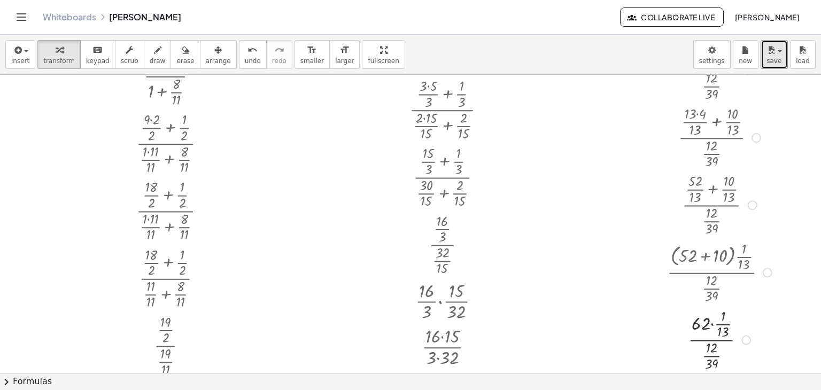
click at [724, 326] on div at bounding box center [721, 339] width 119 height 67
click at [245, 61] on span "undo" at bounding box center [253, 60] width 16 height 7
click at [713, 323] on div at bounding box center [721, 339] width 94 height 67
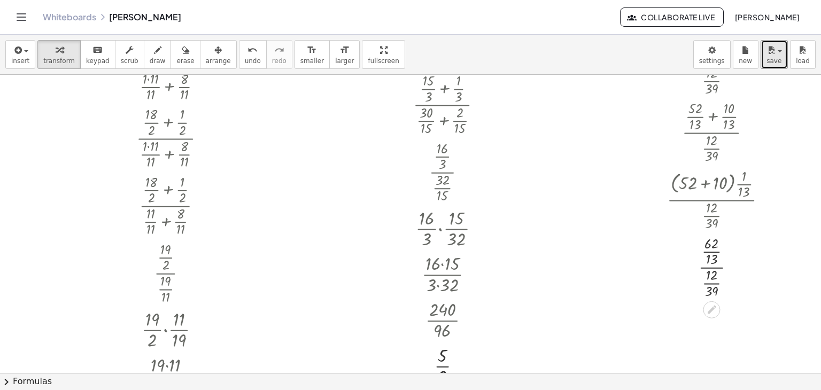
scroll to position [267, 0]
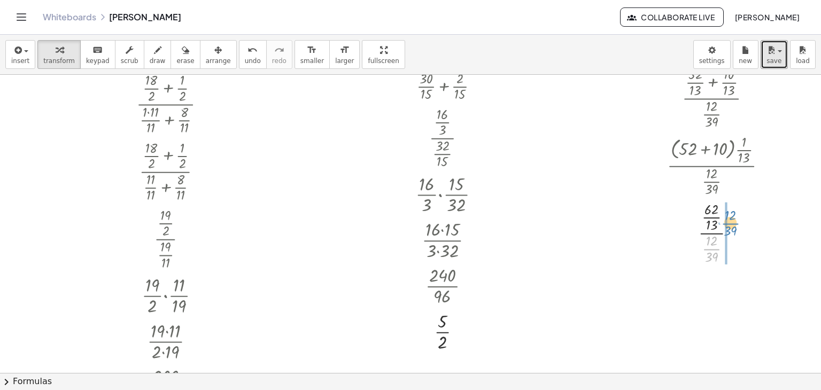
drag, startPoint x: 712, startPoint y: 250, endPoint x: 729, endPoint y: 219, distance: 35.9
click at [729, 220] on div at bounding box center [721, 232] width 119 height 67
click at [730, 216] on div at bounding box center [721, 233] width 119 height 46
click at [714, 291] on div at bounding box center [721, 289] width 119 height 46
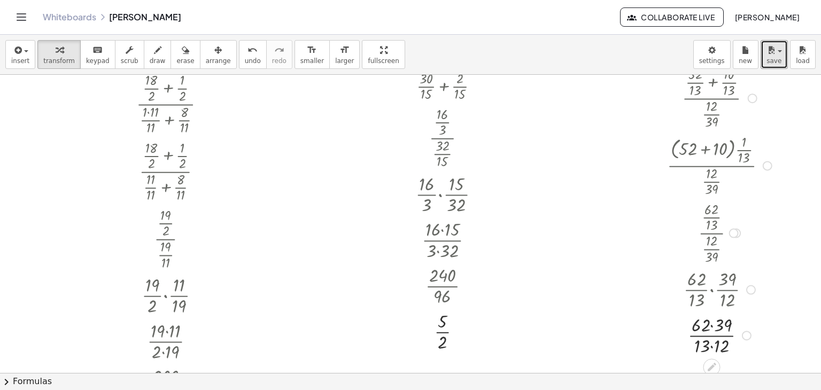
click at [711, 323] on div at bounding box center [721, 335] width 119 height 46
click at [710, 347] on div at bounding box center [721, 335] width 119 height 46
click at [711, 346] on div at bounding box center [721, 335] width 119 height 46
click at [713, 322] on div at bounding box center [721, 335] width 119 height 46
click at [714, 336] on div at bounding box center [721, 335] width 119 height 46
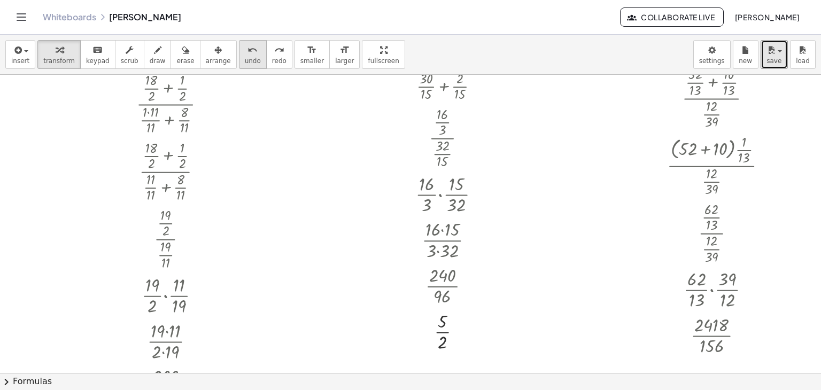
click at [248, 54] on icon "undo" at bounding box center [253, 50] width 10 height 13
click at [712, 326] on div at bounding box center [721, 335] width 125 height 46
click at [712, 343] on div at bounding box center [721, 335] width 119 height 46
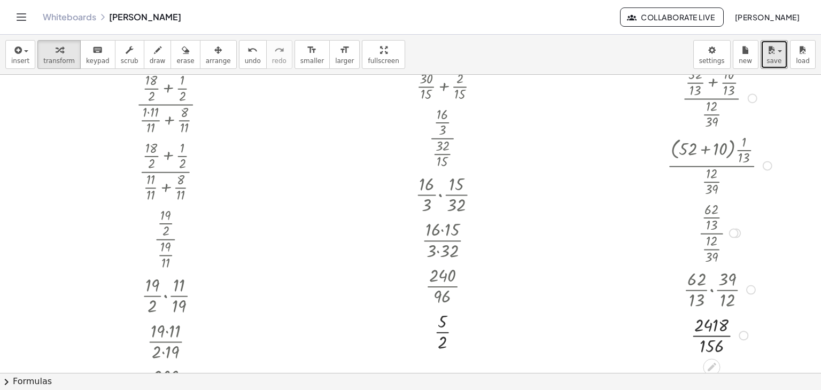
click at [712, 334] on div at bounding box center [721, 335] width 119 height 46
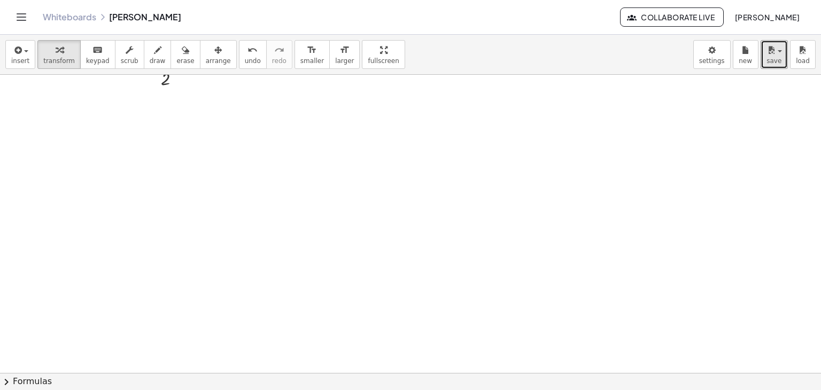
scroll to position [628, 0]
click at [150, 52] on div "button" at bounding box center [158, 49] width 16 height 13
drag, startPoint x: 125, startPoint y: 152, endPoint x: 146, endPoint y: 172, distance: 29.1
click at [137, 178] on div at bounding box center [410, 44] width 821 height 1194
click at [144, 172] on div at bounding box center [410, 44] width 821 height 1194
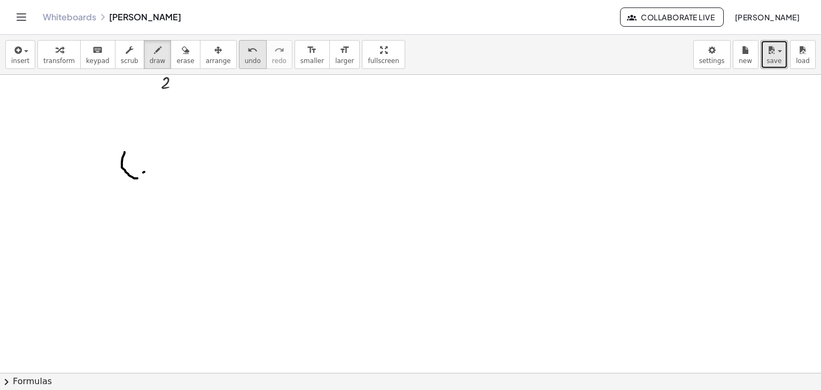
click at [248, 49] on icon "undo" at bounding box center [253, 50] width 10 height 13
click at [245, 59] on span "undo" at bounding box center [253, 60] width 16 height 7
drag, startPoint x: 103, startPoint y: 141, endPoint x: 141, endPoint y: 146, distance: 38.9
click at [138, 156] on div at bounding box center [410, 44] width 821 height 1194
click at [142, 138] on div at bounding box center [410, 44] width 821 height 1194
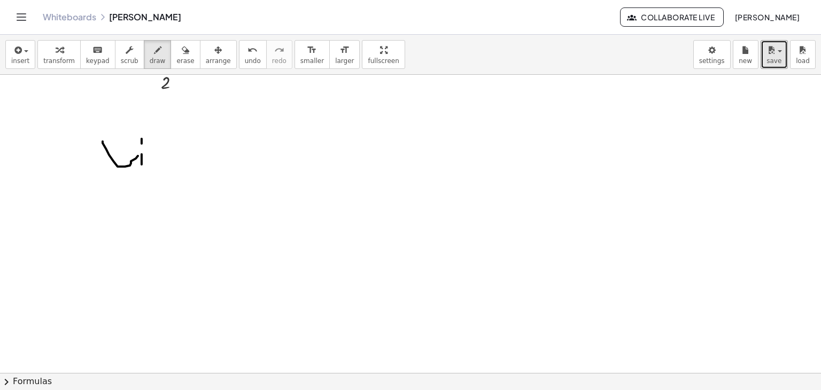
drag, startPoint x: 142, startPoint y: 154, endPoint x: 142, endPoint y: 164, distance: 10.2
click at [142, 164] on div at bounding box center [410, 44] width 821 height 1194
click at [248, 46] on icon "undo" at bounding box center [253, 50] width 10 height 13
click at [248, 47] on icon "undo" at bounding box center [253, 50] width 10 height 13
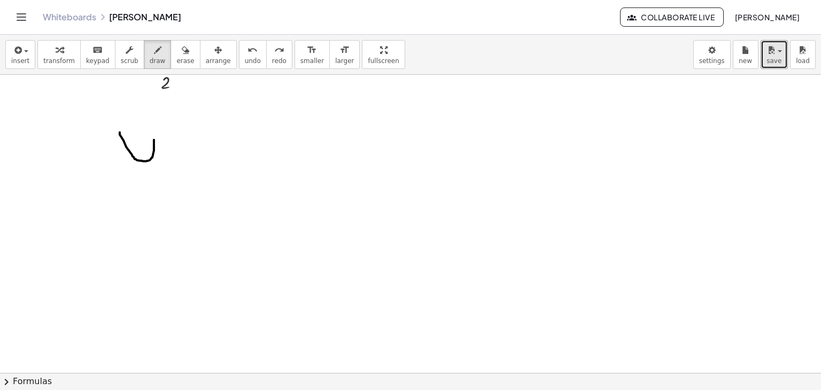
drag, startPoint x: 120, startPoint y: 132, endPoint x: 156, endPoint y: 134, distance: 35.9
click at [156, 134] on div at bounding box center [410, 44] width 821 height 1194
drag, startPoint x: 156, startPoint y: 133, endPoint x: 156, endPoint y: 191, distance: 57.7
click at [156, 191] on div at bounding box center [410, 44] width 821 height 1194
click at [173, 186] on div at bounding box center [410, 44] width 821 height 1194
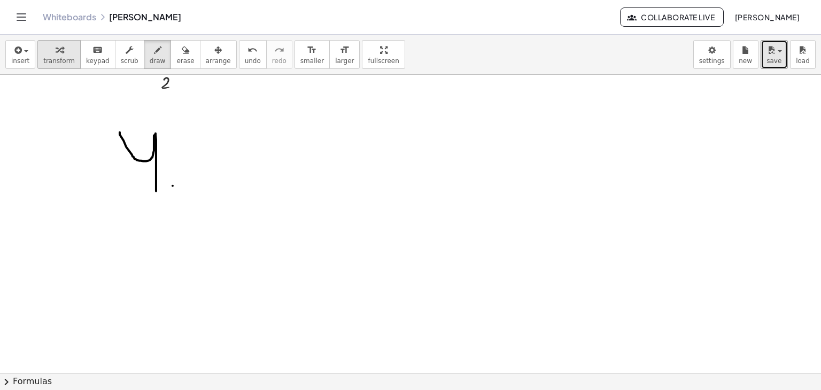
click at [66, 50] on div "button" at bounding box center [59, 49] width 32 height 13
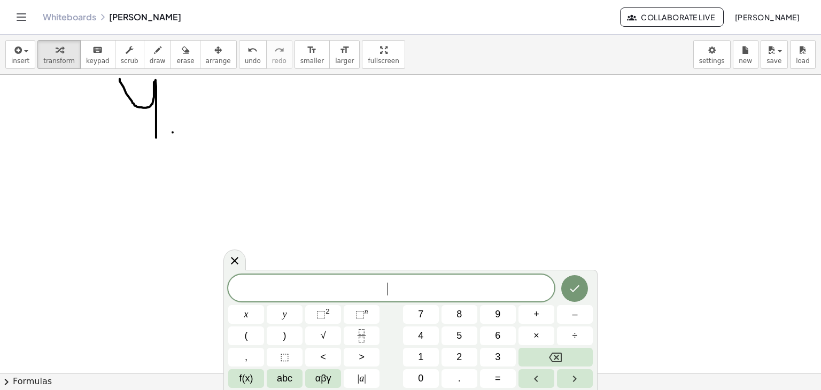
scroll to position [735, 0]
click at [372, 338] on button "Fraction" at bounding box center [362, 336] width 36 height 19
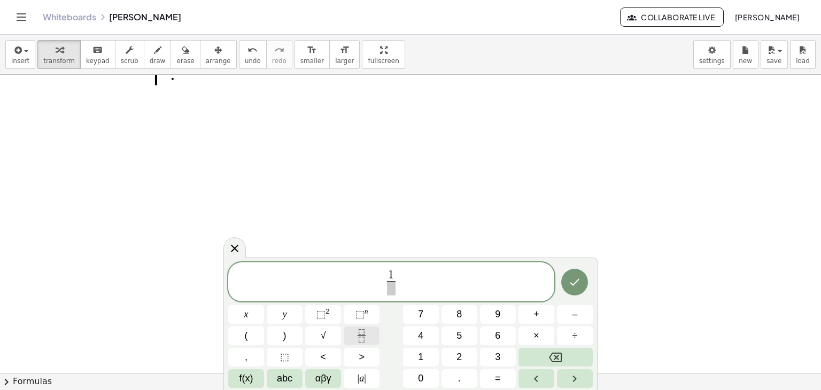
click at [353, 343] on button "Fraction" at bounding box center [362, 336] width 36 height 19
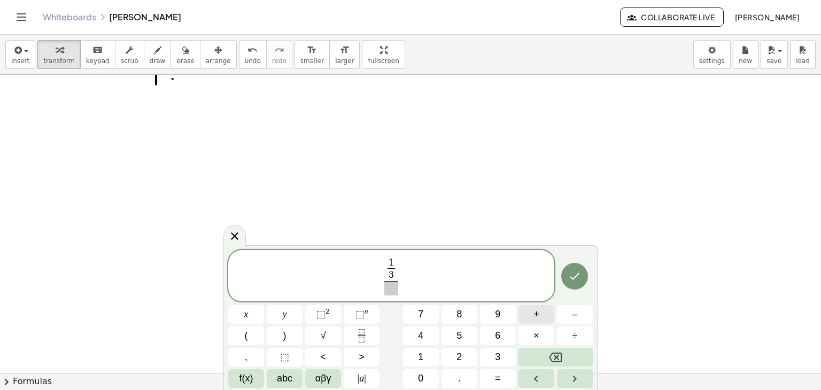
click at [531, 317] on button "+" at bounding box center [537, 314] width 36 height 19
click at [404, 269] on span "1 3 ​ ​ ​" at bounding box center [391, 277] width 326 height 40
click at [398, 268] on span "1 3 ​ ​ ​" at bounding box center [391, 277] width 19 height 38
click at [528, 313] on button "+" at bounding box center [537, 314] width 36 height 19
click at [355, 330] on icon "Fraction" at bounding box center [361, 335] width 13 height 13
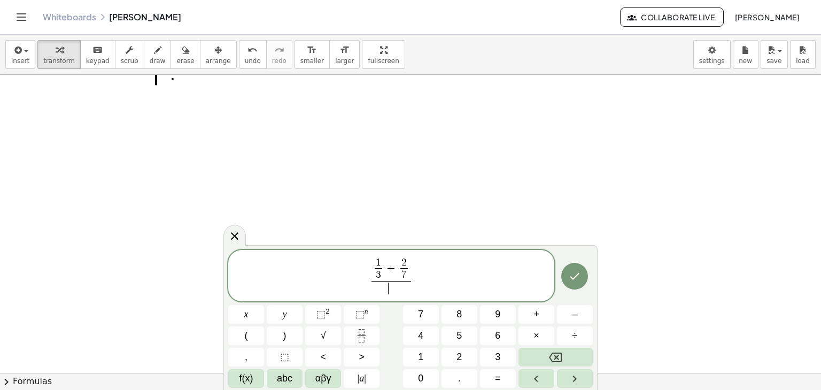
click at [392, 286] on span "​" at bounding box center [391, 288] width 39 height 14
click at [366, 341] on icon "Fraction" at bounding box center [361, 335] width 13 height 13
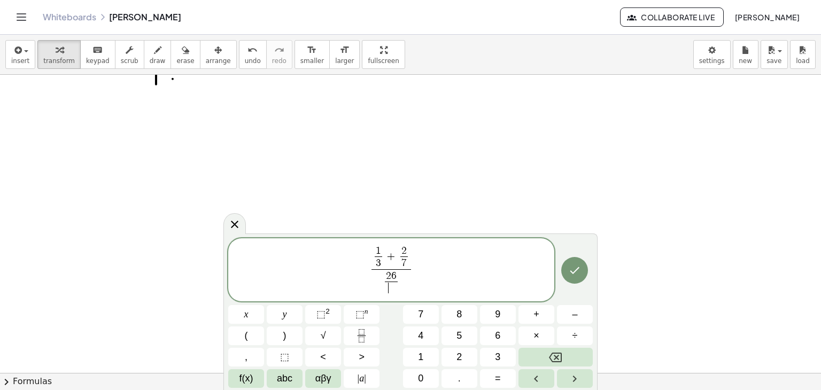
click at [391, 290] on span "​" at bounding box center [391, 288] width 13 height 13
click at [572, 269] on icon "Done" at bounding box center [574, 270] width 13 height 13
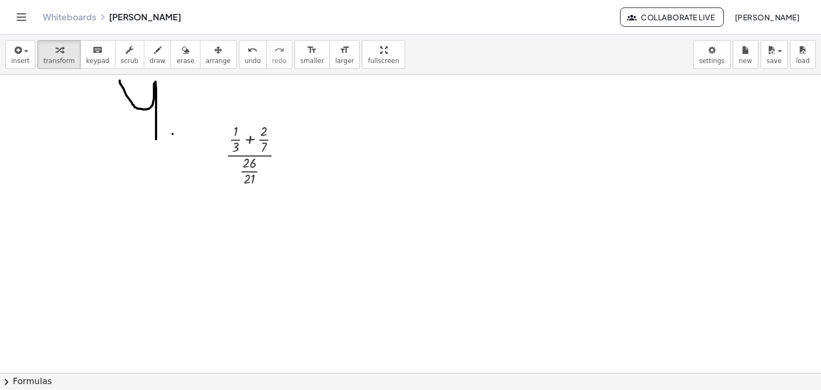
scroll to position [575, 0]
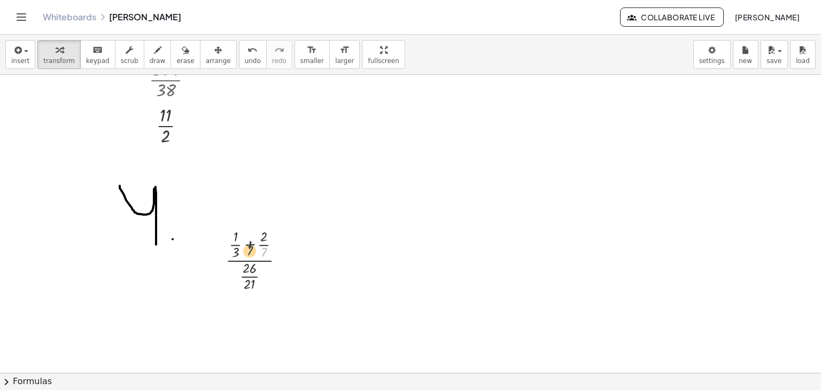
drag, startPoint x: 266, startPoint y: 255, endPoint x: 225, endPoint y: 236, distance: 44.7
click at [229, 242] on div at bounding box center [259, 259] width 78 height 67
click at [225, 236] on div at bounding box center [218, 259] width 16 height 73
drag, startPoint x: 265, startPoint y: 253, endPoint x: 244, endPoint y: 253, distance: 20.9
click at [244, 253] on div at bounding box center [259, 259] width 78 height 67
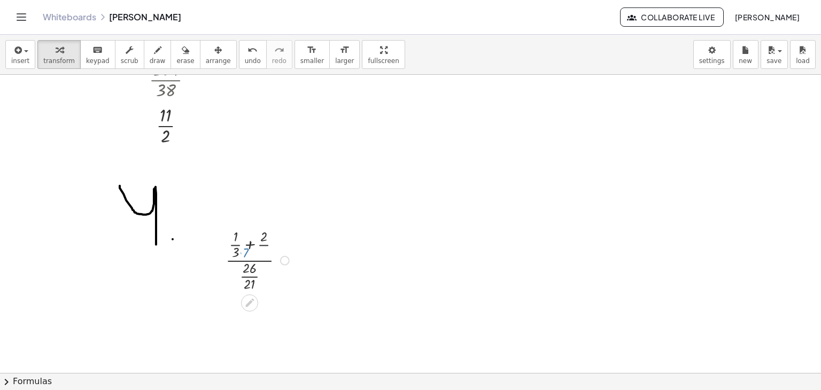
click at [242, 253] on div at bounding box center [259, 259] width 78 height 67
click at [239, 252] on div at bounding box center [259, 259] width 112 height 67
click at [245, 57] on span "undo" at bounding box center [253, 60] width 16 height 7
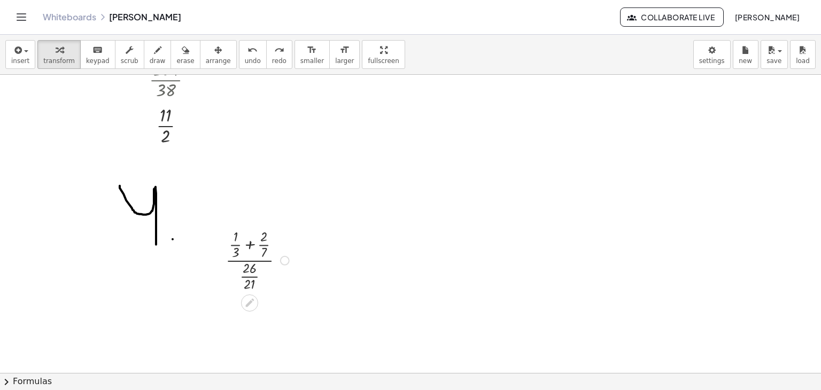
click at [261, 261] on div at bounding box center [259, 259] width 78 height 67
click at [260, 261] on div at bounding box center [259, 259] width 78 height 67
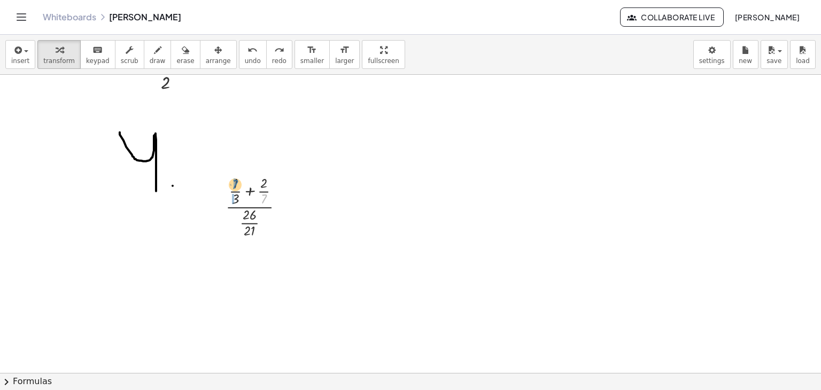
drag, startPoint x: 265, startPoint y: 198, endPoint x: 235, endPoint y: 182, distance: 33.2
click at [235, 182] on div at bounding box center [259, 206] width 78 height 67
click at [236, 265] on div at bounding box center [259, 273] width 86 height 67
click at [254, 258] on div at bounding box center [259, 273] width 82 height 67
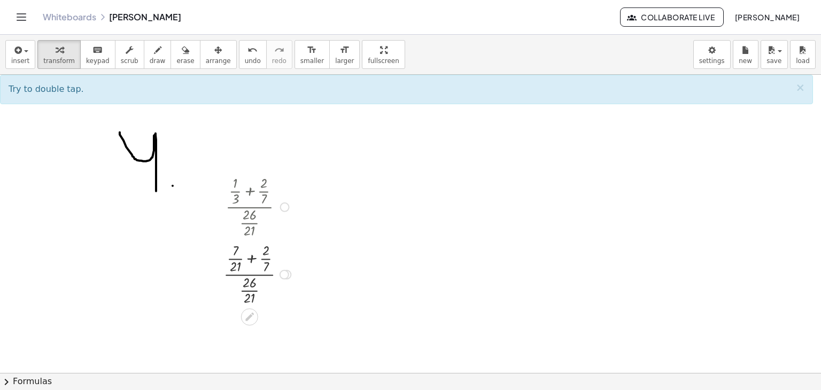
click at [254, 259] on div at bounding box center [259, 273] width 82 height 67
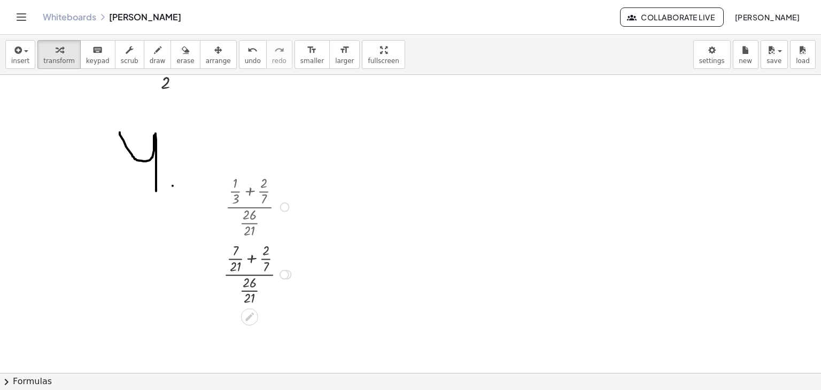
click at [254, 259] on div at bounding box center [259, 273] width 82 height 67
click at [273, 248] on div at bounding box center [259, 273] width 105 height 67
click at [275, 265] on div at bounding box center [259, 273] width 104 height 67
click at [245, 58] on span "undo" at bounding box center [253, 60] width 16 height 7
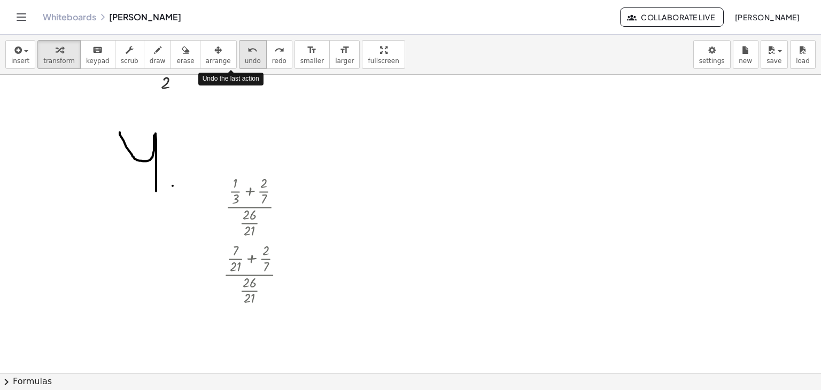
click at [245, 58] on span "undo" at bounding box center [253, 60] width 16 height 7
click at [268, 263] on div at bounding box center [259, 273] width 82 height 67
click at [269, 243] on div at bounding box center [259, 273] width 82 height 67
click at [265, 258] on div at bounding box center [259, 273] width 82 height 67
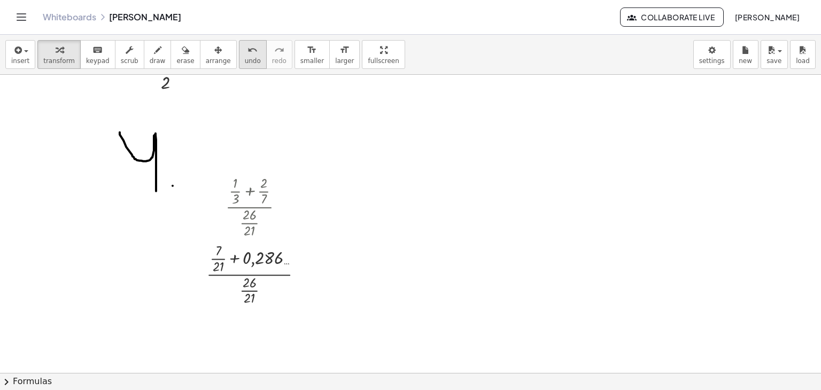
click at [245, 64] on span "undo" at bounding box center [253, 60] width 16 height 7
drag, startPoint x: 253, startPoint y: 255, endPoint x: 267, endPoint y: 261, distance: 15.8
click at [267, 261] on div at bounding box center [259, 273] width 82 height 67
drag, startPoint x: 238, startPoint y: 264, endPoint x: 271, endPoint y: 265, distance: 33.2
click at [271, 265] on div at bounding box center [259, 273] width 82 height 67
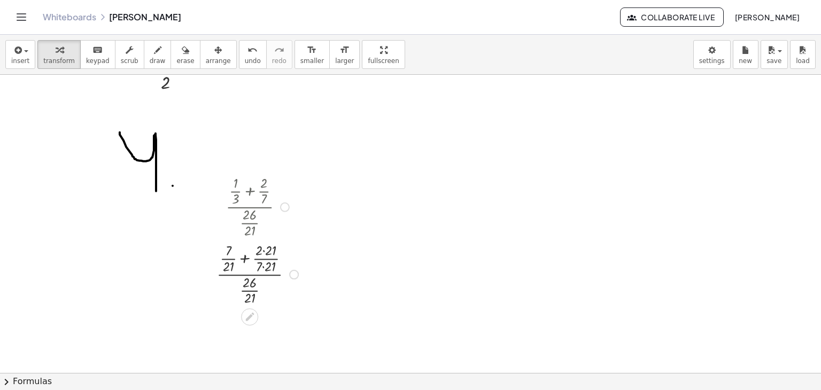
click at [265, 248] on div at bounding box center [259, 273] width 96 height 67
click at [265, 248] on div at bounding box center [259, 273] width 95 height 67
click at [264, 266] on div at bounding box center [259, 273] width 95 height 67
click at [264, 266] on div at bounding box center [259, 273] width 92 height 67
click at [239, 66] on button "undo undo" at bounding box center [253, 54] width 28 height 29
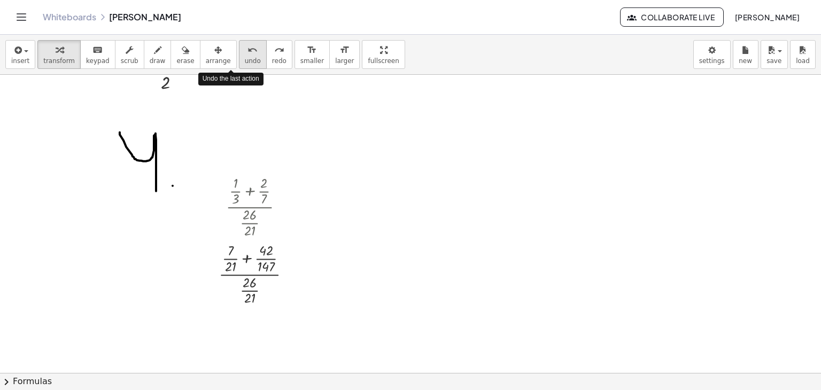
click at [239, 66] on button "undo undo" at bounding box center [253, 54] width 28 height 29
click at [239, 67] on button "undo undo" at bounding box center [253, 54] width 28 height 29
click at [268, 257] on div at bounding box center [259, 273] width 82 height 67
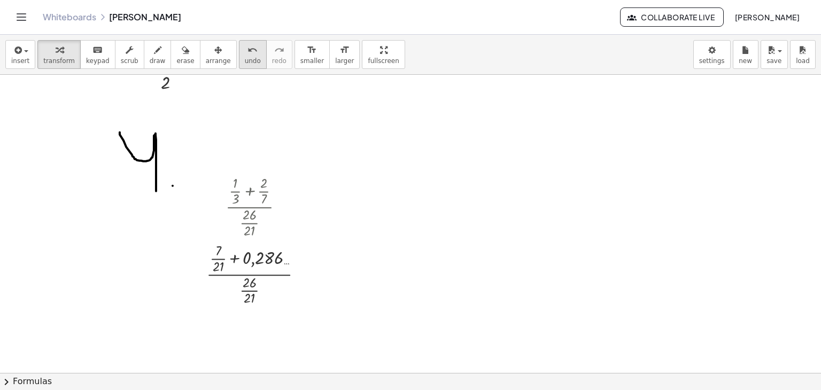
click at [239, 58] on button "undo undo" at bounding box center [253, 54] width 28 height 29
click at [264, 253] on div at bounding box center [259, 273] width 82 height 67
click at [245, 57] on span "undo" at bounding box center [253, 60] width 16 height 7
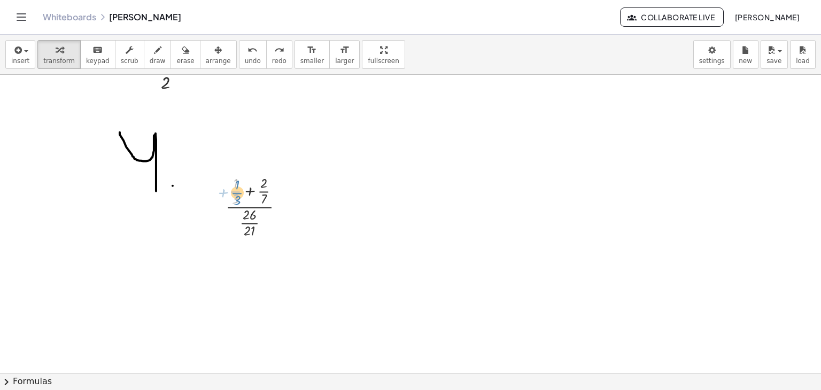
click at [240, 195] on div at bounding box center [259, 206] width 78 height 67
click at [251, 191] on div at bounding box center [259, 206] width 78 height 67
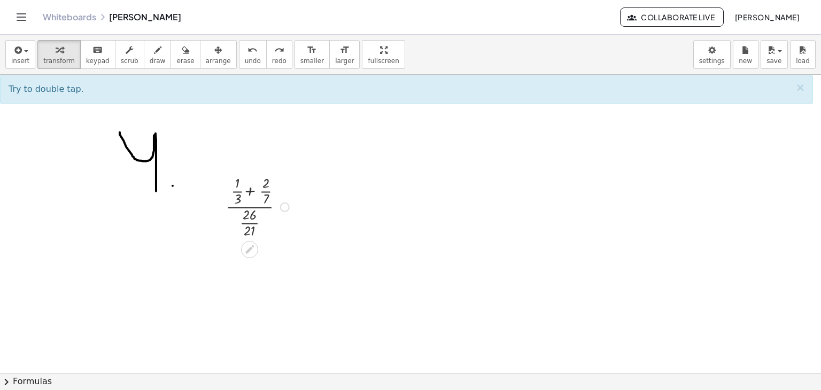
click at [251, 191] on div at bounding box center [259, 206] width 78 height 67
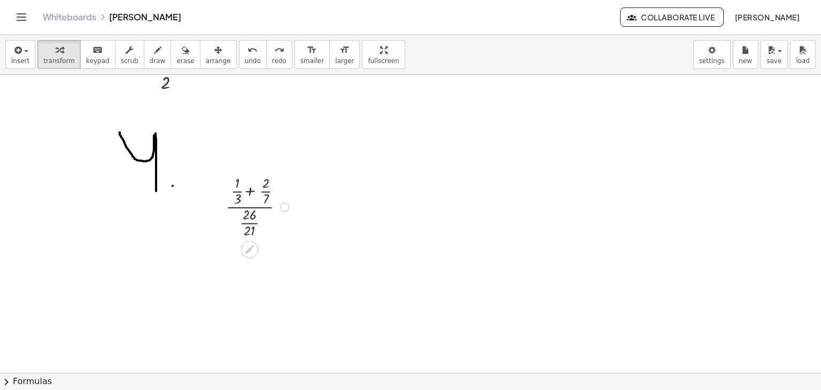
click at [251, 191] on div at bounding box center [259, 206] width 78 height 67
click at [231, 266] on div at bounding box center [259, 273] width 97 height 67
click at [267, 268] on div at bounding box center [259, 273] width 92 height 67
click at [266, 251] on div at bounding box center [259, 273] width 92 height 67
click at [251, 258] on div at bounding box center [259, 273] width 86 height 67
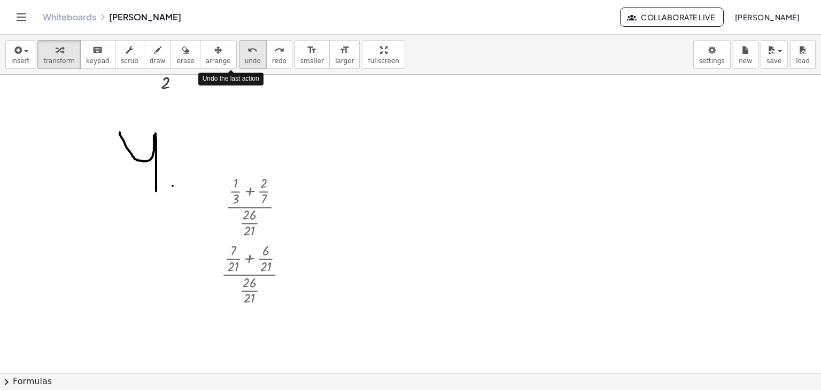
click at [245, 63] on span "undo" at bounding box center [253, 60] width 16 height 7
drag, startPoint x: 238, startPoint y: 257, endPoint x: 263, endPoint y: 258, distance: 25.1
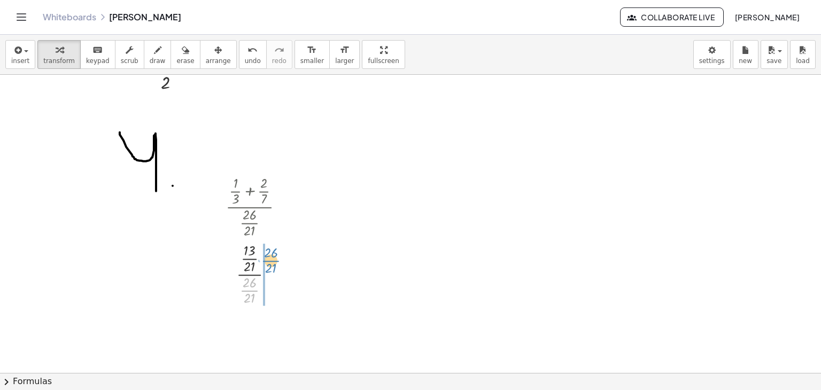
drag, startPoint x: 252, startPoint y: 292, endPoint x: 274, endPoint y: 263, distance: 36.8
click at [274, 263] on div at bounding box center [259, 273] width 78 height 67
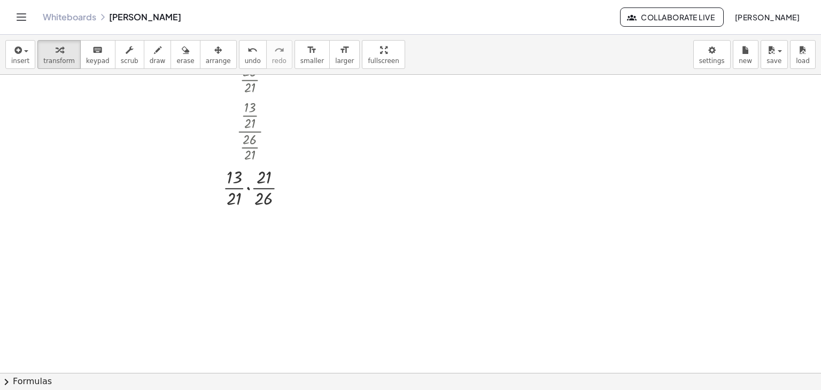
scroll to position [789, 0]
click at [248, 170] on div at bounding box center [259, 170] width 83 height 46
click at [250, 206] on div at bounding box center [259, 216] width 83 height 46
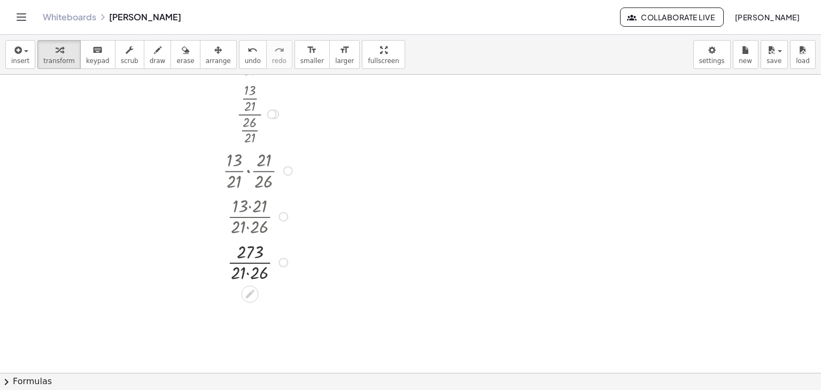
click at [248, 272] on div at bounding box center [259, 262] width 83 height 46
click at [251, 259] on div at bounding box center [259, 262] width 83 height 46
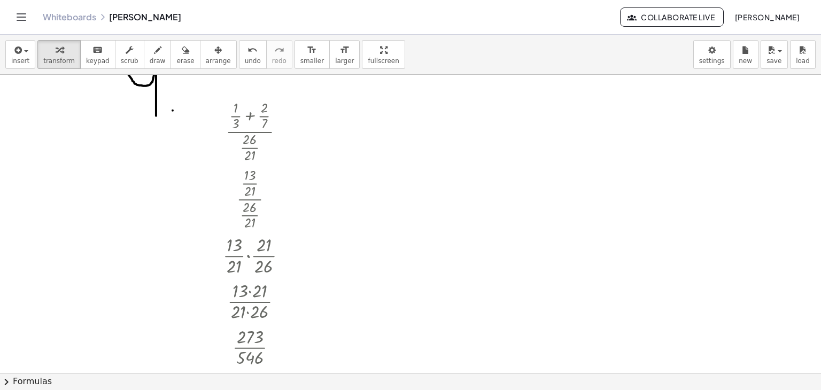
scroll to position [628, 0]
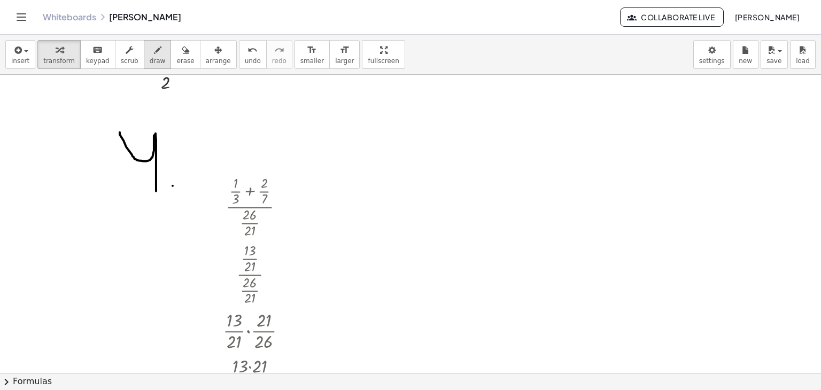
click at [154, 56] on icon "button" at bounding box center [157, 50] width 7 height 13
drag, startPoint x: 368, startPoint y: 128, endPoint x: 405, endPoint y: 129, distance: 36.4
click at [405, 129] on div at bounding box center [410, 44] width 821 height 1194
drag, startPoint x: 370, startPoint y: 126, endPoint x: 379, endPoint y: 146, distance: 21.6
click at [375, 150] on div at bounding box center [410, 44] width 821 height 1194
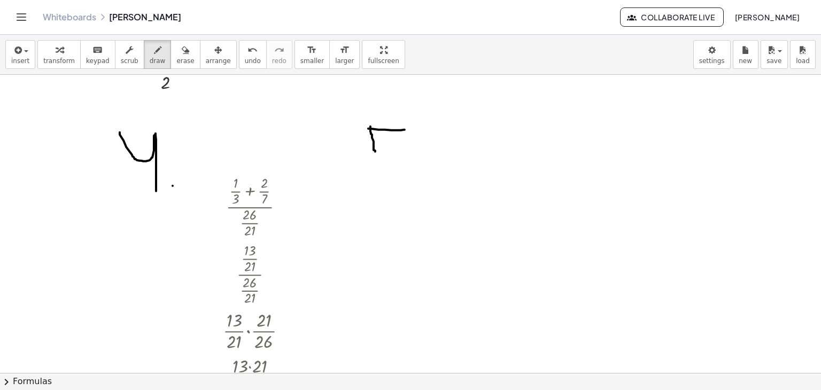
click at [379, 146] on div at bounding box center [410, 44] width 821 height 1194
drag, startPoint x: 379, startPoint y: 146, endPoint x: 394, endPoint y: 146, distance: 15.0
click at [387, 144] on div at bounding box center [410, 44] width 821 height 1194
click at [245, 58] on span "undo" at bounding box center [253, 60] width 16 height 7
click at [245, 57] on span "undo" at bounding box center [253, 60] width 16 height 7
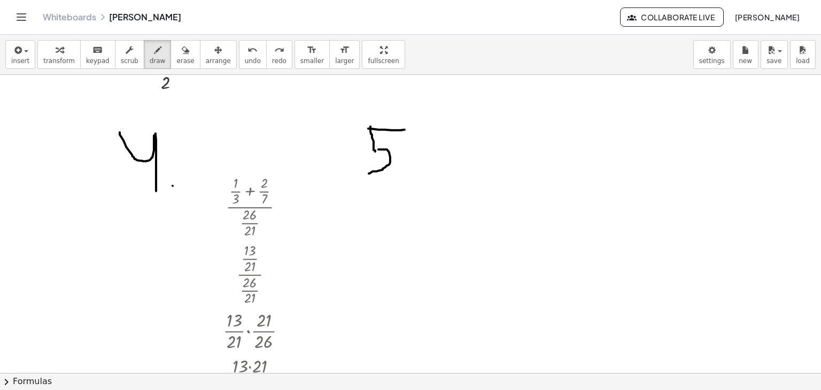
drag, startPoint x: 379, startPoint y: 149, endPoint x: 369, endPoint y: 173, distance: 25.9
click at [369, 173] on div at bounding box center [410, 44] width 821 height 1194
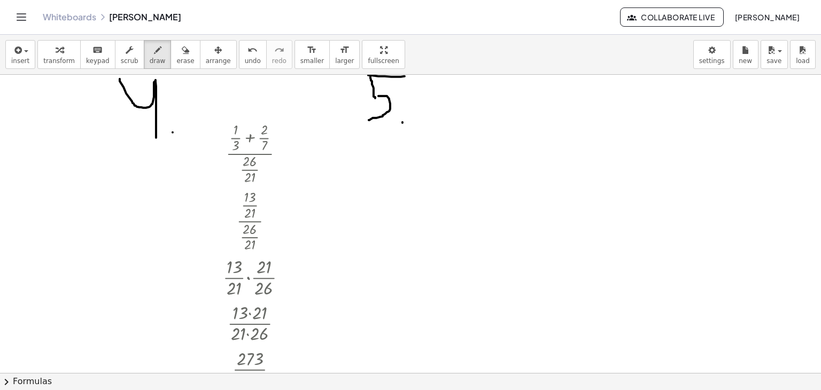
click at [62, 50] on div "button" at bounding box center [59, 49] width 32 height 13
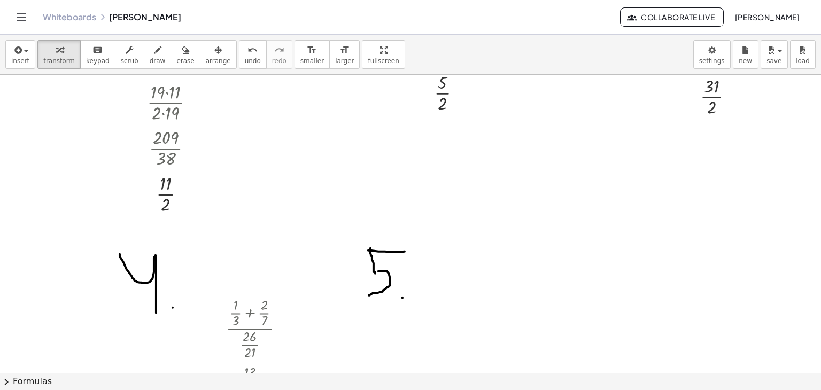
scroll to position [628, 0]
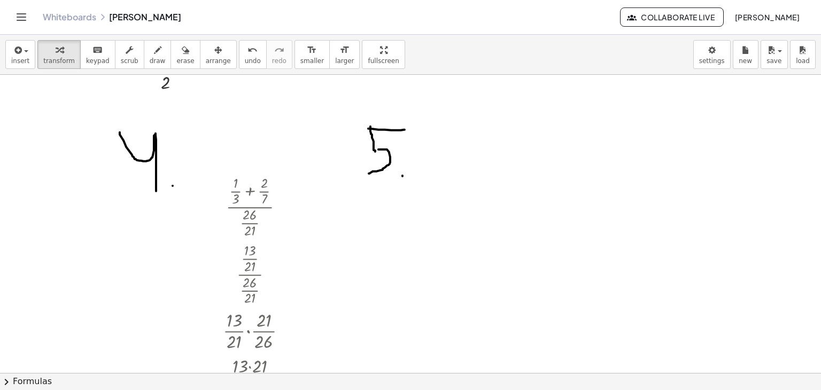
click at [472, 157] on div at bounding box center [410, 44] width 821 height 1194
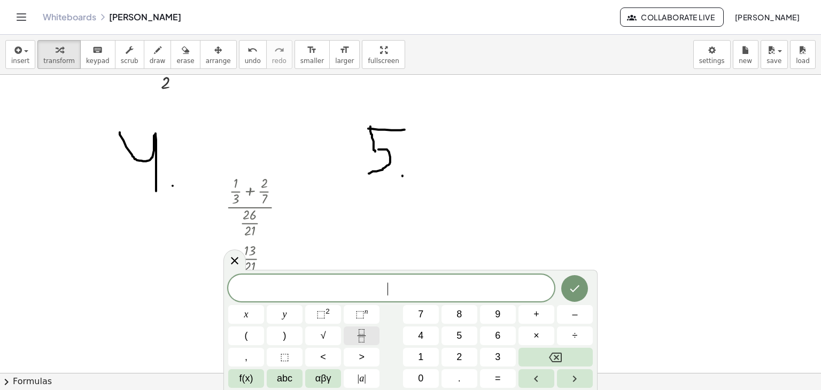
click at [361, 333] on icon "Fraction" at bounding box center [361, 335] width 13 height 13
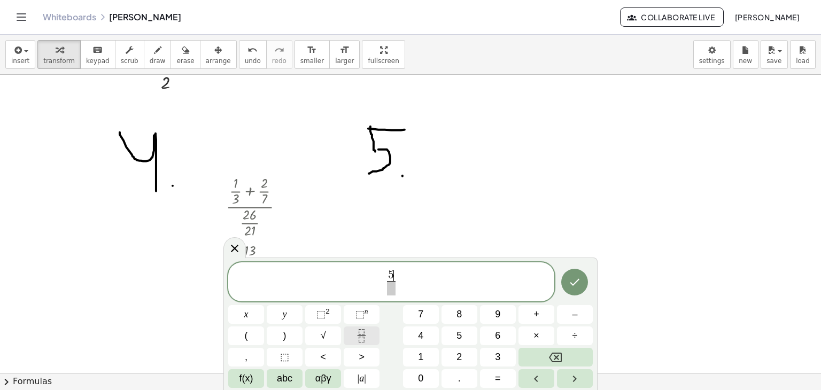
click at [368, 330] on button "Fraction" at bounding box center [362, 336] width 36 height 19
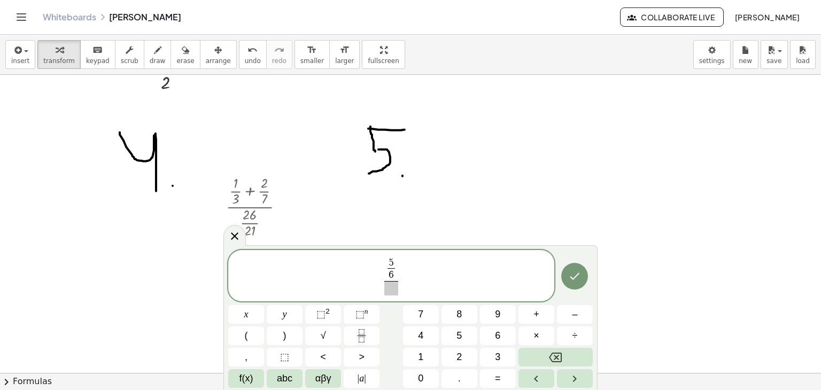
click at [397, 271] on span "5 6 ​ ​" at bounding box center [391, 270] width 14 height 24
click at [571, 314] on button "–" at bounding box center [575, 314] width 36 height 19
click at [370, 334] on button "Fraction" at bounding box center [362, 336] width 36 height 19
click at [362, 261] on span "​ 5 6 ​ − 1 4 ​ ​" at bounding box center [391, 277] width 326 height 40
click at [385, 287] on span "​" at bounding box center [391, 288] width 39 height 14
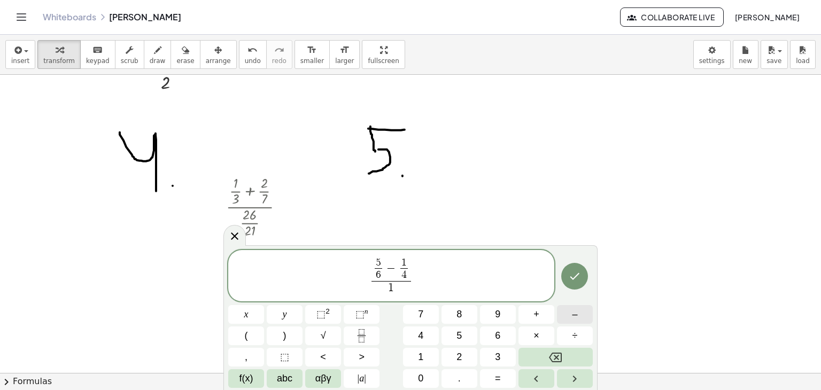
click at [567, 317] on button "–" at bounding box center [575, 314] width 36 height 19
click at [567, 360] on button "Backspace" at bounding box center [556, 357] width 74 height 19
click at [358, 333] on icon "Fraction" at bounding box center [361, 335] width 13 height 13
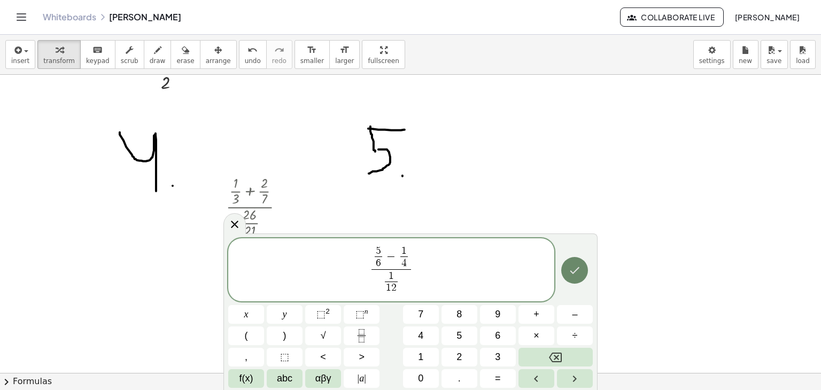
click at [575, 276] on icon "Done" at bounding box center [574, 270] width 13 height 13
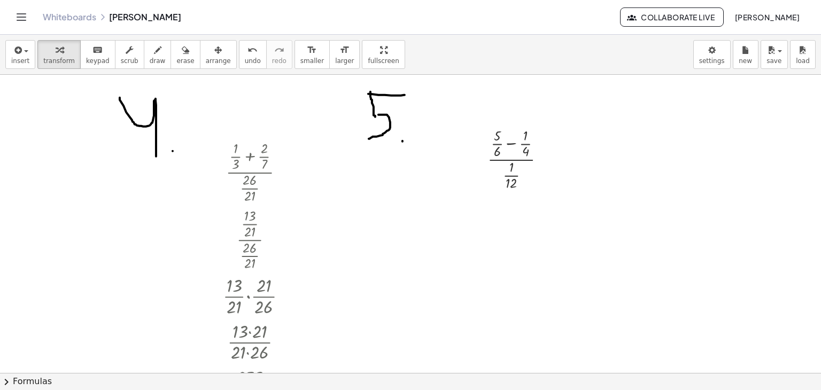
scroll to position [682, 0]
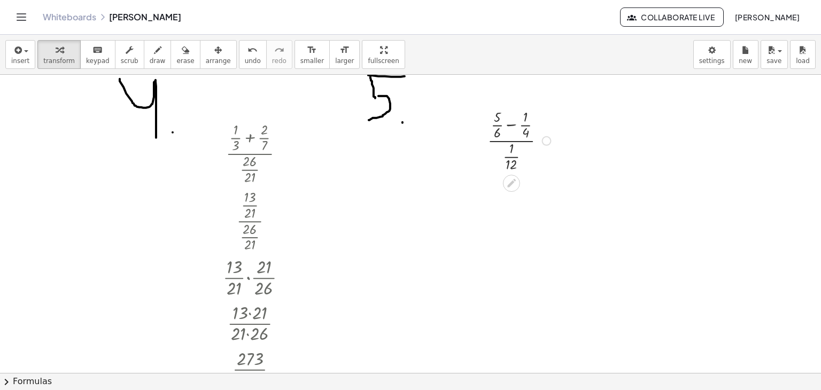
drag, startPoint x: 524, startPoint y: 135, endPoint x: 509, endPoint y: 130, distance: 16.2
click at [522, 134] on div at bounding box center [521, 139] width 78 height 67
click at [508, 129] on div at bounding box center [521, 139] width 78 height 67
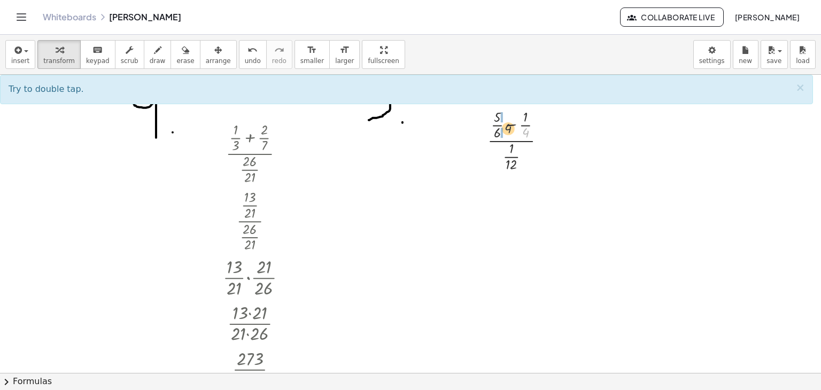
drag, startPoint x: 526, startPoint y: 129, endPoint x: 476, endPoint y: 98, distance: 57.9
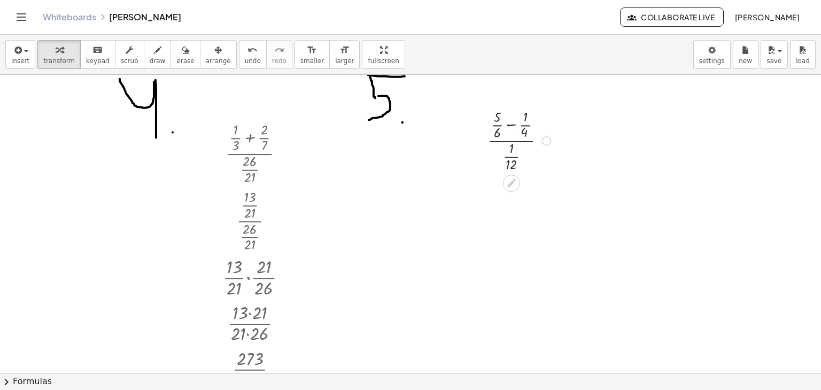
drag, startPoint x: 472, startPoint y: 93, endPoint x: 485, endPoint y: 104, distance: 17.1
drag, startPoint x: 520, startPoint y: 133, endPoint x: 488, endPoint y: 107, distance: 41.1
click at [488, 107] on div at bounding box center [521, 139] width 78 height 67
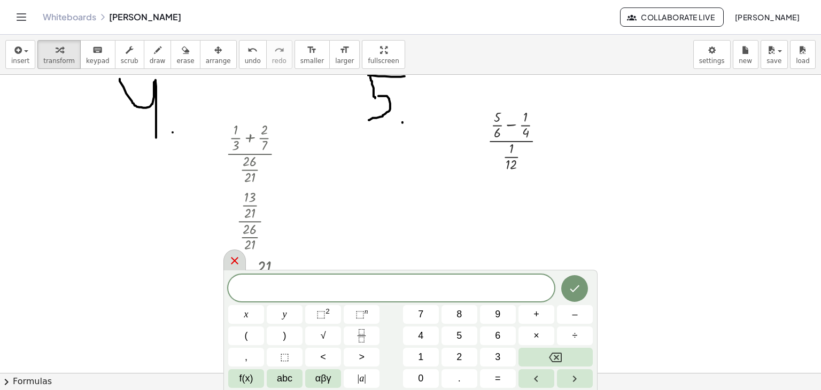
click at [241, 260] on icon at bounding box center [234, 260] width 13 height 13
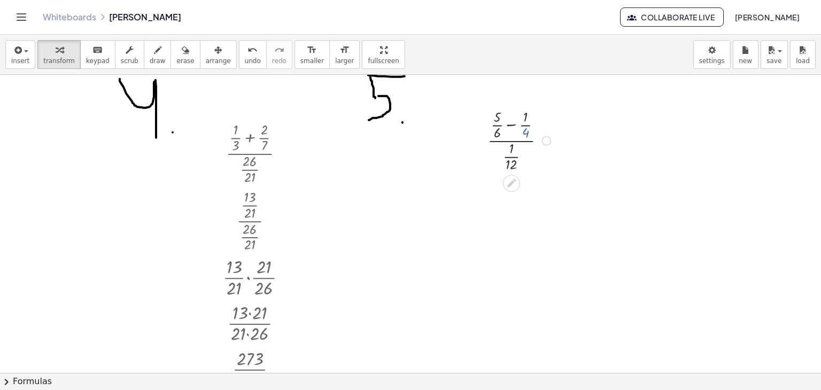
drag, startPoint x: 526, startPoint y: 134, endPoint x: 511, endPoint y: 124, distance: 17.7
click at [513, 126] on div at bounding box center [521, 139] width 78 height 67
drag, startPoint x: 511, startPoint y: 124, endPoint x: 501, endPoint y: 119, distance: 11.5
click at [501, 119] on div at bounding box center [521, 139] width 78 height 67
click at [501, 119] on div at bounding box center [521, 139] width 95 height 67
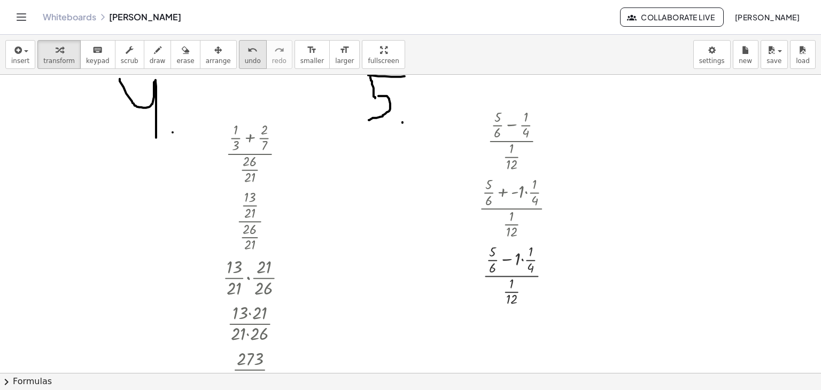
click at [239, 52] on button "undo undo" at bounding box center [253, 54] width 28 height 29
click at [239, 57] on button "undo undo" at bounding box center [253, 54] width 28 height 29
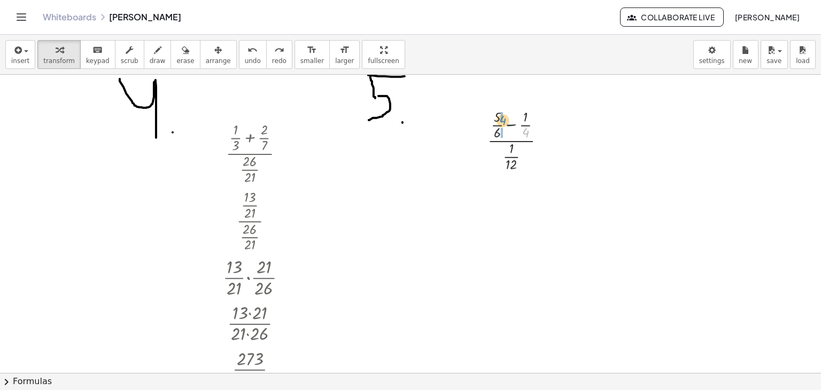
drag, startPoint x: 524, startPoint y: 137, endPoint x: 498, endPoint y: 123, distance: 28.9
click at [498, 123] on div at bounding box center [521, 139] width 78 height 67
click at [495, 198] on div at bounding box center [520, 207] width 87 height 67
click at [497, 188] on div at bounding box center [520, 207] width 87 height 67
click at [496, 197] on div at bounding box center [520, 207] width 87 height 67
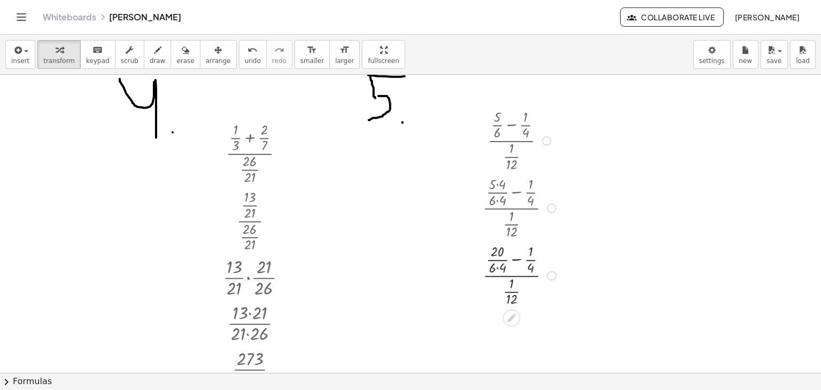
click at [499, 264] on div at bounding box center [520, 274] width 87 height 67
click at [498, 267] on div at bounding box center [520, 274] width 87 height 67
click at [449, 19] on div "Whiteboards Ejercicios Dereck Reyes" at bounding box center [331, 17] width 577 height 11
click at [245, 63] on span "undo" at bounding box center [253, 60] width 16 height 7
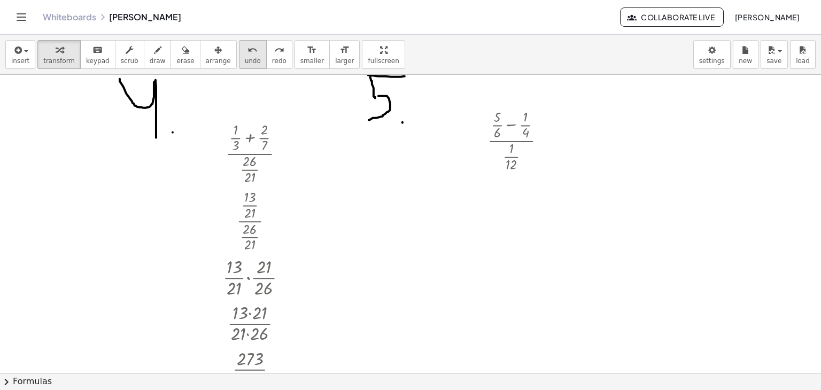
click at [245, 60] on span "undo" at bounding box center [253, 60] width 16 height 7
click at [515, 127] on div at bounding box center [521, 139] width 78 height 67
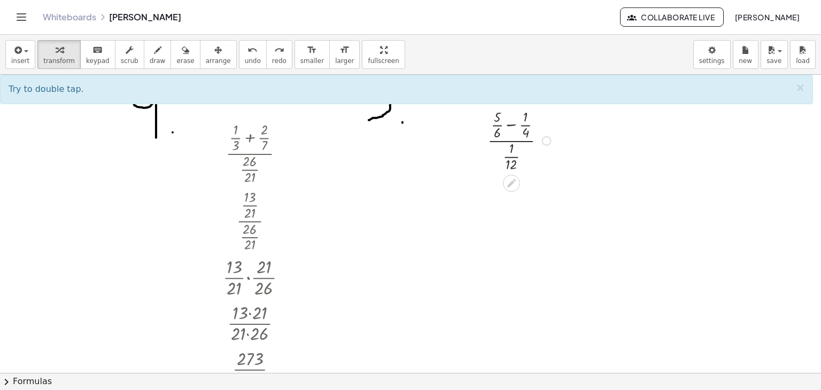
click at [509, 122] on div at bounding box center [521, 139] width 78 height 67
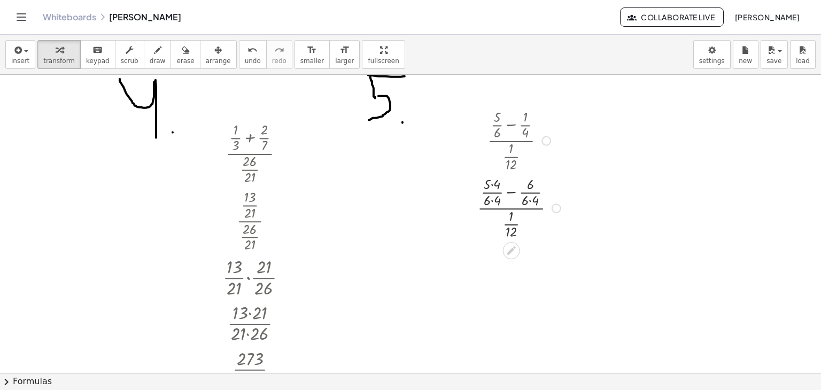
click at [493, 198] on div at bounding box center [520, 207] width 97 height 67
click at [492, 188] on div at bounding box center [520, 207] width 97 height 67
click at [530, 201] on div at bounding box center [520, 207] width 97 height 67
click at [533, 270] on div at bounding box center [520, 274] width 97 height 67
click at [508, 263] on div at bounding box center [520, 274] width 97 height 67
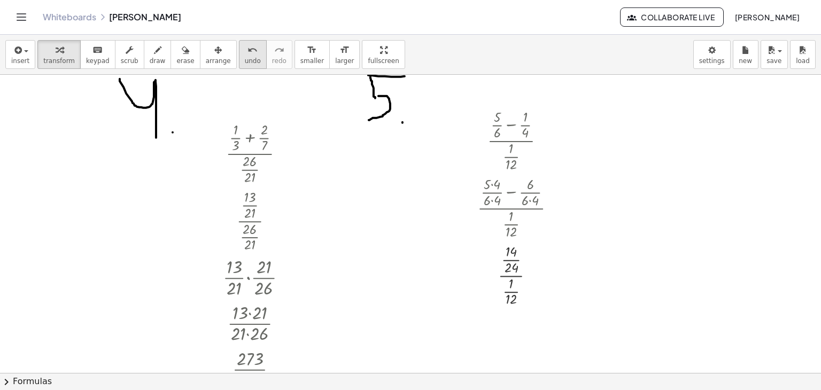
click at [239, 60] on button "undo undo" at bounding box center [253, 54] width 28 height 29
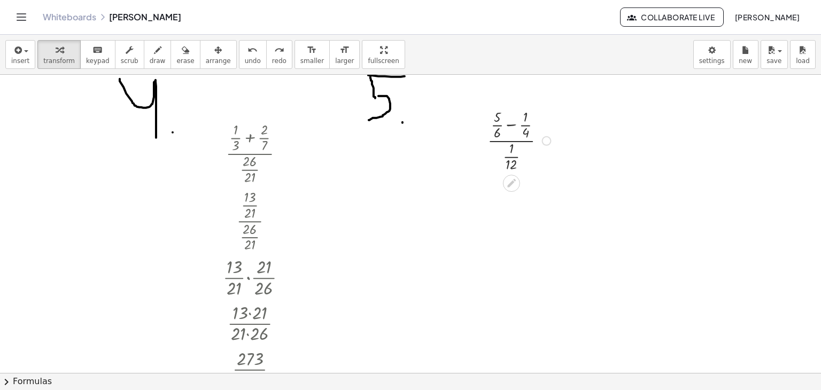
click at [521, 140] on div at bounding box center [521, 139] width 78 height 67
drag, startPoint x: 498, startPoint y: 123, endPoint x: 532, endPoint y: 119, distance: 35.0
click at [506, 198] on div at bounding box center [520, 207] width 93 height 67
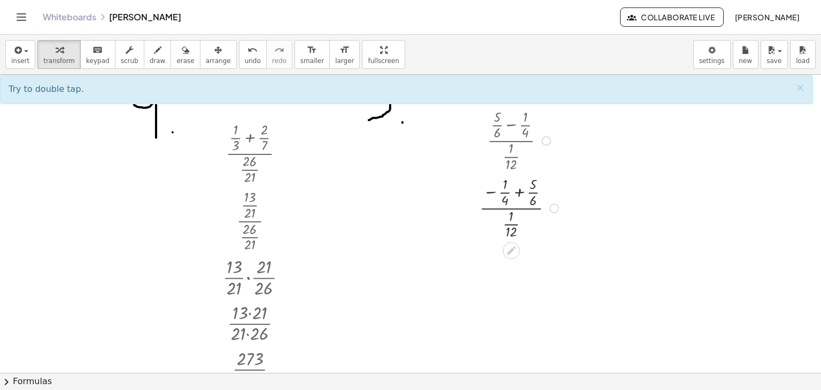
click at [523, 191] on div at bounding box center [520, 207] width 93 height 67
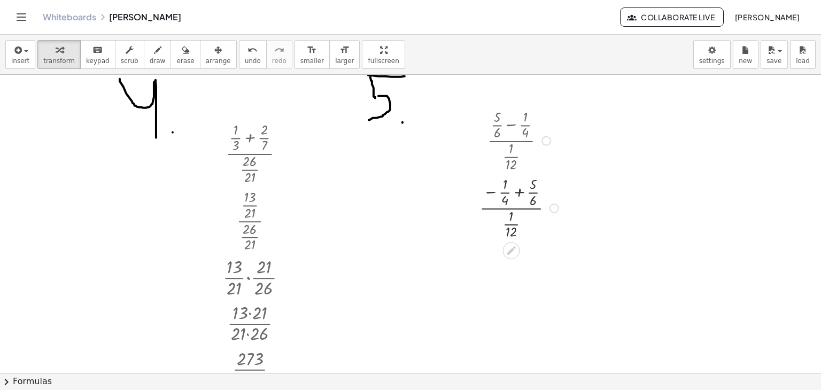
click at [523, 191] on div at bounding box center [520, 207] width 93 height 67
click at [245, 65] on span "undo" at bounding box center [253, 60] width 16 height 7
drag, startPoint x: 504, startPoint y: 200, endPoint x: 528, endPoint y: 196, distance: 24.5
click at [248, 54] on icon "undo" at bounding box center [253, 50] width 10 height 13
click at [245, 55] on div "undo" at bounding box center [253, 49] width 16 height 13
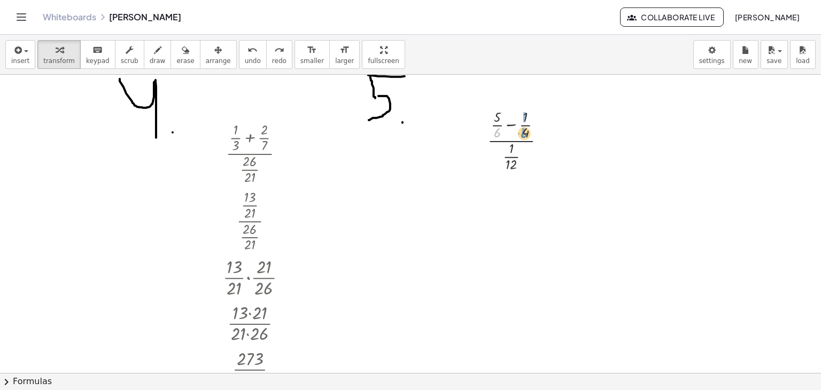
drag, startPoint x: 497, startPoint y: 132, endPoint x: 524, endPoint y: 133, distance: 27.3
click at [524, 133] on div at bounding box center [521, 139] width 78 height 67
click at [527, 199] on div at bounding box center [520, 207] width 87 height 67
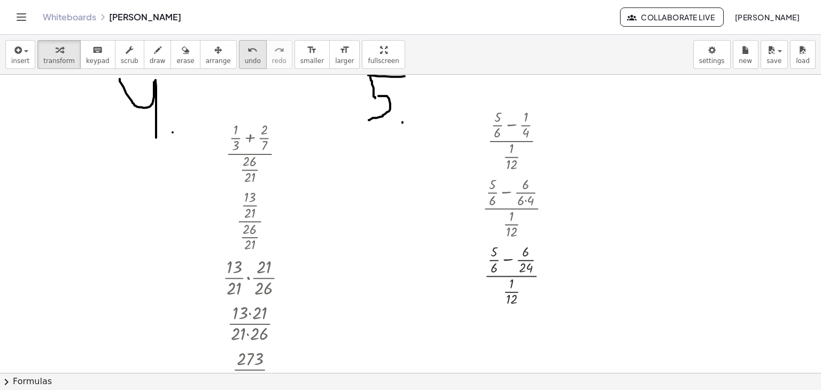
click at [245, 63] on span "undo" at bounding box center [253, 60] width 16 height 7
click at [248, 48] on icon "undo" at bounding box center [253, 50] width 10 height 13
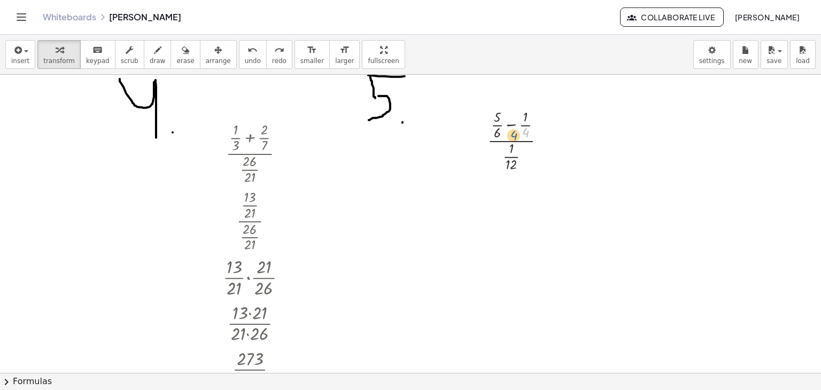
drag, startPoint x: 525, startPoint y: 132, endPoint x: 506, endPoint y: 135, distance: 18.9
click at [506, 135] on div at bounding box center [521, 139] width 78 height 67
click at [493, 125] on div at bounding box center [521, 139] width 78 height 67
click at [245, 60] on span "undo" at bounding box center [253, 60] width 16 height 7
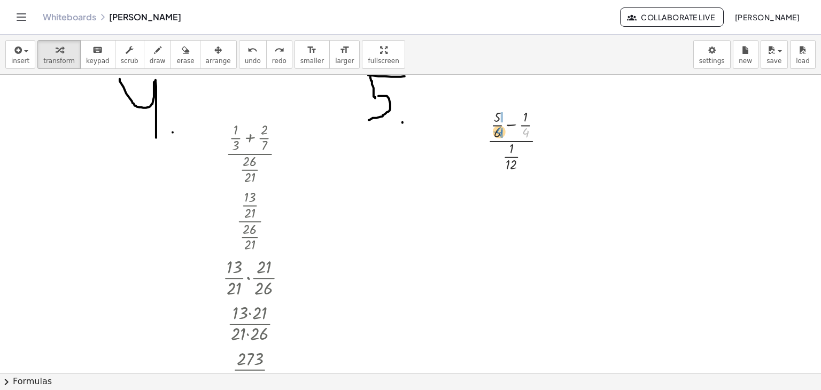
drag, startPoint x: 526, startPoint y: 132, endPoint x: 500, endPoint y: 131, distance: 26.2
click at [500, 131] on div at bounding box center [521, 139] width 78 height 67
click at [498, 199] on div at bounding box center [520, 207] width 87 height 67
click at [245, 52] on div "undo" at bounding box center [253, 49] width 16 height 13
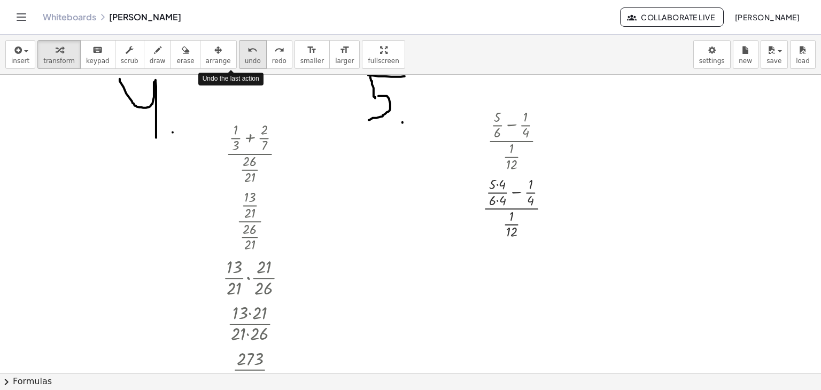
click at [245, 52] on div "undo" at bounding box center [253, 49] width 16 height 13
click at [537, 124] on div at bounding box center [521, 139] width 78 height 67
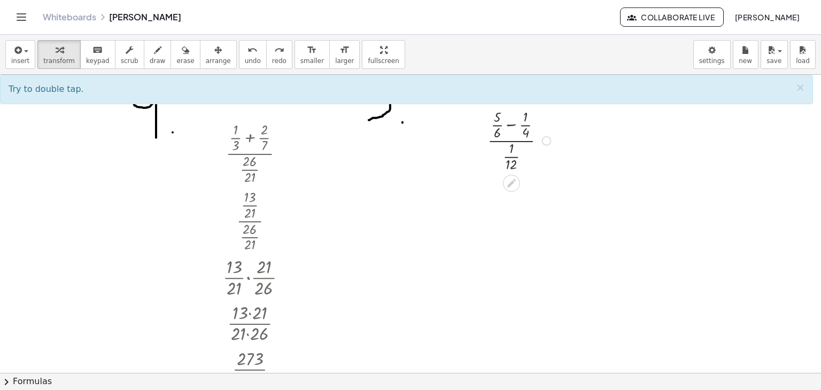
click at [537, 124] on div at bounding box center [521, 139] width 78 height 67
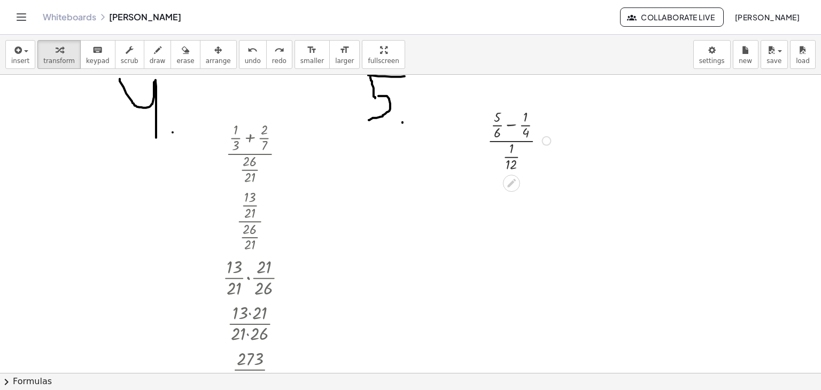
click at [537, 124] on div at bounding box center [521, 139] width 78 height 67
click at [245, 61] on span "undo" at bounding box center [253, 60] width 16 height 7
click at [515, 125] on div at bounding box center [521, 139] width 78 height 67
click at [515, 126] on div at bounding box center [521, 139] width 78 height 67
click at [242, 56] on button "undo undo" at bounding box center [253, 54] width 28 height 29
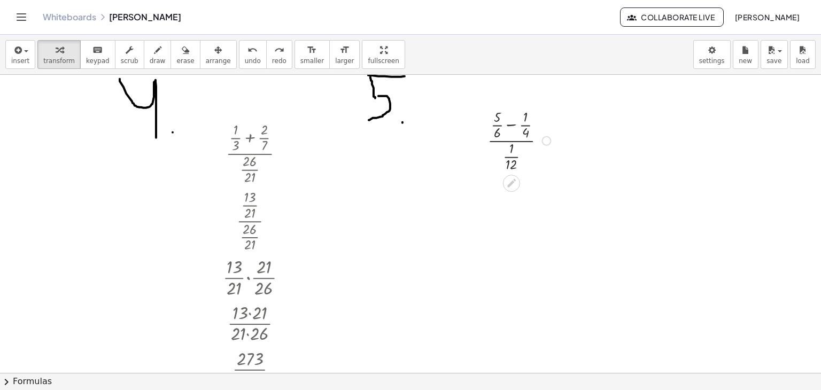
click at [503, 143] on div at bounding box center [521, 139] width 78 height 67
click at [504, 142] on div at bounding box center [521, 139] width 78 height 67
click at [506, 142] on div at bounding box center [521, 139] width 78 height 67
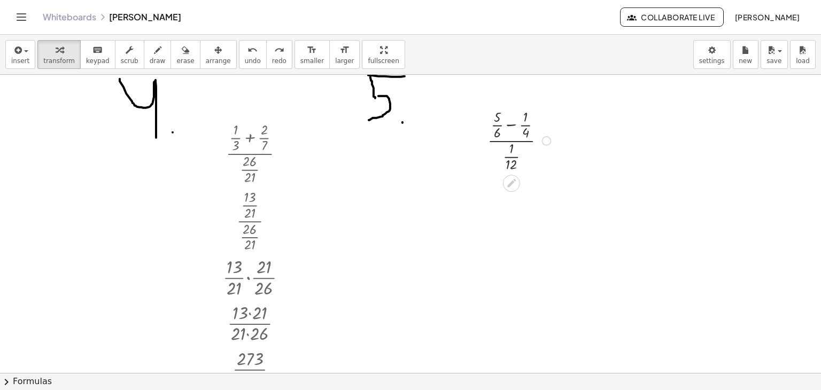
click at [511, 142] on div at bounding box center [521, 139] width 78 height 67
click at [620, 22] on button "Collaborate Live" at bounding box center [672, 16] width 104 height 19
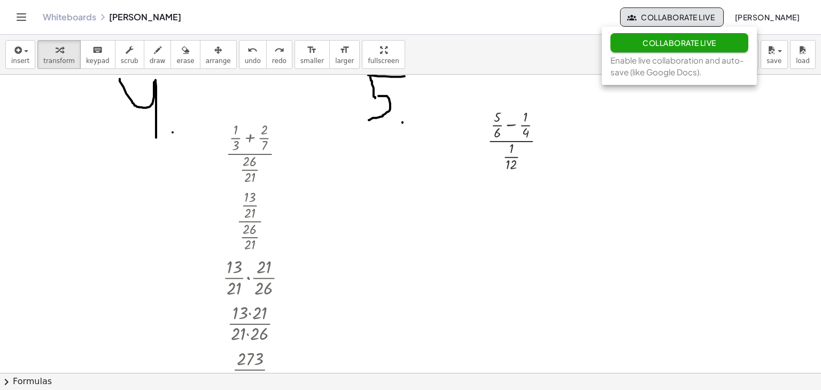
click at [496, 30] on div "Whiteboards Ejercicios Dereck Reyes Collaborate Live Dereck Estephano" at bounding box center [411, 17] width 796 height 34
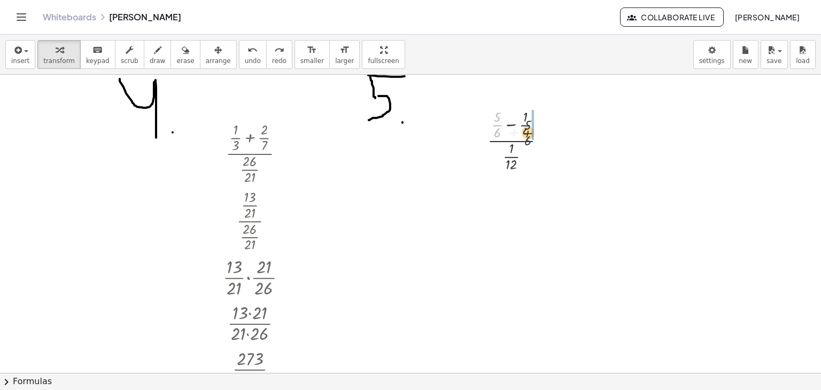
drag, startPoint x: 497, startPoint y: 122, endPoint x: 533, endPoint y: 123, distance: 35.8
click at [533, 123] on div at bounding box center [520, 139] width 93 height 67
drag, startPoint x: 530, startPoint y: 122, endPoint x: 525, endPoint y: 119, distance: 6.5
click at [525, 119] on div at bounding box center [521, 139] width 128 height 67
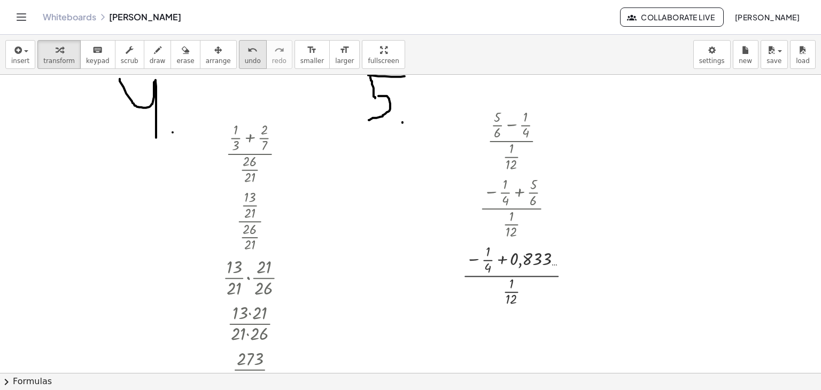
click at [245, 58] on span "undo" at bounding box center [253, 60] width 16 height 7
click at [239, 56] on button "undo undo" at bounding box center [253, 54] width 28 height 29
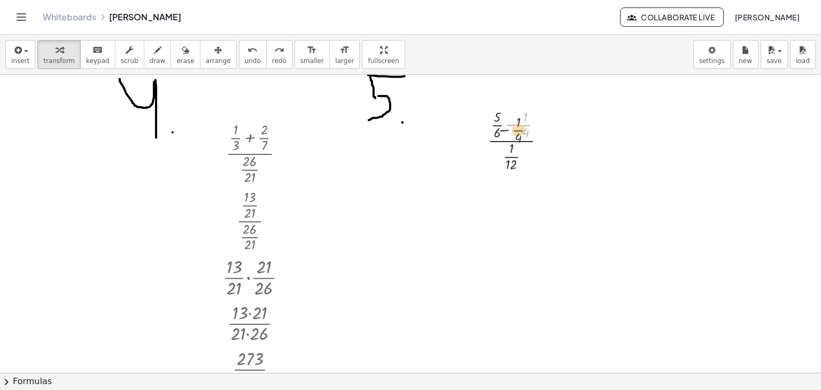
drag, startPoint x: 524, startPoint y: 122, endPoint x: 494, endPoint y: 120, distance: 30.1
click at [494, 120] on div at bounding box center [521, 139] width 78 height 67
click at [494, 120] on div at bounding box center [520, 139] width 93 height 67
click at [245, 60] on span "undo" at bounding box center [253, 60] width 16 height 7
drag, startPoint x: 500, startPoint y: 126, endPoint x: 536, endPoint y: 130, distance: 36.5
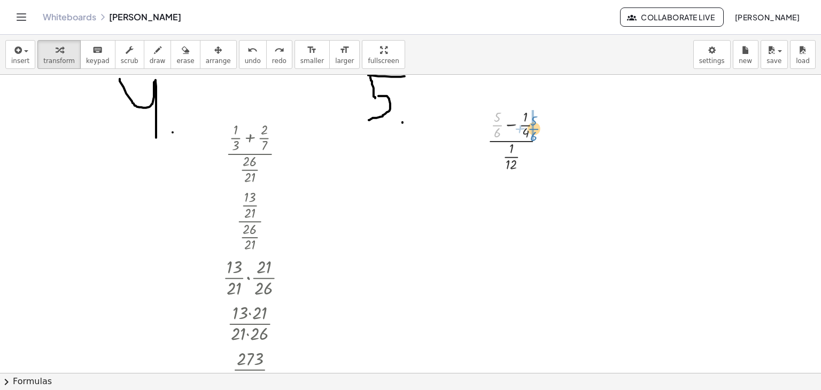
click at [536, 130] on div at bounding box center [521, 139] width 78 height 67
click at [518, 113] on div at bounding box center [520, 139] width 93 height 67
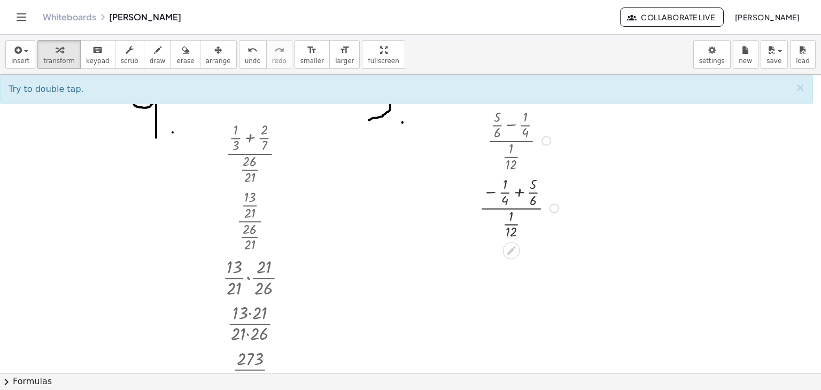
click at [491, 193] on div at bounding box center [520, 207] width 93 height 67
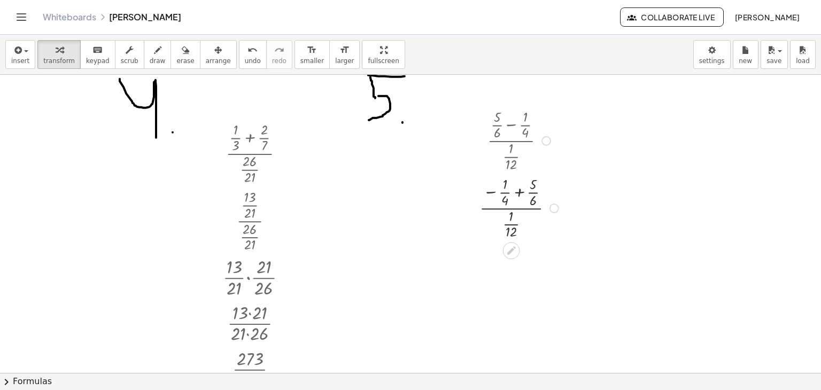
click at [491, 193] on div at bounding box center [520, 207] width 93 height 67
click at [523, 189] on div at bounding box center [520, 207] width 93 height 67
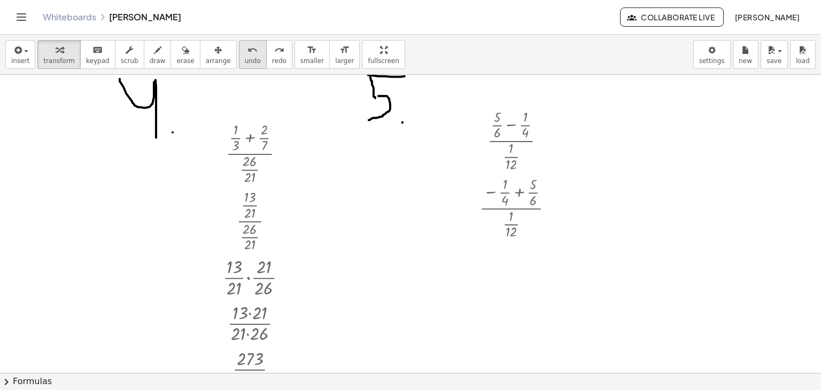
click at [242, 68] on button "undo undo" at bounding box center [253, 54] width 28 height 29
click at [240, 53] on button "undo undo" at bounding box center [253, 54] width 28 height 29
click at [511, 158] on div at bounding box center [521, 139] width 78 height 67
click at [245, 50] on div "undo" at bounding box center [253, 49] width 16 height 13
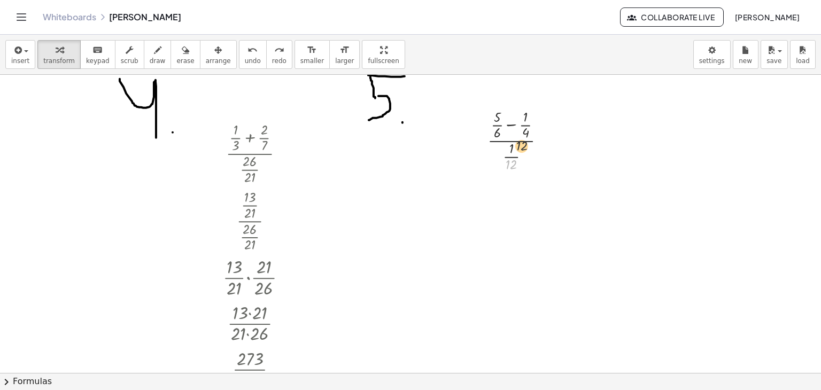
drag, startPoint x: 512, startPoint y: 166, endPoint x: 530, endPoint y: 132, distance: 39.0
click at [526, 141] on div at bounding box center [521, 139] width 78 height 67
click at [530, 131] on div at bounding box center [521, 139] width 78 height 67
drag, startPoint x: 517, startPoint y: 163, endPoint x: 518, endPoint y: 148, distance: 14.4
click at [518, 148] on div at bounding box center [521, 139] width 78 height 67
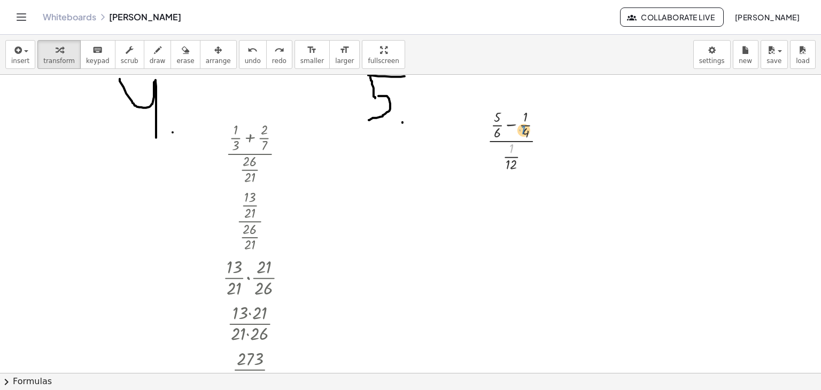
drag, startPoint x: 518, startPoint y: 148, endPoint x: 525, endPoint y: 135, distance: 14.9
click at [527, 131] on div at bounding box center [521, 139] width 78 height 67
click at [526, 132] on div at bounding box center [521, 139] width 78 height 67
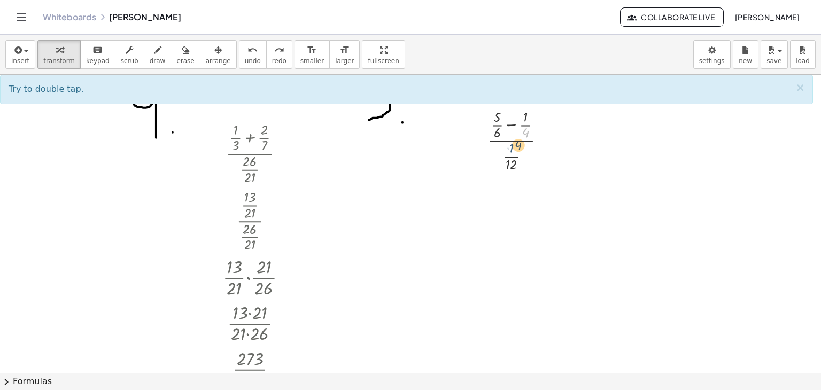
drag, startPoint x: 525, startPoint y: 135, endPoint x: 518, endPoint y: 148, distance: 14.4
click at [518, 148] on div at bounding box center [521, 139] width 78 height 67
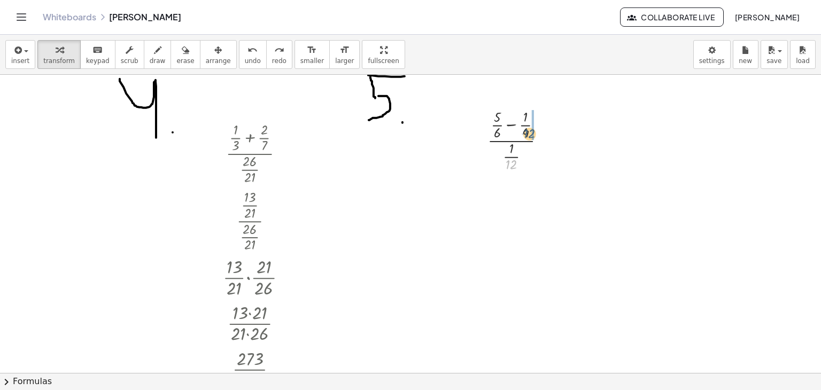
drag, startPoint x: 513, startPoint y: 168, endPoint x: 531, endPoint y: 136, distance: 37.3
click at [543, 208] on div at bounding box center [521, 203] width 126 height 49
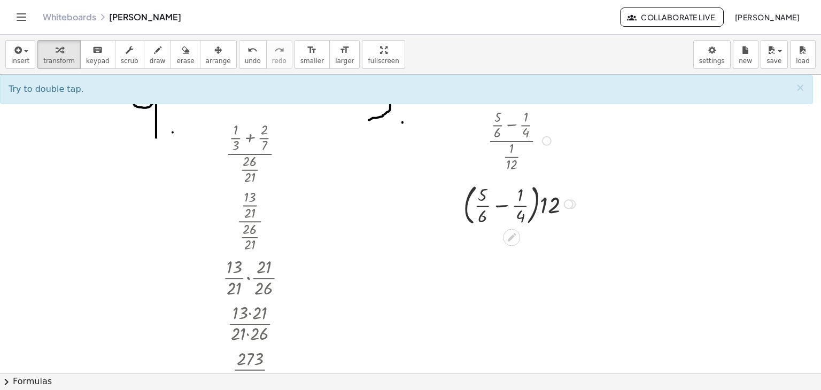
click at [532, 206] on div at bounding box center [521, 203] width 126 height 49
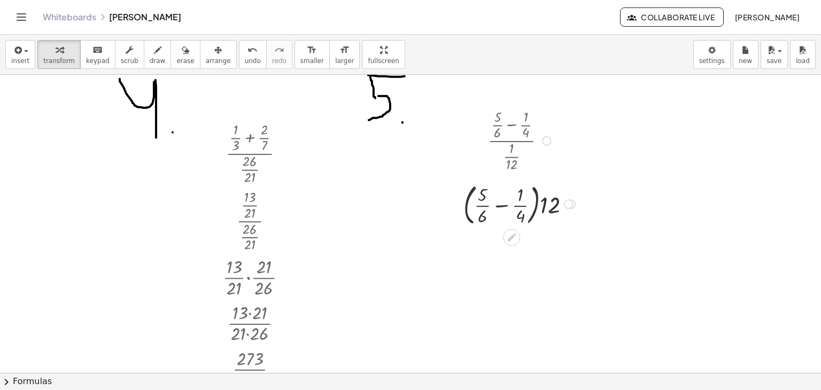
click at [532, 206] on div at bounding box center [521, 203] width 126 height 49
click at [537, 209] on div at bounding box center [521, 203] width 126 height 49
click at [498, 206] on div at bounding box center [521, 203] width 126 height 49
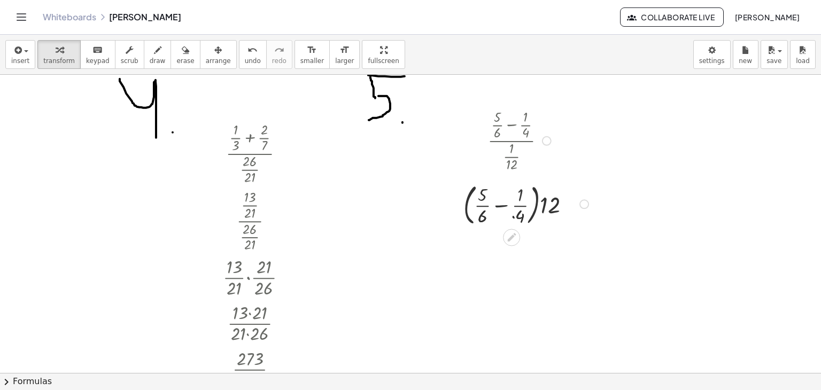
click at [498, 206] on div at bounding box center [521, 203] width 152 height 49
click at [498, 205] on div at bounding box center [521, 203] width 152 height 49
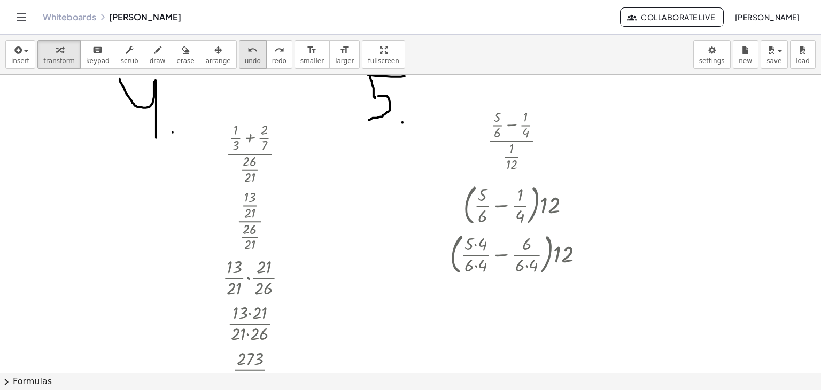
click at [245, 57] on span "undo" at bounding box center [253, 60] width 16 height 7
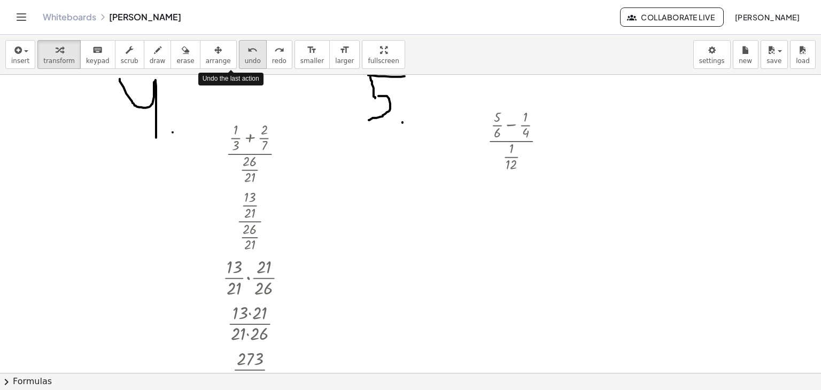
click at [245, 57] on span "undo" at bounding box center [253, 60] width 16 height 7
drag, startPoint x: 494, startPoint y: 132, endPoint x: 526, endPoint y: 114, distance: 36.9
click at [526, 114] on div at bounding box center [521, 139] width 78 height 67
click at [522, 195] on div at bounding box center [520, 207] width 87 height 67
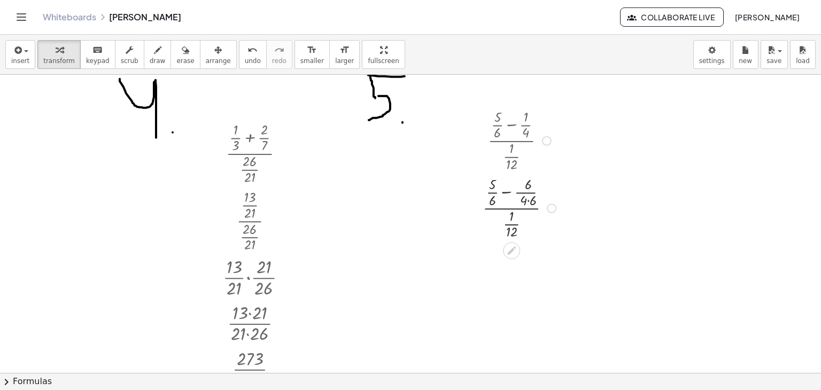
click at [522, 198] on div at bounding box center [520, 207] width 87 height 67
click at [245, 58] on span "undo" at bounding box center [253, 60] width 16 height 7
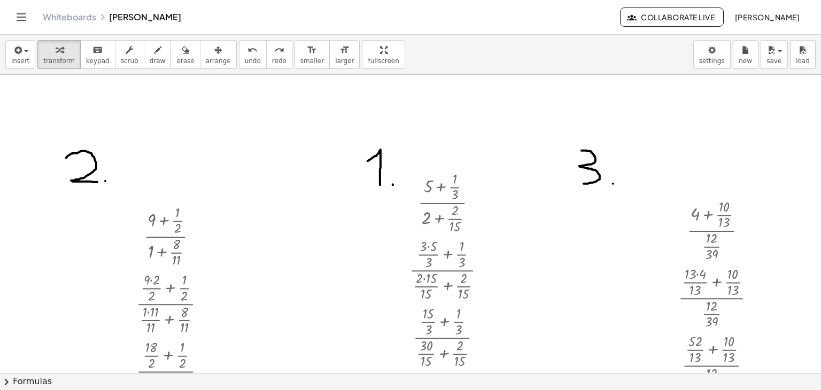
scroll to position [682, 0]
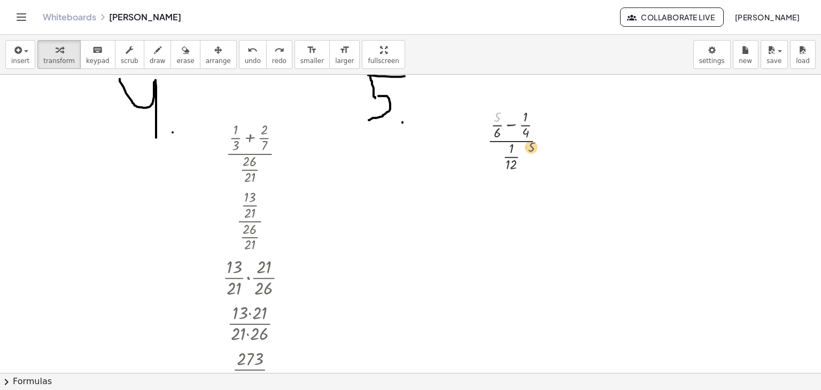
drag, startPoint x: 489, startPoint y: 109, endPoint x: 525, endPoint y: 130, distance: 42.0
click at [526, 139] on div at bounding box center [521, 139] width 78 height 67
click at [523, 127] on div at bounding box center [521, 139] width 78 height 67
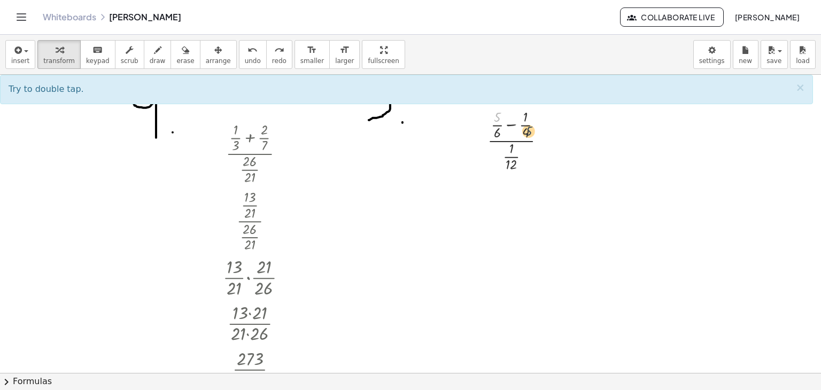
drag, startPoint x: 498, startPoint y: 118, endPoint x: 535, endPoint y: 137, distance: 40.9
click at [535, 137] on div at bounding box center [521, 139] width 78 height 67
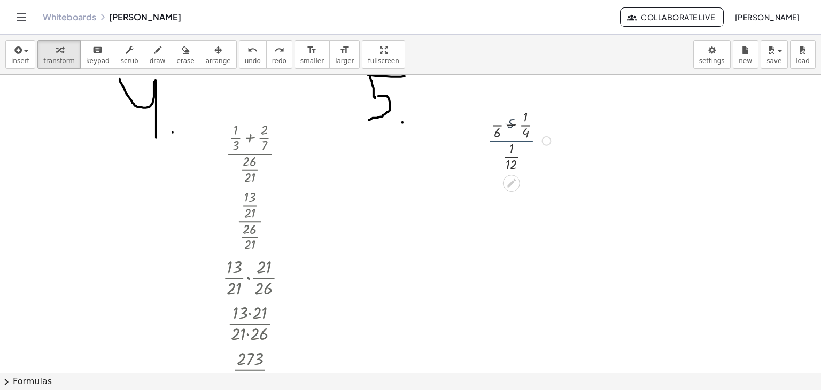
click at [537, 140] on div at bounding box center [521, 139] width 78 height 67
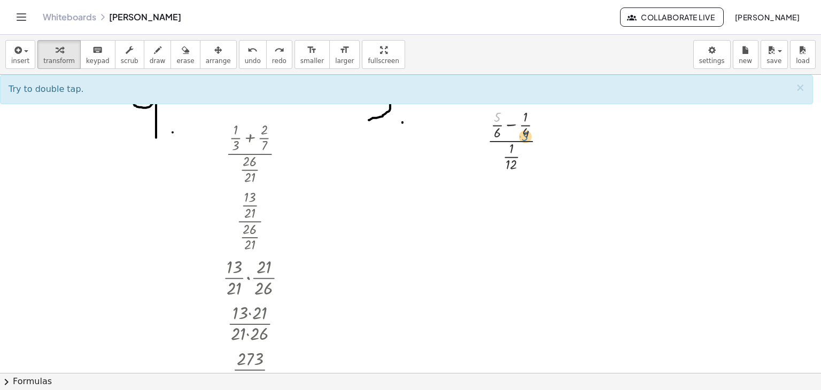
drag, startPoint x: 502, startPoint y: 117, endPoint x: 530, endPoint y: 136, distance: 33.8
click at [530, 136] on div at bounding box center [521, 139] width 78 height 67
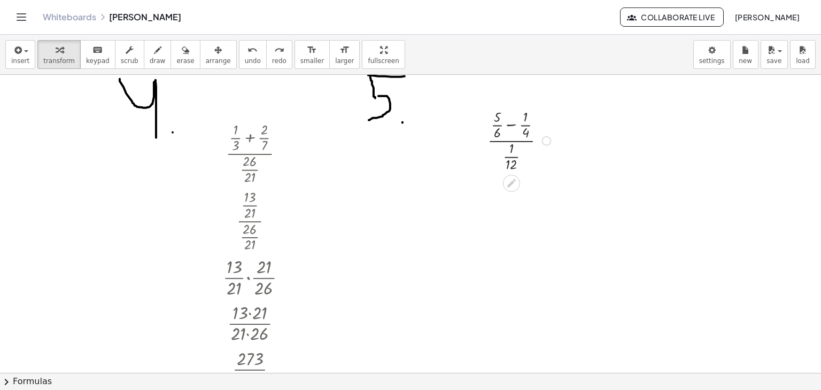
click at [503, 116] on div at bounding box center [521, 139] width 78 height 67
drag, startPoint x: 514, startPoint y: 122, endPoint x: 508, endPoint y: 130, distance: 9.9
click at [508, 130] on div at bounding box center [521, 139] width 78 height 67
click at [508, 129] on div at bounding box center [521, 139] width 78 height 67
click at [509, 125] on div at bounding box center [520, 139] width 87 height 67
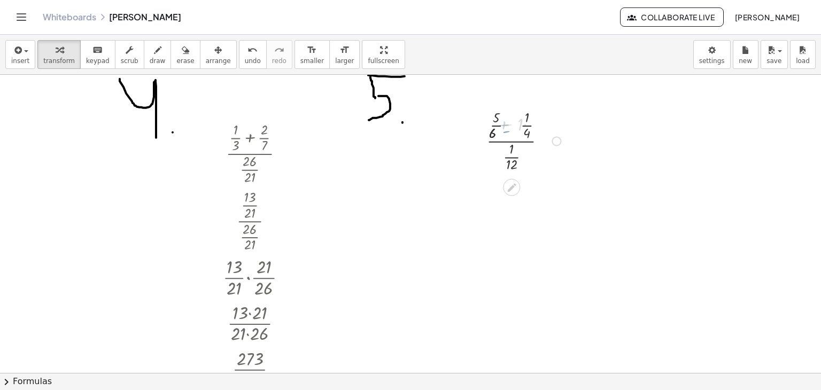
click at [509, 125] on div at bounding box center [521, 140] width 97 height 75
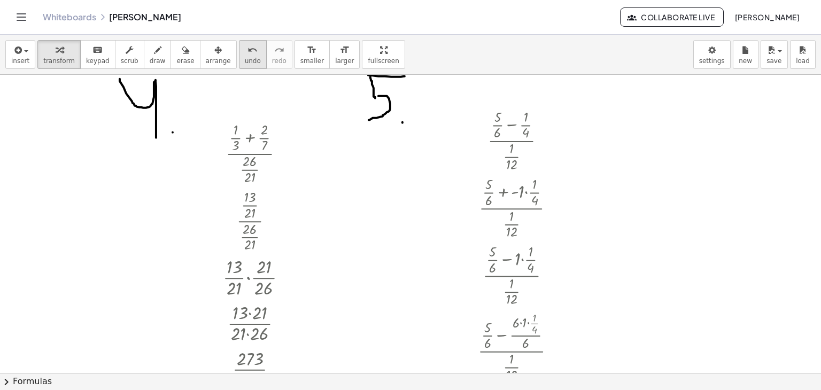
click at [248, 49] on icon "undo" at bounding box center [253, 50] width 10 height 13
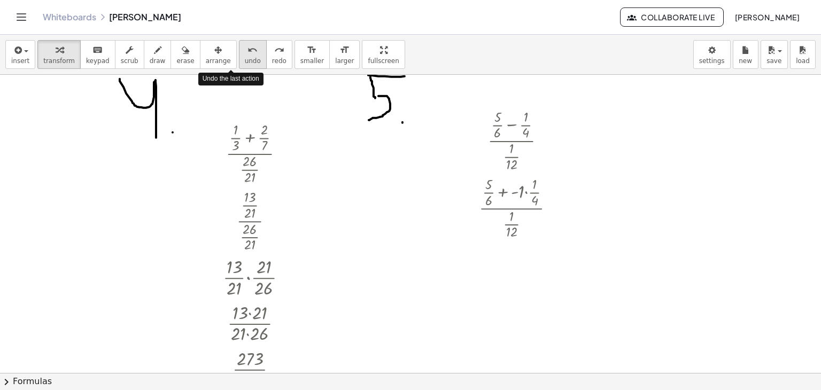
click at [248, 49] on icon "undo" at bounding box center [253, 50] width 10 height 13
click at [503, 116] on div at bounding box center [521, 139] width 78 height 67
drag, startPoint x: 515, startPoint y: 122, endPoint x: 522, endPoint y: 128, distance: 8.8
click at [520, 126] on div at bounding box center [521, 139] width 78 height 67
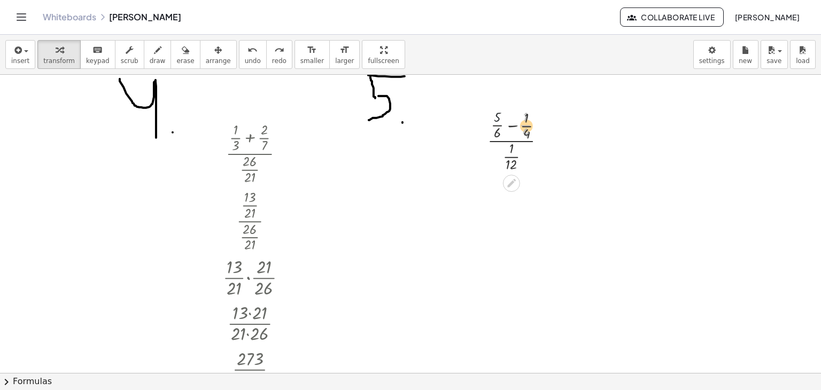
click at [526, 131] on div at bounding box center [521, 139] width 78 height 67
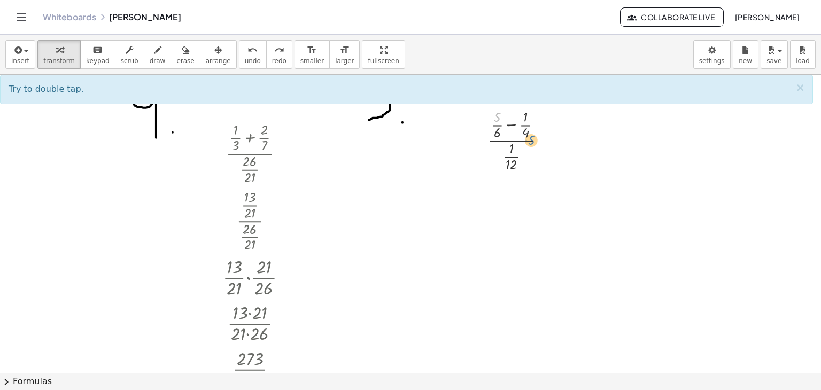
drag, startPoint x: 495, startPoint y: 118, endPoint x: 529, endPoint y: 137, distance: 38.8
click at [529, 137] on div at bounding box center [521, 139] width 78 height 67
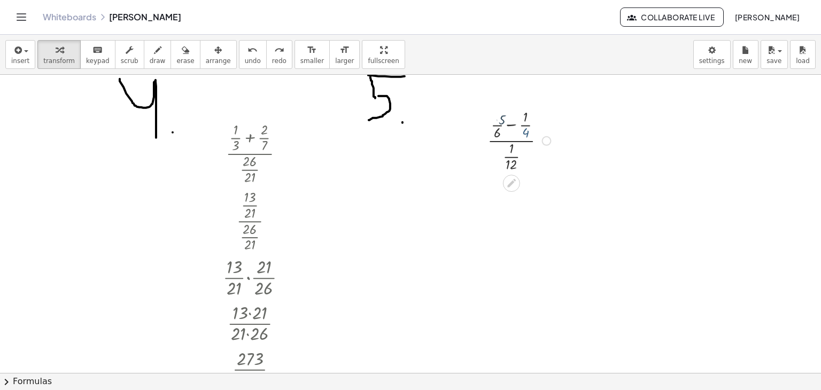
click at [528, 136] on div at bounding box center [521, 139] width 78 height 67
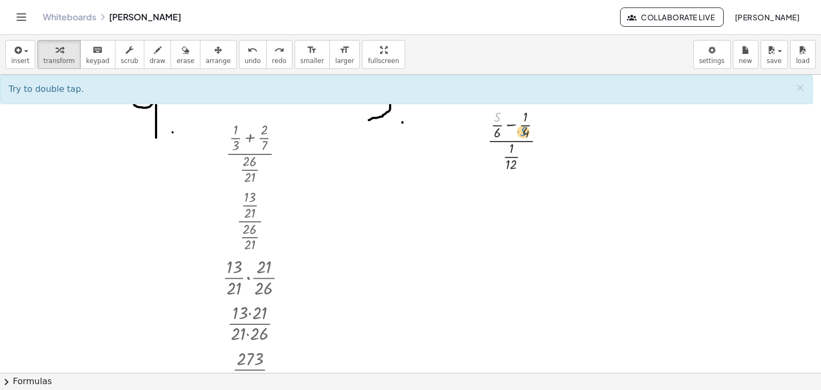
drag, startPoint x: 502, startPoint y: 120, endPoint x: 524, endPoint y: 130, distance: 23.9
click at [524, 130] on div at bounding box center [521, 139] width 78 height 67
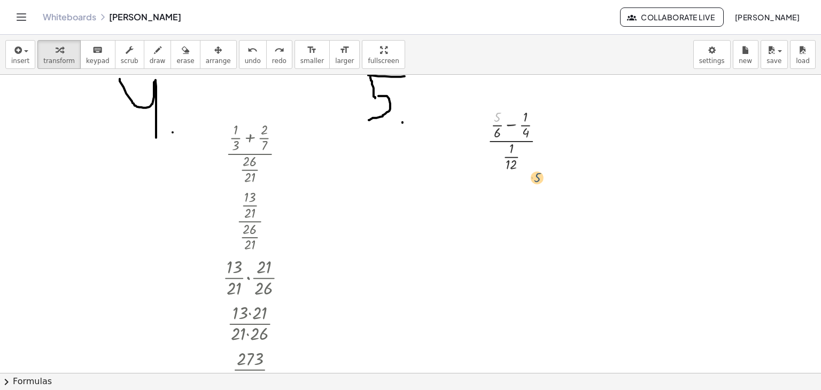
drag, startPoint x: 497, startPoint y: 112, endPoint x: 537, endPoint y: 174, distance: 74.1
click at [537, 174] on div "· 5 · ( + · 5 · 6 − · 1 · 4 ) · · 1 · 12" at bounding box center [515, 140] width 87 height 73
click at [487, 125] on div at bounding box center [480, 140] width 16 height 73
drag, startPoint x: 504, startPoint y: 117, endPoint x: 504, endPoint y: 133, distance: 16.0
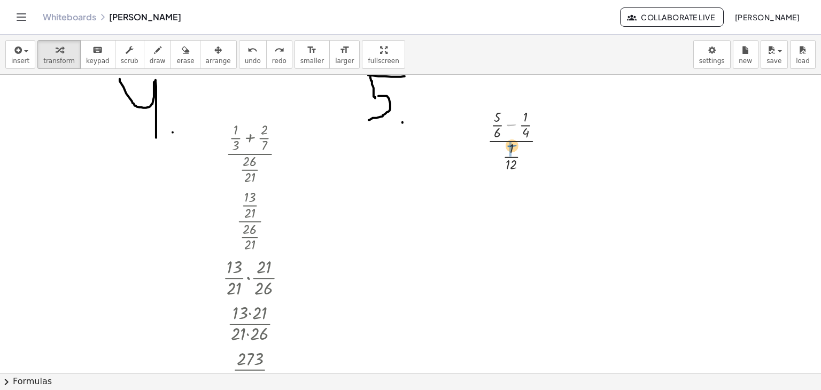
click at [504, 133] on div at bounding box center [521, 139] width 78 height 67
drag, startPoint x: 504, startPoint y: 128, endPoint x: 504, endPoint y: 121, distance: 7.0
click at [504, 121] on div at bounding box center [520, 139] width 93 height 67
click at [213, 40] on button "arrange" at bounding box center [218, 54] width 37 height 29
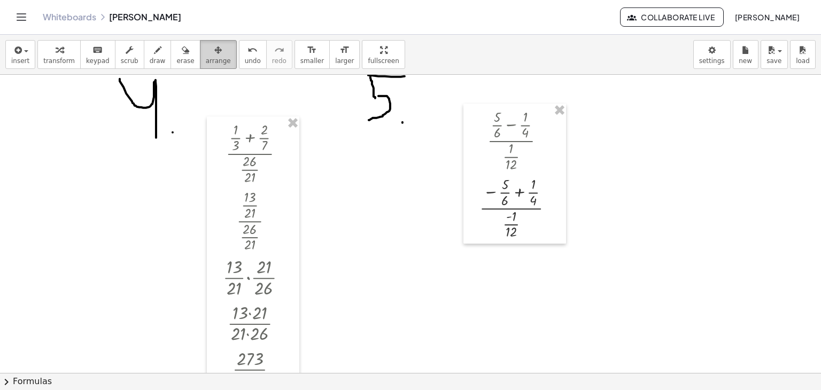
click at [206, 50] on div "button" at bounding box center [218, 49] width 25 height 13
click at [212, 51] on button "arrange" at bounding box center [218, 54] width 37 height 29
click at [248, 51] on icon "undo" at bounding box center [253, 50] width 10 height 13
click at [214, 53] on icon "button" at bounding box center [217, 50] width 7 height 13
click at [214, 55] on icon "button" at bounding box center [217, 50] width 7 height 13
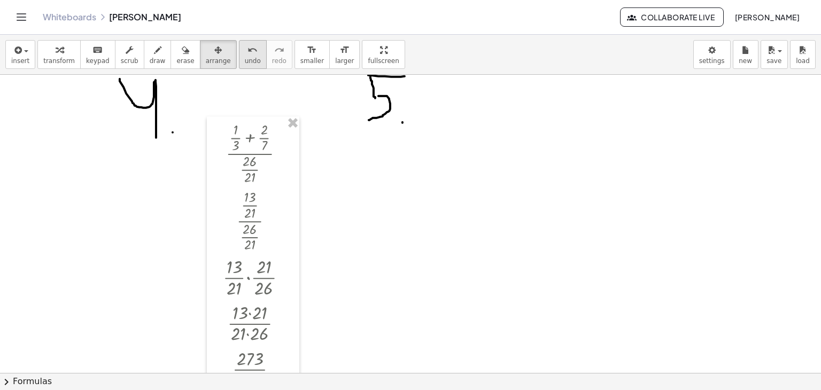
click at [248, 51] on icon "undo" at bounding box center [253, 50] width 10 height 13
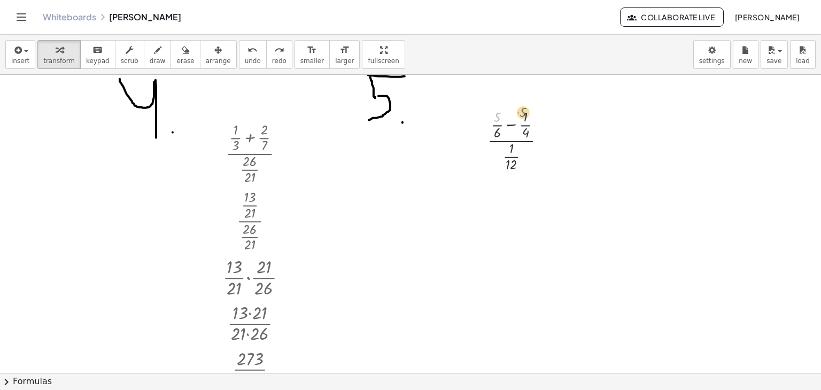
drag, startPoint x: 501, startPoint y: 120, endPoint x: 527, endPoint y: 115, distance: 26.1
click at [527, 115] on div at bounding box center [521, 139] width 78 height 67
drag, startPoint x: 496, startPoint y: 119, endPoint x: 524, endPoint y: 119, distance: 28.9
click at [524, 119] on div at bounding box center [521, 139] width 78 height 67
drag, startPoint x: 526, startPoint y: 118, endPoint x: 499, endPoint y: 118, distance: 26.7
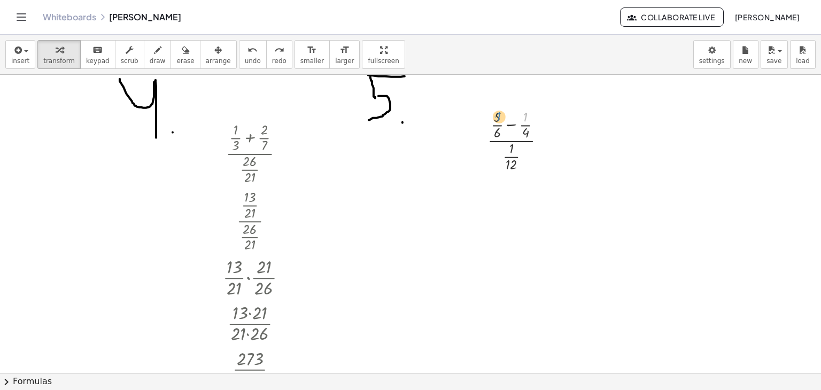
click at [499, 118] on div at bounding box center [521, 139] width 78 height 67
drag, startPoint x: 530, startPoint y: 118, endPoint x: 495, endPoint y: 120, distance: 35.9
click at [495, 120] on div at bounding box center [521, 139] width 78 height 67
drag, startPoint x: 499, startPoint y: 116, endPoint x: 527, endPoint y: 135, distance: 33.4
click at [527, 135] on div at bounding box center [521, 139] width 78 height 67
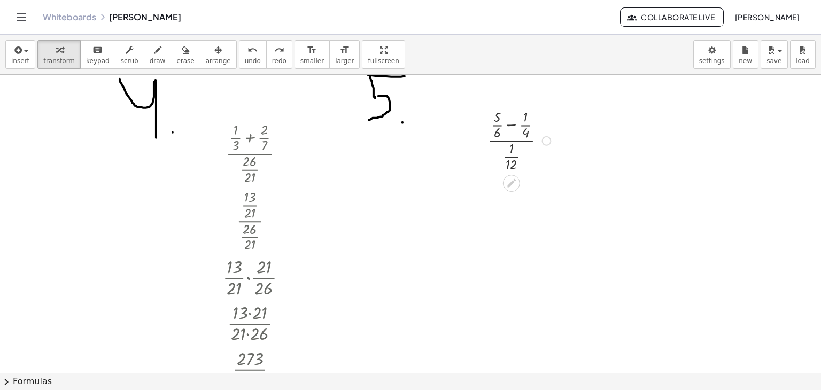
click at [498, 123] on div at bounding box center [521, 139] width 78 height 67
click at [498, 122] on div at bounding box center [521, 139] width 78 height 67
click at [239, 58] on button "undo undo" at bounding box center [253, 54] width 28 height 29
click at [498, 118] on div at bounding box center [521, 139] width 78 height 67
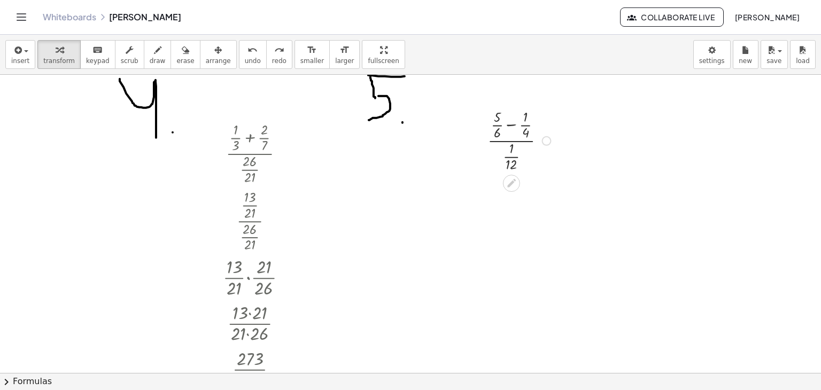
click at [498, 118] on div at bounding box center [521, 139] width 78 height 67
click at [499, 122] on div at bounding box center [521, 139] width 78 height 67
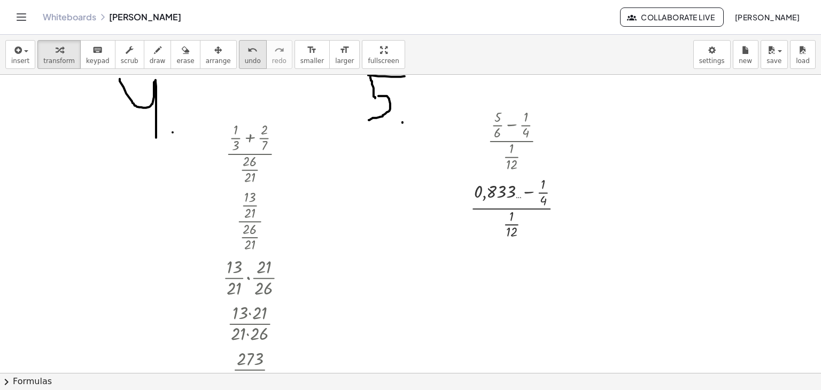
click at [248, 50] on icon "undo" at bounding box center [253, 50] width 10 height 13
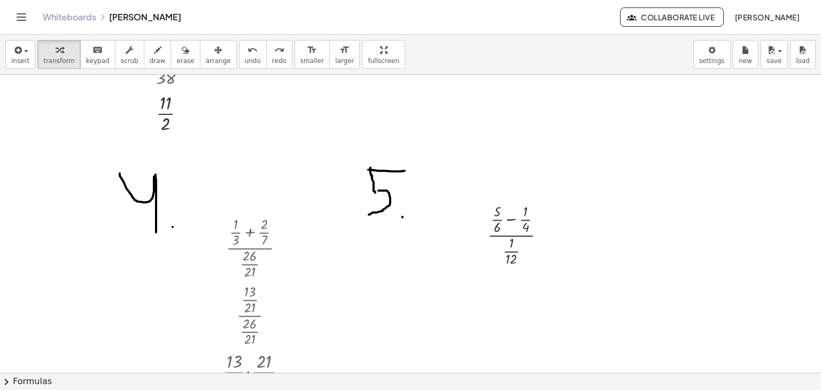
scroll to position [606, 0]
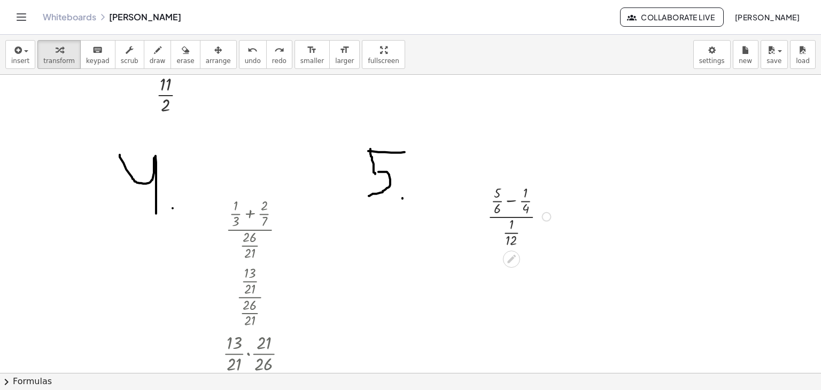
click at [515, 199] on div at bounding box center [521, 215] width 78 height 67
click at [509, 282] on div at bounding box center [520, 283] width 97 height 67
click at [509, 283] on div at bounding box center [520, 283] width 97 height 67
click at [248, 52] on icon "undo" at bounding box center [253, 50] width 10 height 13
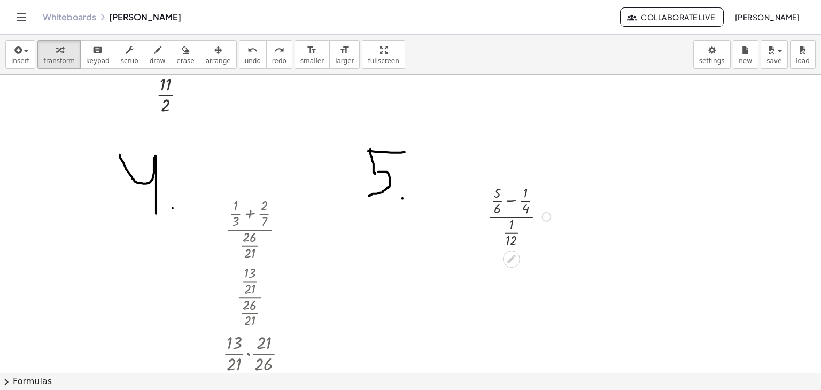
click at [516, 218] on div at bounding box center [521, 215] width 78 height 67
drag, startPoint x: 514, startPoint y: 233, endPoint x: 518, endPoint y: 201, distance: 32.3
click at [518, 201] on div at bounding box center [521, 215] width 78 height 67
click at [536, 274] on div at bounding box center [521, 274] width 128 height 49
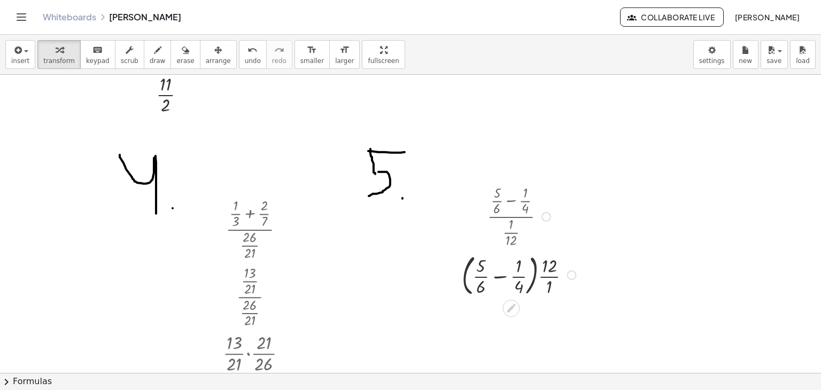
click at [536, 274] on div at bounding box center [521, 274] width 128 height 49
click at [488, 268] on div at bounding box center [521, 274] width 128 height 49
click at [501, 281] on div at bounding box center [521, 274] width 128 height 49
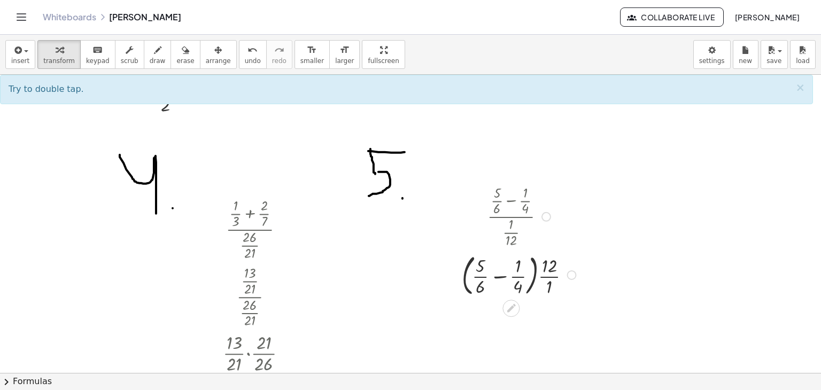
click at [500, 277] on div at bounding box center [521, 274] width 128 height 49
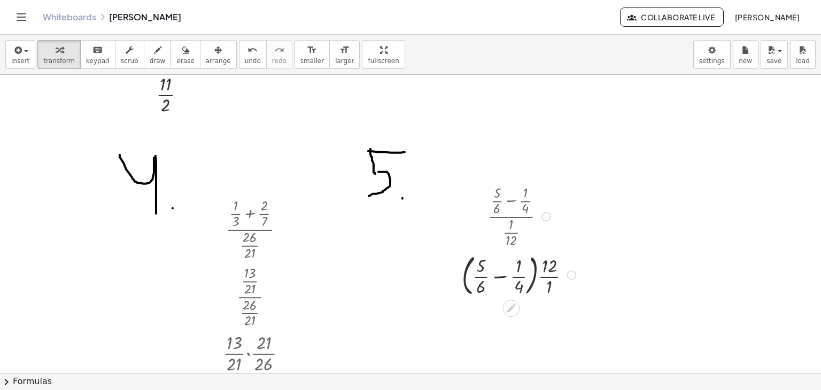
click at [500, 277] on div at bounding box center [521, 274] width 128 height 49
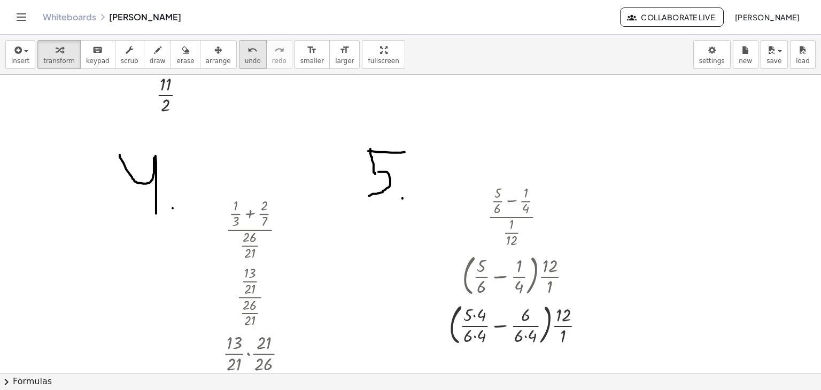
click at [239, 54] on button "undo undo" at bounding box center [253, 54] width 28 height 29
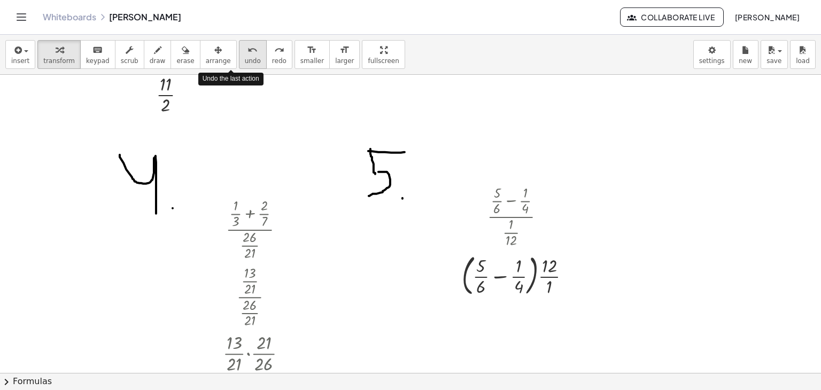
click at [239, 54] on button "undo undo" at bounding box center [253, 54] width 28 height 29
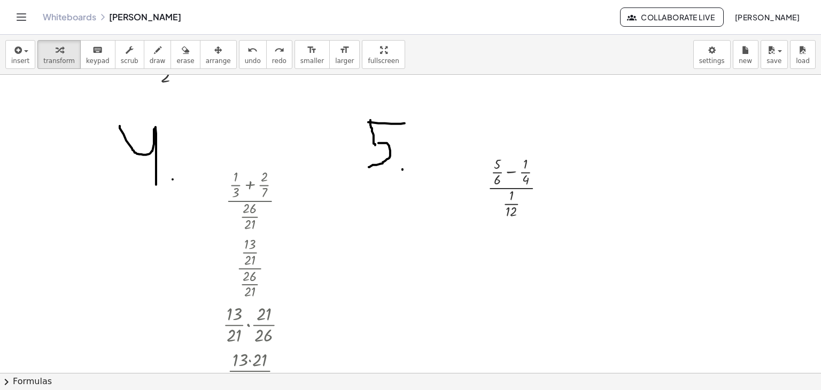
scroll to position [659, 0]
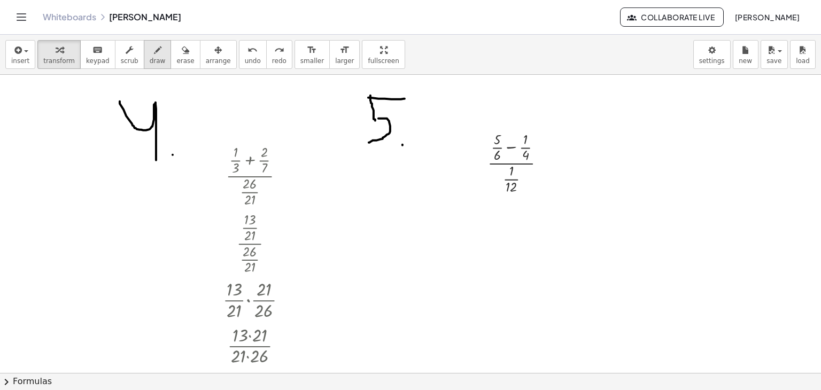
click at [144, 57] on button "draw" at bounding box center [158, 54] width 28 height 29
drag, startPoint x: 643, startPoint y: 108, endPoint x: 635, endPoint y: 133, distance: 25.9
click at [635, 133] on div at bounding box center [410, 13] width 821 height 1194
click at [674, 153] on div at bounding box center [410, 13] width 821 height 1194
click at [60, 58] on span "transform" at bounding box center [59, 60] width 32 height 7
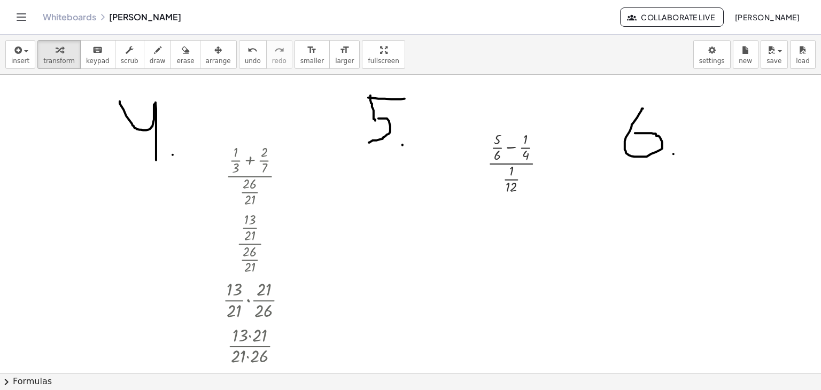
click at [731, 111] on div at bounding box center [410, 13] width 821 height 1194
click at [728, 132] on div at bounding box center [410, 13] width 821 height 1194
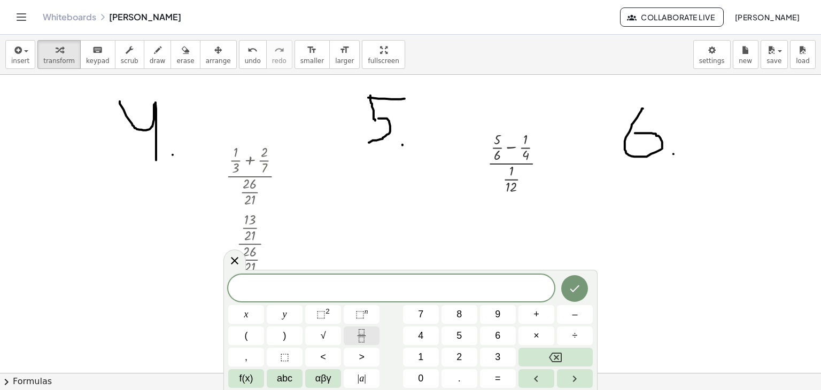
click at [371, 336] on button "Fraction" at bounding box center [362, 336] width 36 height 19
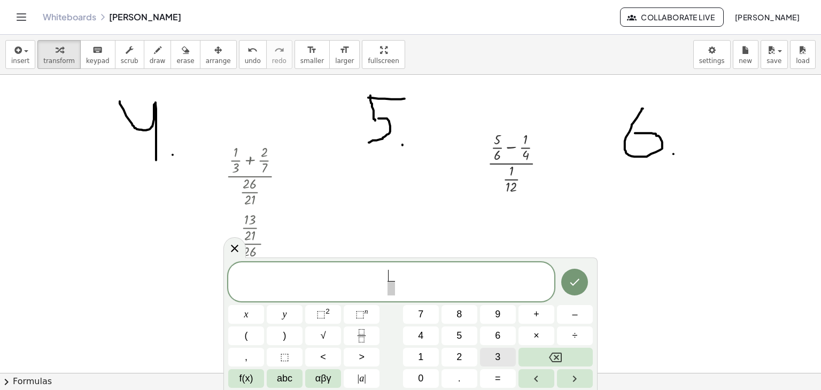
click at [493, 354] on button "3" at bounding box center [498, 357] width 36 height 19
click at [377, 332] on button "Fraction" at bounding box center [362, 336] width 36 height 19
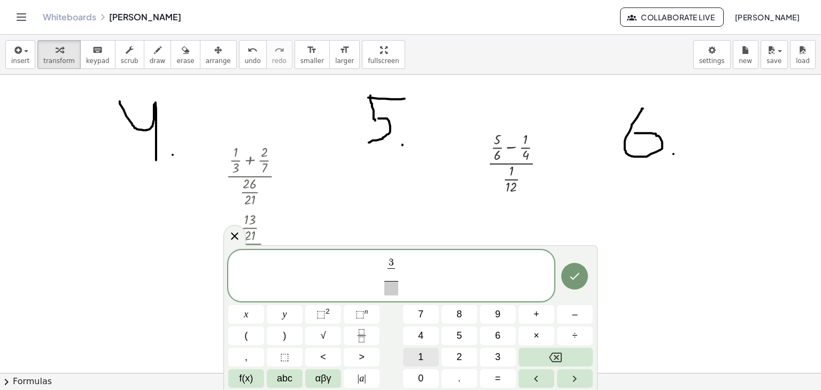
click at [426, 352] on button "1" at bounding box center [421, 357] width 36 height 19
click at [427, 377] on button "0" at bounding box center [421, 378] width 36 height 19
click at [538, 309] on span "+" at bounding box center [537, 314] width 6 height 14
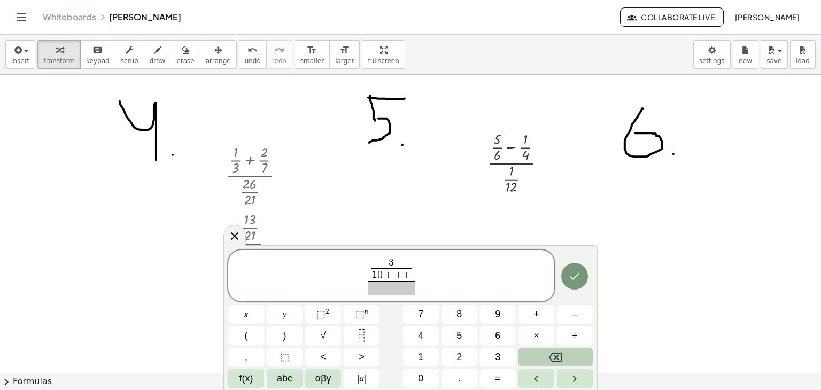
click at [561, 352] on icon "Backspace" at bounding box center [555, 357] width 13 height 13
click at [400, 265] on span "3 1 0 ​ ​" at bounding box center [391, 270] width 19 height 24
click at [530, 321] on button "+" at bounding box center [537, 314] width 36 height 19
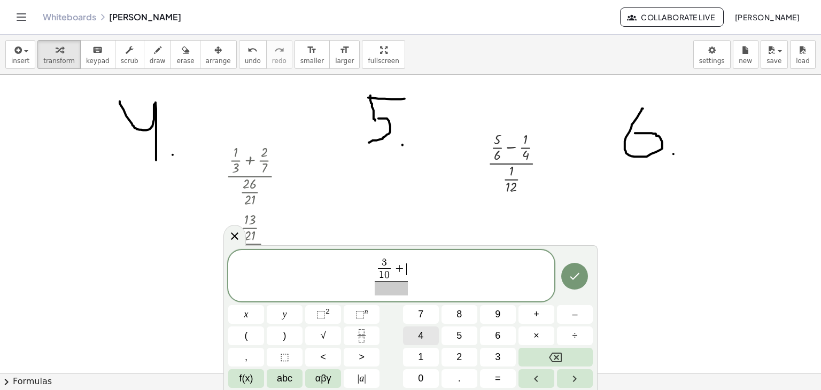
click at [423, 333] on span "4" at bounding box center [420, 336] width 5 height 14
click at [368, 324] on div "3 1 0 ​ + 4 ​ ​ x y ⬚ 2 ⬚ n 7 8 9 + – ( ) √ 4 5 6 × ÷ , ⬚ < > 1 2 3 f(x) abc αβ…" at bounding box center [410, 319] width 365 height 138
click at [368, 327] on button "Fraction" at bounding box center [362, 336] width 36 height 19
click at [436, 357] on button "1" at bounding box center [421, 357] width 36 height 19
click at [472, 362] on button "2" at bounding box center [460, 357] width 36 height 19
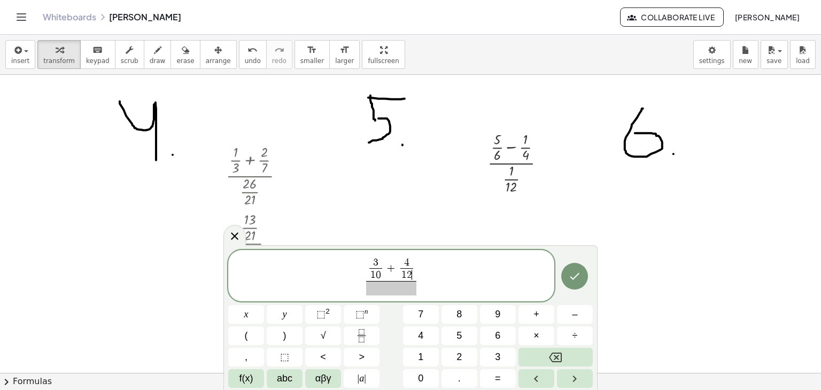
click at [396, 291] on span at bounding box center [391, 288] width 50 height 14
click at [435, 356] on button "1" at bounding box center [421, 357] width 36 height 19
click at [496, 315] on span "9" at bounding box center [497, 314] width 5 height 14
click at [356, 332] on icon "Fraction" at bounding box center [361, 335] width 13 height 13
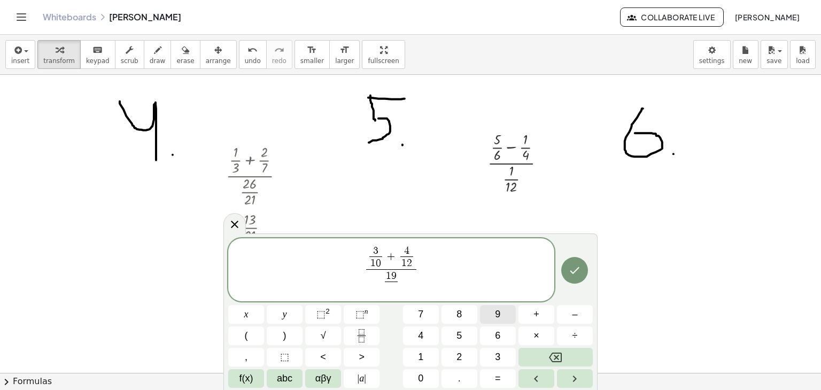
click at [510, 306] on button "9" at bounding box center [498, 314] width 36 height 19
click at [429, 382] on button "0" at bounding box center [421, 378] width 36 height 19
click at [573, 274] on icon "Done" at bounding box center [574, 270] width 13 height 13
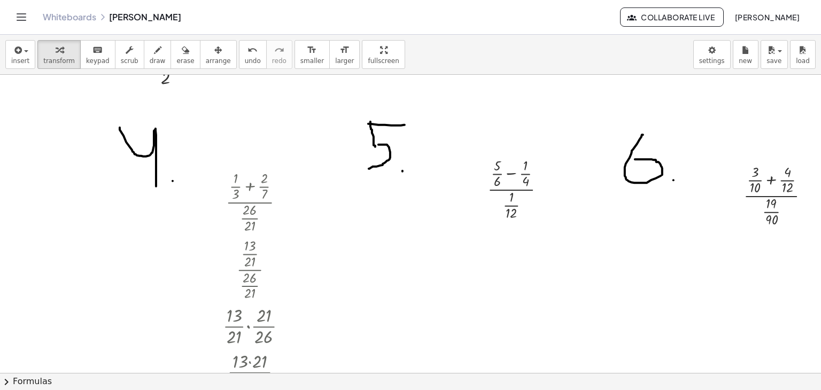
scroll to position [606, 0]
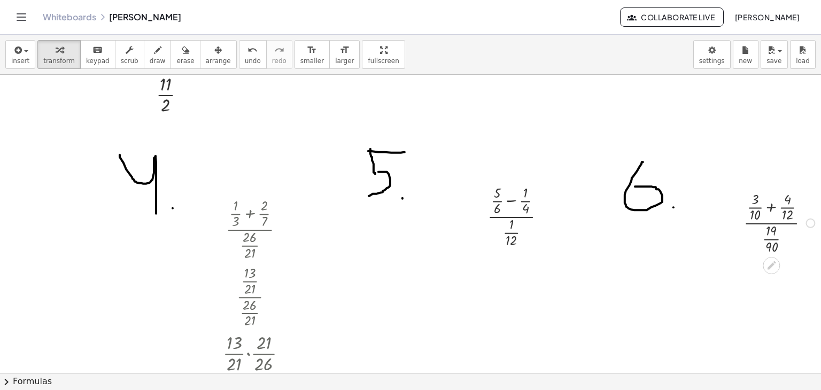
click at [783, 210] on div at bounding box center [781, 222] width 86 height 67
click at [780, 210] on div at bounding box center [780, 222] width 81 height 67
click at [778, 210] on div at bounding box center [781, 222] width 105 height 67
drag, startPoint x: 778, startPoint y: 210, endPoint x: 760, endPoint y: 197, distance: 23.0
click at [760, 197] on div at bounding box center [781, 222] width 86 height 67
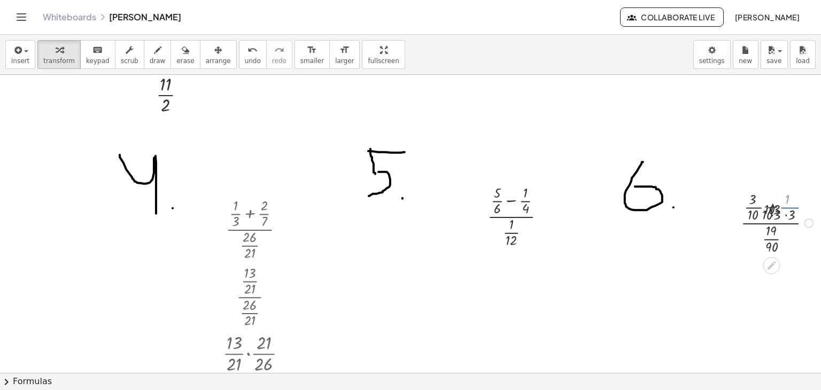
click at [760, 197] on div at bounding box center [781, 222] width 86 height 67
click at [760, 197] on div at bounding box center [781, 222] width 105 height 67
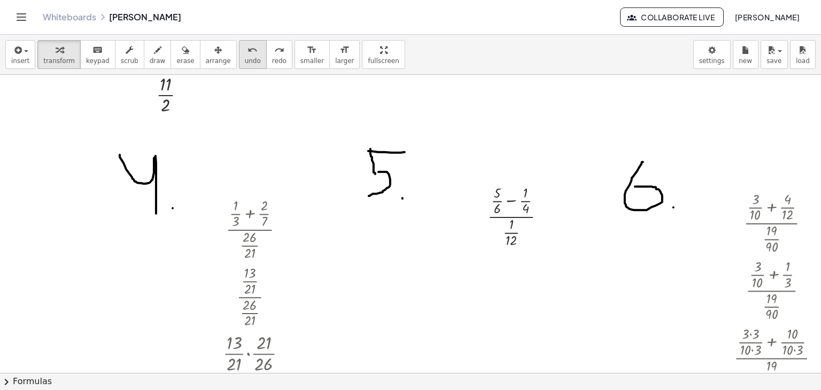
click at [248, 46] on icon "undo" at bounding box center [253, 50] width 10 height 13
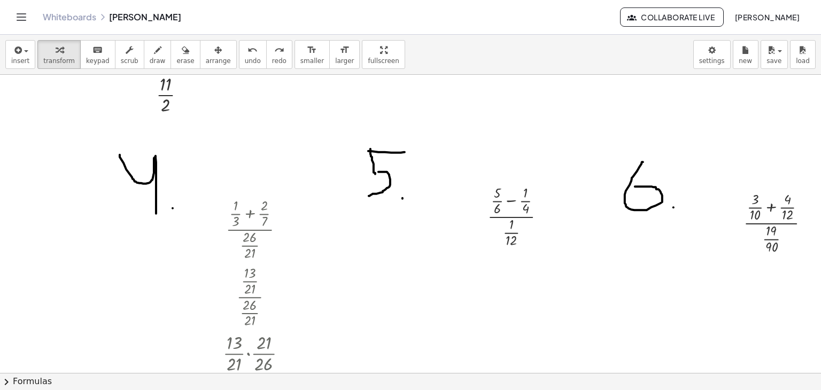
click at [673, 106] on div at bounding box center [417, 66] width 835 height 1194
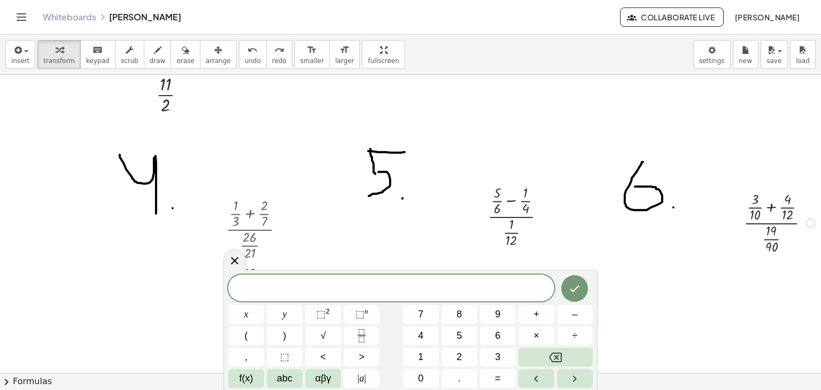
click at [771, 227] on div at bounding box center [781, 222] width 86 height 67
click at [567, 288] on button "Done" at bounding box center [574, 288] width 27 height 27
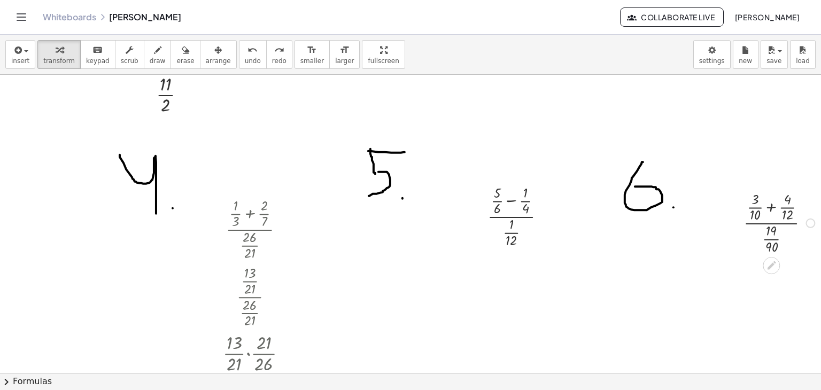
click at [773, 249] on div at bounding box center [781, 222] width 86 height 67
click at [239, 55] on button "undo undo" at bounding box center [253, 54] width 28 height 29
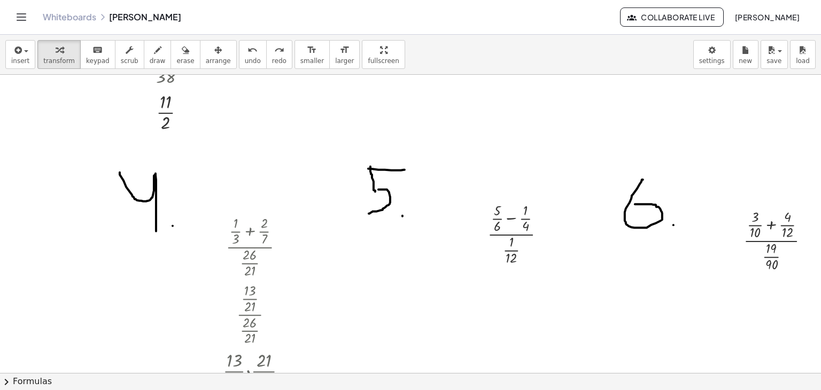
scroll to position [642, 0]
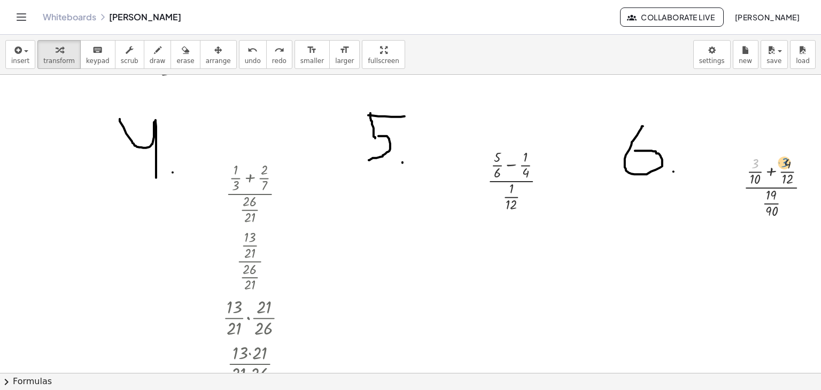
drag, startPoint x: 755, startPoint y: 162, endPoint x: 787, endPoint y: 161, distance: 31.6
click at [787, 161] on div at bounding box center [781, 186] width 86 height 67
click at [775, 172] on div at bounding box center [781, 186] width 86 height 67
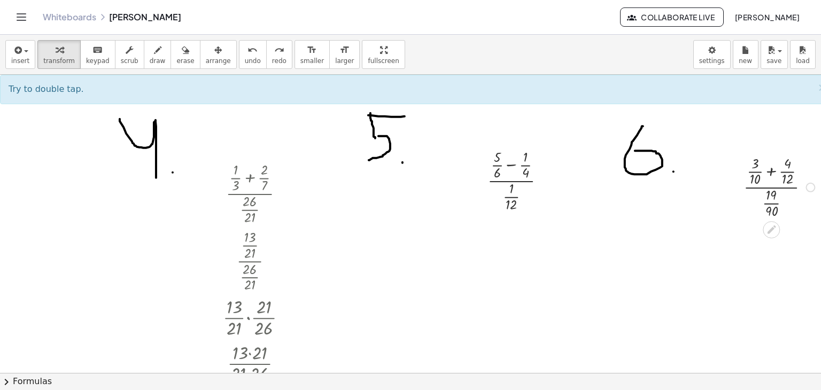
click at [776, 172] on div at bounding box center [781, 186] width 86 height 67
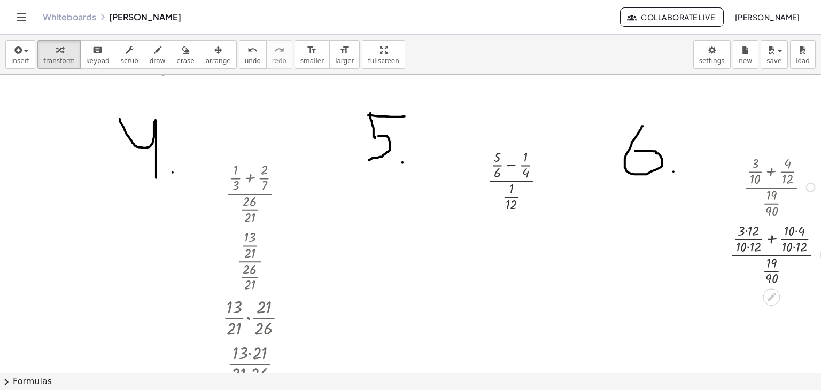
click at [748, 248] on div at bounding box center [780, 253] width 113 height 67
click at [748, 247] on div at bounding box center [780, 253] width 113 height 67
click at [747, 299] on div at bounding box center [780, 321] width 113 height 67
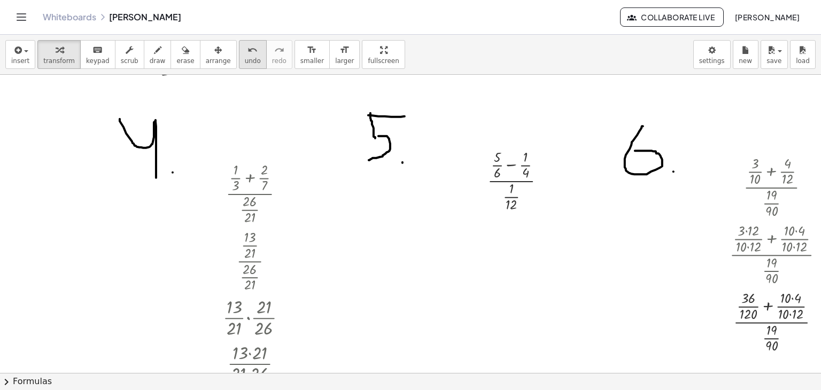
click at [239, 60] on button "undo undo" at bounding box center [253, 54] width 28 height 29
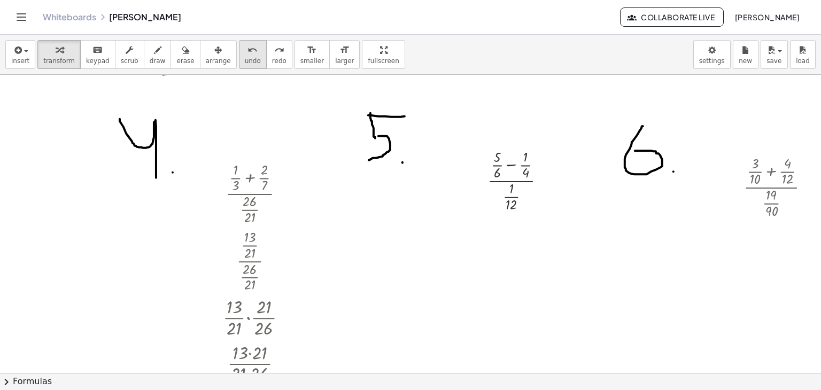
click at [245, 54] on div "undo" at bounding box center [253, 49] width 16 height 13
click at [773, 174] on div at bounding box center [781, 186] width 86 height 67
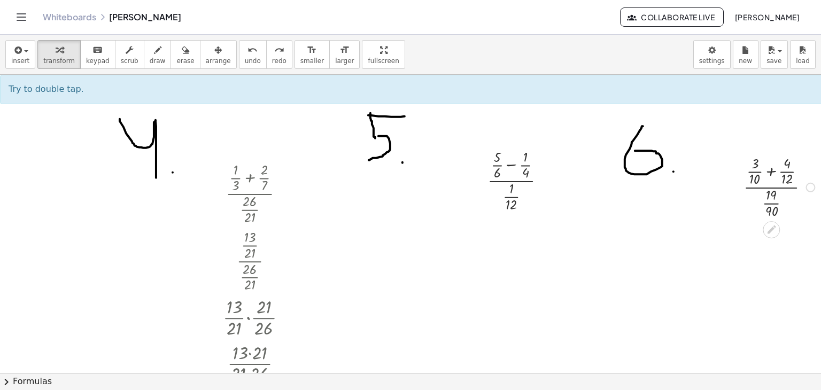
click at [773, 174] on div at bounding box center [781, 186] width 86 height 67
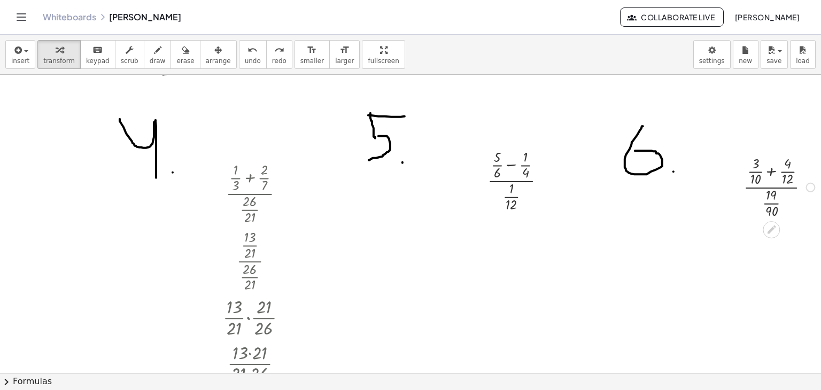
click at [773, 174] on div at bounding box center [781, 186] width 86 height 67
click at [248, 50] on icon "undo" at bounding box center [253, 50] width 10 height 13
drag, startPoint x: 755, startPoint y: 181, endPoint x: 782, endPoint y: 169, distance: 29.4
click at [782, 169] on div at bounding box center [781, 186] width 86 height 67
drag, startPoint x: 782, startPoint y: 169, endPoint x: 794, endPoint y: 167, distance: 12.4
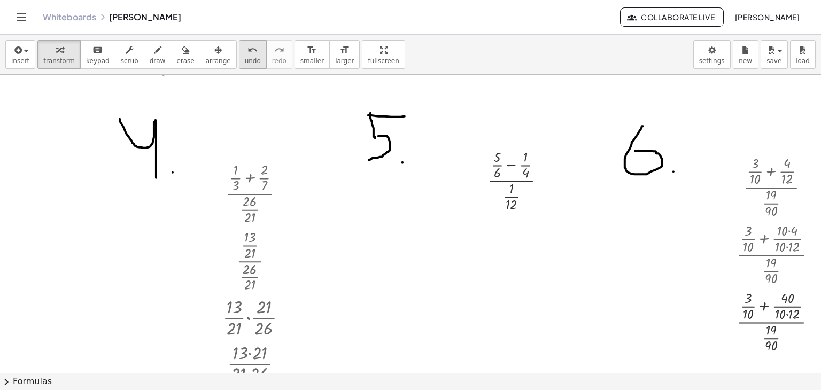
click at [245, 57] on span "undo" at bounding box center [253, 60] width 16 height 7
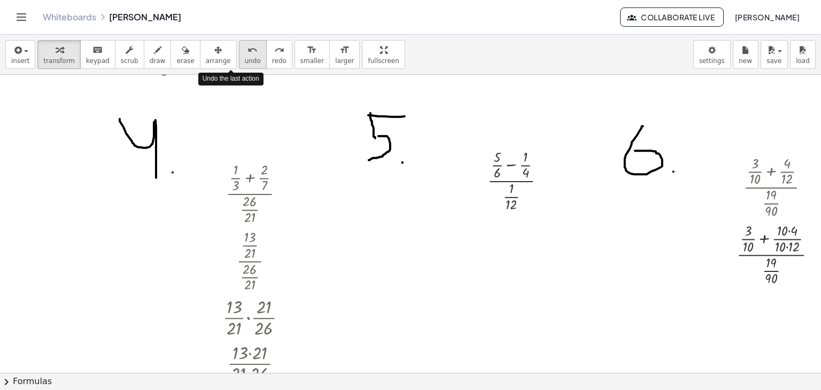
click at [245, 59] on span "undo" at bounding box center [253, 60] width 16 height 7
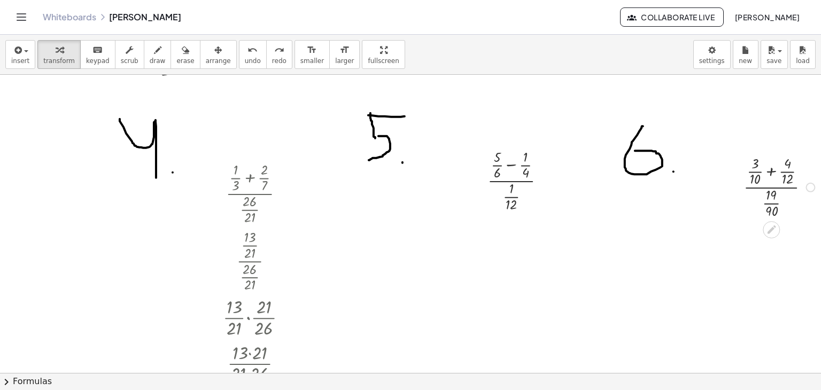
click at [776, 211] on div at bounding box center [781, 186] width 86 height 67
drag, startPoint x: 776, startPoint y: 211, endPoint x: 775, endPoint y: 202, distance: 9.2
click at [776, 210] on div at bounding box center [781, 186] width 86 height 67
click at [775, 203] on div at bounding box center [781, 186] width 86 height 67
click at [775, 202] on div at bounding box center [781, 186] width 86 height 57
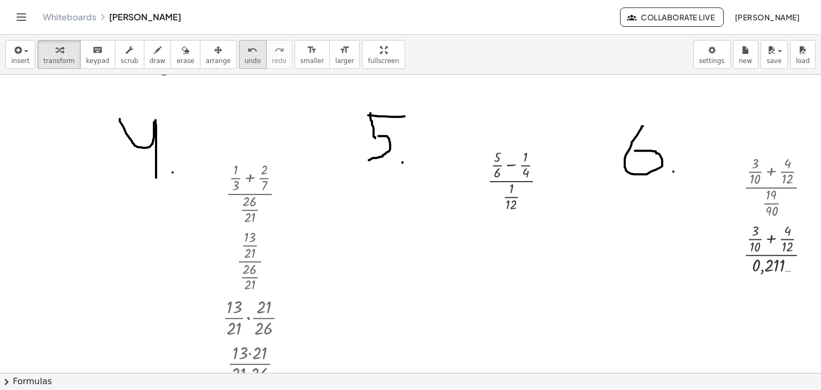
click at [245, 57] on span "undo" at bounding box center [253, 60] width 16 height 7
click at [512, 163] on div at bounding box center [521, 179] width 78 height 67
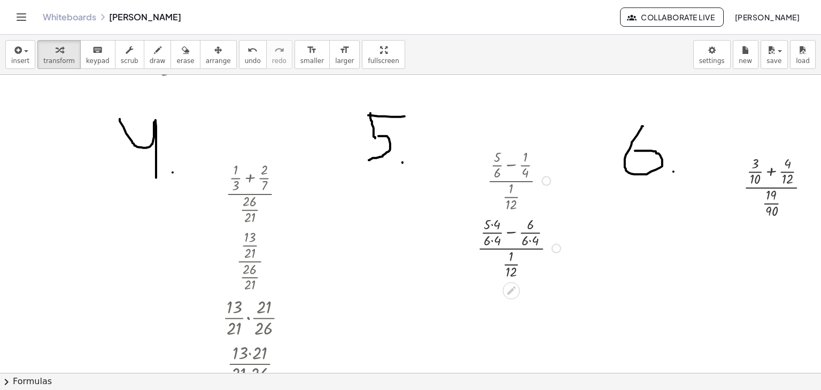
click at [515, 235] on div at bounding box center [520, 247] width 97 height 67
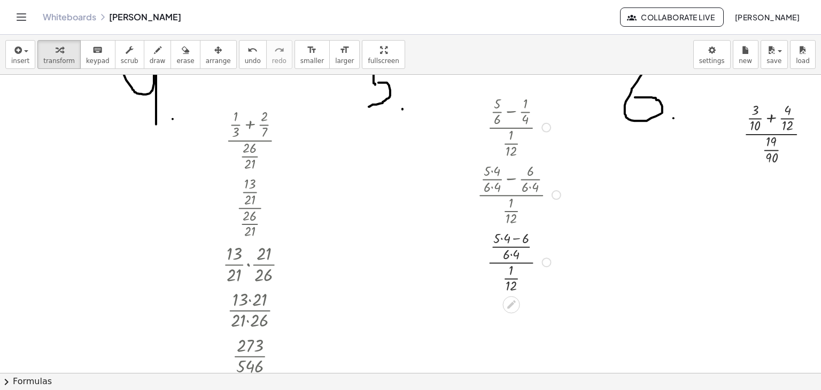
click at [515, 242] on div at bounding box center [520, 261] width 97 height 67
click at [503, 239] on div at bounding box center [520, 261] width 97 height 67
click at [512, 240] on div at bounding box center [520, 261] width 97 height 67
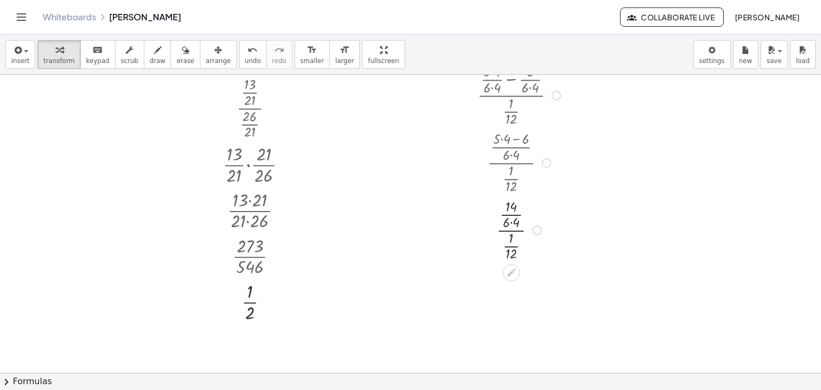
scroll to position [802, 0]
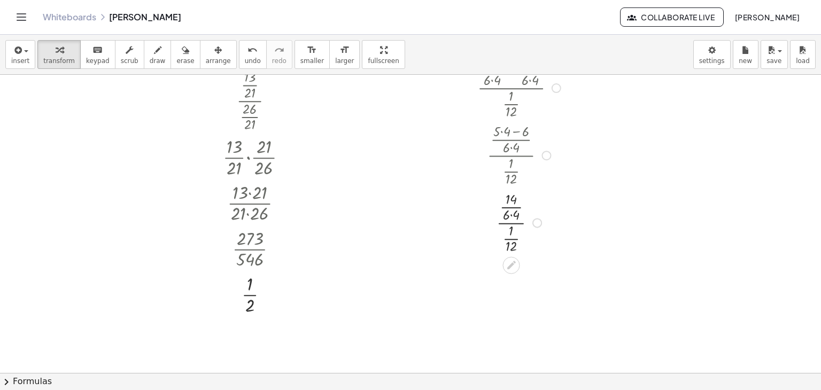
click at [509, 217] on div at bounding box center [520, 221] width 97 height 67
click at [513, 214] on div at bounding box center [520, 221] width 97 height 67
drag, startPoint x: 512, startPoint y: 308, endPoint x: 537, endPoint y: 276, distance: 40.4
click at [539, 277] on div at bounding box center [520, 289] width 97 height 67
click at [536, 276] on div at bounding box center [520, 289] width 97 height 67
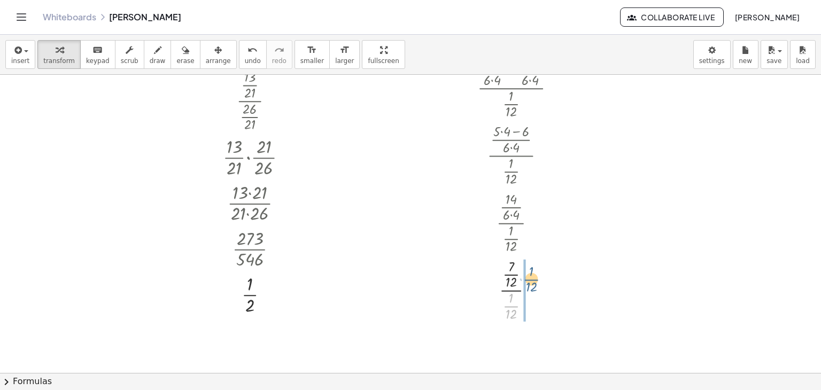
drag, startPoint x: 511, startPoint y: 309, endPoint x: 531, endPoint y: 281, distance: 34.9
click at [531, 281] on div at bounding box center [520, 289] width 97 height 67
click at [531, 281] on div at bounding box center [520, 290] width 97 height 46
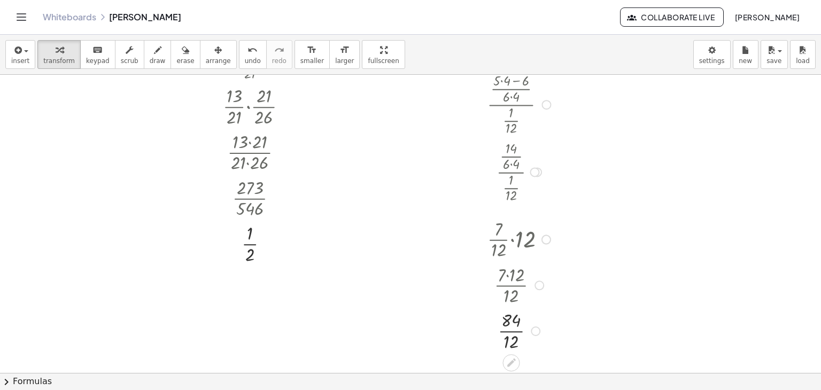
scroll to position [904, 0]
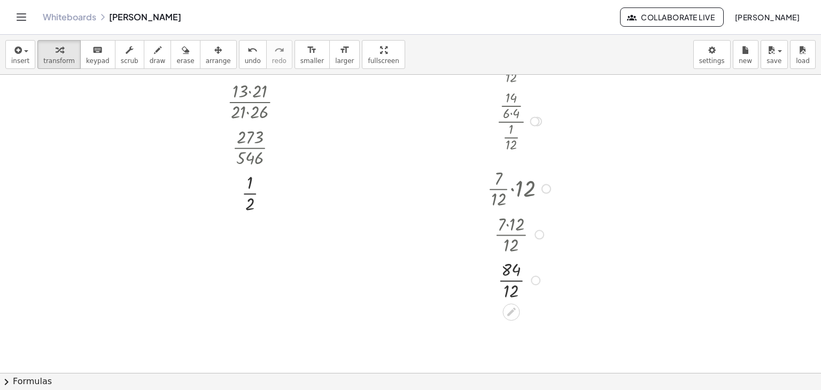
click at [519, 281] on div at bounding box center [520, 280] width 97 height 46
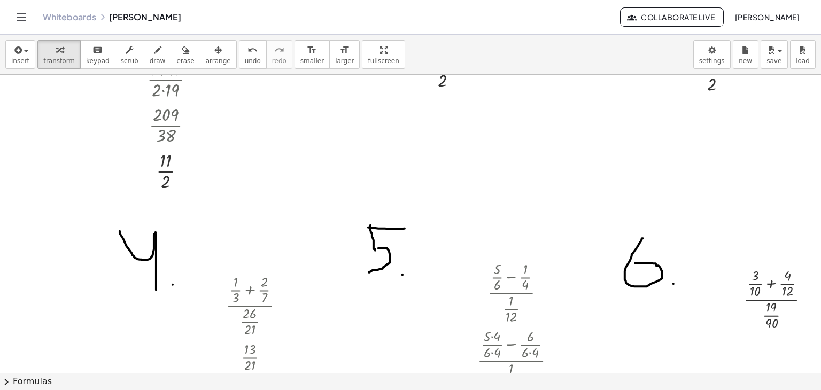
scroll to position [636, 0]
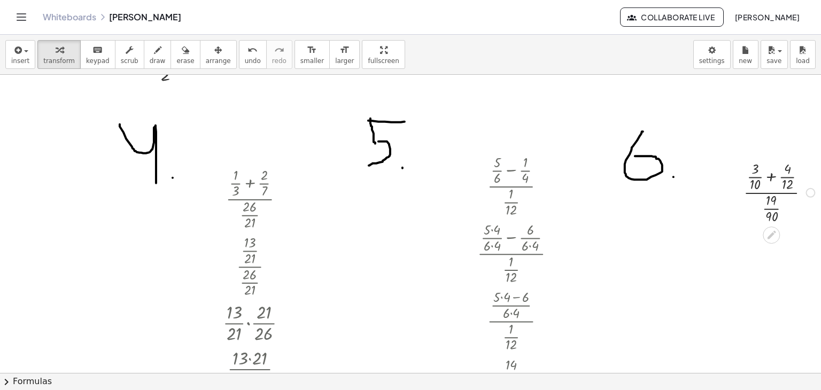
click at [770, 179] on div at bounding box center [781, 191] width 86 height 67
click at [774, 238] on div at bounding box center [780, 259] width 113 height 67
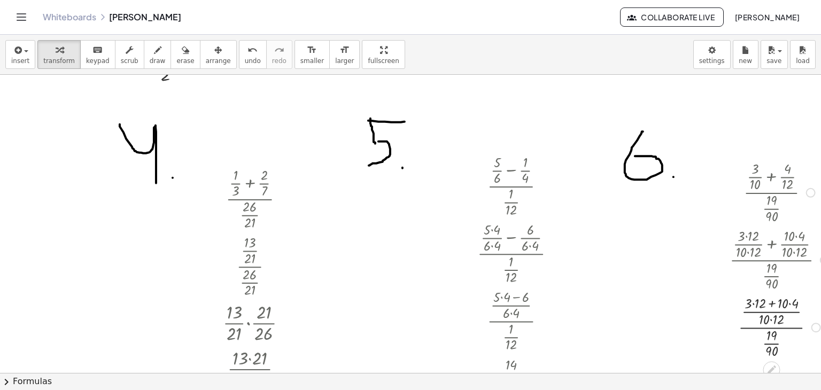
scroll to position [690, 0]
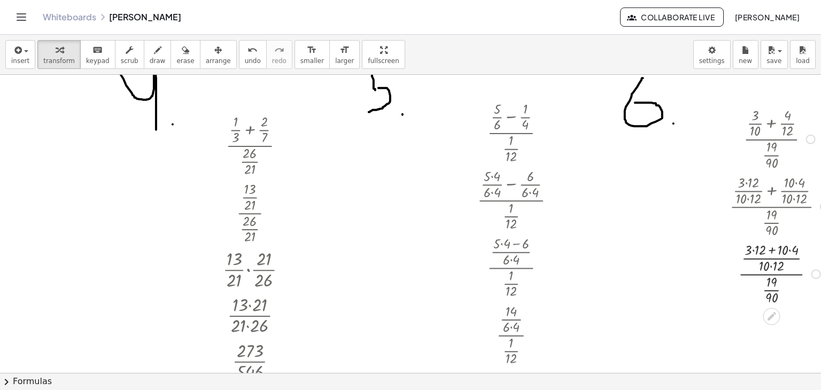
click at [775, 249] on div at bounding box center [780, 273] width 113 height 67
click at [755, 251] on div at bounding box center [780, 273] width 113 height 67
click at [782, 249] on div at bounding box center [780, 273] width 113 height 67
click at [780, 250] on div at bounding box center [780, 273] width 113 height 67
click at [785, 251] on div at bounding box center [780, 273] width 113 height 67
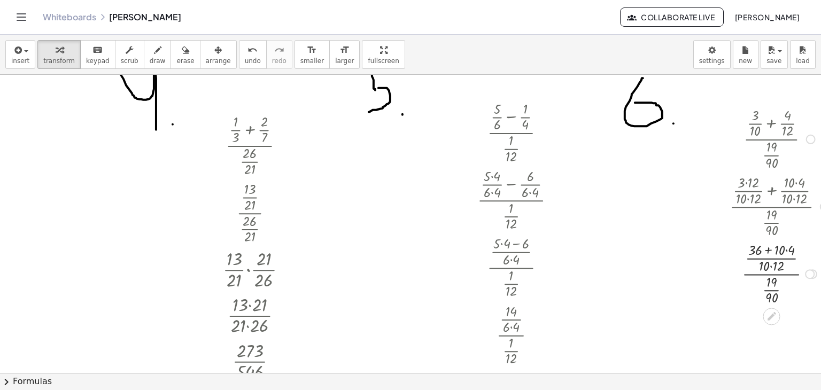
click at [787, 251] on div at bounding box center [780, 273] width 113 height 67
click at [774, 250] on div at bounding box center [780, 273] width 113 height 67
click at [772, 263] on div at bounding box center [780, 273] width 113 height 67
click at [772, 292] on div at bounding box center [780, 273] width 113 height 67
drag, startPoint x: 772, startPoint y: 292, endPoint x: 778, endPoint y: 281, distance: 12.9
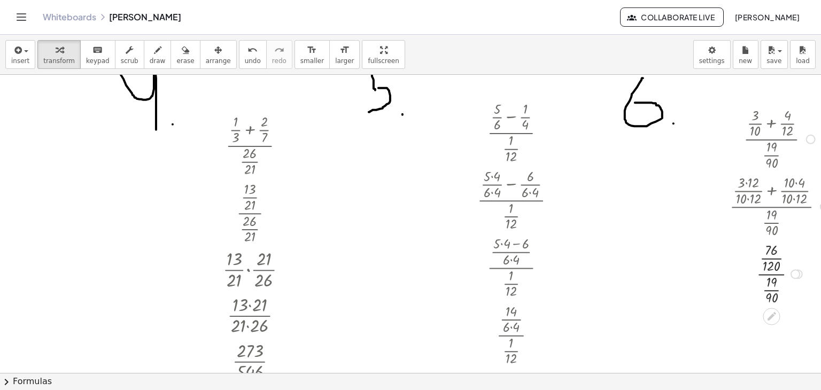
click at [775, 285] on div at bounding box center [780, 273] width 113 height 67
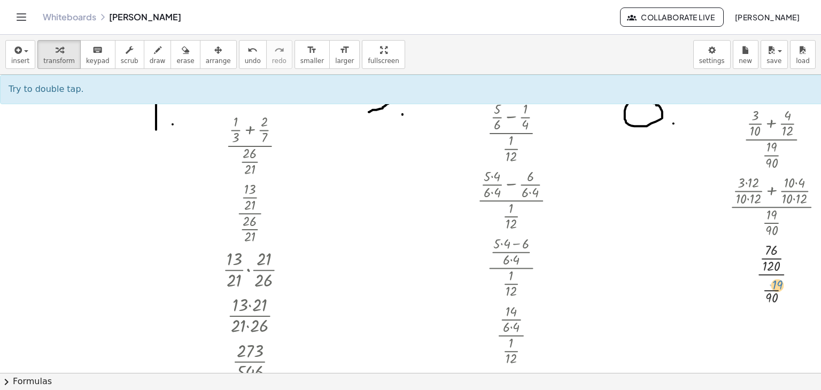
drag, startPoint x: 778, startPoint y: 281, endPoint x: 783, endPoint y: 289, distance: 9.8
click at [783, 289] on div at bounding box center [780, 273] width 113 height 67
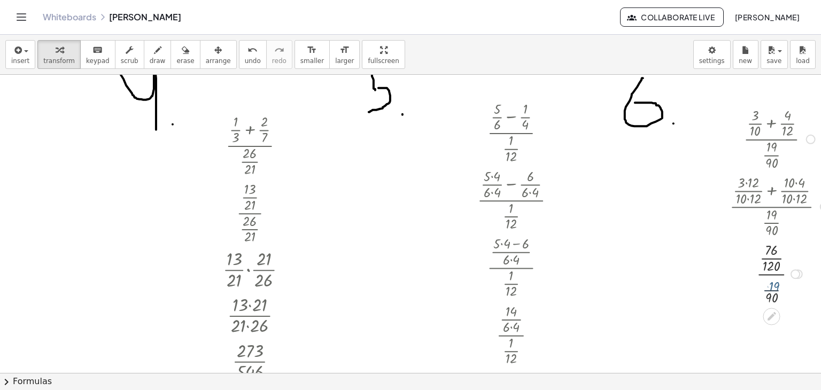
click at [781, 289] on div at bounding box center [780, 273] width 113 height 67
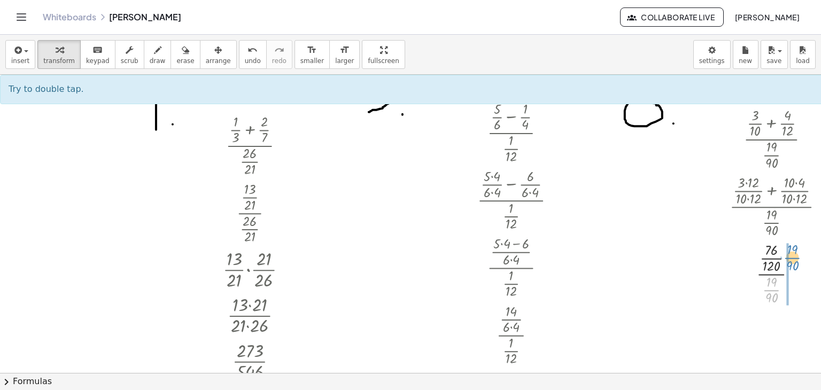
drag, startPoint x: 772, startPoint y: 291, endPoint x: 793, endPoint y: 258, distance: 39.6
click at [793, 258] on div at bounding box center [780, 273] width 113 height 67
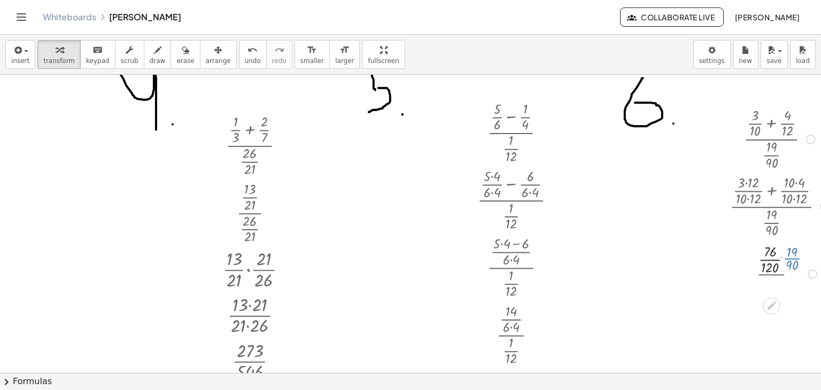
click at [793, 258] on div at bounding box center [780, 273] width 113 height 46
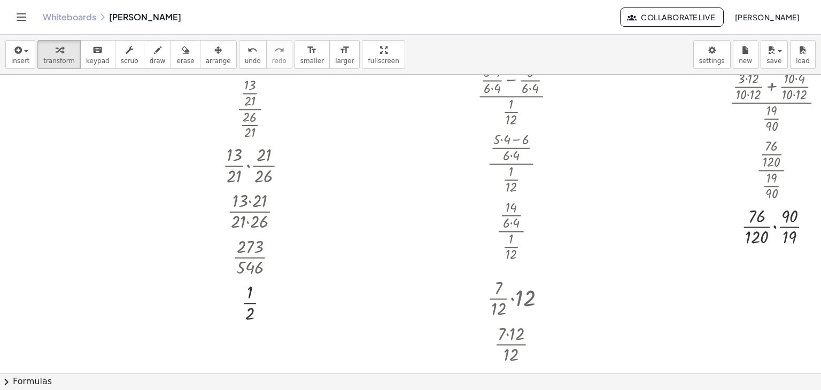
scroll to position [797, 0]
click at [776, 226] on div at bounding box center [780, 223] width 113 height 46
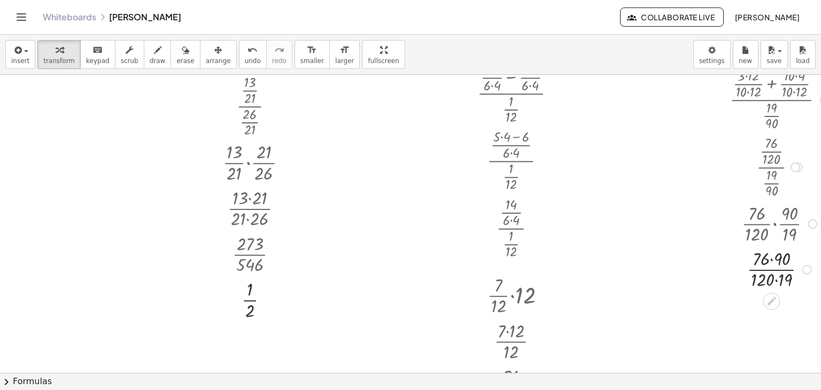
click at [776, 280] on div at bounding box center [780, 269] width 113 height 46
click at [772, 258] on div at bounding box center [780, 269] width 113 height 46
click at [774, 267] on div at bounding box center [780, 272] width 113 height 46
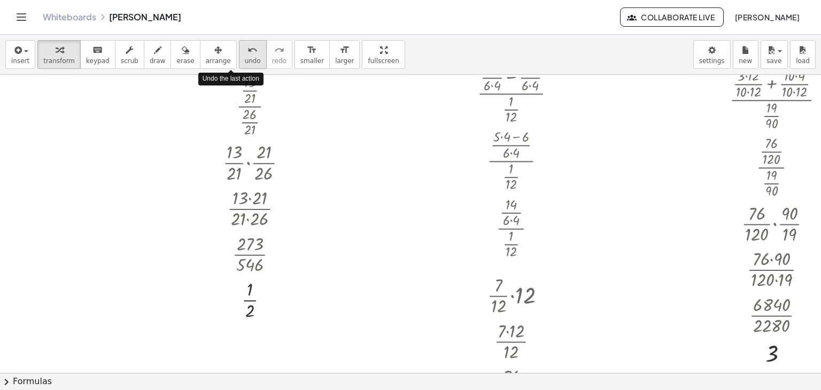
click at [245, 62] on span "undo" at bounding box center [253, 60] width 16 height 7
click at [245, 63] on span "undo" at bounding box center [253, 60] width 16 height 7
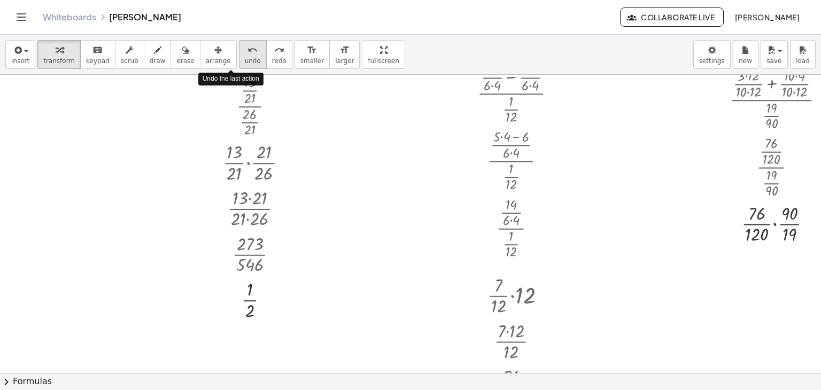
click at [245, 63] on span "undo" at bounding box center [253, 60] width 16 height 7
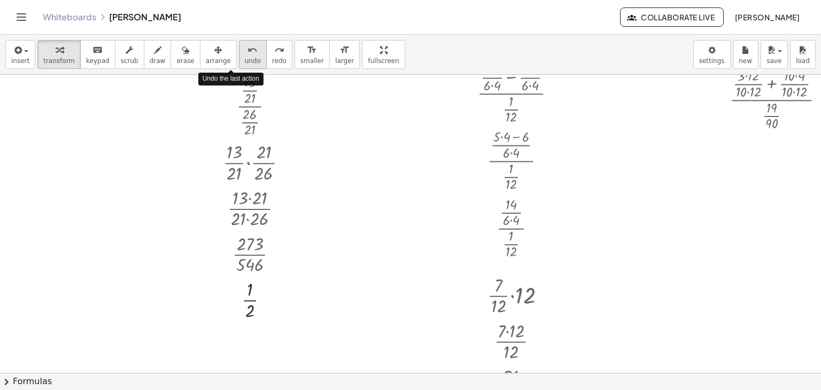
click at [245, 63] on span "undo" at bounding box center [253, 60] width 16 height 7
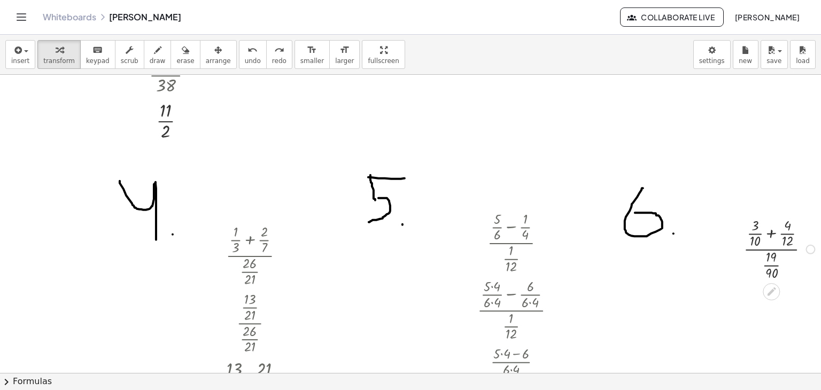
scroll to position [636, 0]
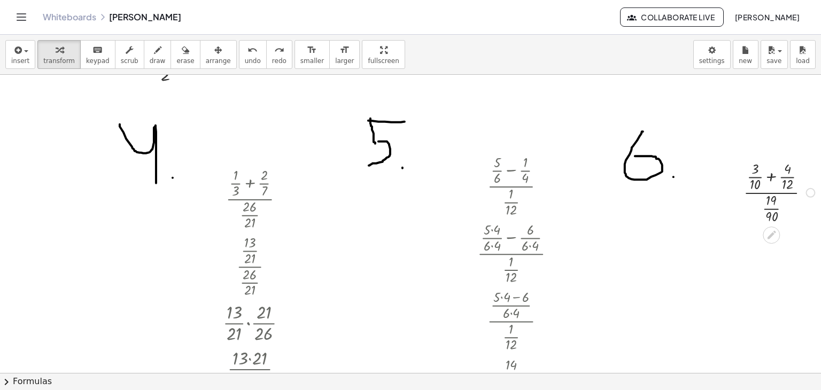
click at [771, 178] on div at bounding box center [781, 191] width 86 height 67
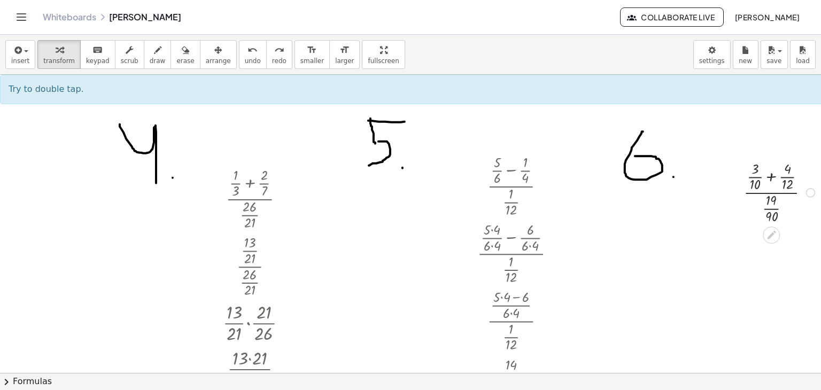
click at [773, 178] on div at bounding box center [781, 191] width 86 height 67
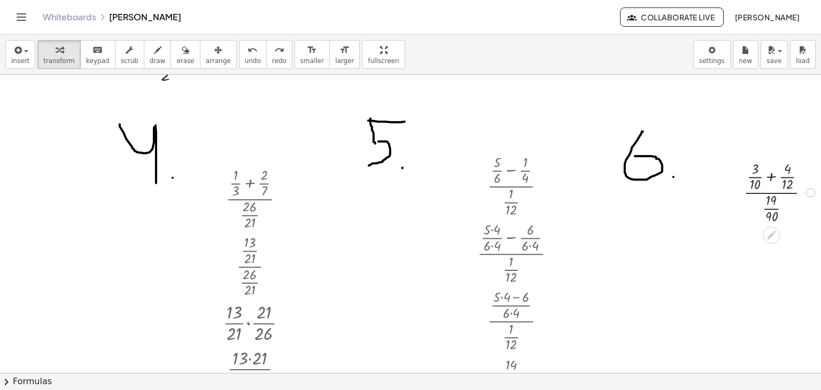
click at [773, 178] on div at bounding box center [781, 191] width 86 height 67
click at [747, 238] on div at bounding box center [780, 259] width 113 height 67
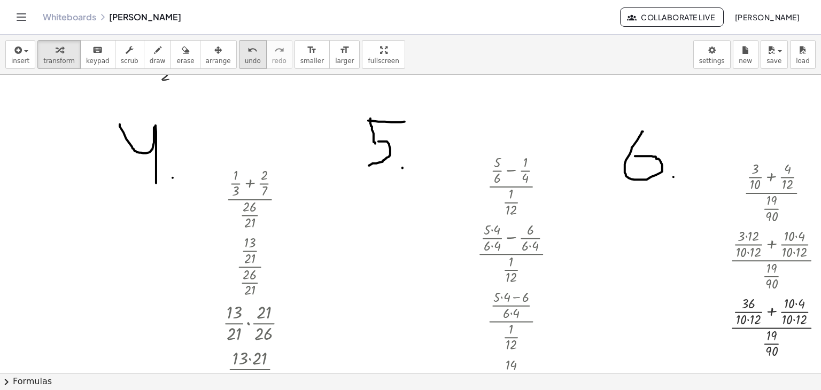
click at [240, 55] on button "undo undo" at bounding box center [253, 54] width 28 height 29
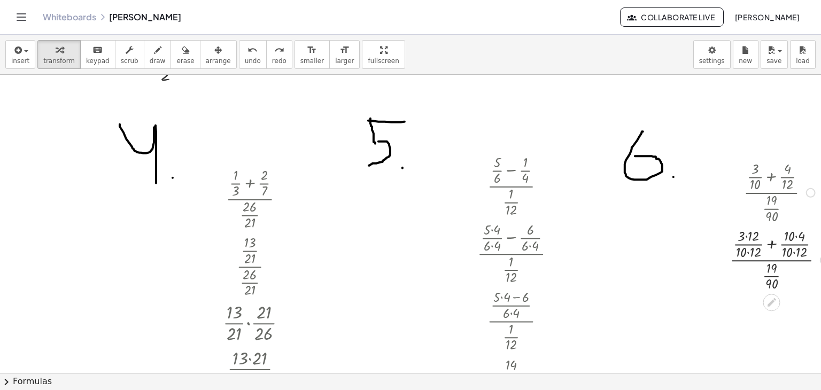
click at [771, 242] on div at bounding box center [780, 259] width 113 height 67
click at [774, 320] on div at bounding box center [780, 326] width 113 height 67
click at [772, 306] on div at bounding box center [780, 326] width 113 height 67
click at [754, 305] on div at bounding box center [780, 326] width 113 height 67
click at [768, 302] on div at bounding box center [780, 326] width 113 height 67
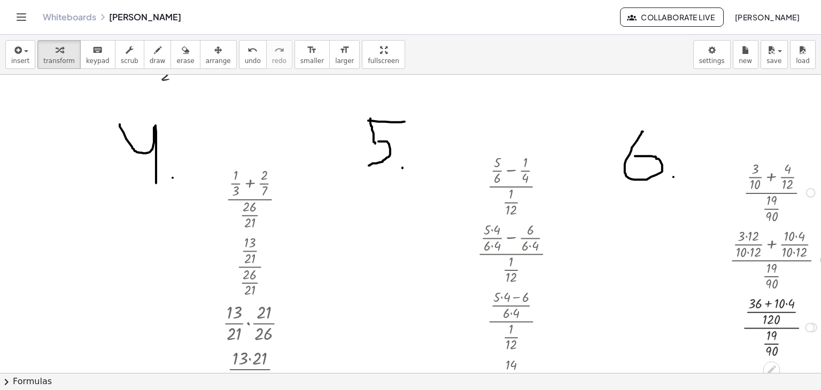
click at [768, 304] on div at bounding box center [780, 326] width 113 height 67
click at [785, 305] on div at bounding box center [780, 326] width 113 height 67
click at [786, 303] on div at bounding box center [780, 326] width 113 height 67
click at [774, 305] on div at bounding box center [780, 326] width 113 height 67
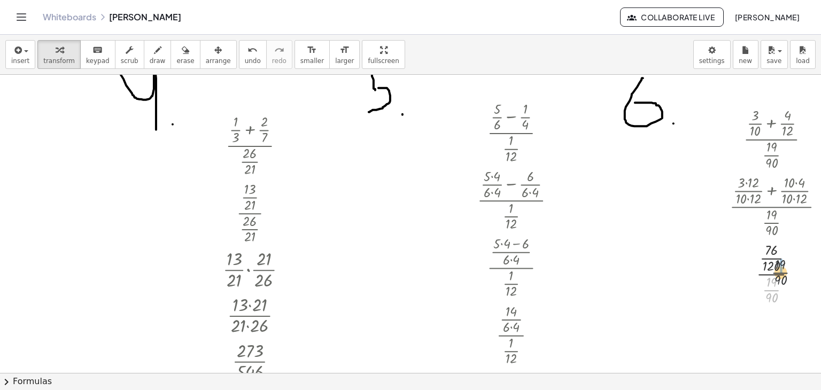
drag, startPoint x: 774, startPoint y: 292, endPoint x: 783, endPoint y: 266, distance: 27.9
click at [788, 259] on div at bounding box center [780, 273] width 113 height 46
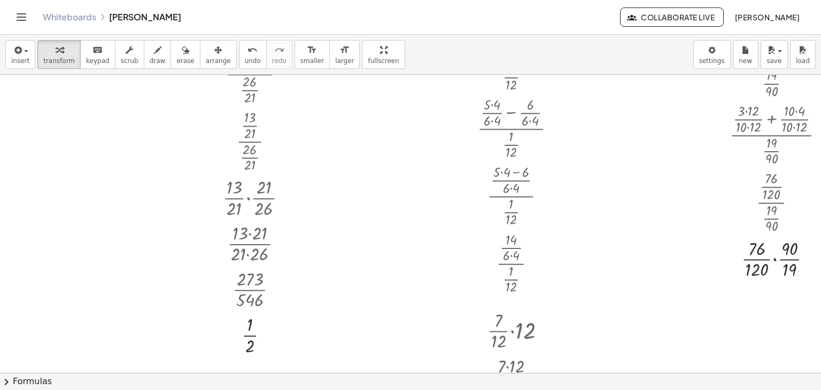
scroll to position [743, 0]
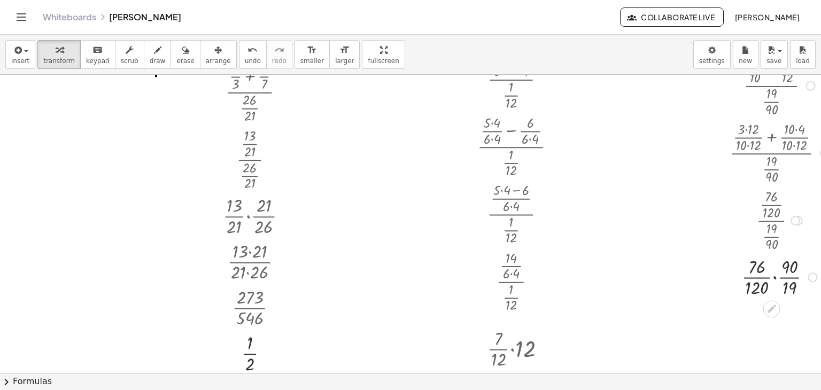
click at [785, 276] on div at bounding box center [780, 276] width 113 height 46
click at [240, 57] on button "undo undo" at bounding box center [253, 54] width 28 height 29
click at [771, 222] on div at bounding box center [780, 219] width 113 height 67
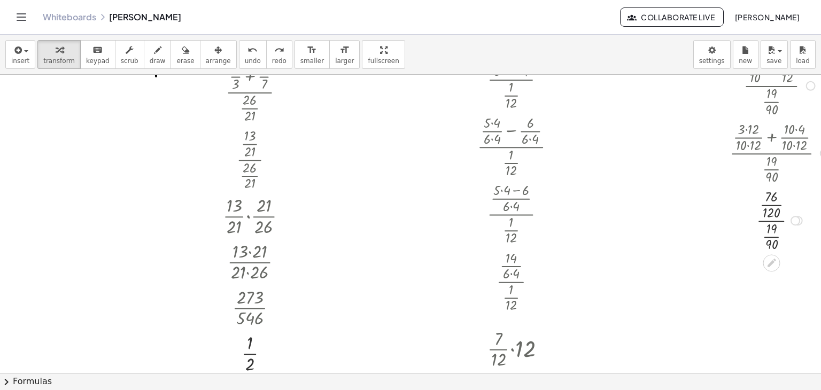
click at [774, 219] on div at bounding box center [780, 219] width 113 height 67
drag, startPoint x: 772, startPoint y: 238, endPoint x: 789, endPoint y: 221, distance: 24.2
click at [789, 221] on div at bounding box center [780, 219] width 113 height 67
click at [791, 212] on div at bounding box center [780, 220] width 113 height 46
click at [776, 280] on div at bounding box center [780, 276] width 113 height 46
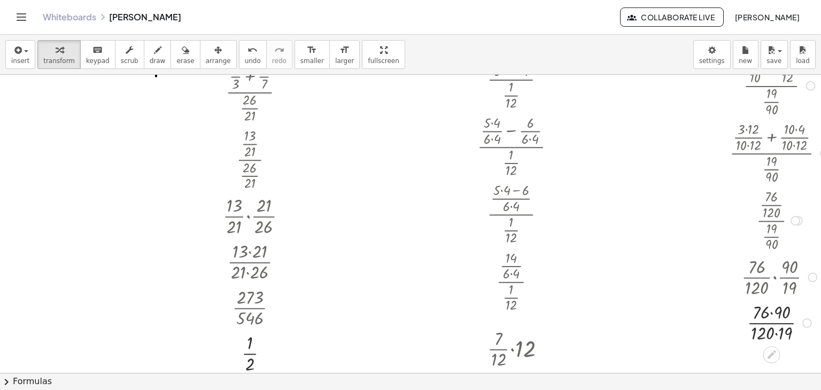
click at [778, 325] on div at bounding box center [780, 322] width 113 height 46
click at [762, 313] on div at bounding box center [780, 322] width 113 height 46
drag, startPoint x: 762, startPoint y: 313, endPoint x: 788, endPoint y: 331, distance: 30.7
click at [788, 331] on div at bounding box center [780, 322] width 113 height 46
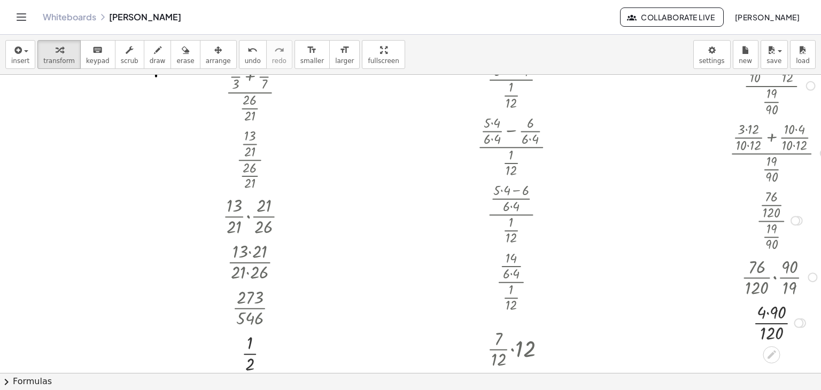
click at [774, 323] on div at bounding box center [780, 322] width 113 height 46
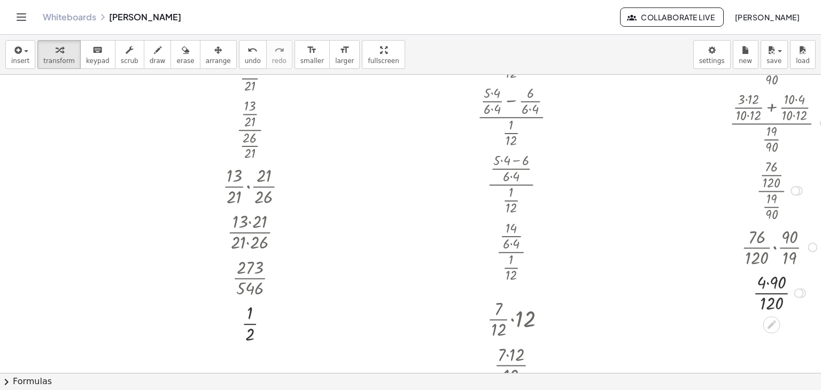
scroll to position [797, 0]
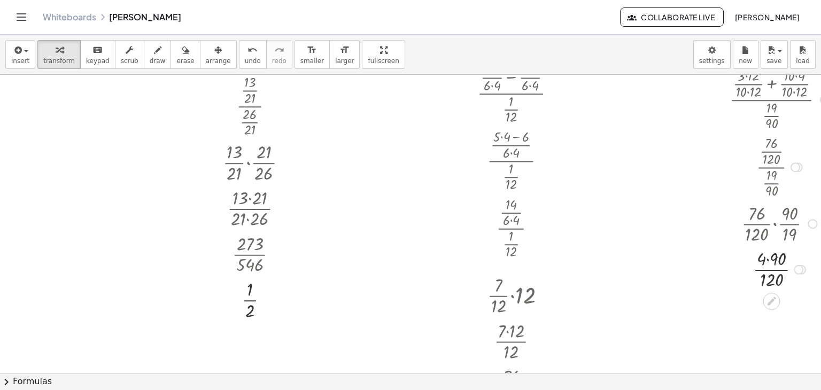
click at [767, 257] on div at bounding box center [780, 269] width 113 height 46
click at [775, 271] on div at bounding box center [781, 269] width 116 height 46
click at [782, 315] on div at bounding box center [780, 315] width 113 height 46
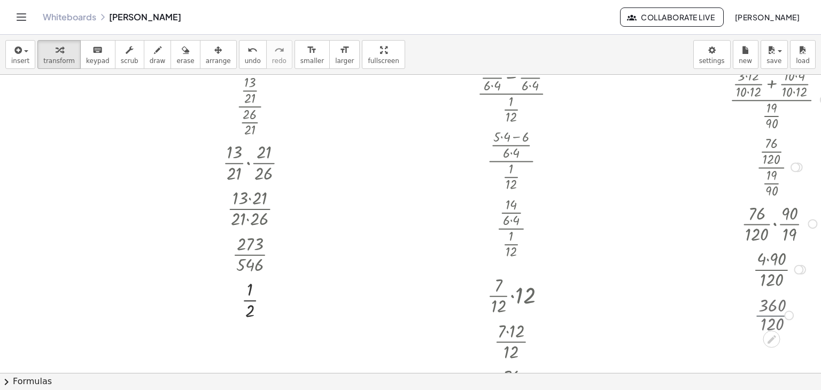
click at [782, 315] on div at bounding box center [780, 314] width 113 height 30
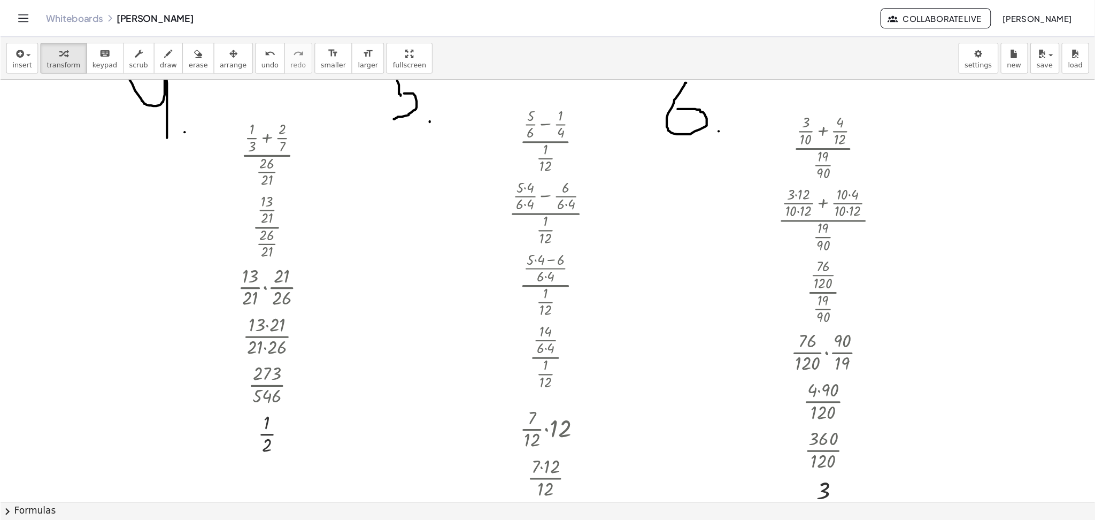
scroll to position [690, 0]
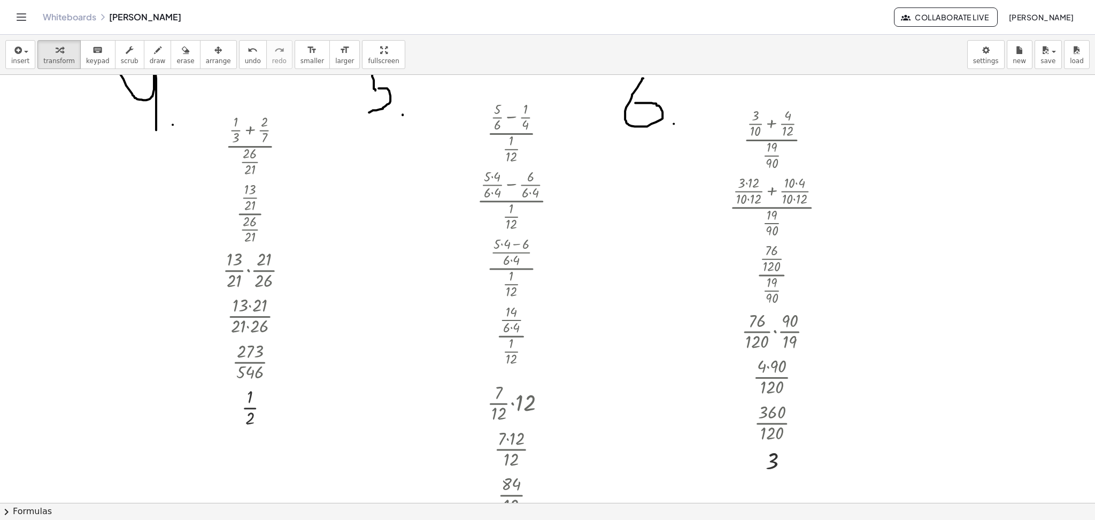
drag, startPoint x: 779, startPoint y: 1, endPoint x: 855, endPoint y: 265, distance: 274.8
click at [245, 59] on span "undo" at bounding box center [253, 60] width 16 height 7
click at [248, 54] on icon "undo" at bounding box center [253, 50] width 10 height 13
click at [248, 47] on icon "undo" at bounding box center [253, 50] width 10 height 13
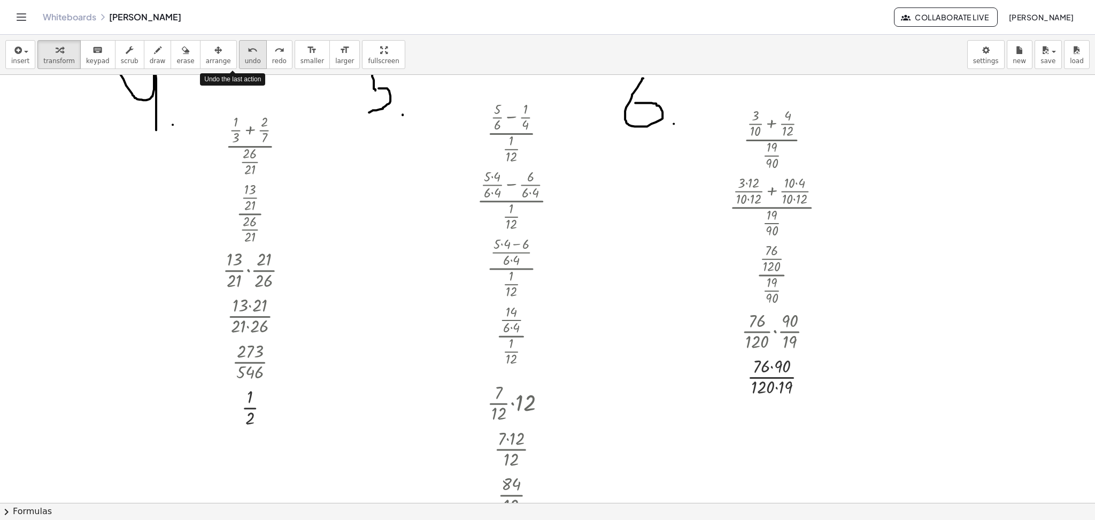
click at [241, 48] on button "undo undo" at bounding box center [253, 54] width 28 height 29
click at [248, 53] on icon "undo" at bounding box center [253, 50] width 10 height 13
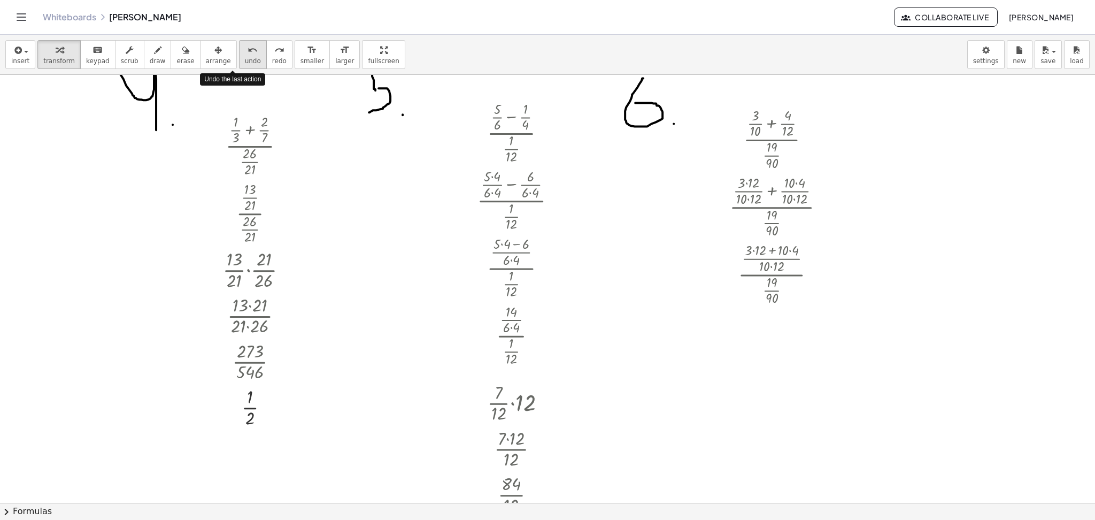
click at [248, 53] on icon "undo" at bounding box center [253, 50] width 10 height 13
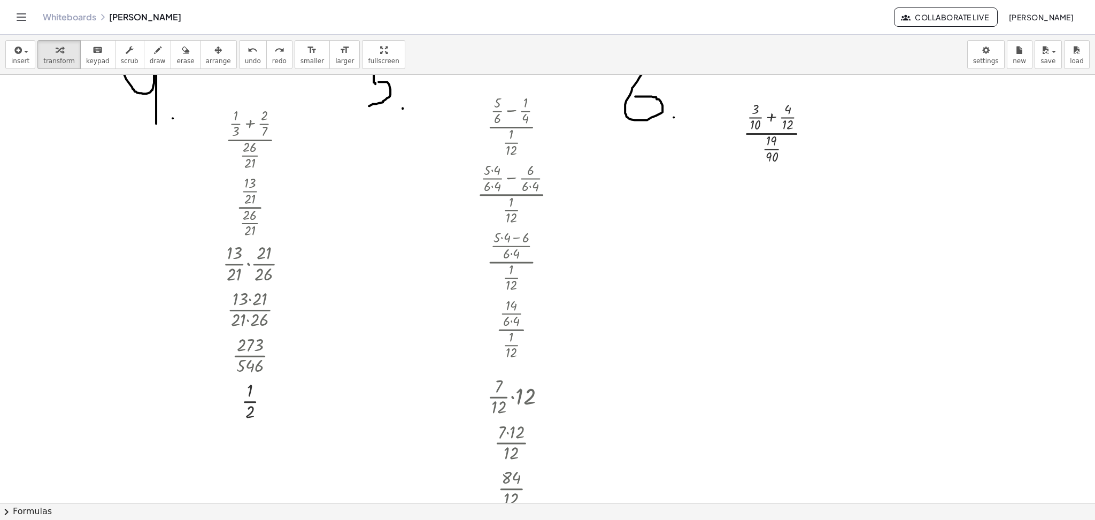
scroll to position [766, 0]
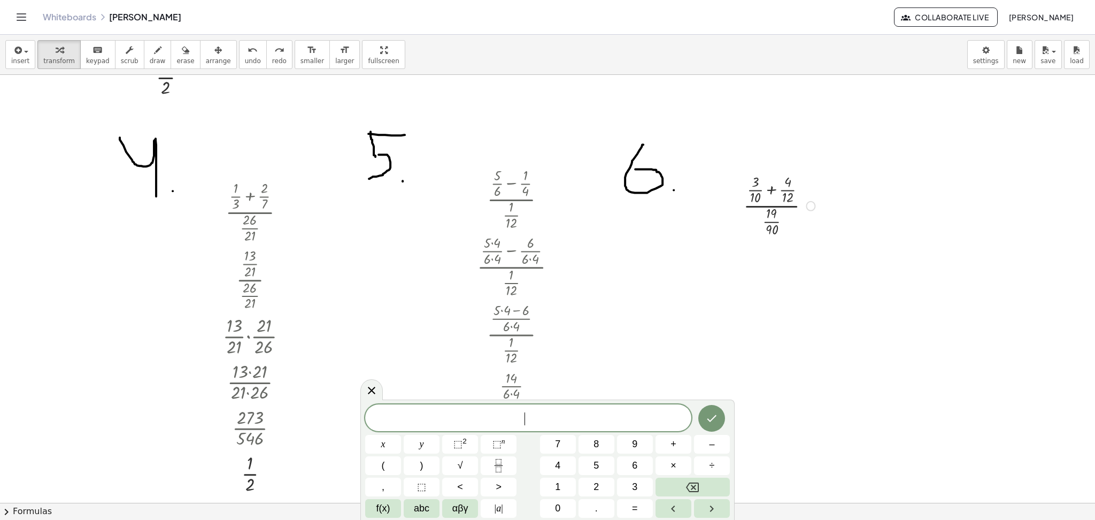
scroll to position [695, 0]
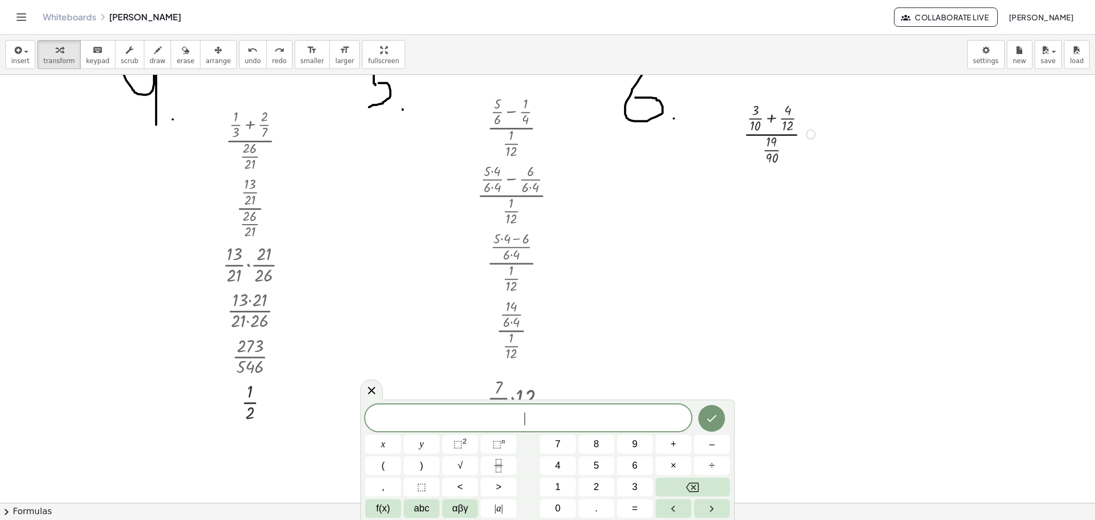
click at [777, 134] on div at bounding box center [781, 132] width 86 height 67
click at [770, 120] on div at bounding box center [781, 132] width 86 height 67
click at [781, 200] on div at bounding box center [780, 200] width 113 height 67
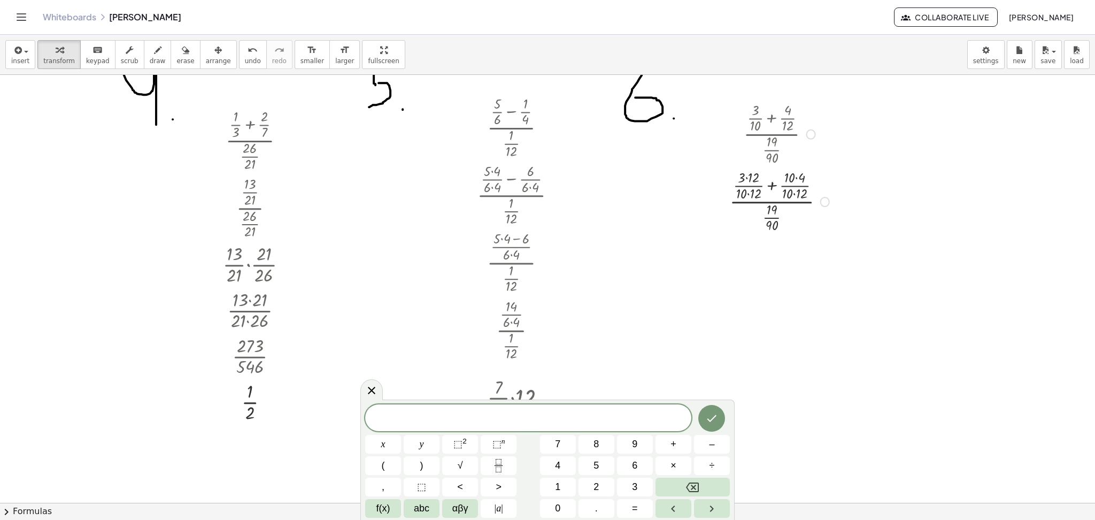
click at [745, 180] on div at bounding box center [780, 200] width 113 height 67
click at [798, 180] on div at bounding box center [780, 200] width 113 height 67
click at [746, 246] on div at bounding box center [780, 267] width 113 height 67
click at [777, 270] on div at bounding box center [780, 267] width 113 height 67
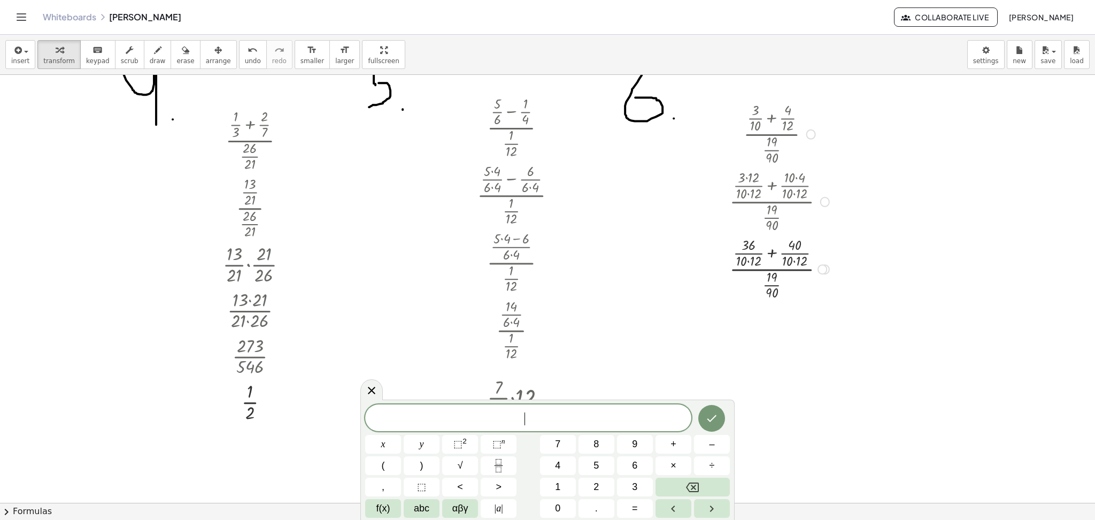
click at [776, 252] on div at bounding box center [780, 267] width 113 height 67
click at [770, 327] on div at bounding box center [780, 335] width 113 height 67
click at [774, 390] on div at bounding box center [780, 402] width 113 height 67
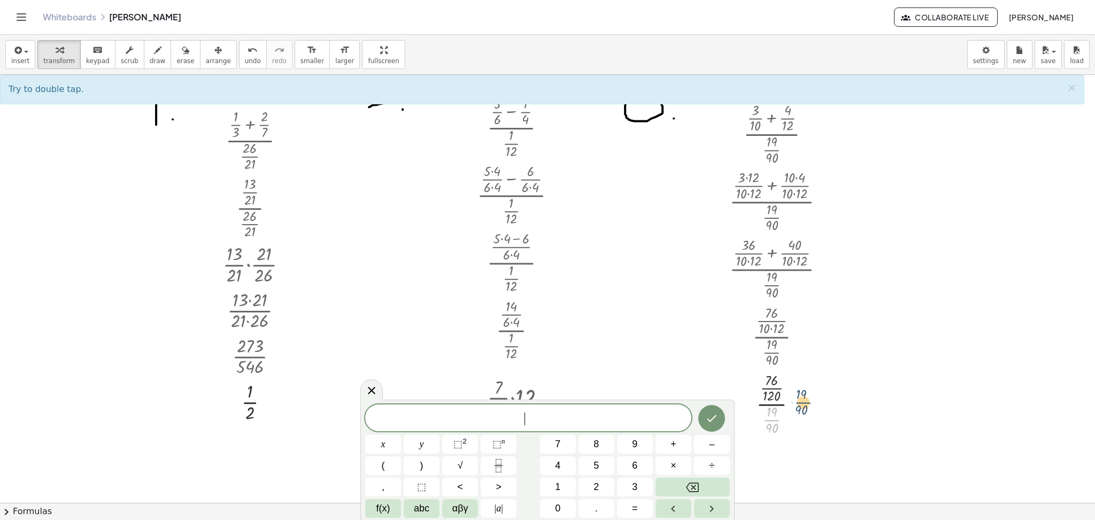
drag, startPoint x: 774, startPoint y: 417, endPoint x: 806, endPoint y: 398, distance: 37.0
click at [806, 390] on div at bounding box center [780, 402] width 113 height 67
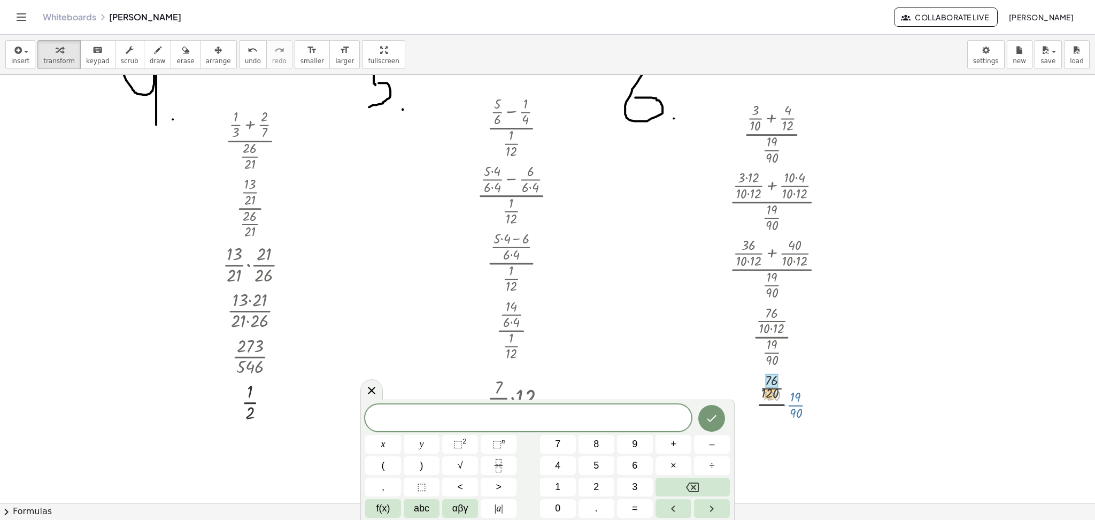
click at [799, 388] on div at bounding box center [780, 402] width 113 height 67
click at [779, 390] on div at bounding box center [780, 402] width 113 height 67
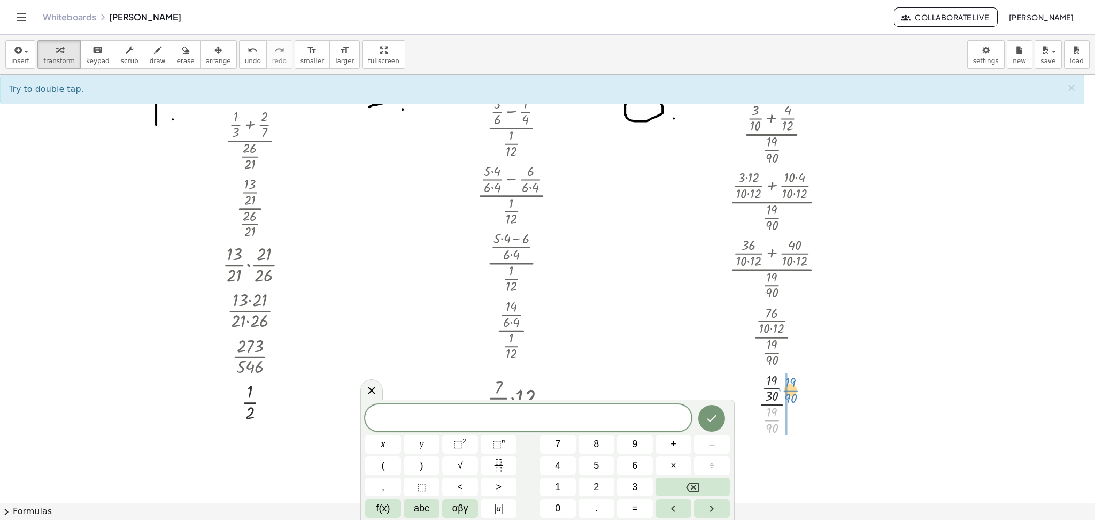
drag, startPoint x: 784, startPoint y: 419, endPoint x: 803, endPoint y: 389, distance: 35.6
click at [803, 389] on div at bounding box center [780, 402] width 113 height 67
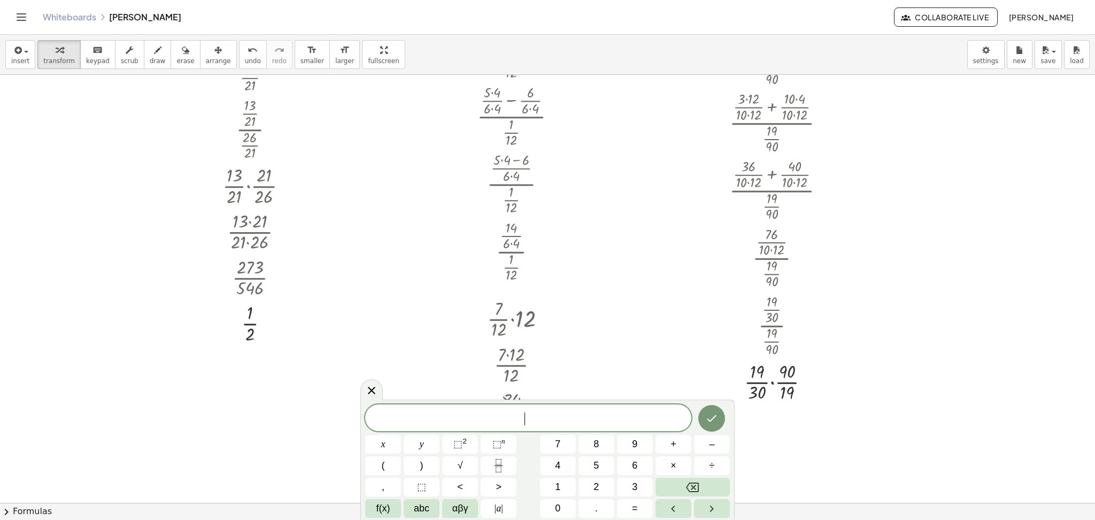
scroll to position [837, 0]
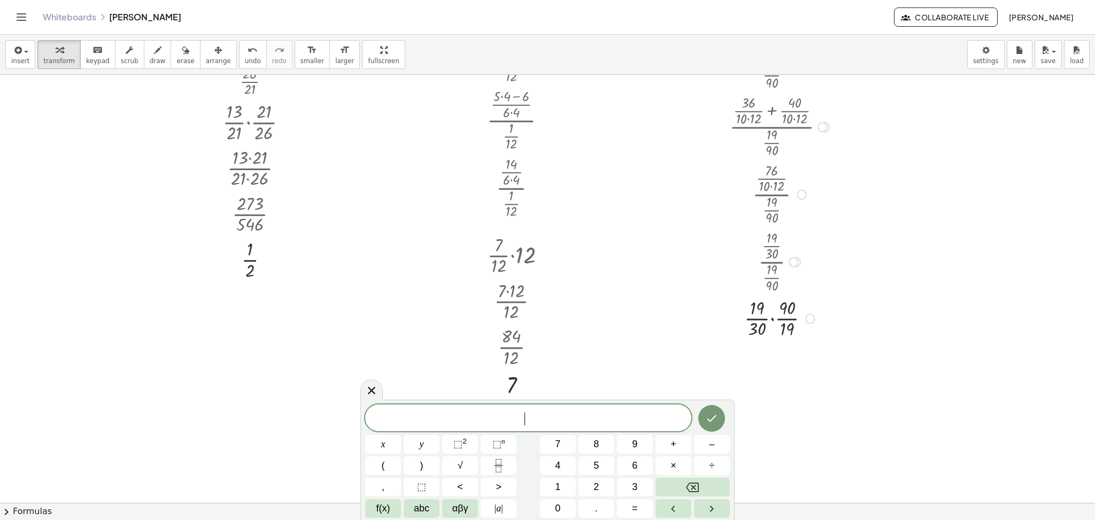
click at [763, 318] on div at bounding box center [780, 318] width 113 height 46
click at [242, 61] on button "undo undo" at bounding box center [253, 54] width 28 height 29
click at [775, 317] on div at bounding box center [780, 318] width 113 height 46
click at [777, 367] on div at bounding box center [780, 364] width 113 height 46
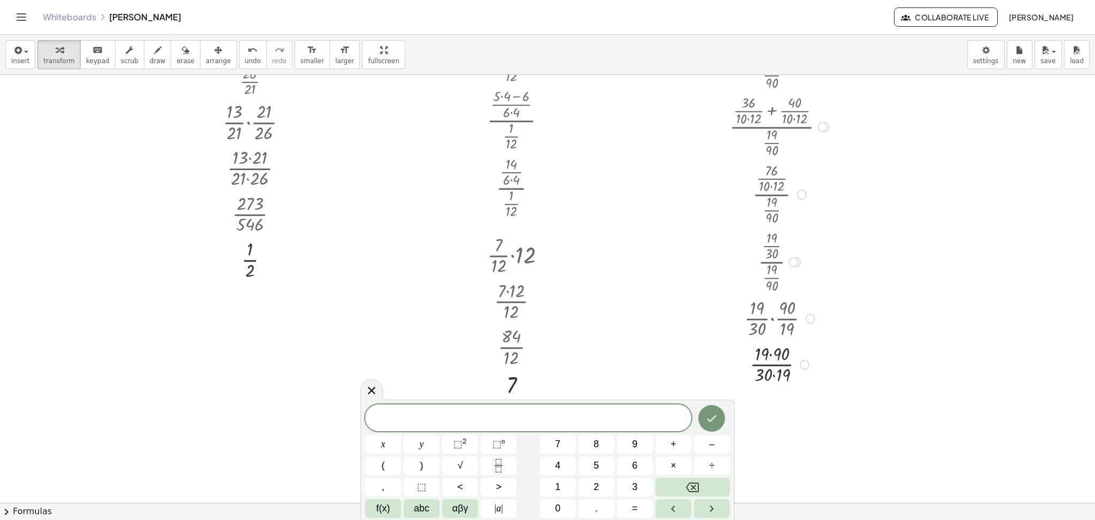
click at [777, 367] on div at bounding box center [780, 364] width 113 height 46
click at [769, 355] on div at bounding box center [780, 364] width 113 height 46
click at [775, 390] on div at bounding box center [780, 409] width 113 height 46
click at [774, 390] on div at bounding box center [781, 409] width 136 height 46
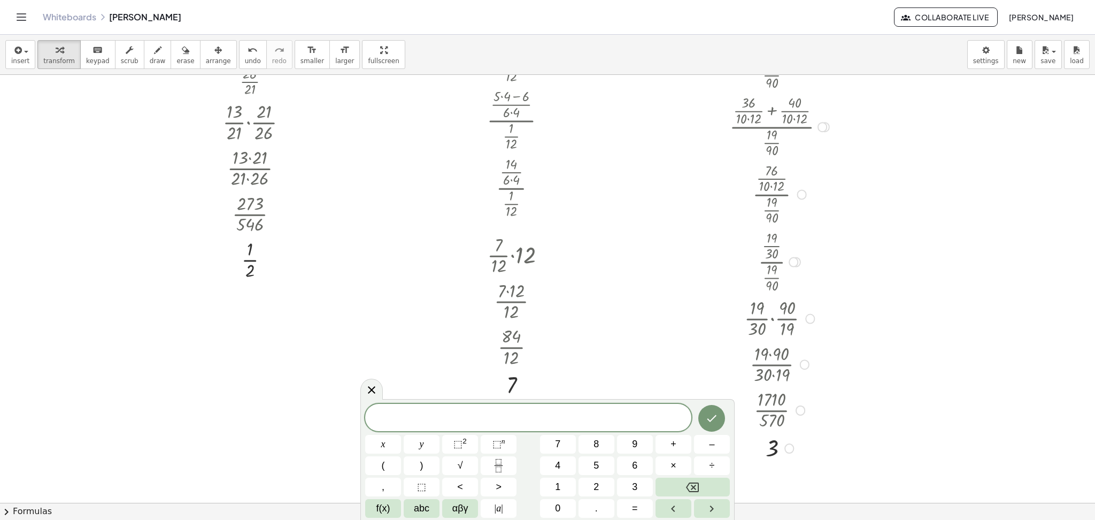
click at [774, 390] on div at bounding box center [781, 409] width 136 height 46
click at [777, 390] on div at bounding box center [780, 447] width 113 height 30
click at [776, 390] on div at bounding box center [780, 447] width 113 height 30
click at [366, 387] on icon at bounding box center [371, 389] width 13 height 13
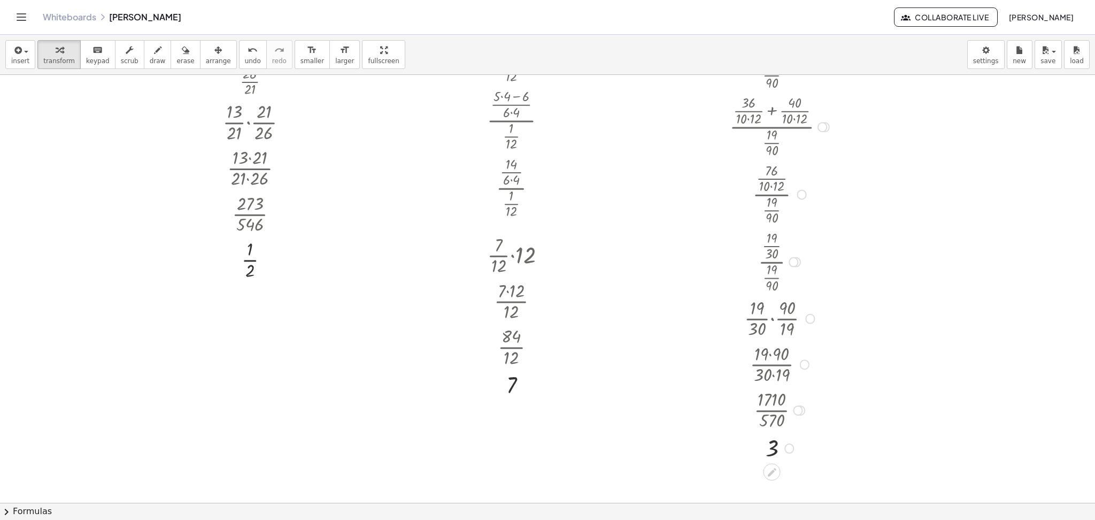
click at [775, 390] on div at bounding box center [780, 447] width 113 height 30
click at [774, 390] on div at bounding box center [780, 447] width 113 height 30
click at [775, 390] on div at bounding box center [771, 472] width 17 height 17
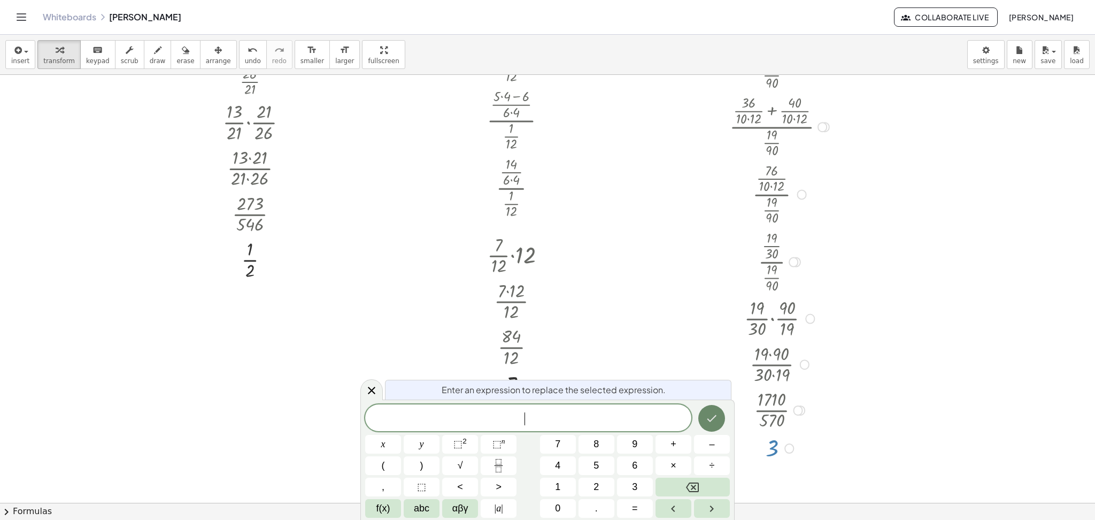
click at [723, 390] on button "Done" at bounding box center [711, 418] width 27 height 27
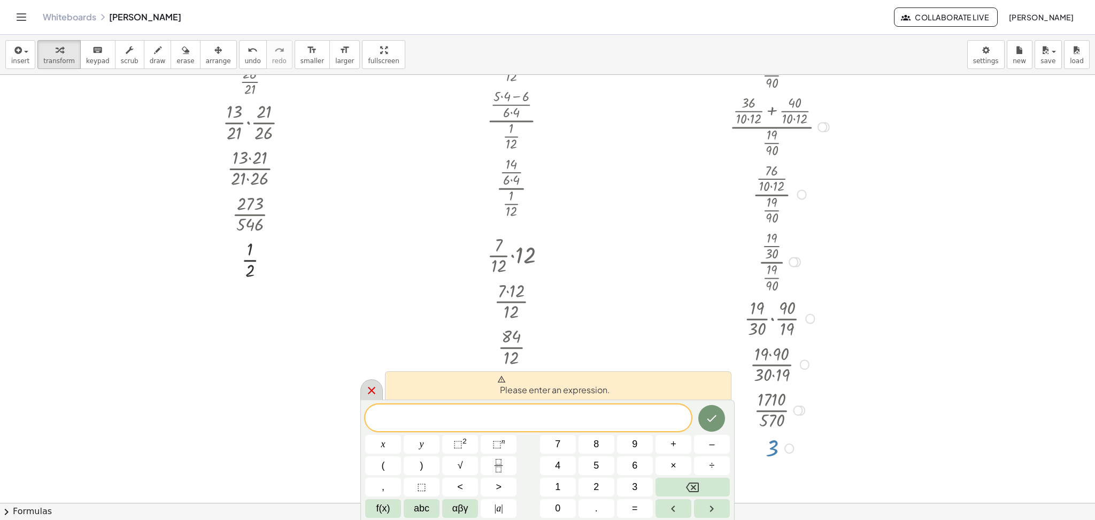
click at [379, 387] on div at bounding box center [371, 389] width 22 height 21
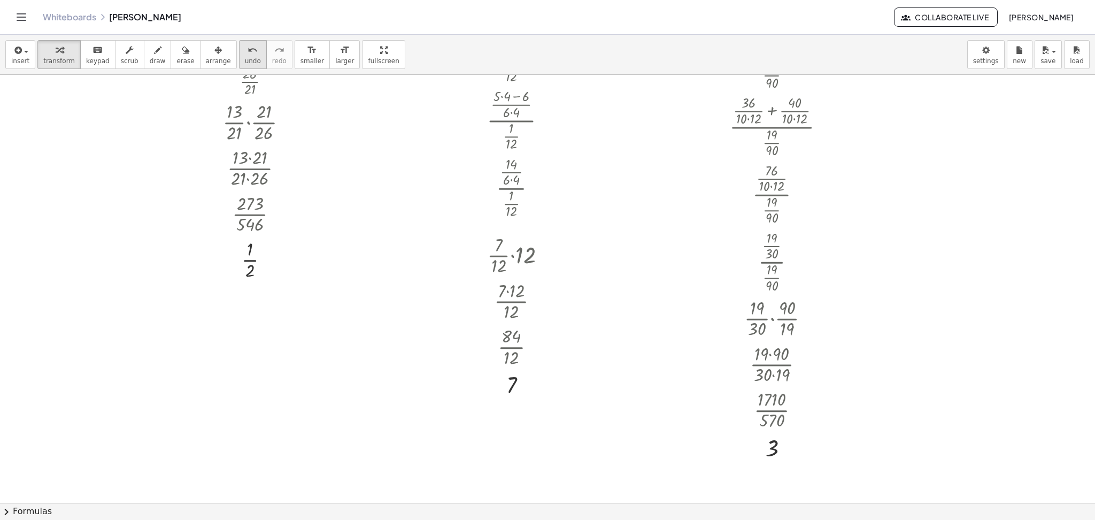
click at [245, 54] on div "undo" at bounding box center [253, 49] width 16 height 13
click at [785, 329] on div at bounding box center [781, 318] width 125 height 46
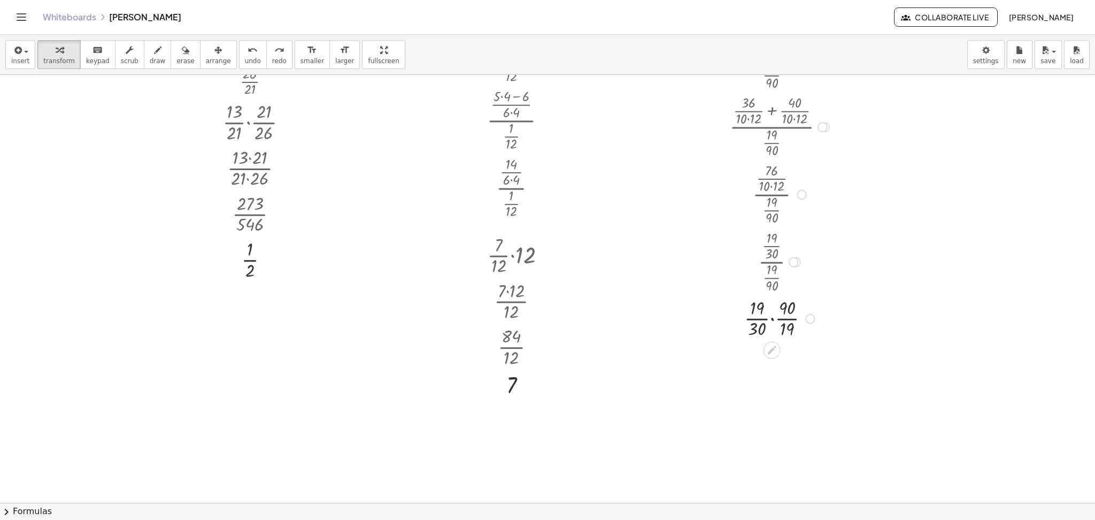
click at [755, 313] on div at bounding box center [781, 318] width 125 height 46
click at [755, 312] on div at bounding box center [781, 318] width 125 height 46
drag, startPoint x: 787, startPoint y: 327, endPoint x: 764, endPoint y: 318, distance: 24.7
click at [764, 318] on div at bounding box center [781, 318] width 125 height 46
drag, startPoint x: 764, startPoint y: 318, endPoint x: 754, endPoint y: 310, distance: 12.5
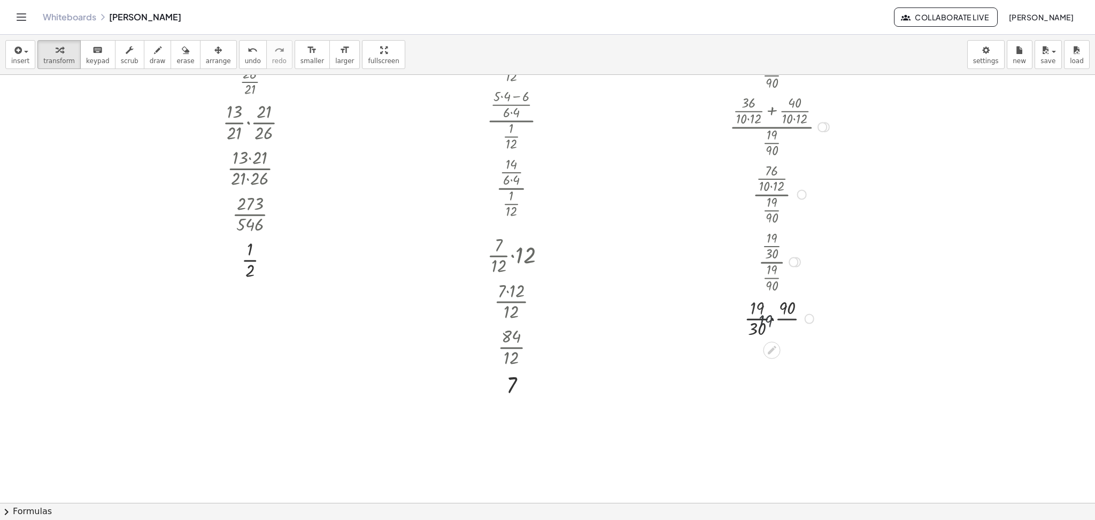
click at [754, 310] on div at bounding box center [780, 318] width 113 height 46
click at [775, 362] on div at bounding box center [780, 364] width 113 height 46
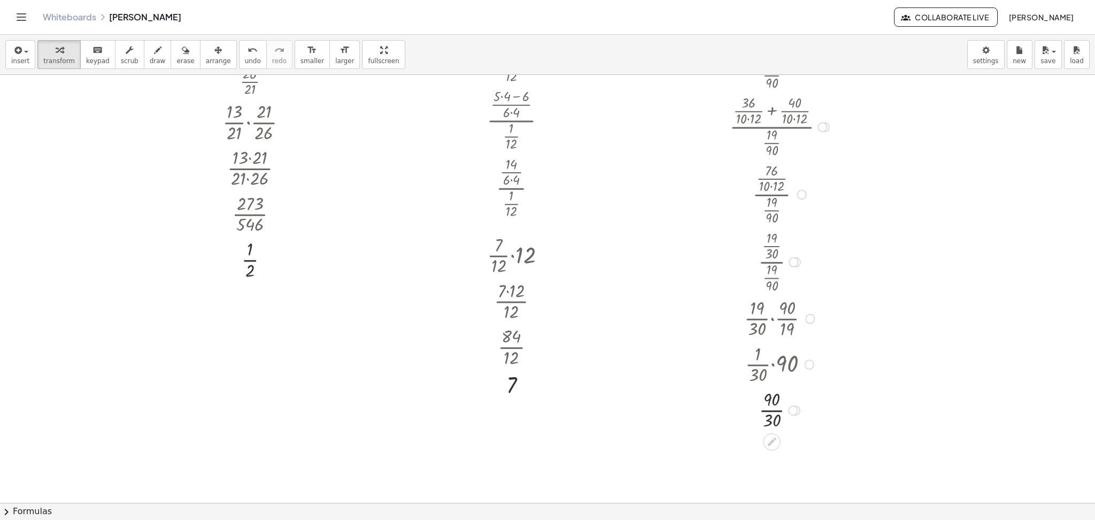
click at [772, 390] on div at bounding box center [780, 409] width 113 height 46
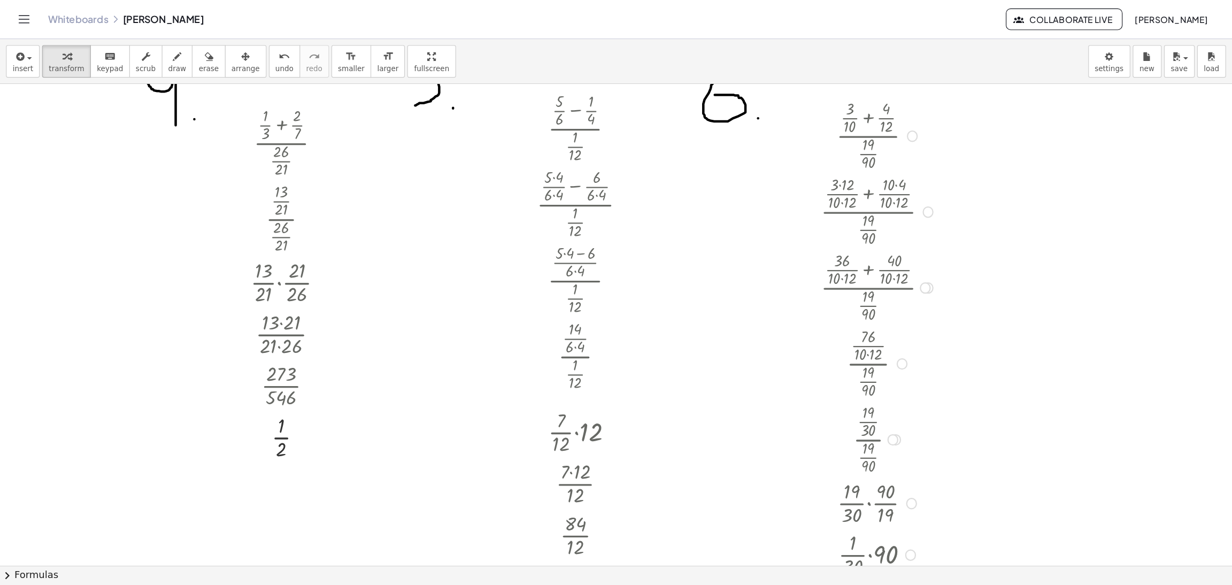
scroll to position [695, 0]
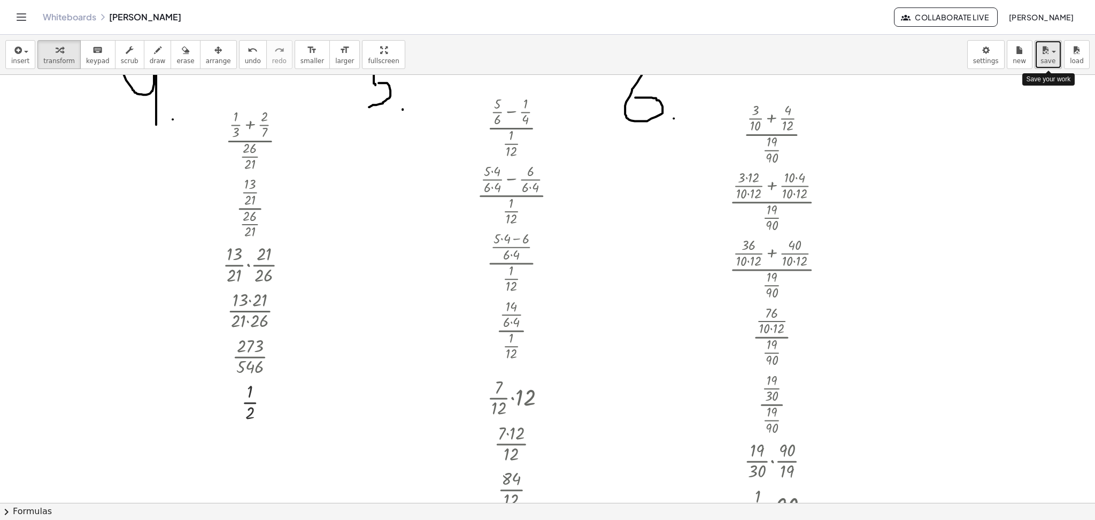
click at [821, 64] on span "save" at bounding box center [1047, 60] width 15 height 7
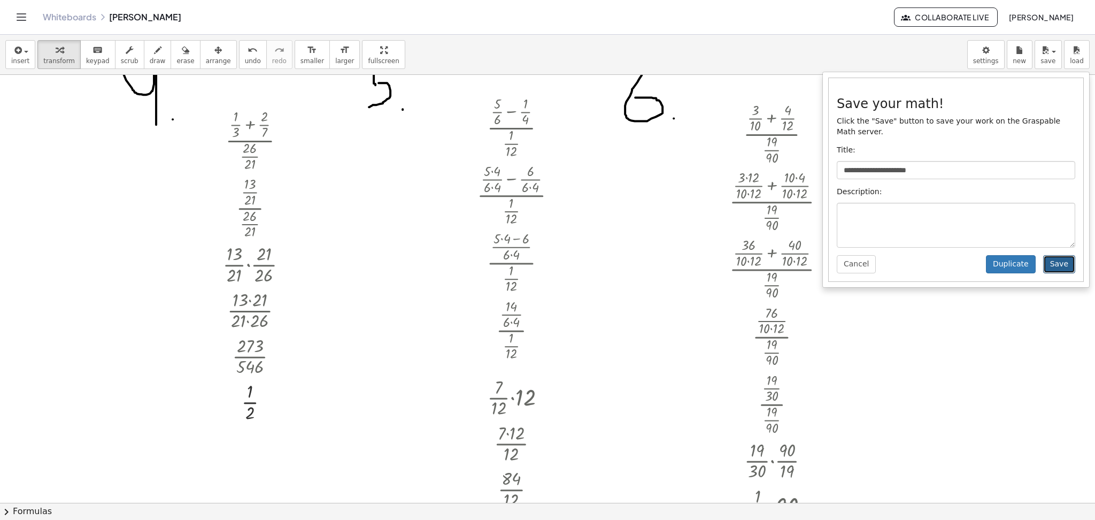
click at [821, 255] on button "Save" at bounding box center [1059, 264] width 32 height 18
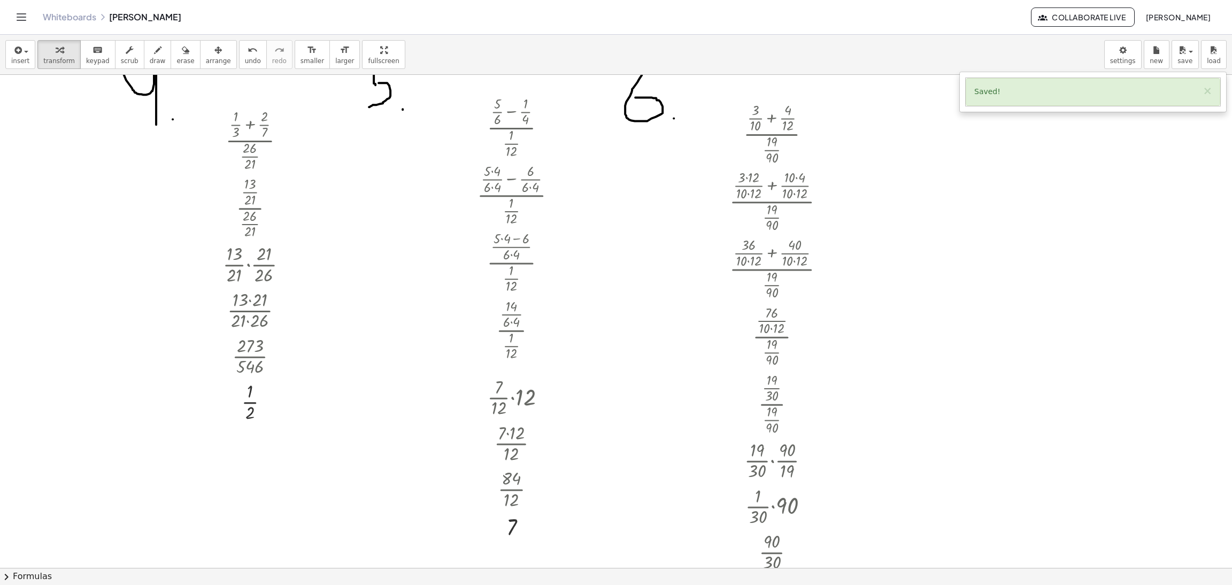
drag, startPoint x: 1083, startPoint y: 0, endPoint x: 935, endPoint y: 282, distance: 318.8
click at [821, 282] on div at bounding box center [616, 22] width 1232 height 1284
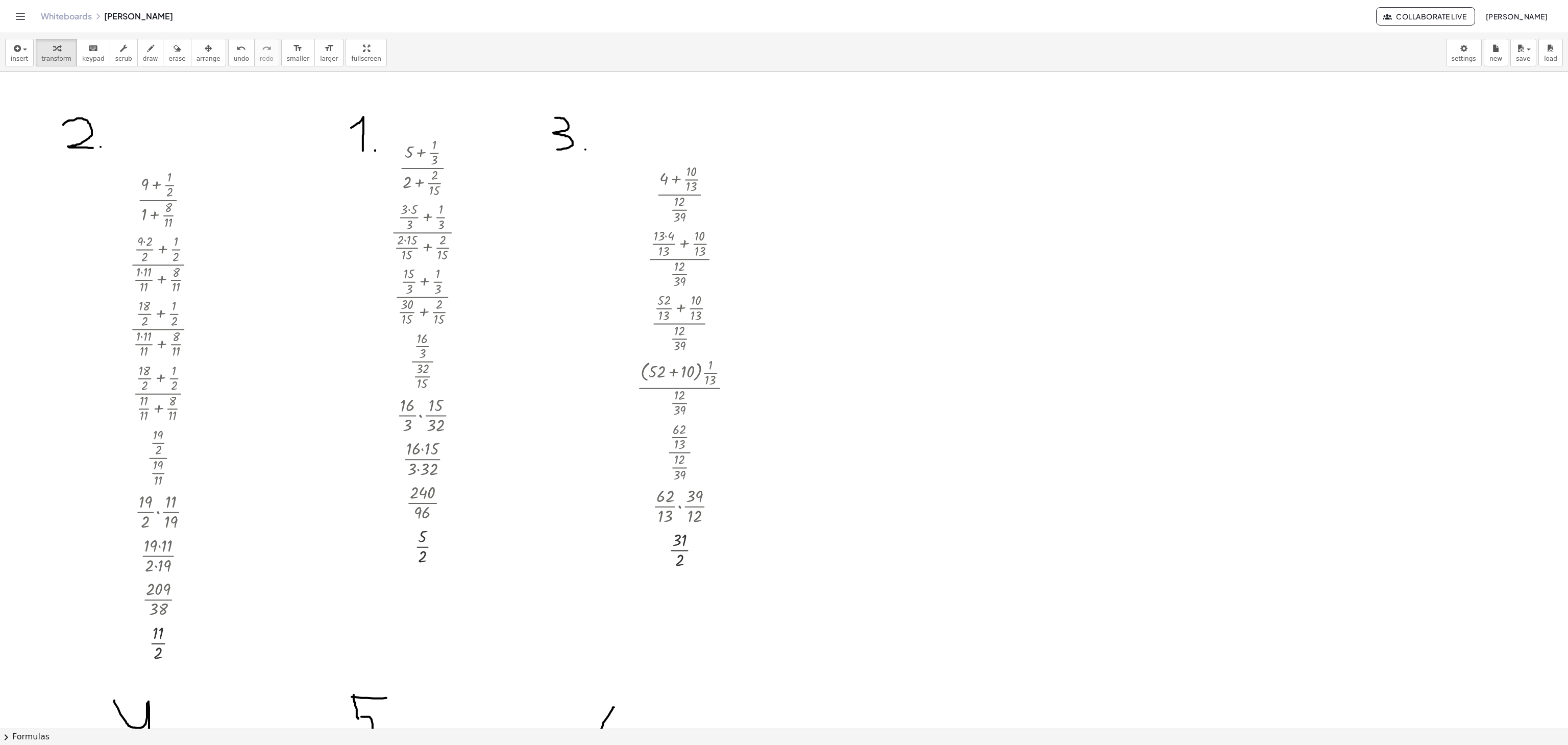
scroll to position [0, 0]
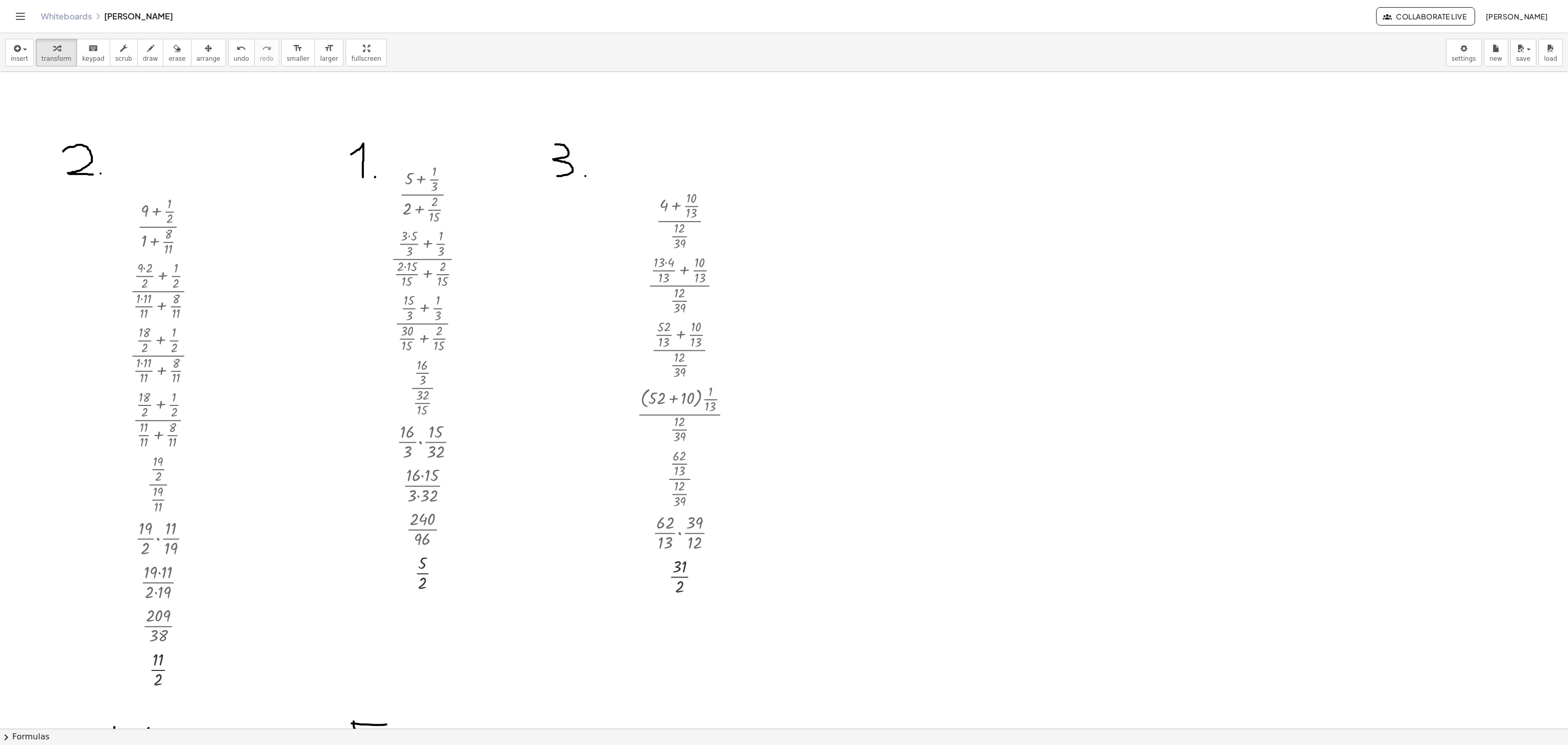
click at [784, 372] on div at bounding box center [784, 729] width 1568 height 1314
click at [784, 181] on div at bounding box center [784, 729] width 1568 height 1314
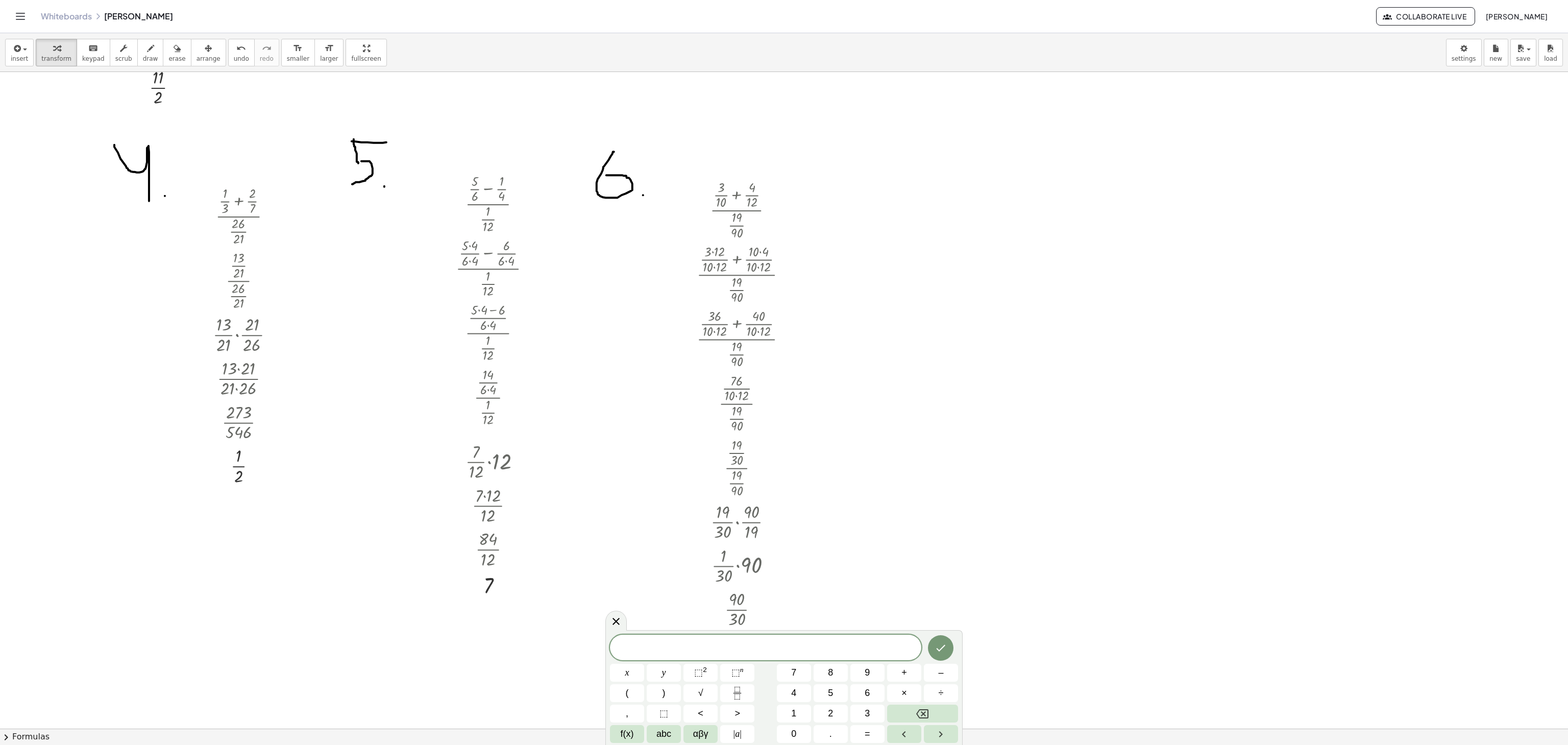
scroll to position [613, 0]
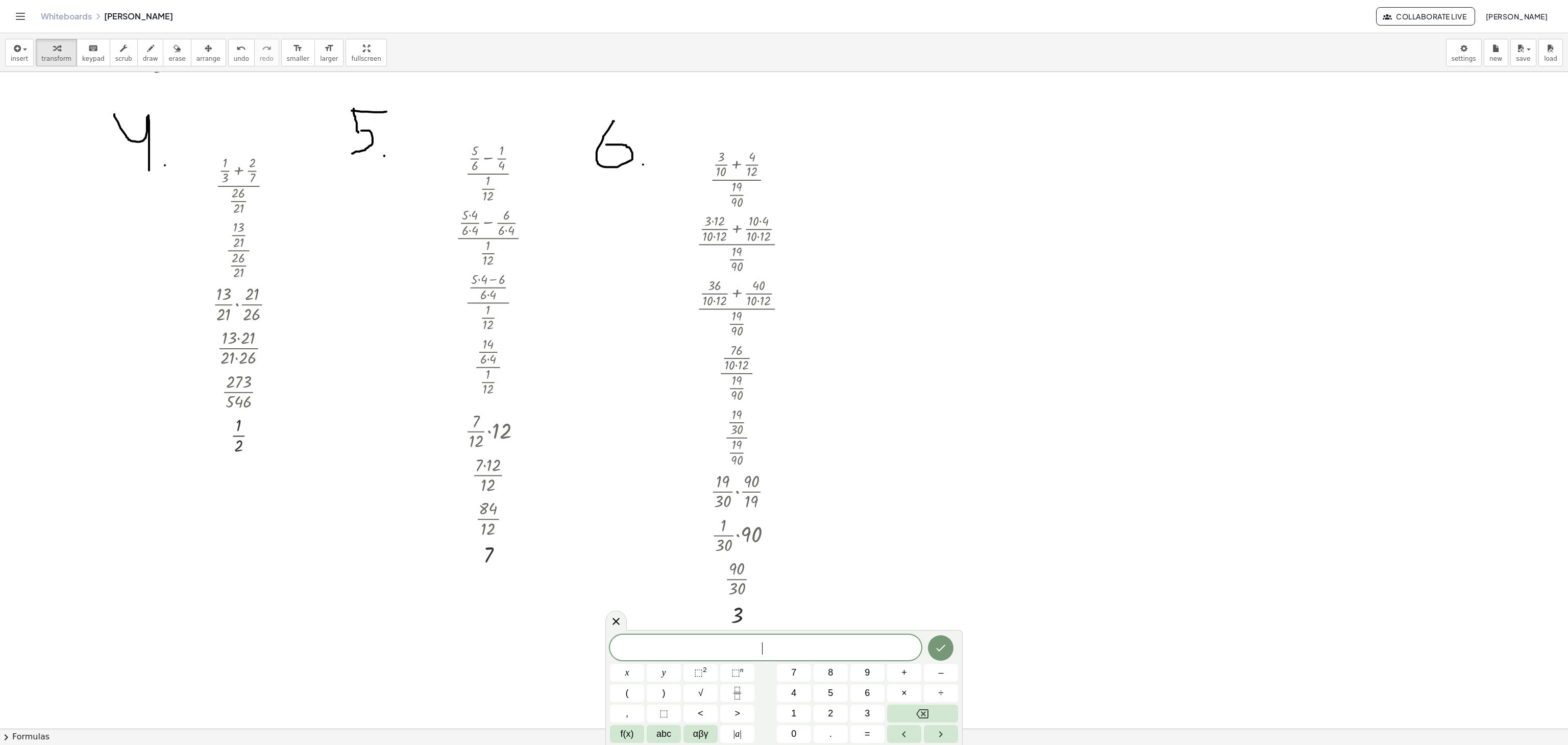
click at [613, 372] on div at bounding box center [616, 620] width 21 height 20
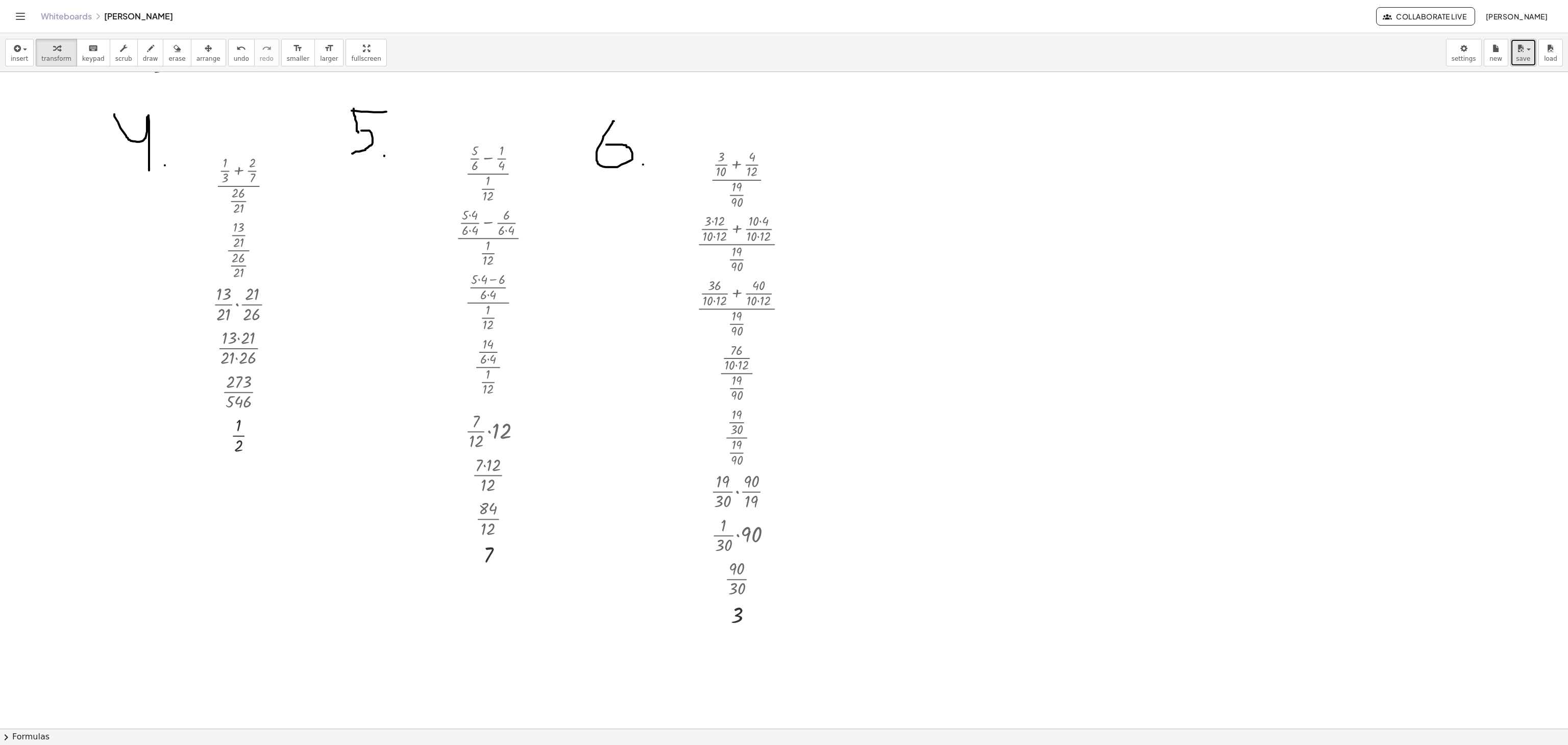
click at [784, 50] on span "button" at bounding box center [1529, 50] width 4 height 2
click at [784, 262] on button "Save" at bounding box center [1535, 253] width 31 height 17
